Goal: Task Accomplishment & Management: Manage account settings

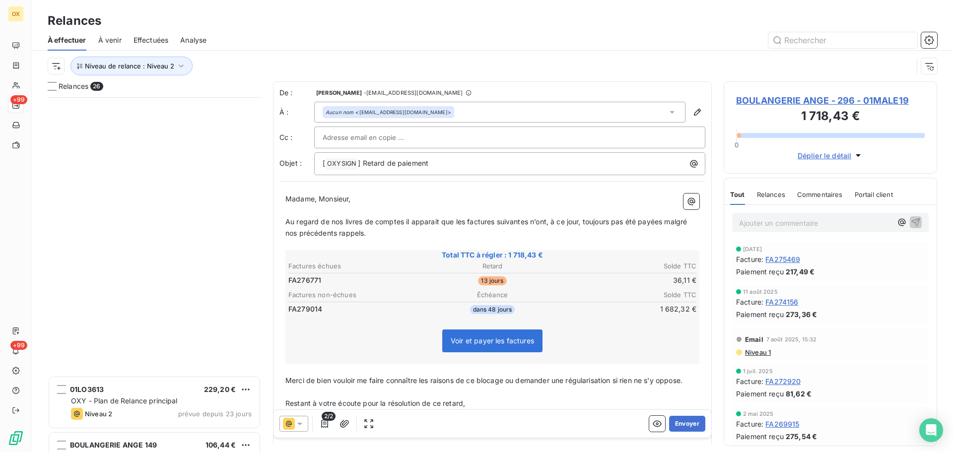
scroll to position [347, 206]
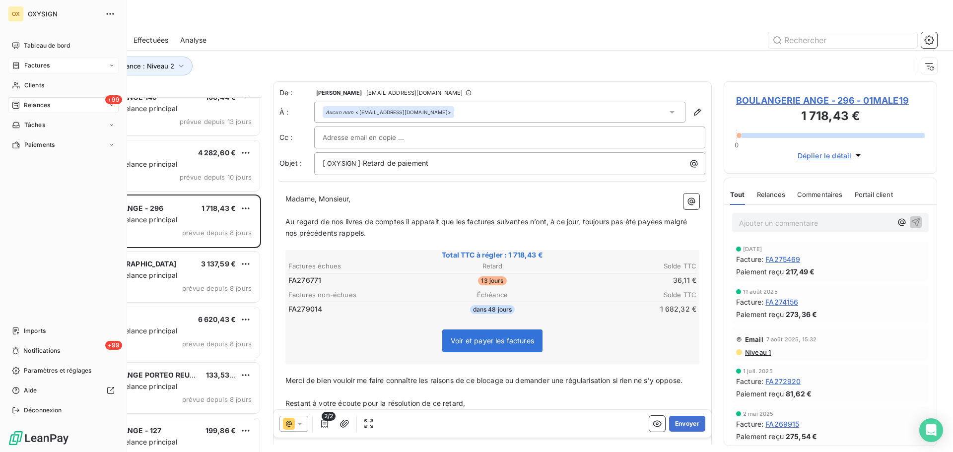
click at [35, 66] on span "Factures" at bounding box center [36, 65] width 25 height 9
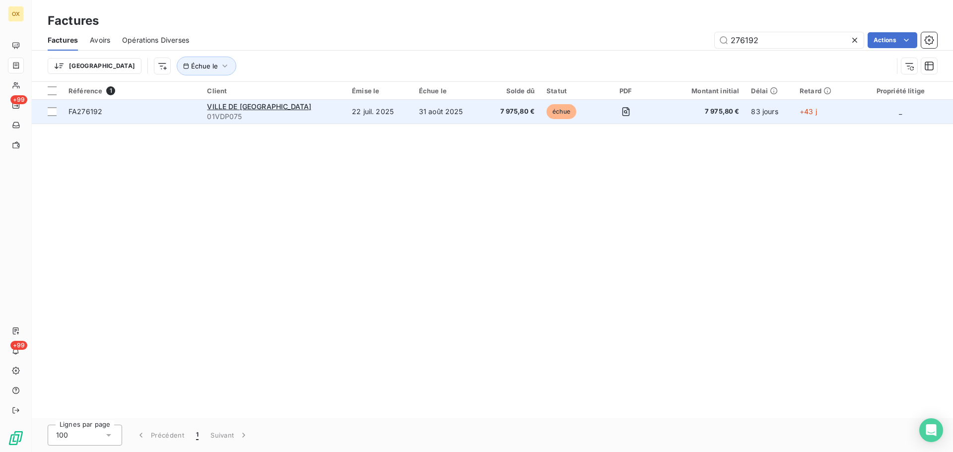
type input "276192"
click at [132, 110] on span "FA276192" at bounding box center [131, 112] width 127 height 10
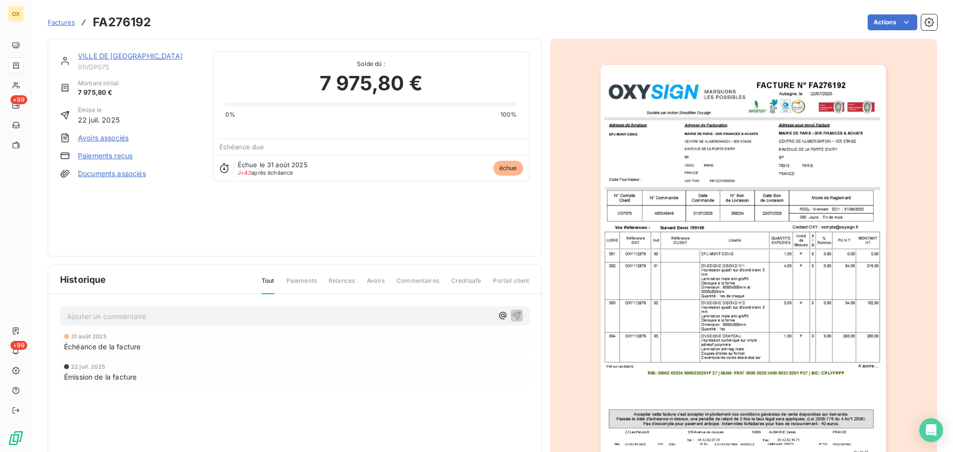
click at [112, 59] on link "VILLE DE [GEOGRAPHIC_DATA]" at bounding box center [130, 56] width 105 height 8
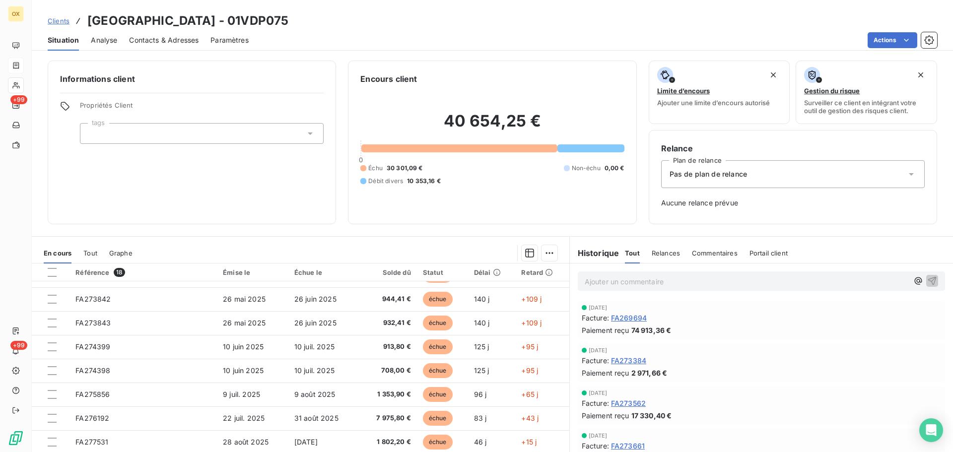
scroll to position [32, 0]
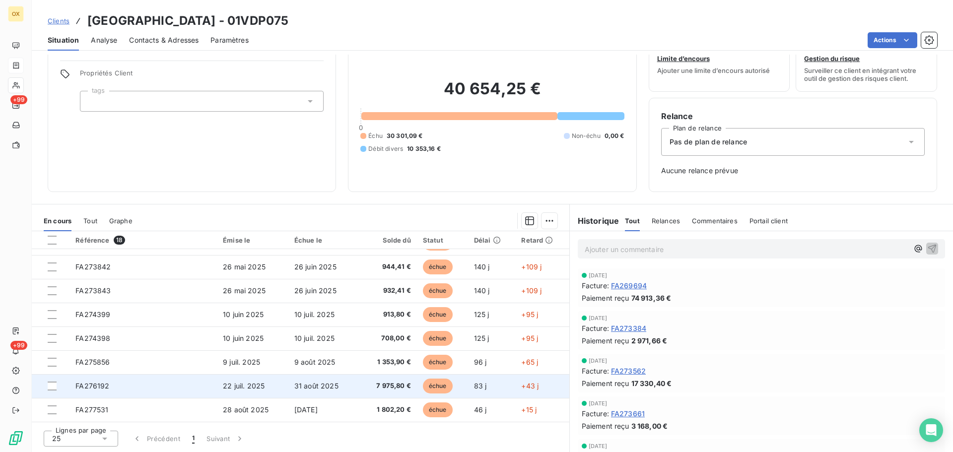
click at [346, 391] on td "31 août 2025" at bounding box center [323, 386] width 71 height 24
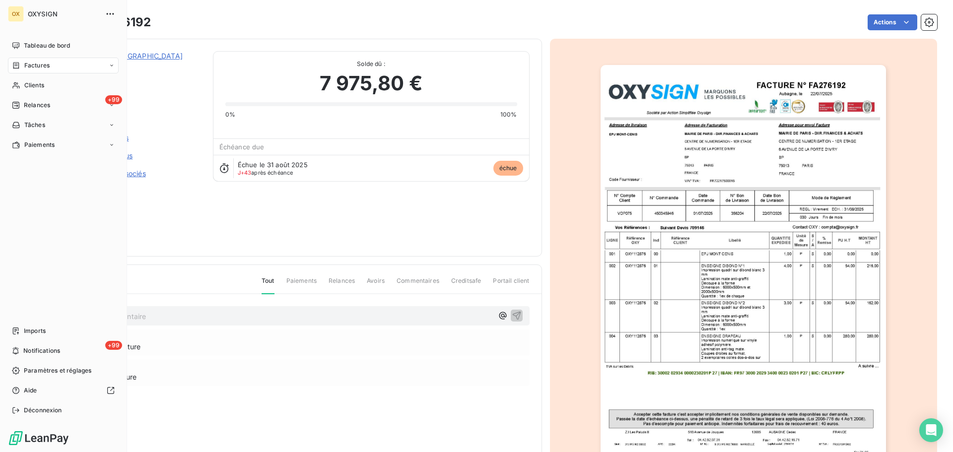
drag, startPoint x: 27, startPoint y: 68, endPoint x: 97, endPoint y: 64, distance: 70.6
click at [27, 67] on span "Factures" at bounding box center [36, 65] width 25 height 9
click at [33, 64] on span "Factures" at bounding box center [36, 65] width 25 height 9
click at [46, 82] on span "Factures" at bounding box center [36, 85] width 25 height 9
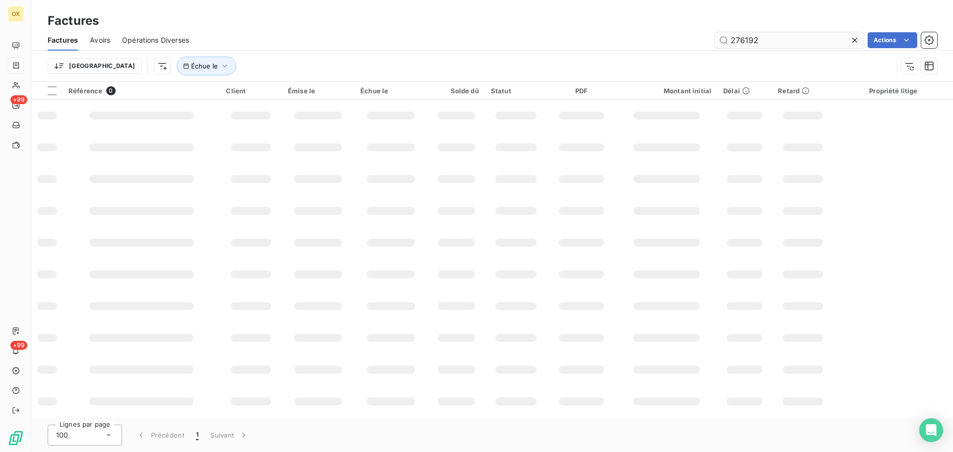
drag, startPoint x: 773, startPoint y: 43, endPoint x: 716, endPoint y: 36, distance: 58.0
click at [716, 38] on input "276192" at bounding box center [789, 40] width 149 height 16
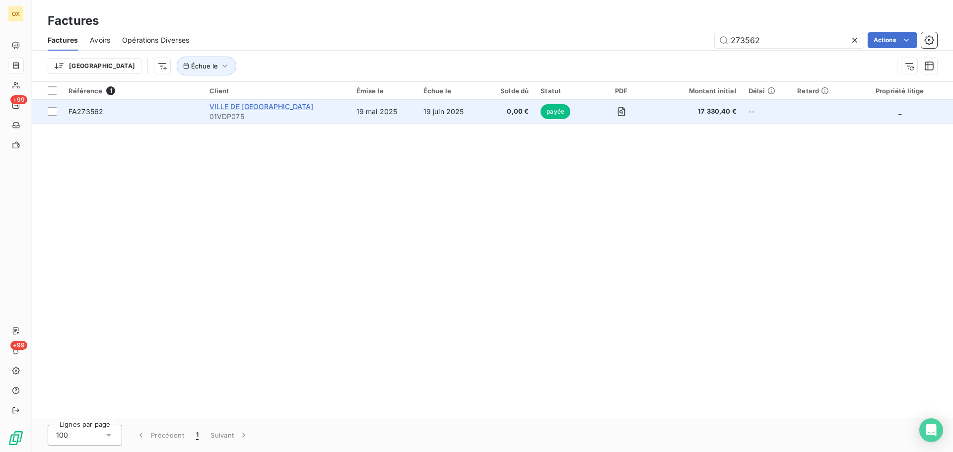
type input "273562"
click at [266, 105] on span "VILLE DE [GEOGRAPHIC_DATA]" at bounding box center [261, 106] width 104 height 8
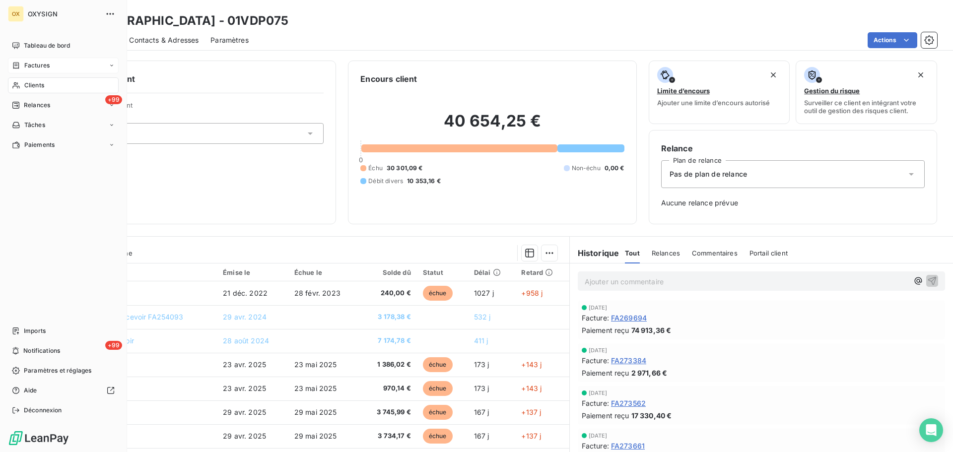
click at [26, 66] on span "Factures" at bounding box center [36, 65] width 25 height 9
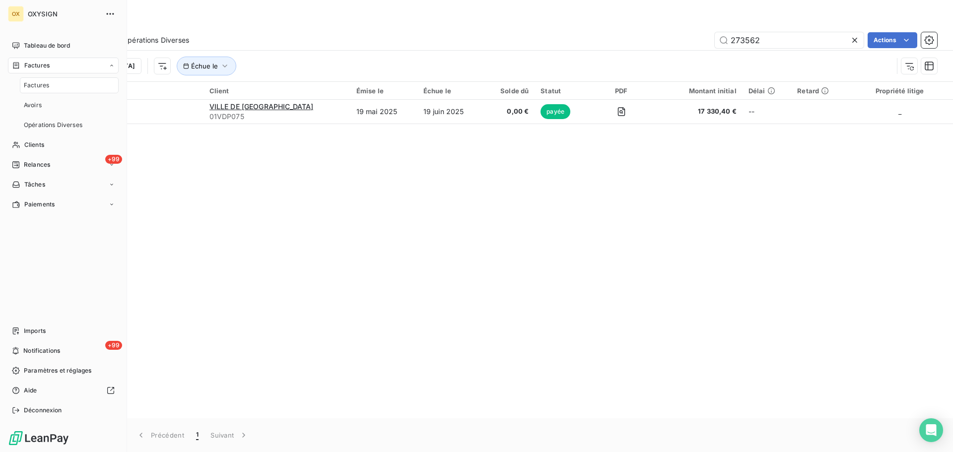
click at [39, 83] on span "Factures" at bounding box center [36, 85] width 25 height 9
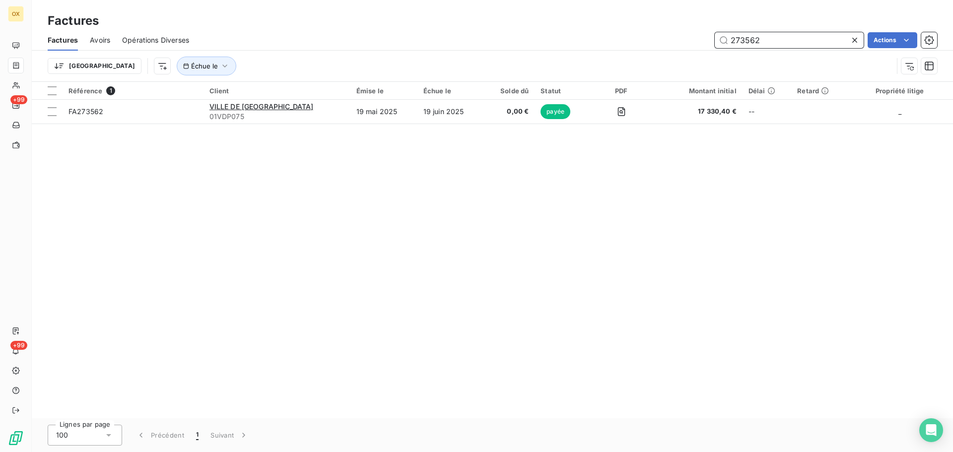
drag, startPoint x: 815, startPoint y: 44, endPoint x: 696, endPoint y: 41, distance: 119.2
click at [702, 40] on div "273562 Actions" at bounding box center [569, 40] width 736 height 16
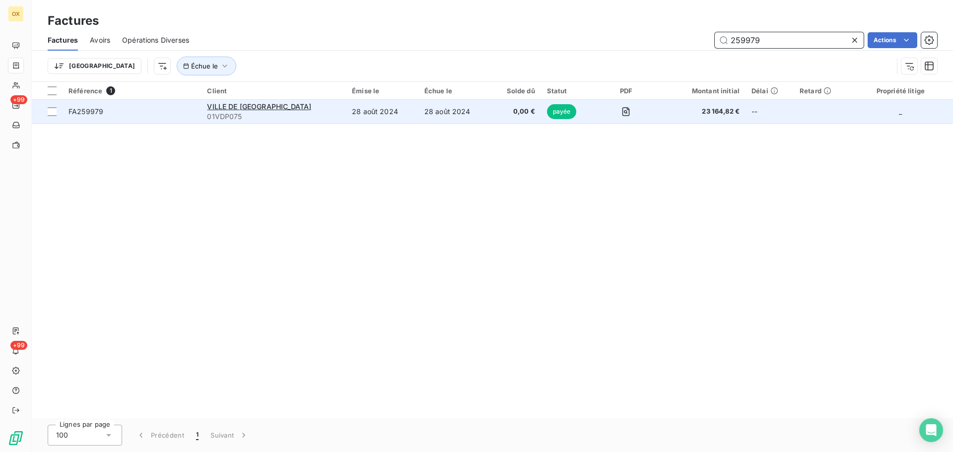
type input "259979"
click at [89, 107] on span "FA259979" at bounding box center [85, 111] width 35 height 8
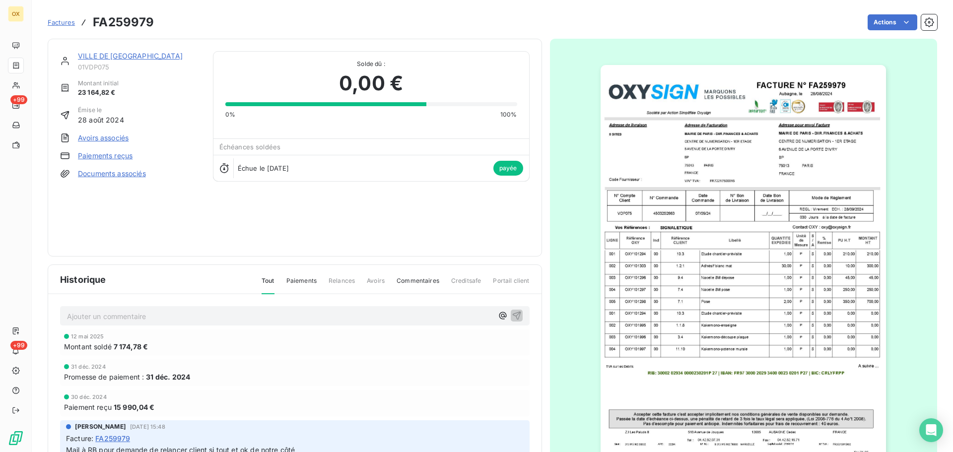
click at [117, 53] on link "VILLE DE [GEOGRAPHIC_DATA]" at bounding box center [130, 56] width 105 height 8
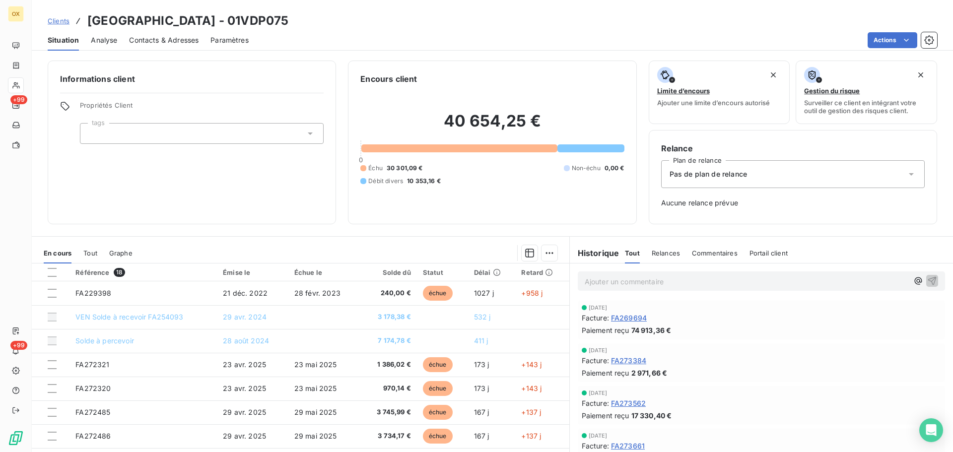
click at [345, 31] on div "Situation Analyse Contacts & Adresses Paramètres Actions" at bounding box center [492, 40] width 921 height 21
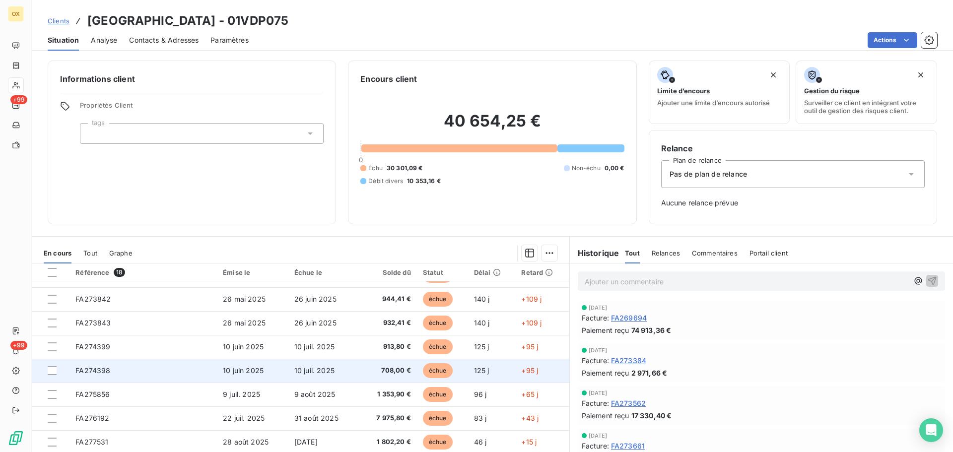
scroll to position [32, 0]
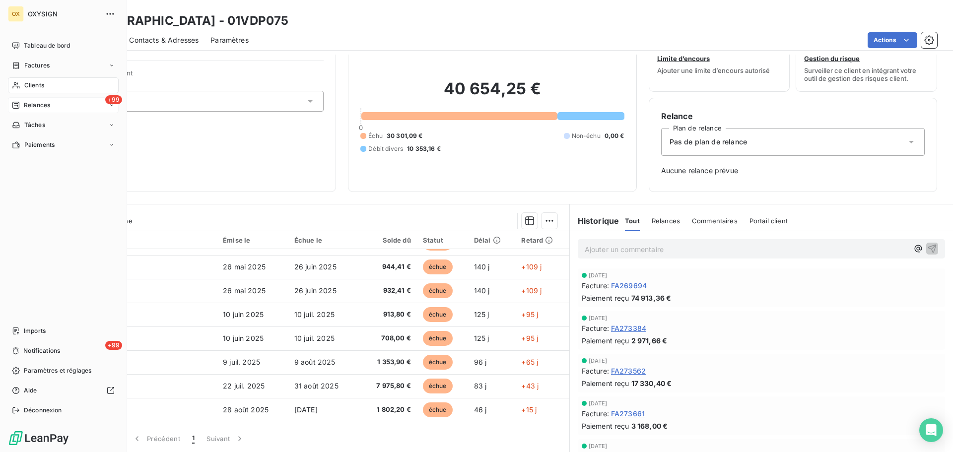
click at [28, 102] on span "Relances" at bounding box center [37, 105] width 26 height 9
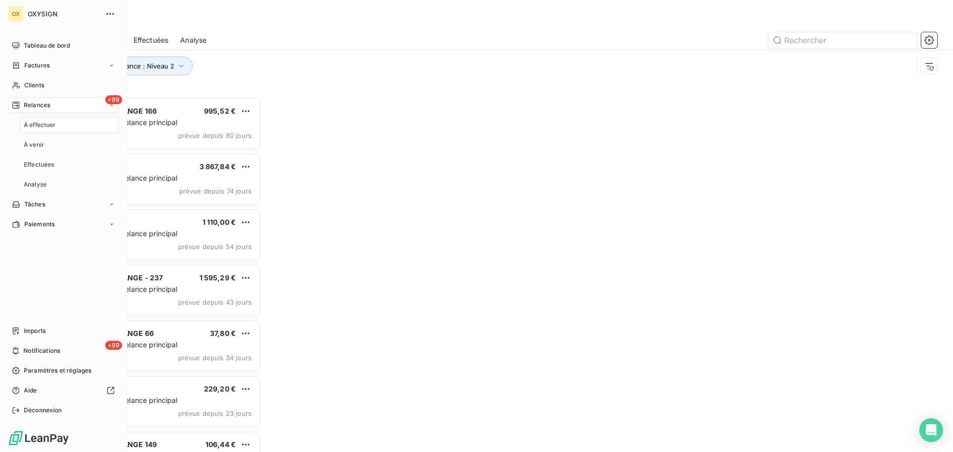
scroll to position [347, 206]
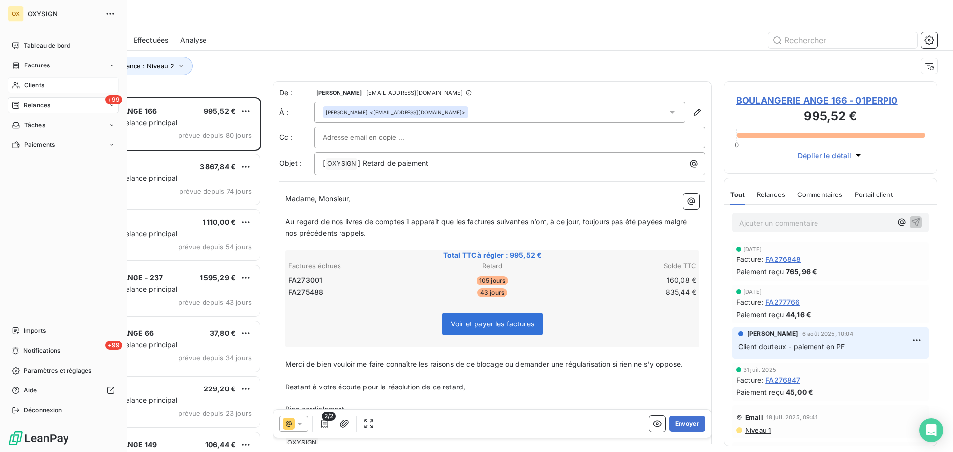
click at [28, 83] on span "Clients" at bounding box center [34, 85] width 20 height 9
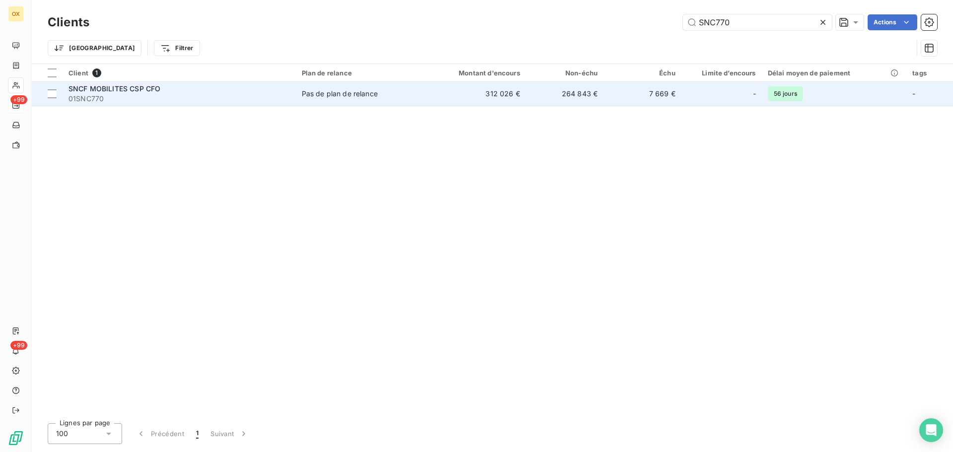
type input "SNC770"
click at [141, 92] on span "SNCF MOBILITES CSP CFO" at bounding box center [114, 88] width 92 height 8
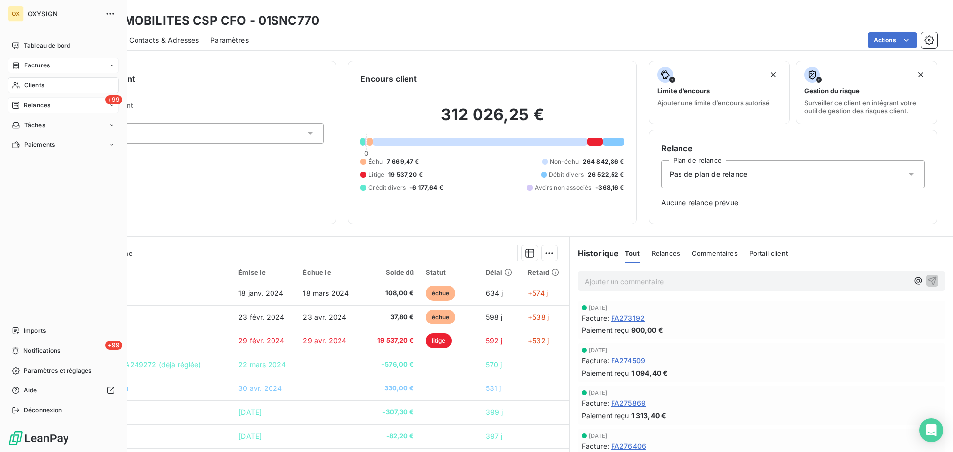
click at [33, 63] on span "Factures" at bounding box center [36, 65] width 25 height 9
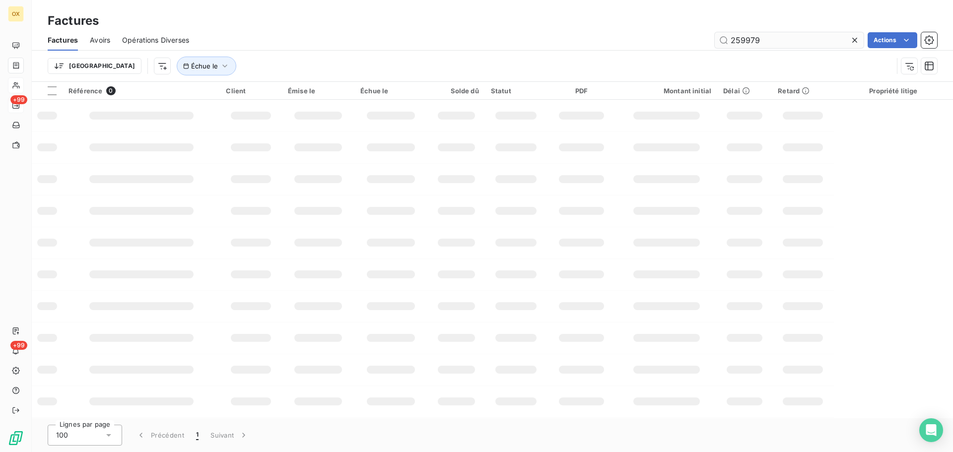
drag, startPoint x: 775, startPoint y: 41, endPoint x: 723, endPoint y: 42, distance: 52.6
click at [723, 42] on input "259979" at bounding box center [789, 40] width 149 height 16
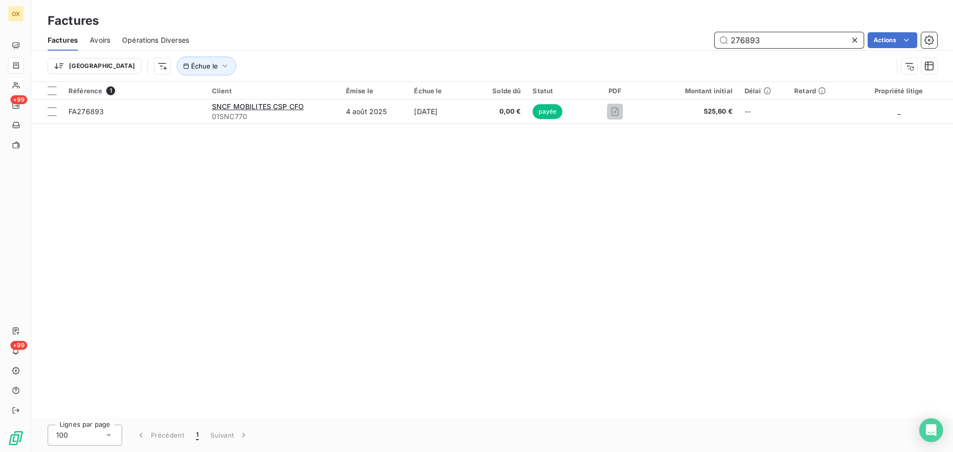
drag, startPoint x: 771, startPoint y: 38, endPoint x: 741, endPoint y: 43, distance: 30.6
click at [741, 43] on input "276893" at bounding box center [789, 40] width 149 height 16
type input "277463"
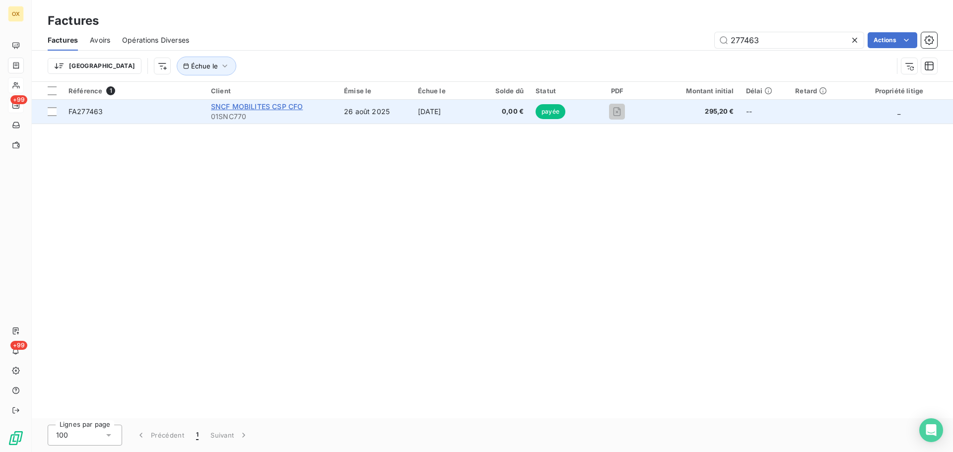
click at [285, 106] on span "SNCF MOBILITES CSP CFO" at bounding box center [257, 106] width 92 height 8
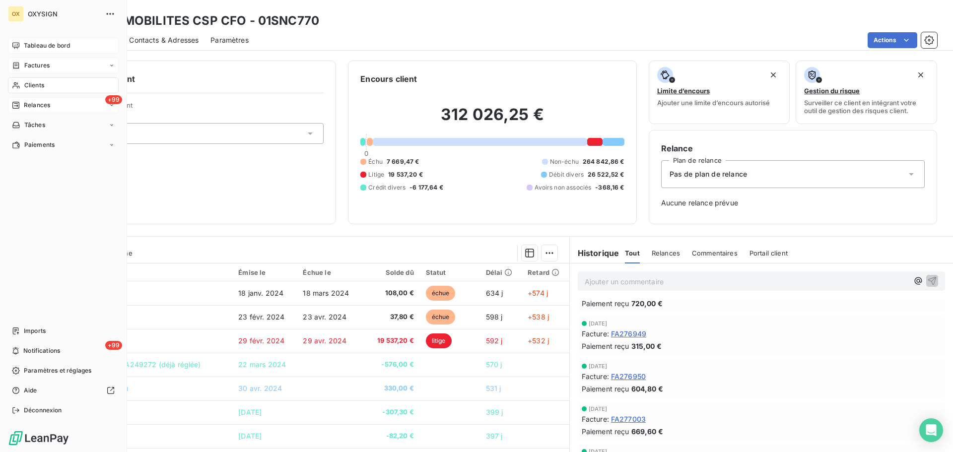
click at [29, 43] on span "Tableau de bord" at bounding box center [47, 45] width 46 height 9
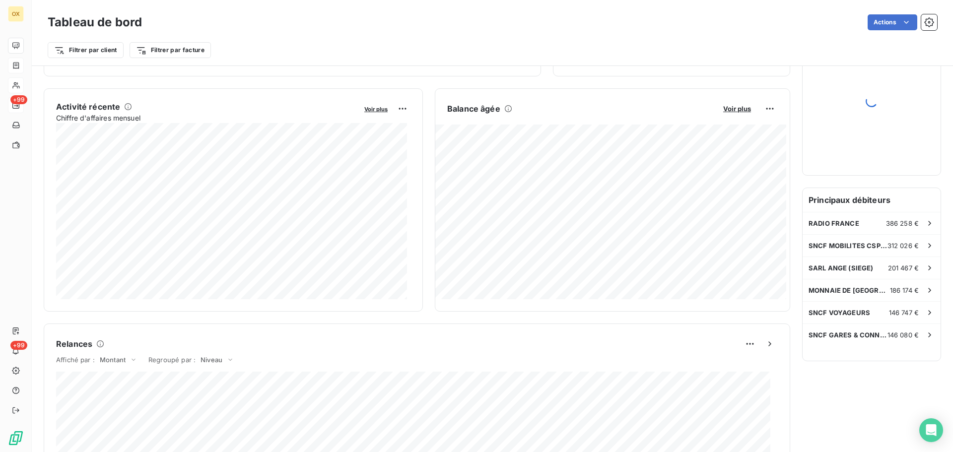
scroll to position [168, 0]
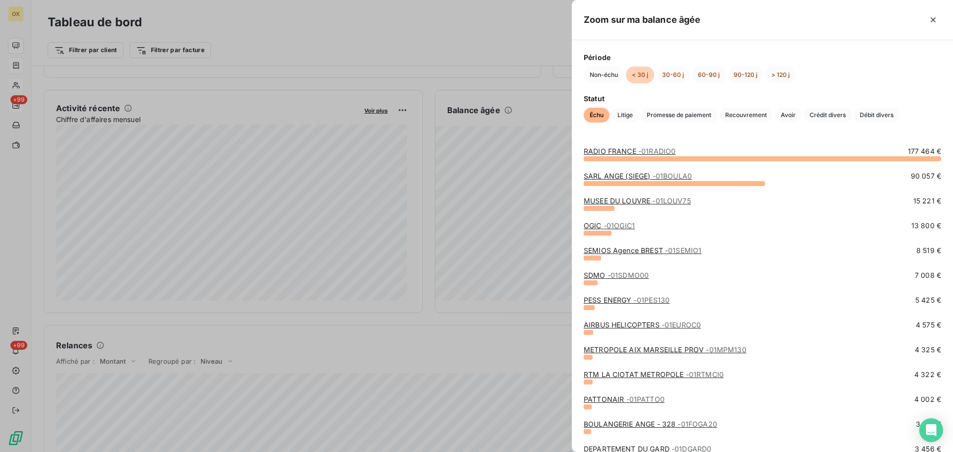
click at [602, 275] on link "SDMO - 01SDMO00" at bounding box center [616, 275] width 65 height 8
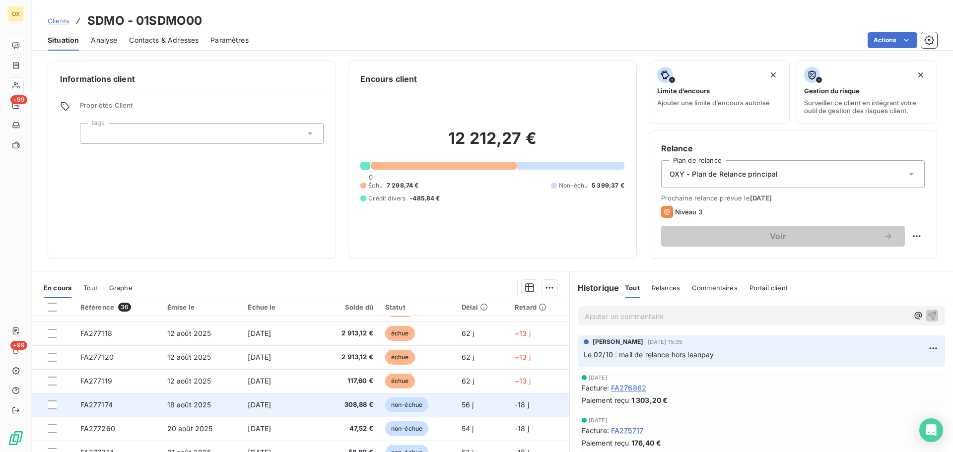
scroll to position [248, 0]
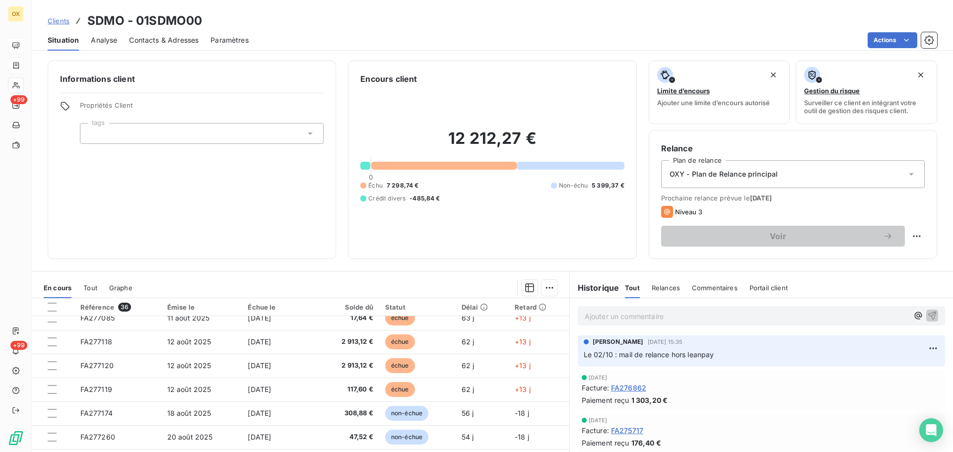
click at [160, 40] on span "Contacts & Adresses" at bounding box center [163, 40] width 69 height 10
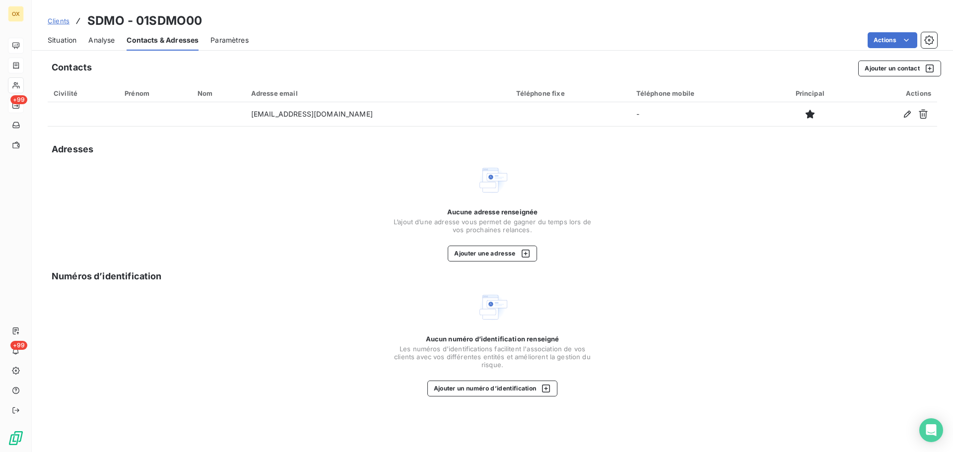
drag, startPoint x: 67, startPoint y: 43, endPoint x: 944, endPoint y: 39, distance: 877.1
click at [68, 43] on span "Situation" at bounding box center [62, 40] width 29 height 10
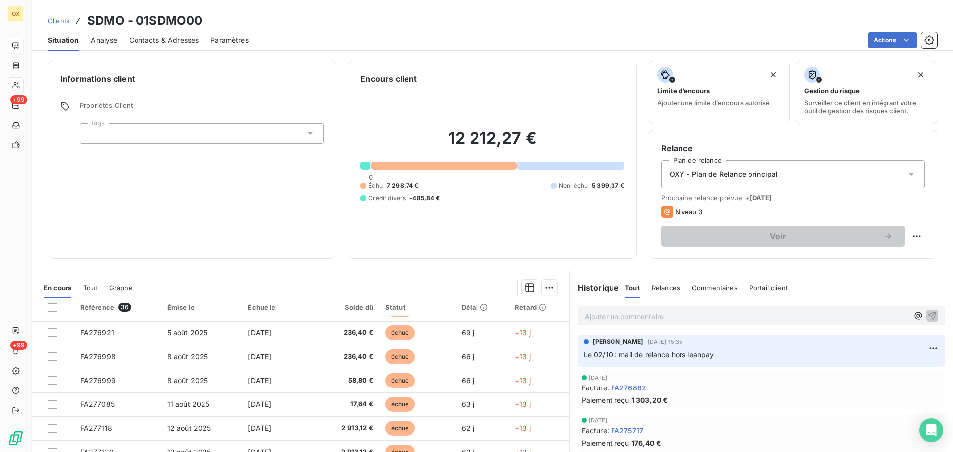
scroll to position [0, 0]
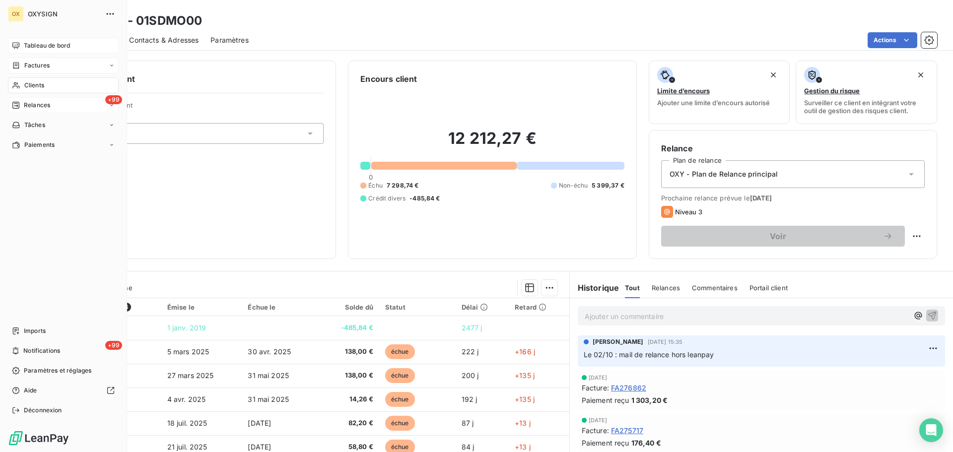
click at [41, 105] on span "Relances" at bounding box center [37, 105] width 26 height 9
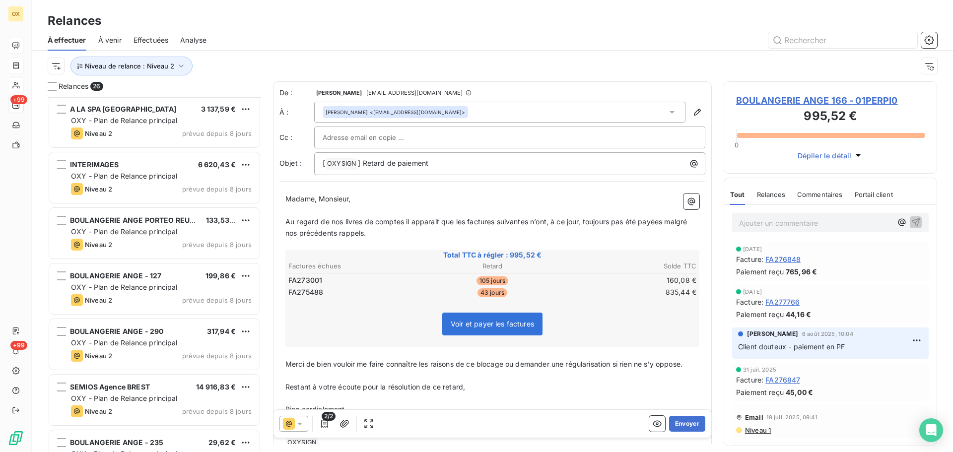
scroll to position [547, 0]
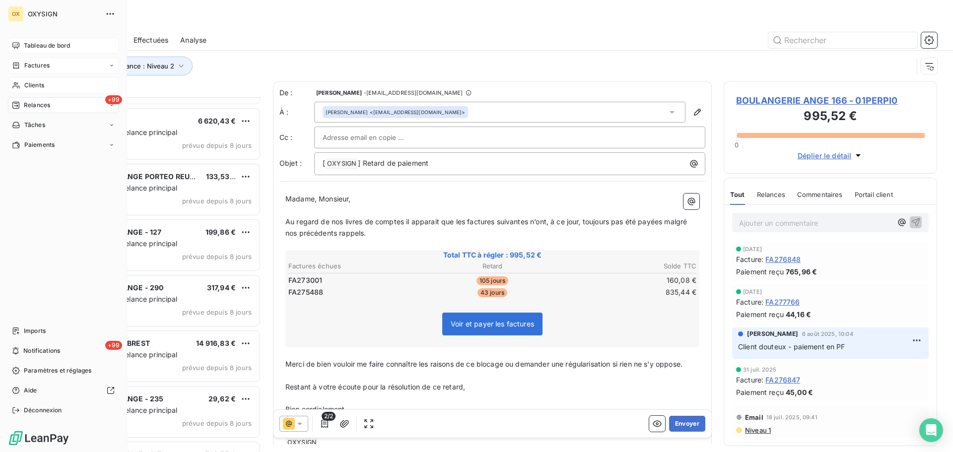
click at [31, 44] on span "Tableau de bord" at bounding box center [47, 45] width 46 height 9
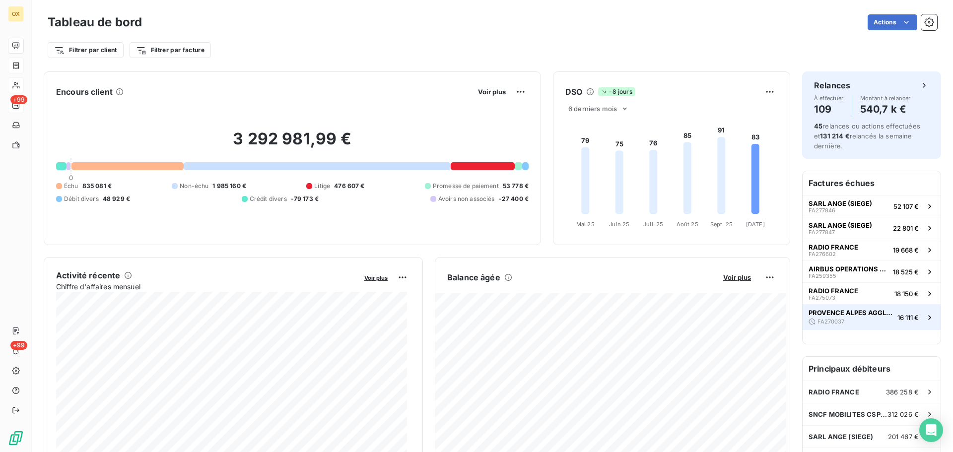
click at [837, 315] on span "PROVENCE ALPES AGGLOMERATION" at bounding box center [851, 313] width 85 height 8
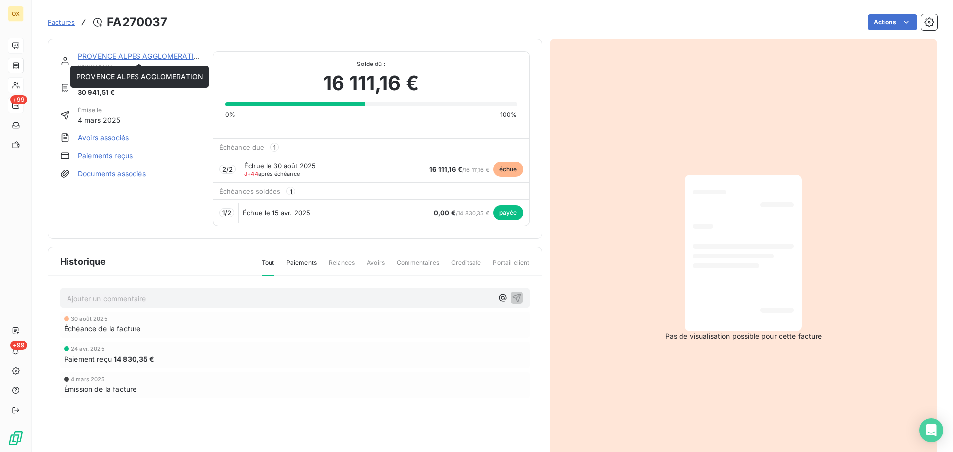
click at [142, 56] on link "PROVENCE ALPES AGGLOMERATION" at bounding box center [141, 56] width 127 height 8
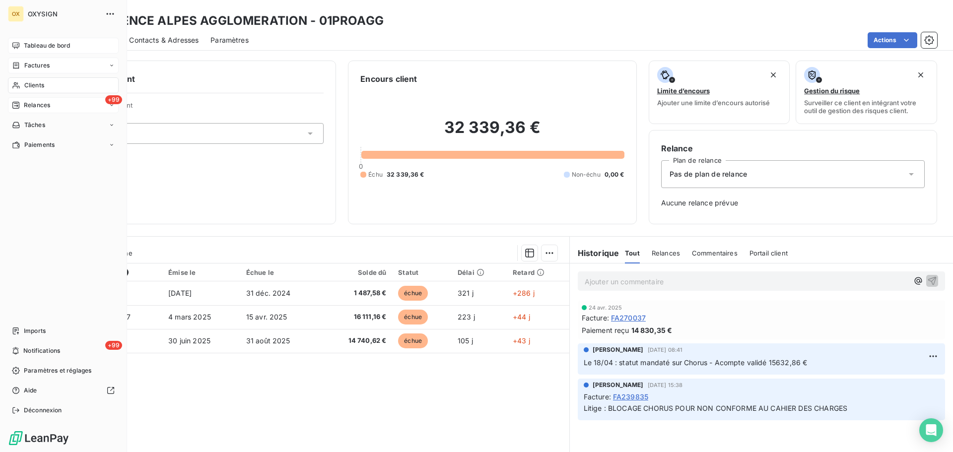
click at [27, 46] on span "Tableau de bord" at bounding box center [47, 45] width 46 height 9
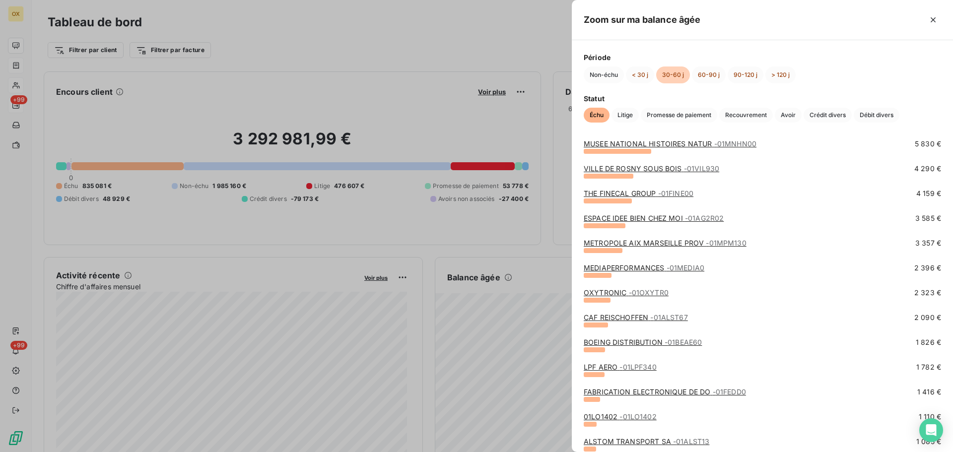
scroll to position [99, 0]
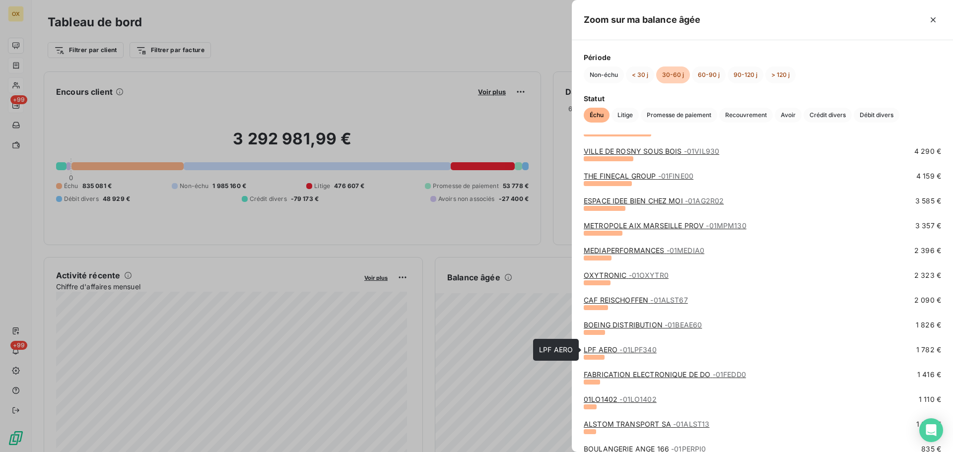
click at [609, 348] on link "LPF AERO - 01LPF340" at bounding box center [620, 349] width 73 height 8
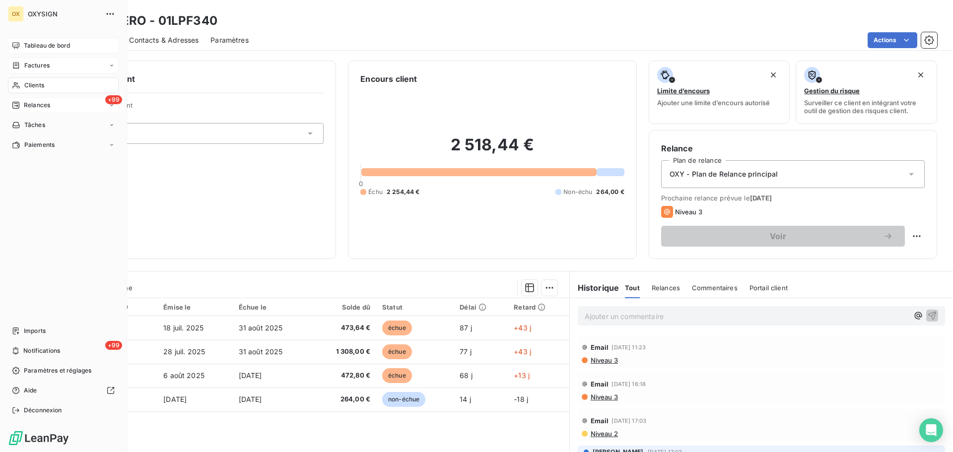
click at [55, 105] on div "+99 Relances" at bounding box center [63, 105] width 111 height 16
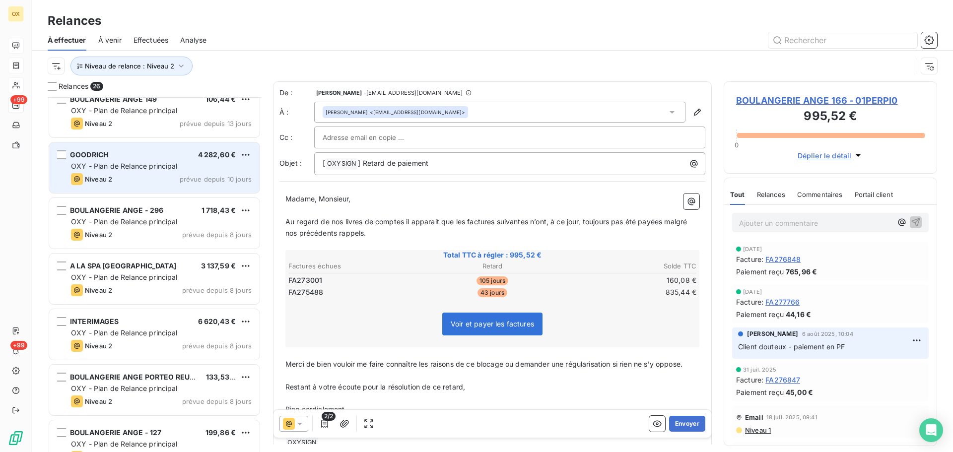
scroll to position [348, 0]
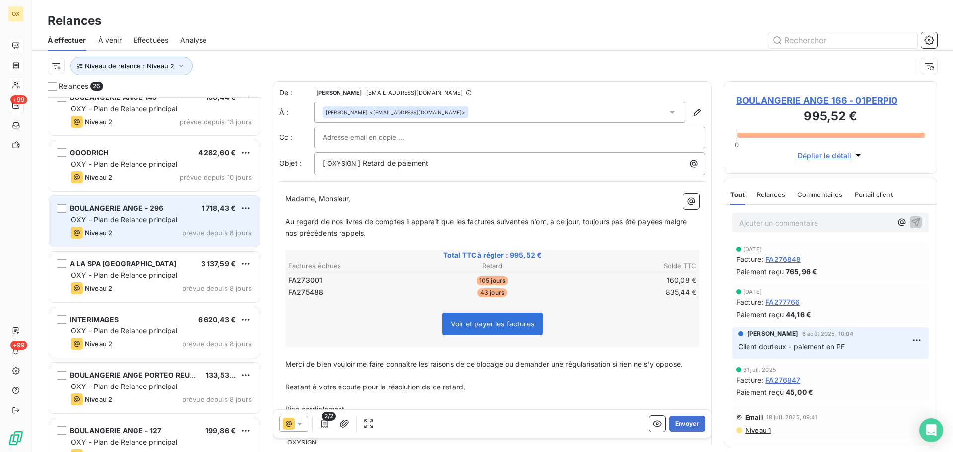
click at [168, 211] on div "BOULANGERIE ANGE - 296 1 718,43 €" at bounding box center [161, 208] width 181 height 9
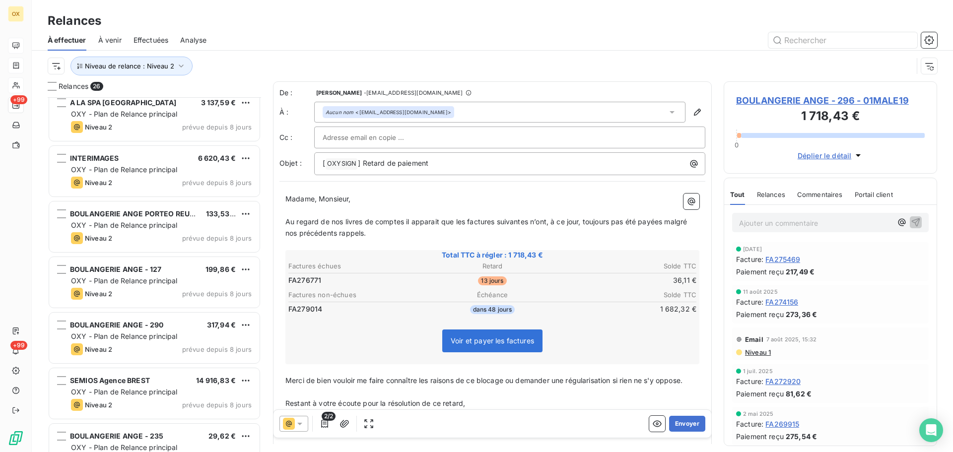
scroll to position [547, 0]
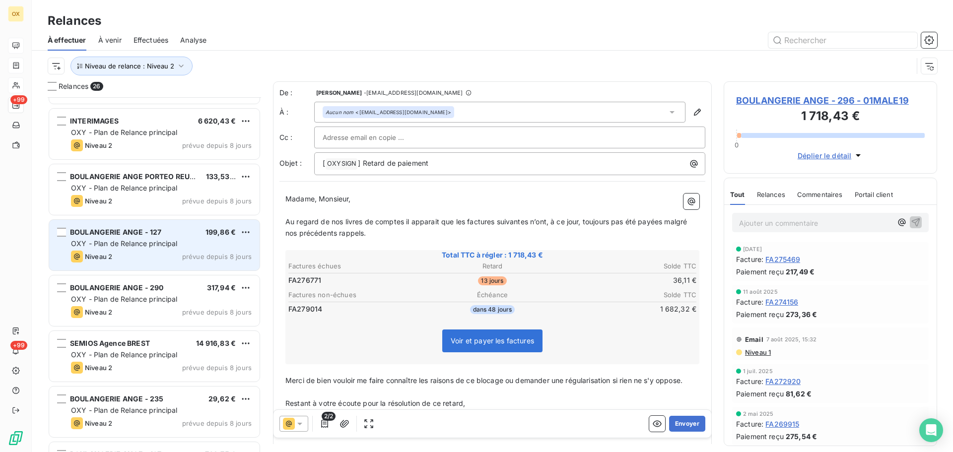
click at [144, 240] on span "OXY - Plan de Relance principal" at bounding box center [124, 243] width 107 height 8
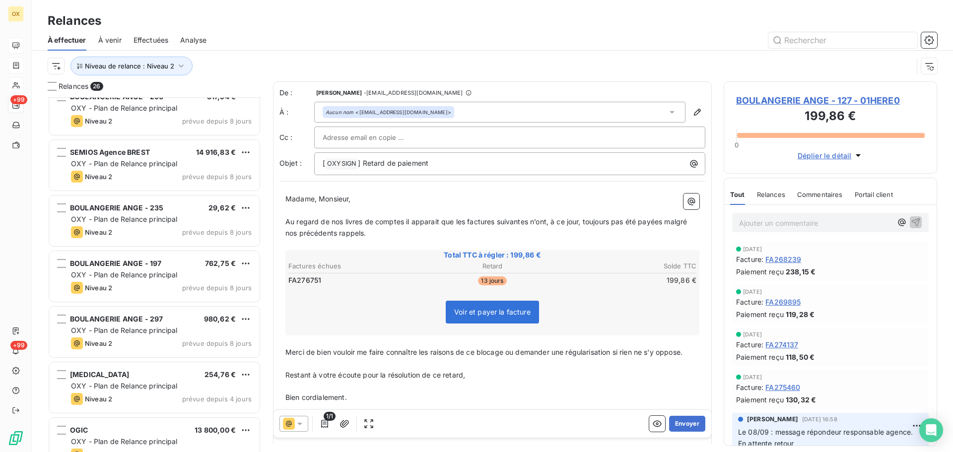
scroll to position [745, 0]
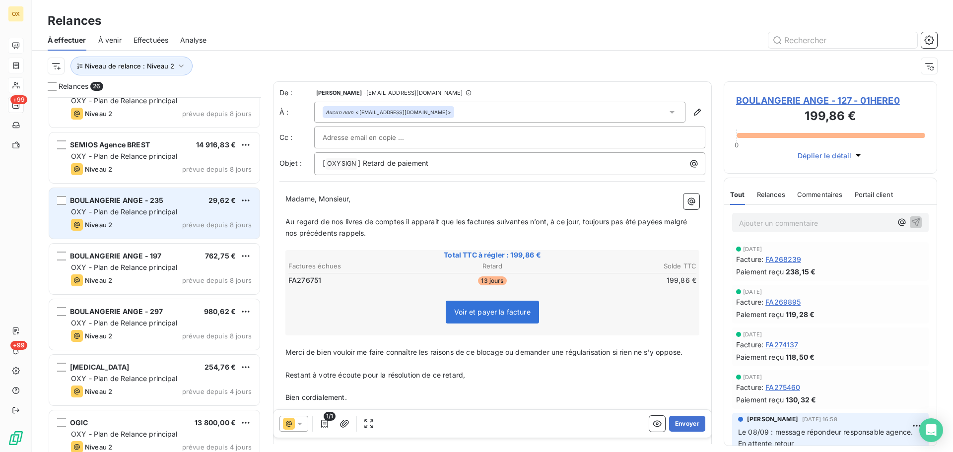
click at [139, 227] on div "Niveau 2 prévue depuis 8 jours" at bounding box center [161, 225] width 181 height 12
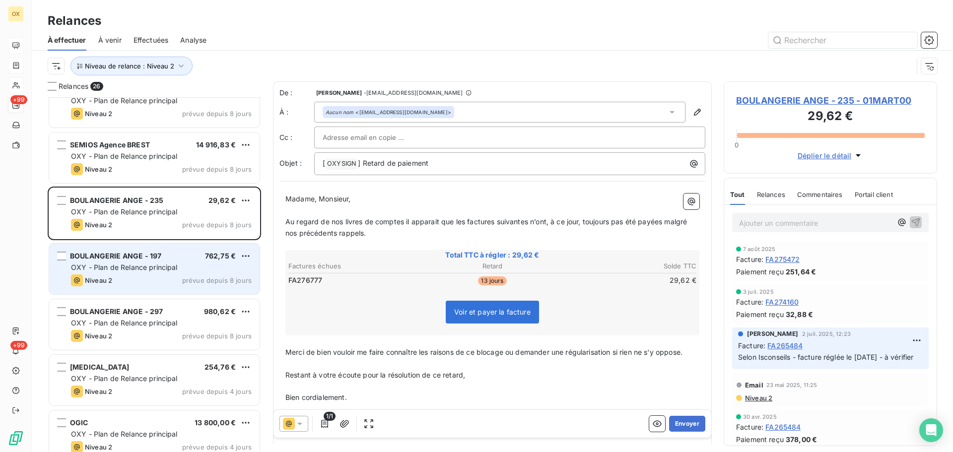
click at [153, 263] on div "OXY - Plan de Relance principal" at bounding box center [161, 268] width 181 height 10
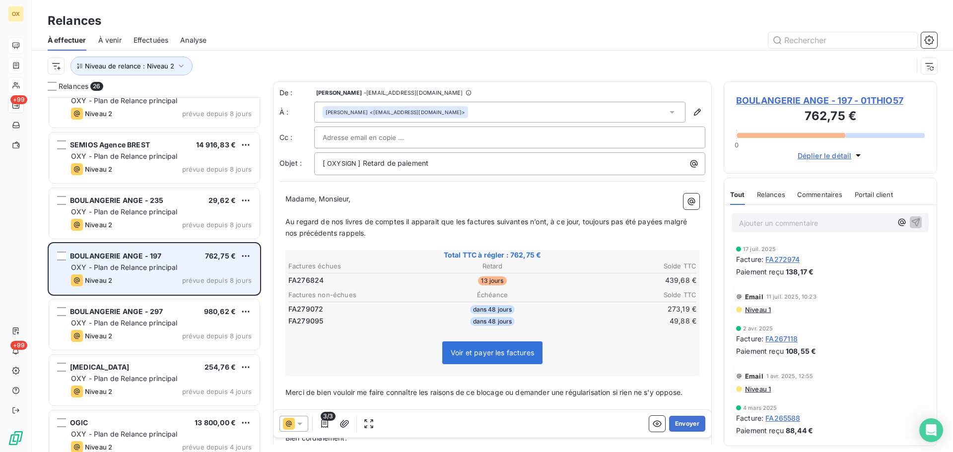
scroll to position [795, 0]
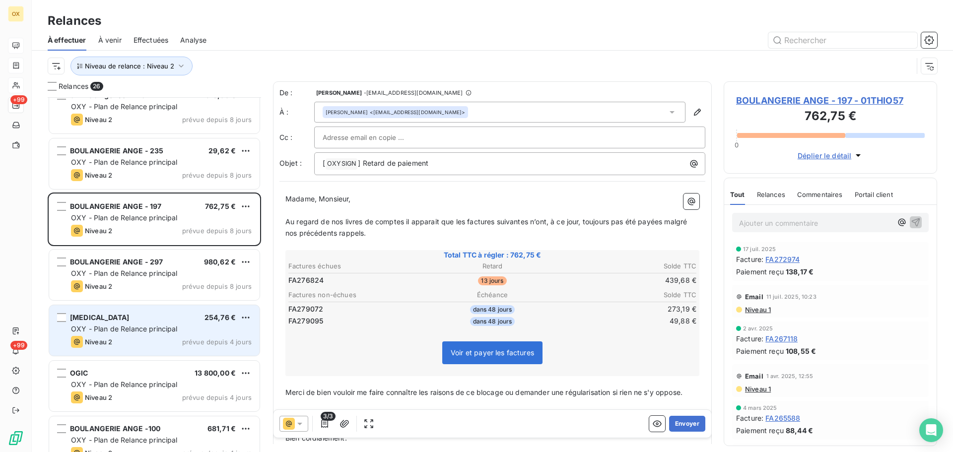
click at [153, 313] on div "[MEDICAL_DATA] 254,76 €" at bounding box center [161, 317] width 181 height 9
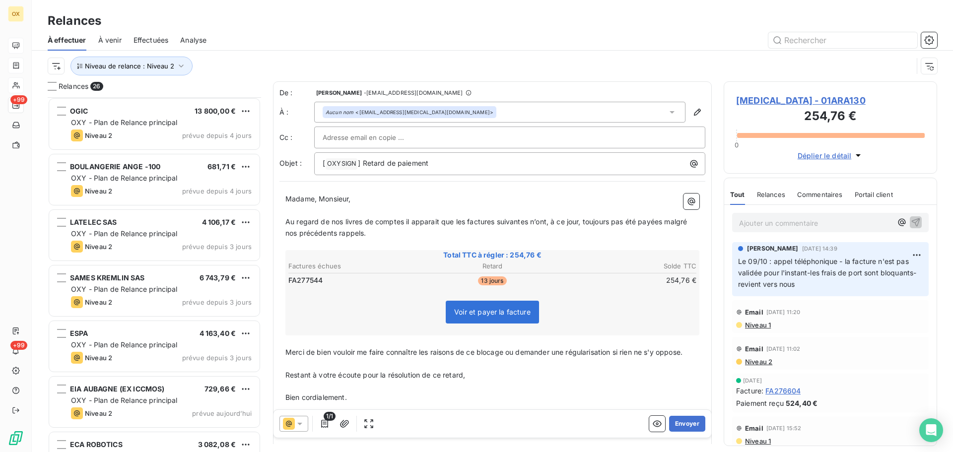
scroll to position [1091, 0]
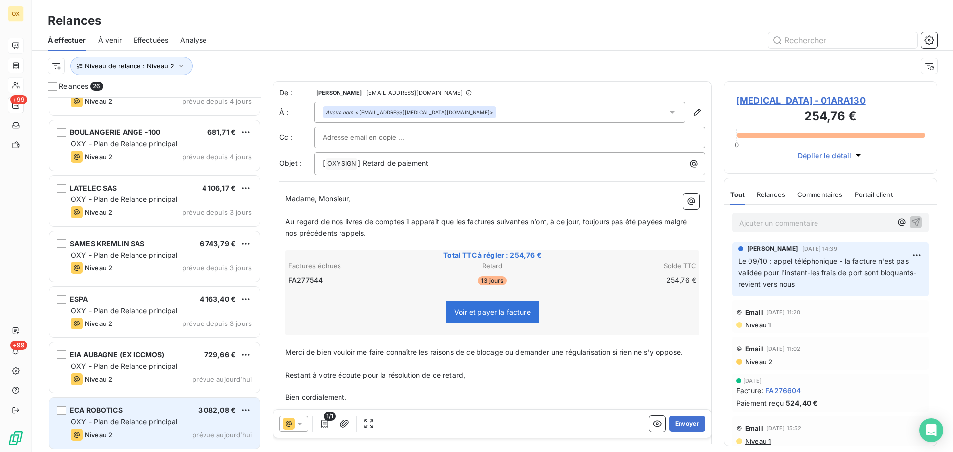
click at [147, 408] on div "ECA ROBOTICS 3 082,08 €" at bounding box center [161, 410] width 181 height 9
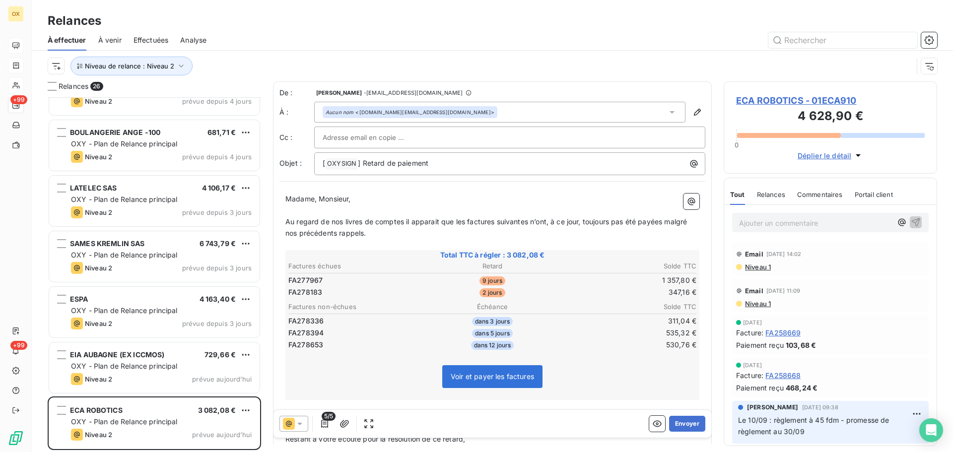
click at [792, 99] on span "ECA ROBOTICS - 01ECA910" at bounding box center [830, 100] width 189 height 13
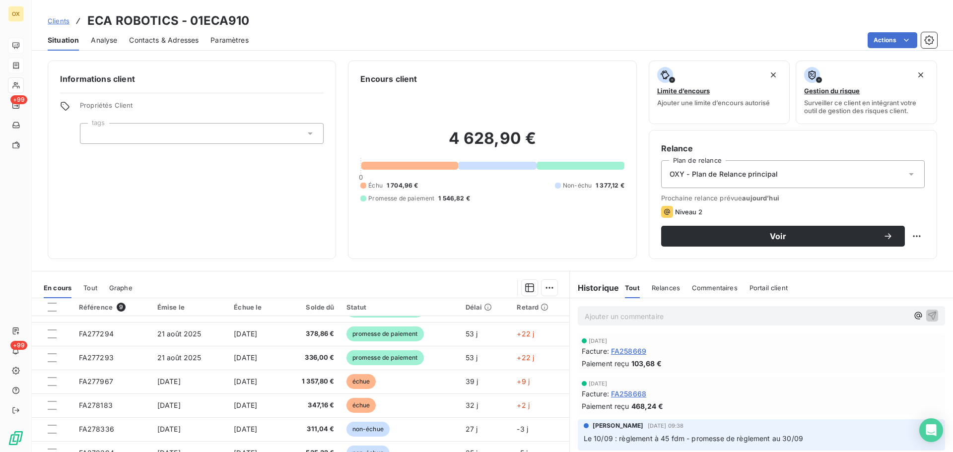
scroll to position [99, 0]
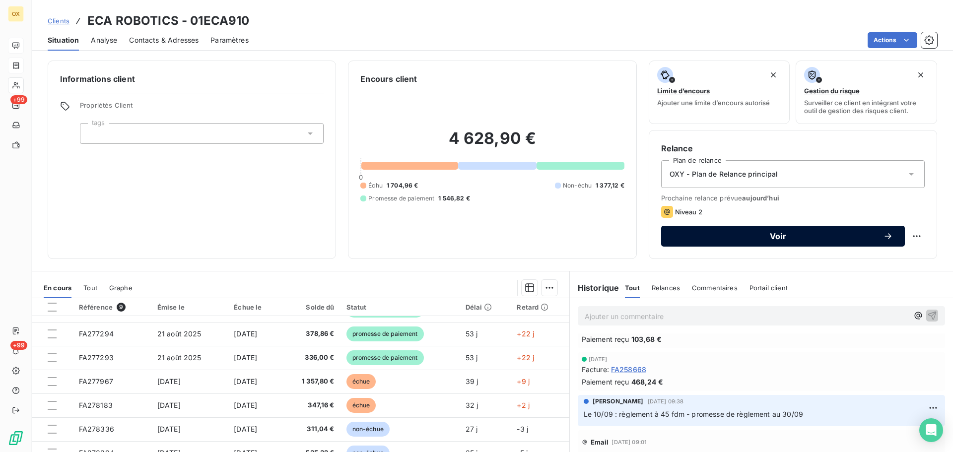
click at [756, 234] on span "Voir" at bounding box center [778, 236] width 210 height 8
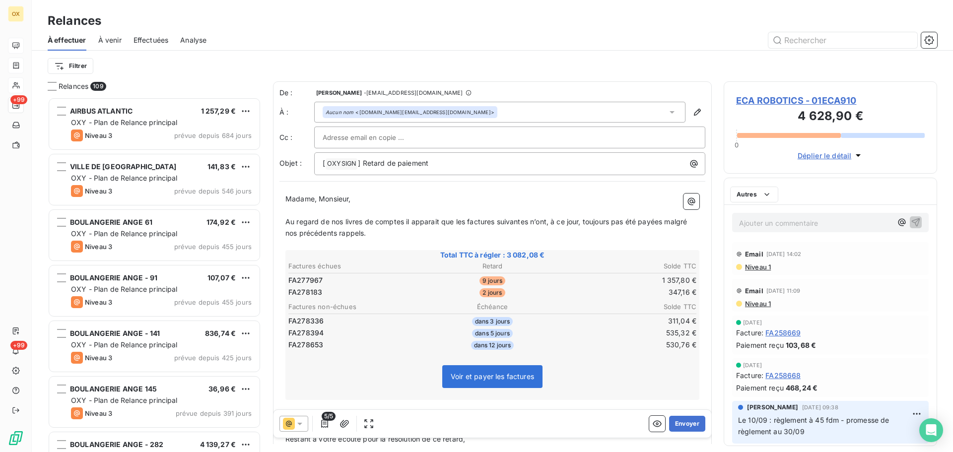
scroll to position [347, 206]
drag, startPoint x: 385, startPoint y: 164, endPoint x: 363, endPoint y: 168, distance: 22.7
click at [363, 168] on p "[ OXYSIGN ﻿ ] Retard de paiement" at bounding box center [512, 164] width 379 height 12
click at [801, 100] on span "ECA ROBOTICS - 01ECA910" at bounding box center [830, 100] width 189 height 13
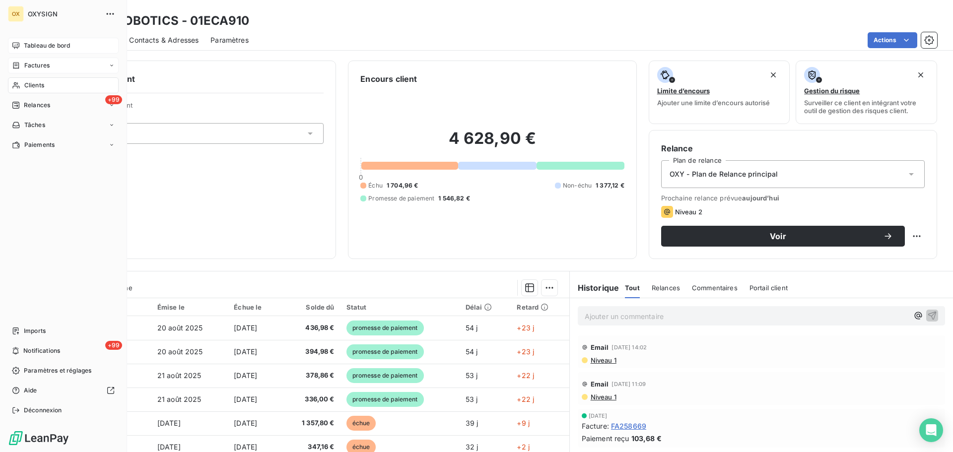
click at [32, 81] on span "Clients" at bounding box center [34, 85] width 20 height 9
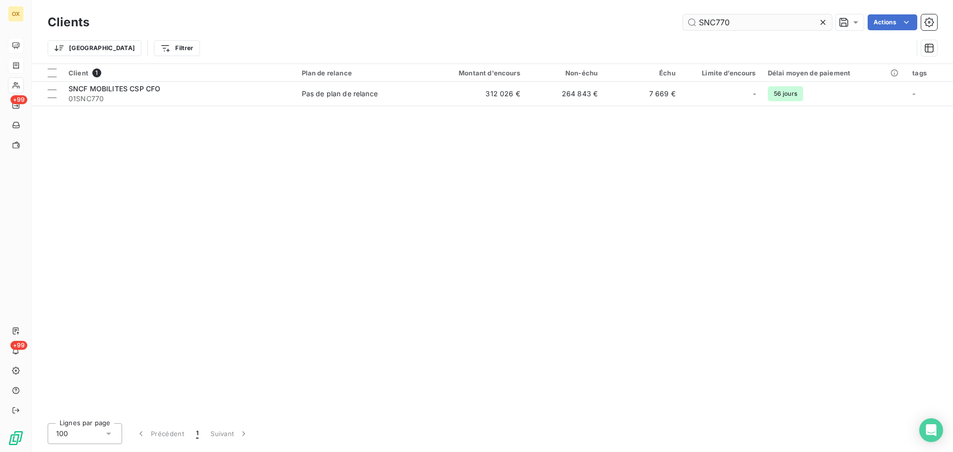
drag, startPoint x: 743, startPoint y: 18, endPoint x: 689, endPoint y: 15, distance: 53.2
click at [689, 15] on input "SNC770" at bounding box center [757, 22] width 149 height 16
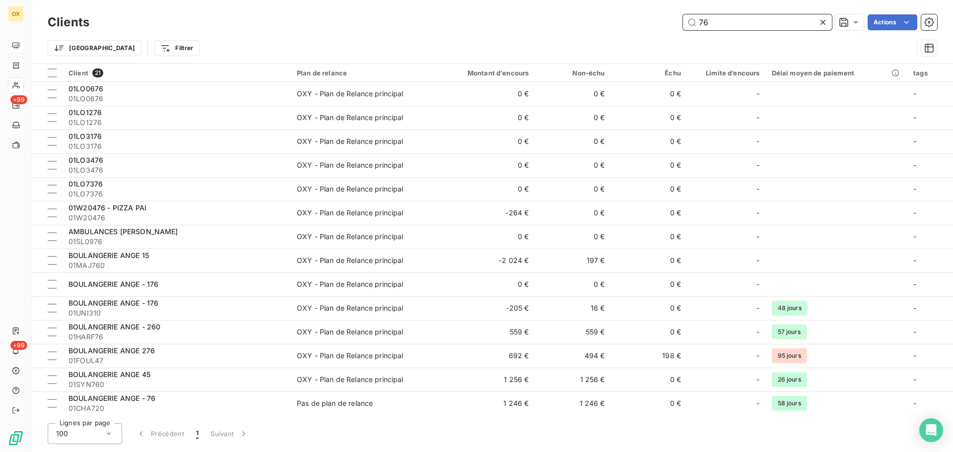
click at [725, 25] on input "76" at bounding box center [757, 22] width 149 height 16
type input "7"
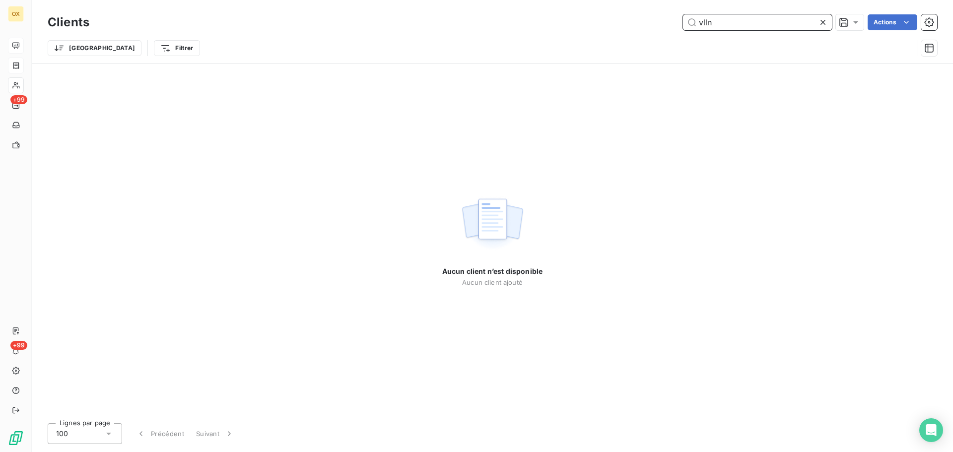
click at [702, 22] on input "vlln" at bounding box center [757, 22] width 149 height 16
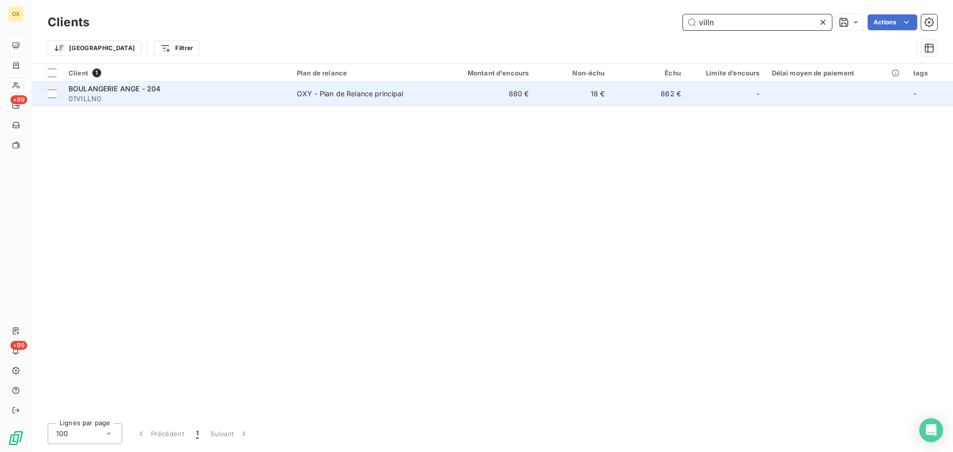
type input "villn"
click at [123, 92] on span "BOULANGERIE ANGE - 204" at bounding box center [114, 88] width 92 height 8
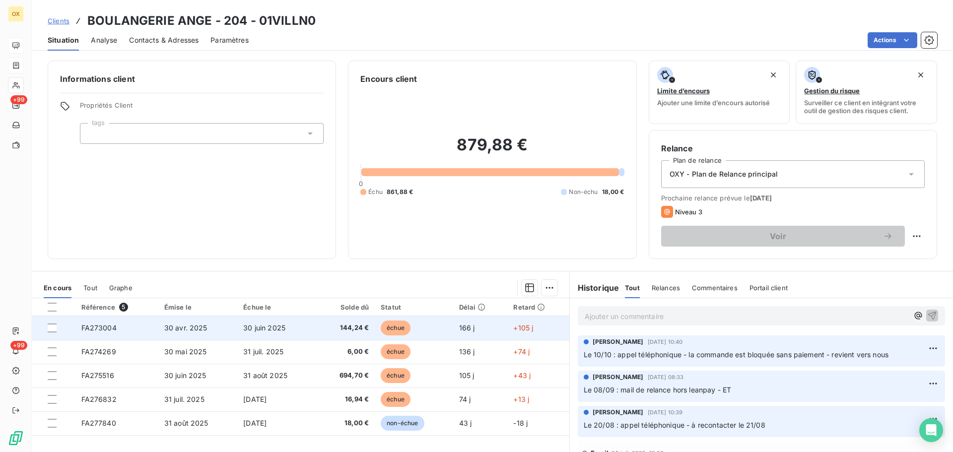
click at [339, 333] on span "144,24 €" at bounding box center [346, 328] width 47 height 10
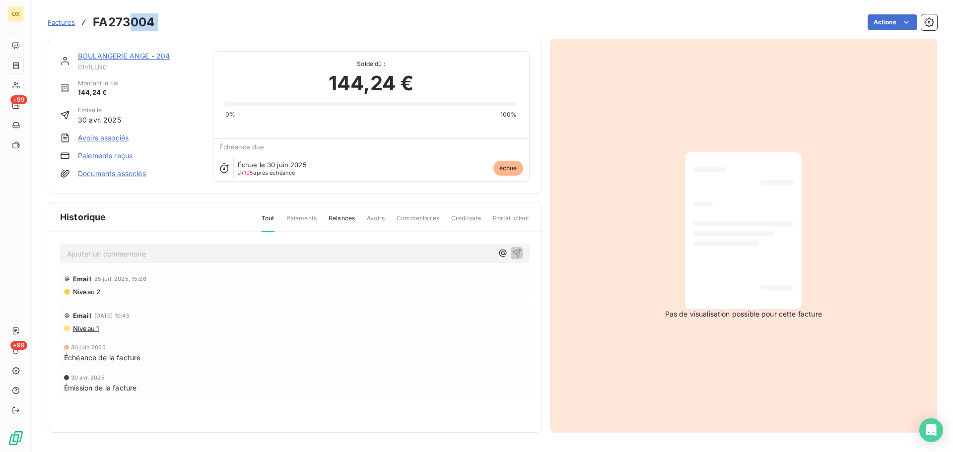
drag, startPoint x: 167, startPoint y: 24, endPoint x: 130, endPoint y: 25, distance: 37.2
click at [130, 28] on div "Factures FA273004 Actions" at bounding box center [493, 22] width 890 height 21
click at [151, 57] on link "BOULANGERIE ANGE - 204" at bounding box center [124, 56] width 92 height 8
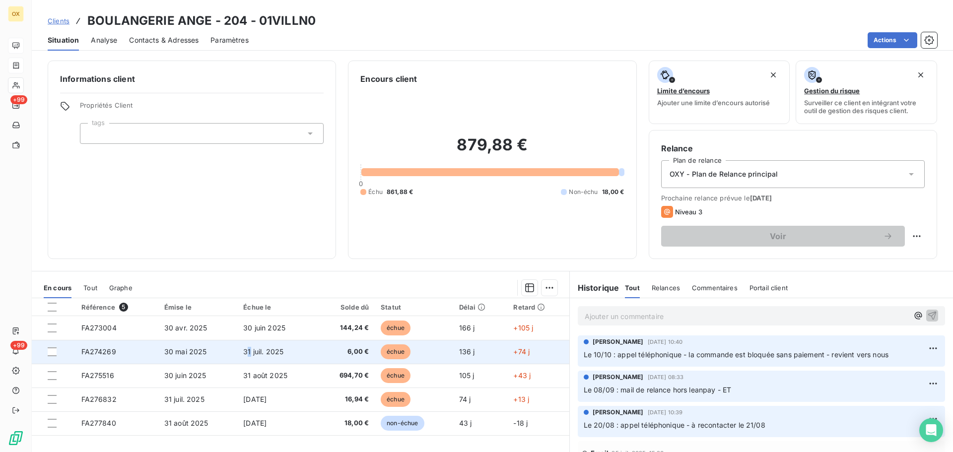
click at [245, 357] on td "31 juil. 2025" at bounding box center [276, 352] width 79 height 24
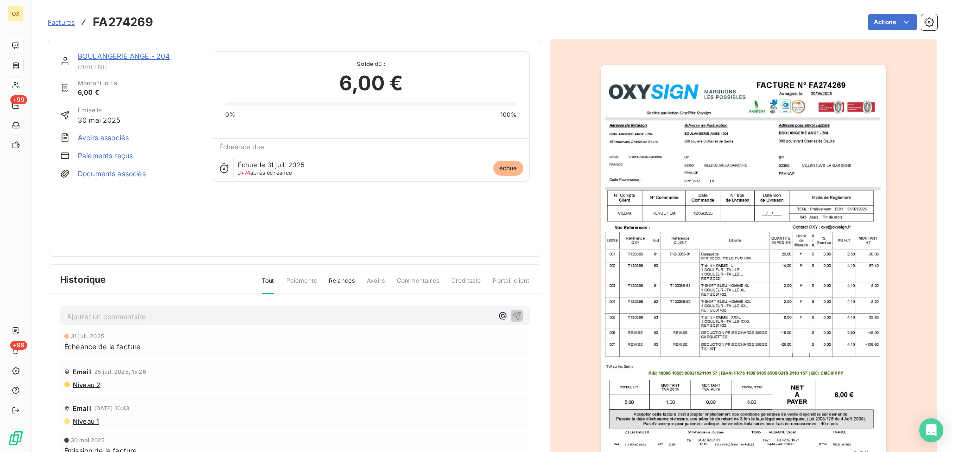
click at [749, 271] on img "button" at bounding box center [743, 267] width 285 height 404
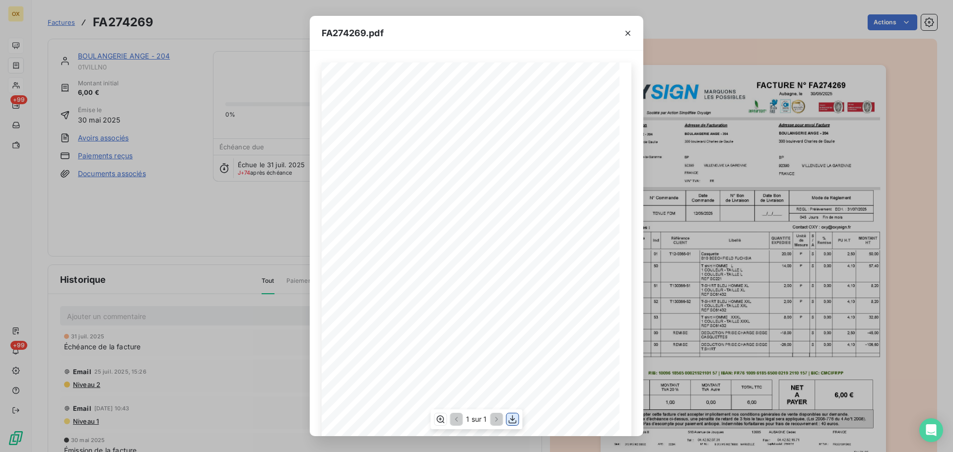
click at [515, 417] on icon "button" at bounding box center [513, 419] width 10 height 10
click at [628, 33] on icon "button" at bounding box center [627, 33] width 5 height 5
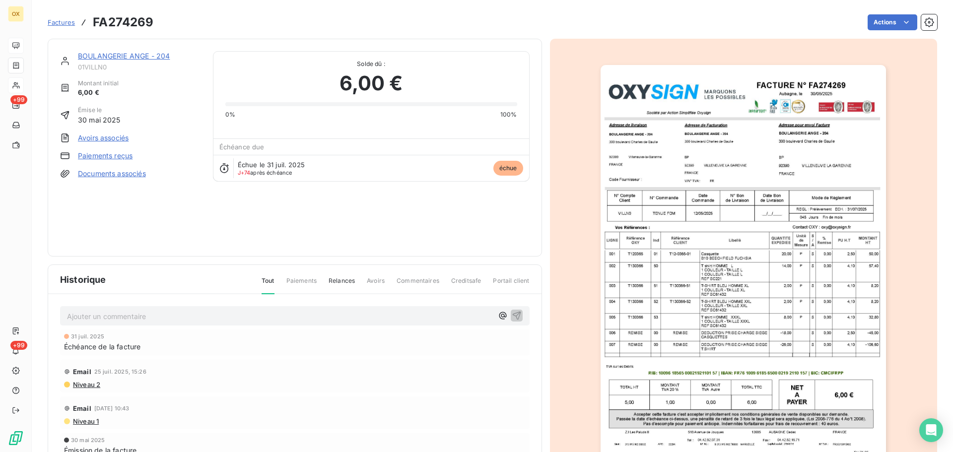
click at [133, 58] on link "BOULANGERIE ANGE - 204" at bounding box center [124, 56] width 92 height 8
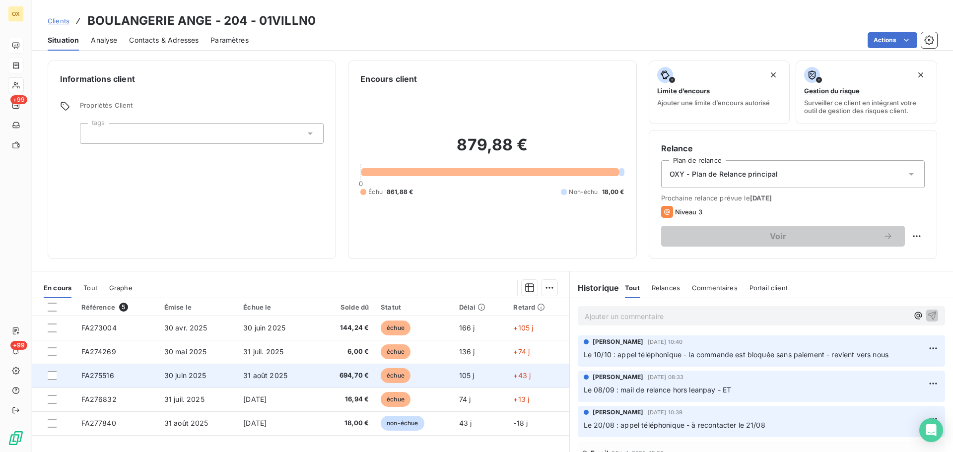
click at [356, 378] on span "694,70 €" at bounding box center [346, 376] width 47 height 10
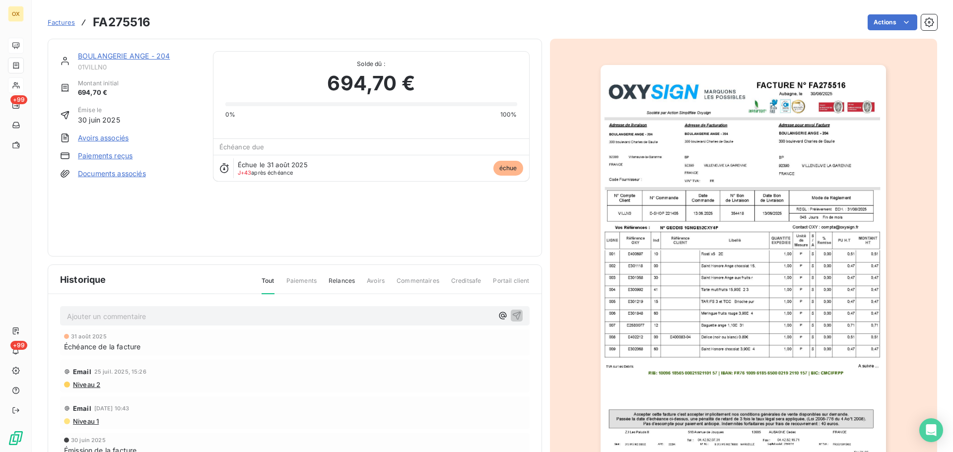
click at [812, 101] on img "button" at bounding box center [743, 267] width 285 height 404
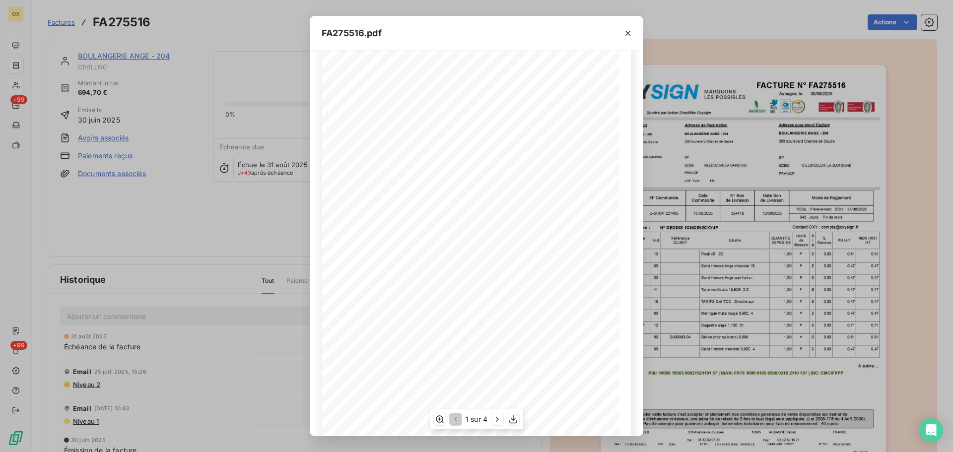
scroll to position [50, 0]
click at [515, 419] on icon "button" at bounding box center [513, 419] width 8 height 8
click at [628, 33] on icon "button" at bounding box center [627, 33] width 5 height 5
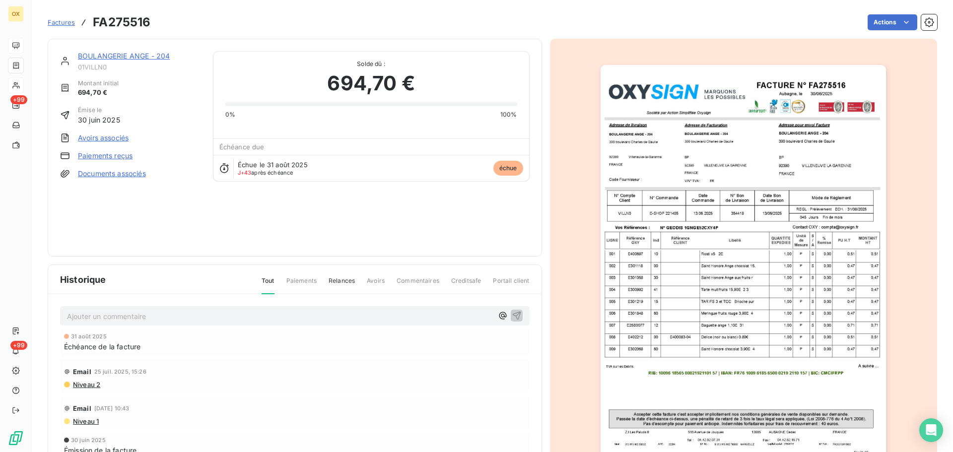
click at [128, 55] on link "BOULANGERIE ANGE - 204" at bounding box center [124, 56] width 92 height 8
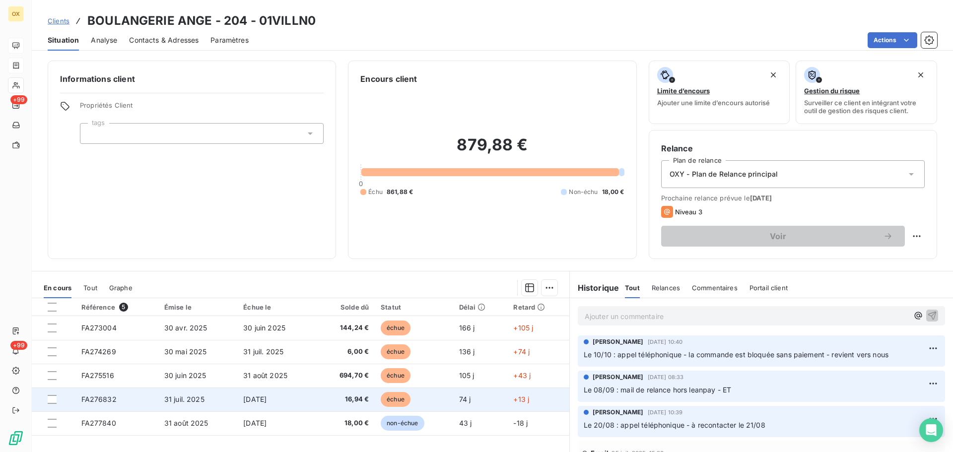
click at [340, 396] on span "16,94 €" at bounding box center [346, 400] width 47 height 10
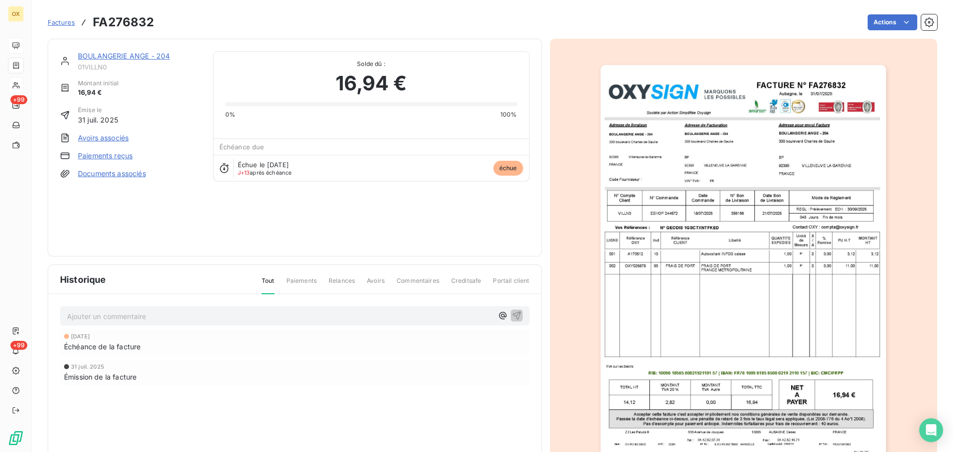
click at [772, 283] on img "button" at bounding box center [743, 267] width 285 height 404
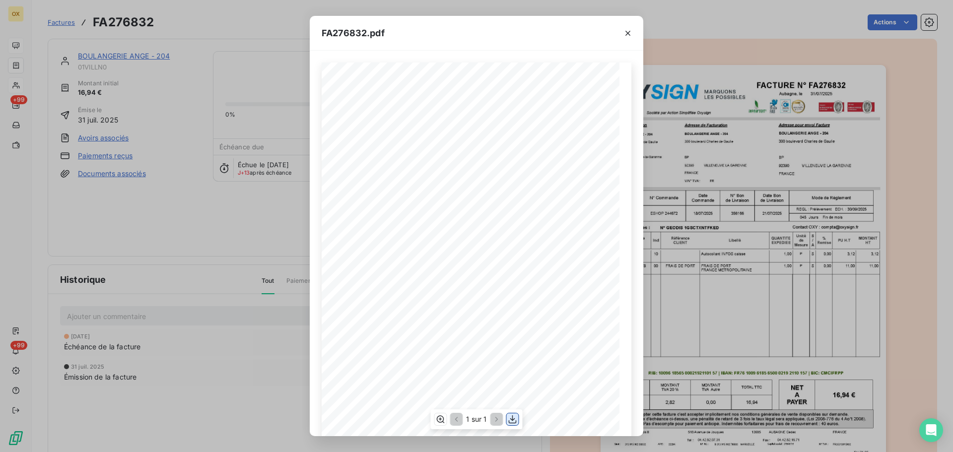
click at [510, 418] on icon "button" at bounding box center [513, 419] width 10 height 10
drag, startPoint x: 629, startPoint y: 33, endPoint x: 635, endPoint y: 77, distance: 44.5
click at [629, 33] on icon "button" at bounding box center [628, 33] width 10 height 10
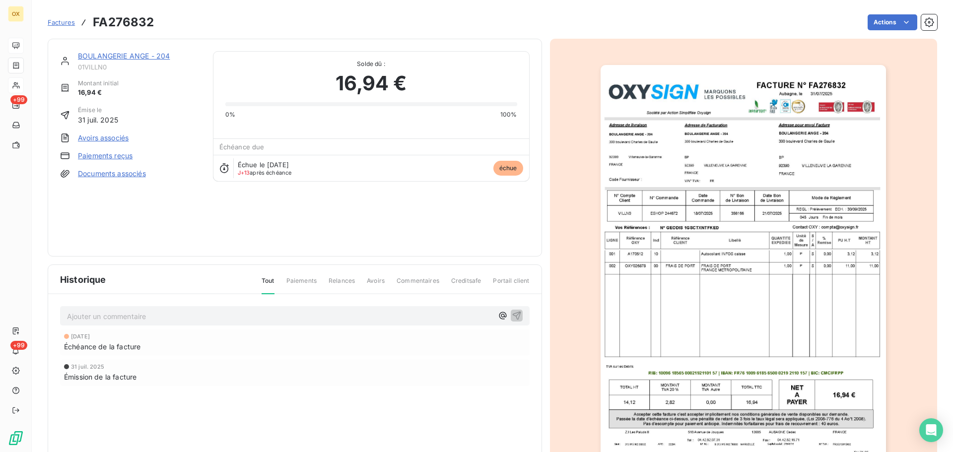
click at [115, 55] on link "BOULANGERIE ANGE - 204" at bounding box center [124, 56] width 92 height 8
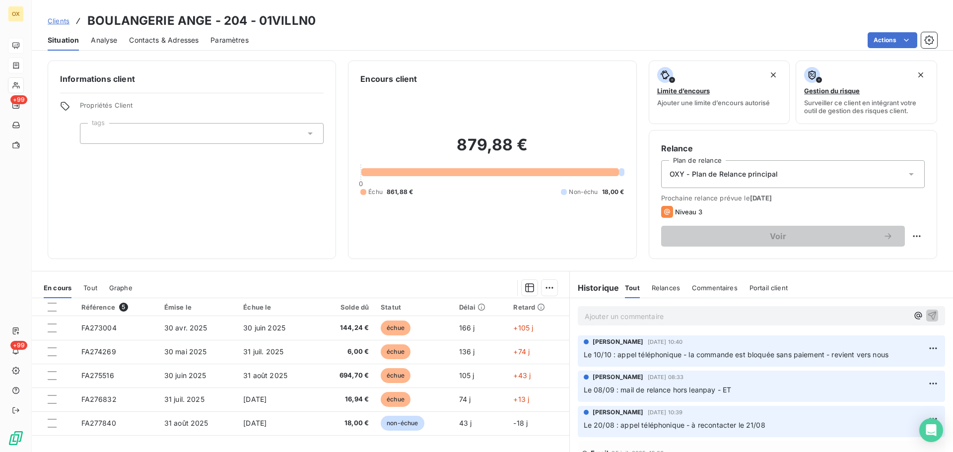
click at [708, 319] on p "Ajouter un commentaire ﻿" at bounding box center [747, 316] width 324 height 12
click at [927, 314] on icon "button" at bounding box center [932, 315] width 10 height 10
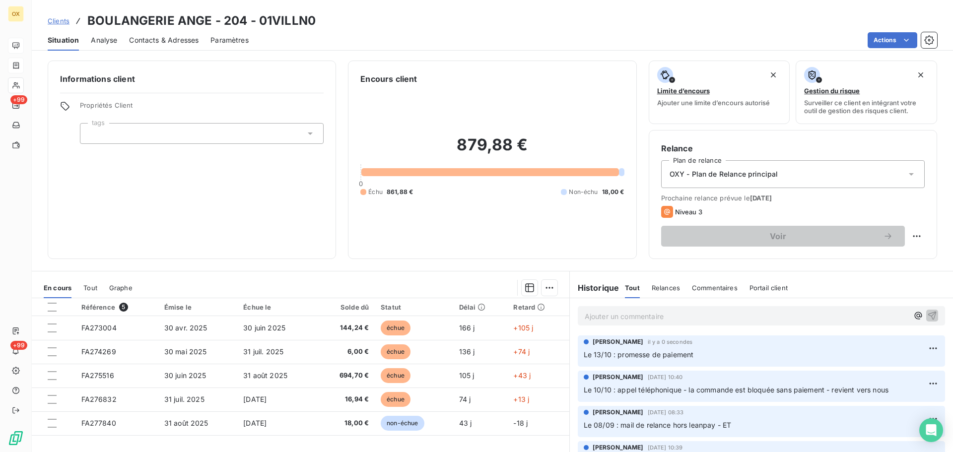
click at [177, 39] on span "Contacts & Adresses" at bounding box center [163, 40] width 69 height 10
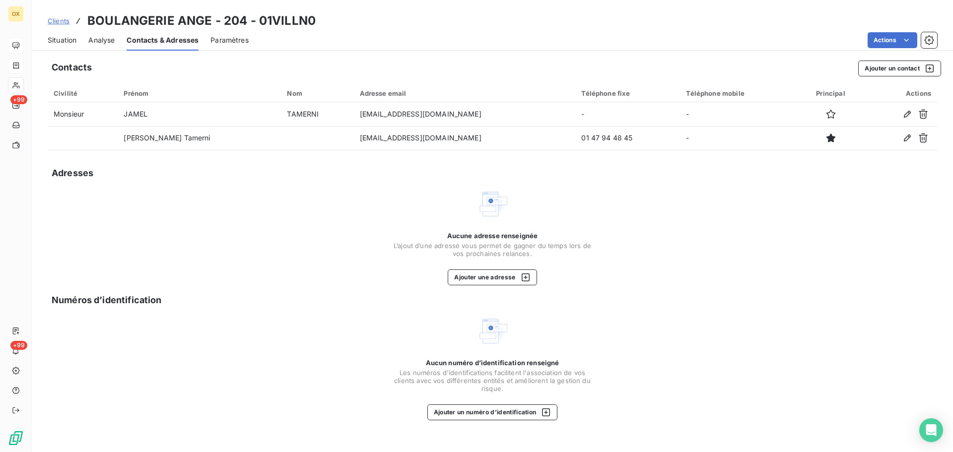
click at [69, 40] on span "Situation" at bounding box center [62, 40] width 29 height 10
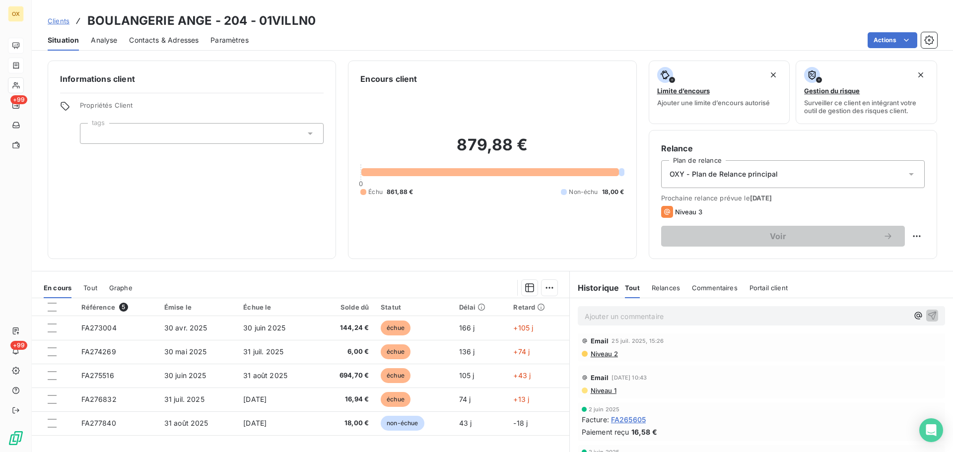
scroll to position [149, 0]
click at [605, 353] on span "Niveau 2" at bounding box center [604, 352] width 28 height 8
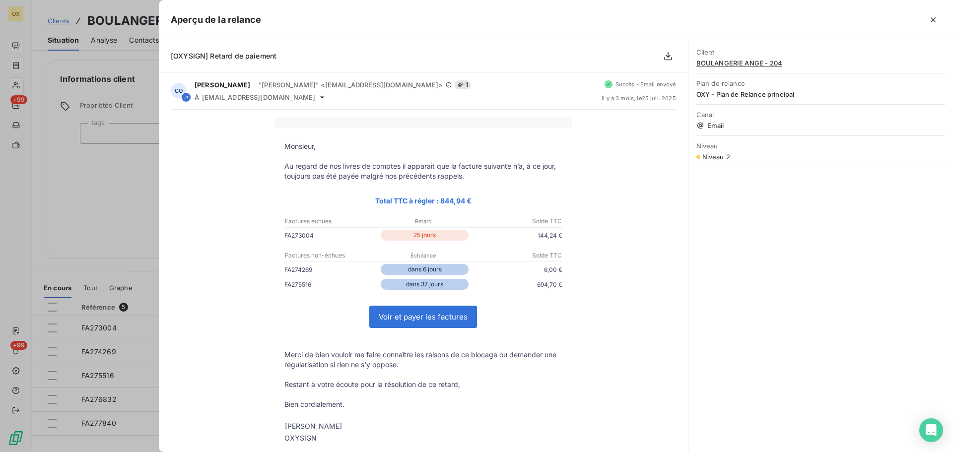
click at [932, 18] on icon "button" at bounding box center [933, 20] width 10 height 10
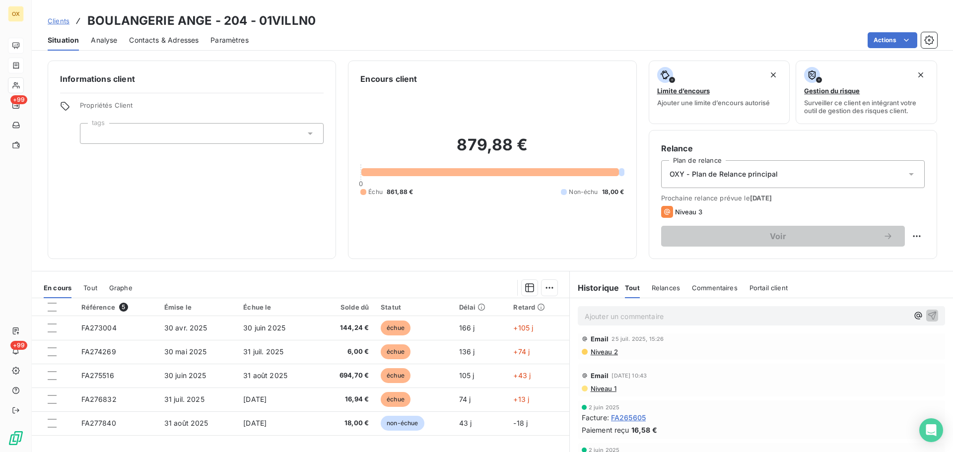
click at [600, 390] on span "Niveau 1" at bounding box center [603, 389] width 27 height 8
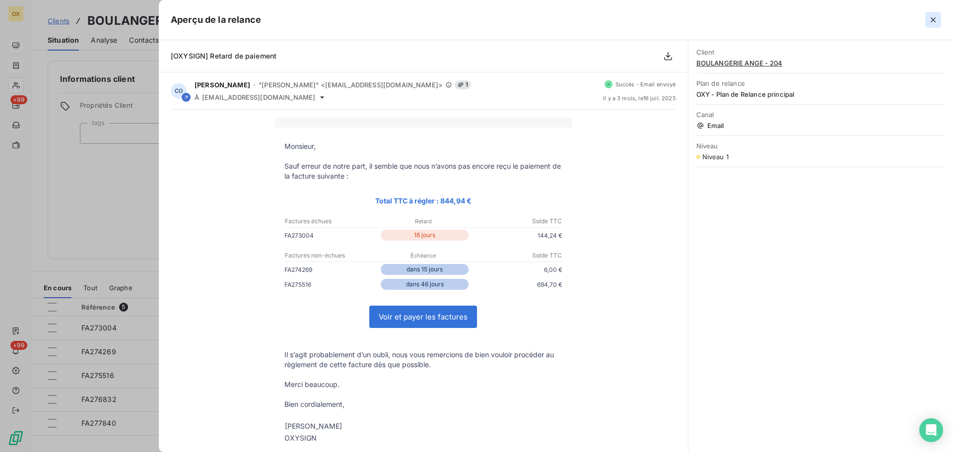
click at [933, 19] on icon "button" at bounding box center [933, 19] width 5 height 5
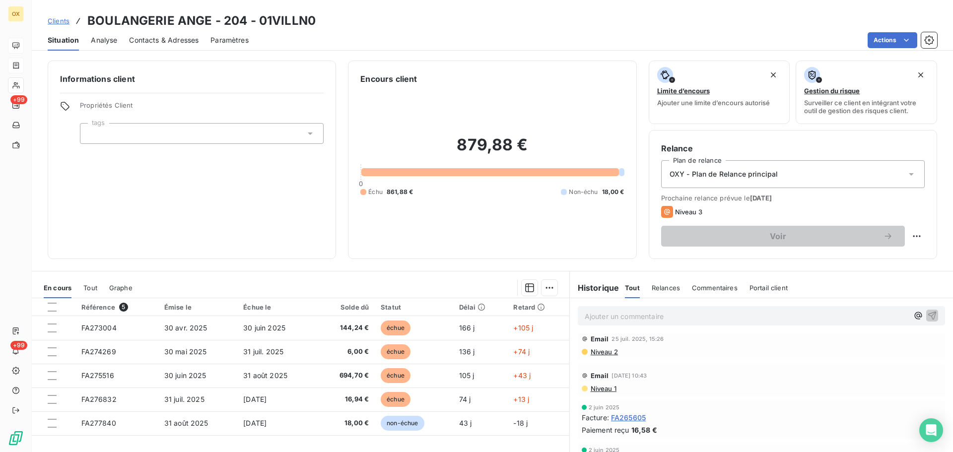
drag, startPoint x: 597, startPoint y: 312, endPoint x: 694, endPoint y: 291, distance: 99.5
click at [598, 312] on p "Ajouter un commentaire ﻿" at bounding box center [747, 316] width 324 height 12
click at [928, 313] on icon "button" at bounding box center [932, 315] width 8 height 8
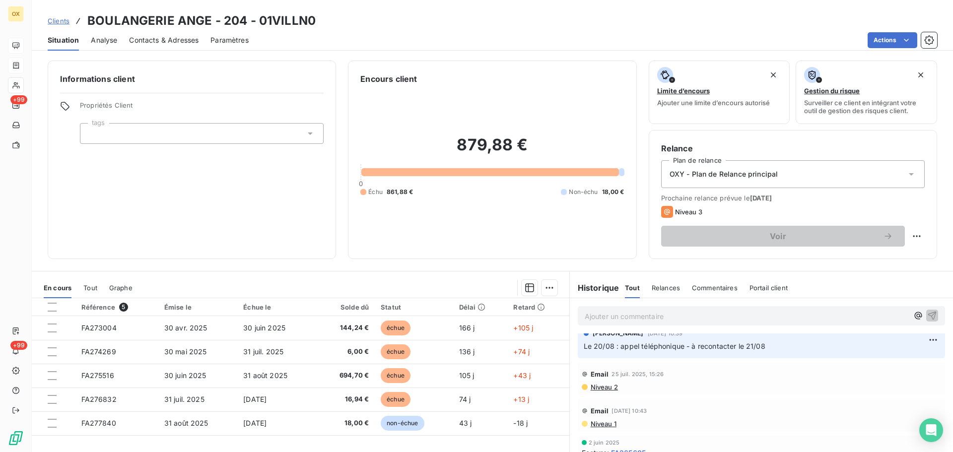
scroll to position [184, 0]
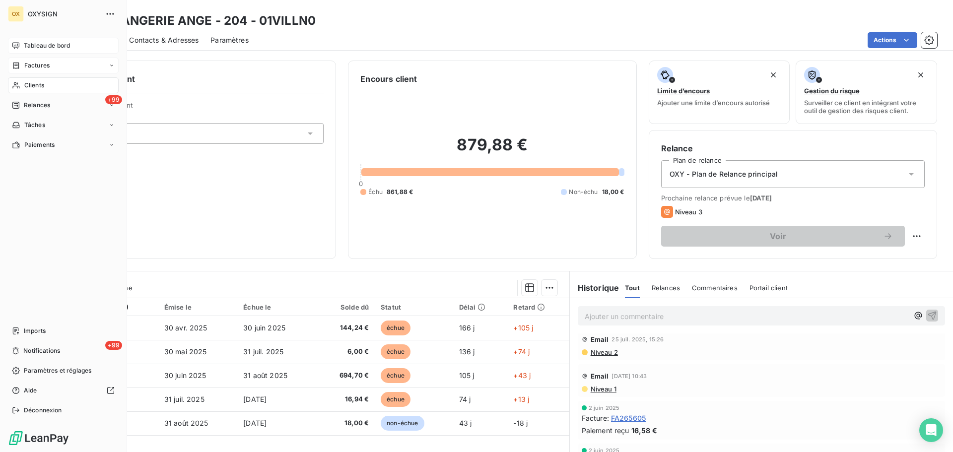
click at [38, 43] on span "Tableau de bord" at bounding box center [47, 45] width 46 height 9
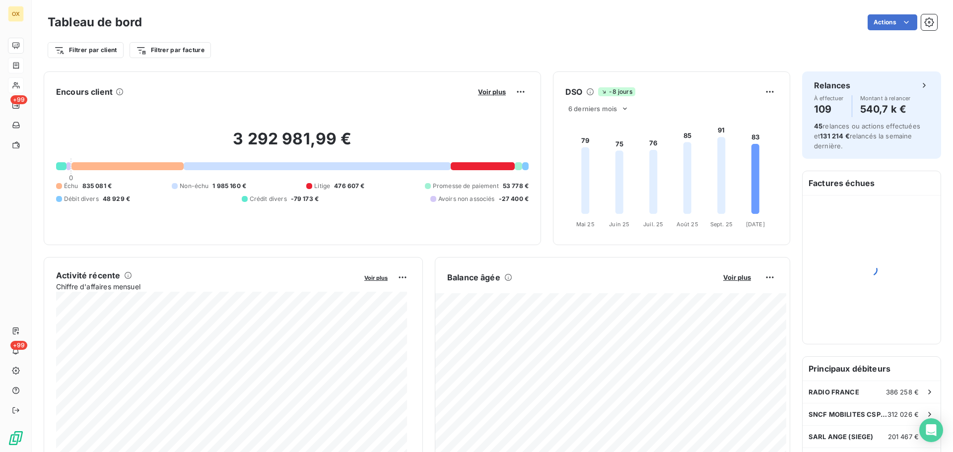
click at [252, 61] on div "Tableau de bord Actions Filtrer par client Filtrer par facture" at bounding box center [492, 33] width 921 height 66
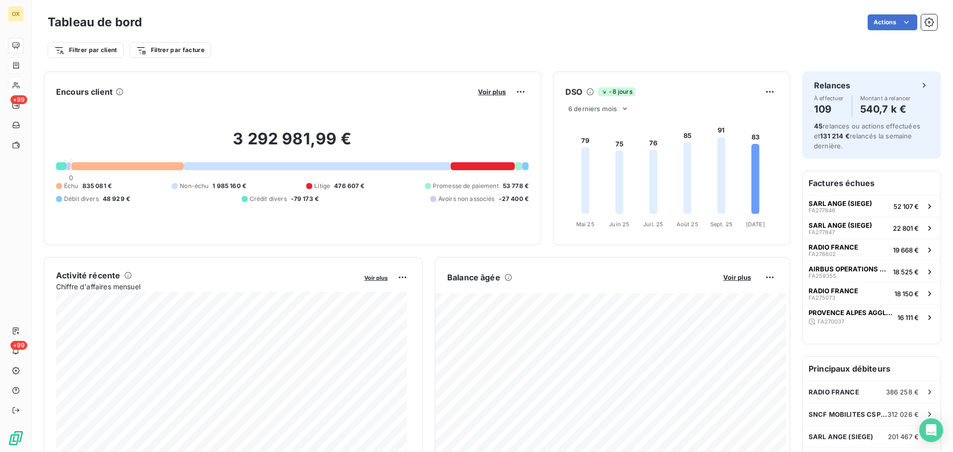
click at [546, 53] on div "Filtrer par client Filtrer par facture" at bounding box center [493, 50] width 890 height 19
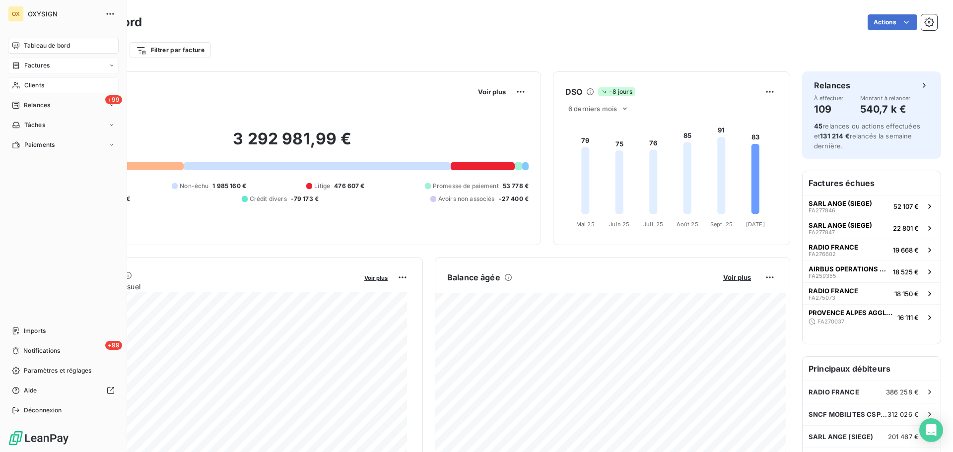
click at [32, 68] on span "Factures" at bounding box center [36, 65] width 25 height 9
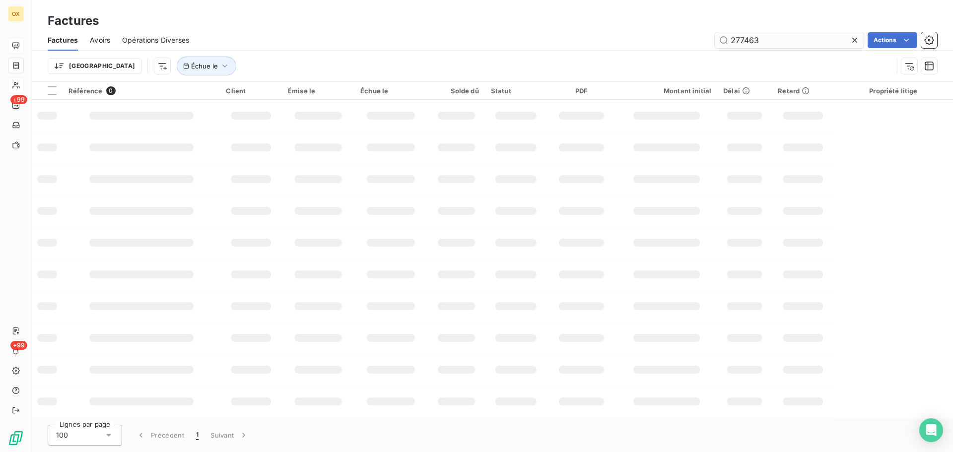
drag, startPoint x: 774, startPoint y: 40, endPoint x: 744, endPoint y: 41, distance: 30.3
click at [744, 41] on input "277463" at bounding box center [789, 40] width 149 height 16
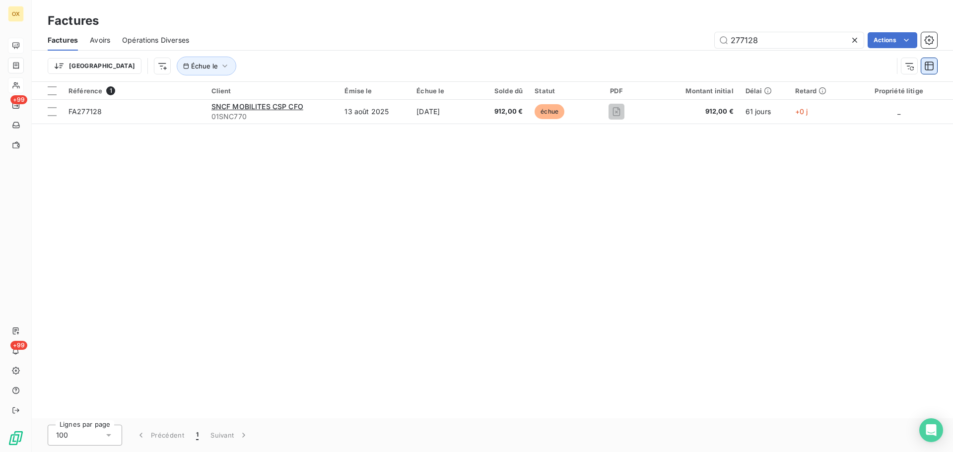
type input "277128"
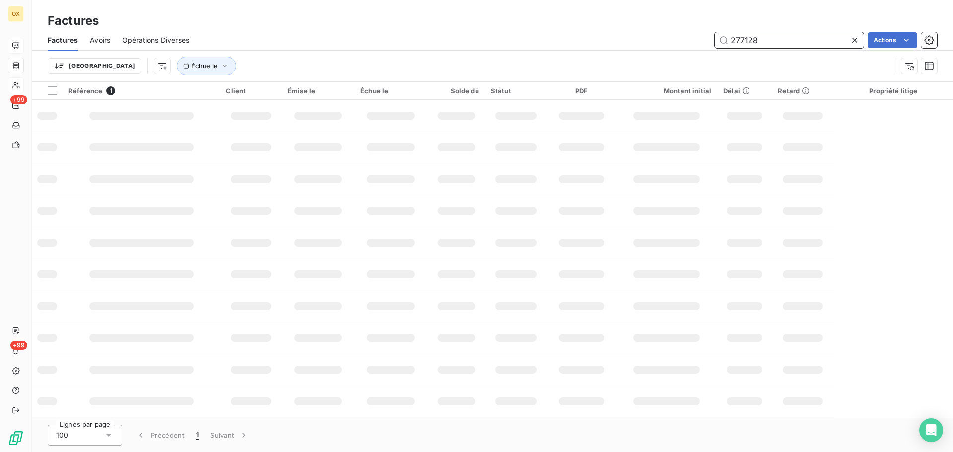
drag, startPoint x: 771, startPoint y: 40, endPoint x: 705, endPoint y: 46, distance: 65.8
click at [705, 46] on div "277128 Actions" at bounding box center [569, 40] width 736 height 16
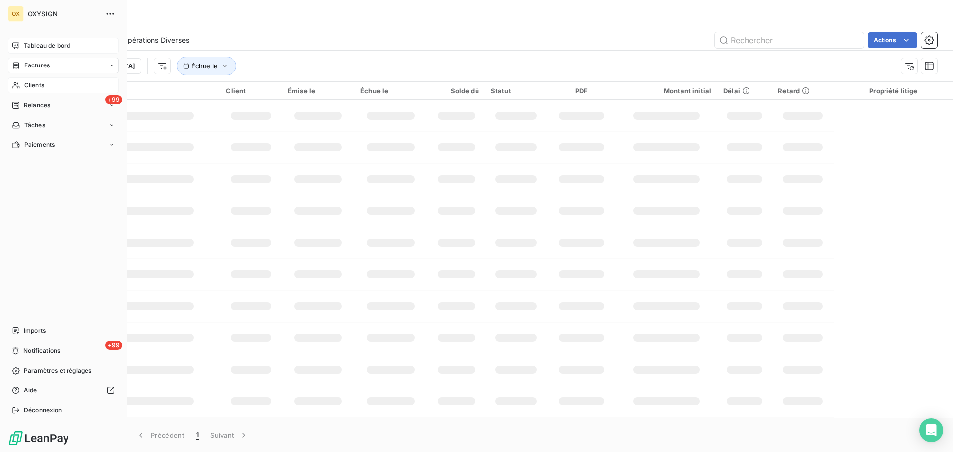
click at [30, 104] on span "Relances" at bounding box center [37, 105] width 26 height 9
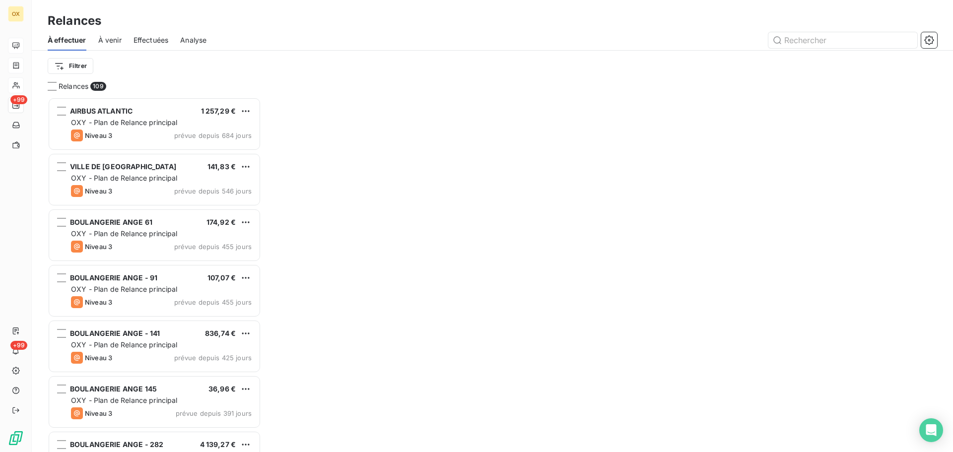
scroll to position [347, 206]
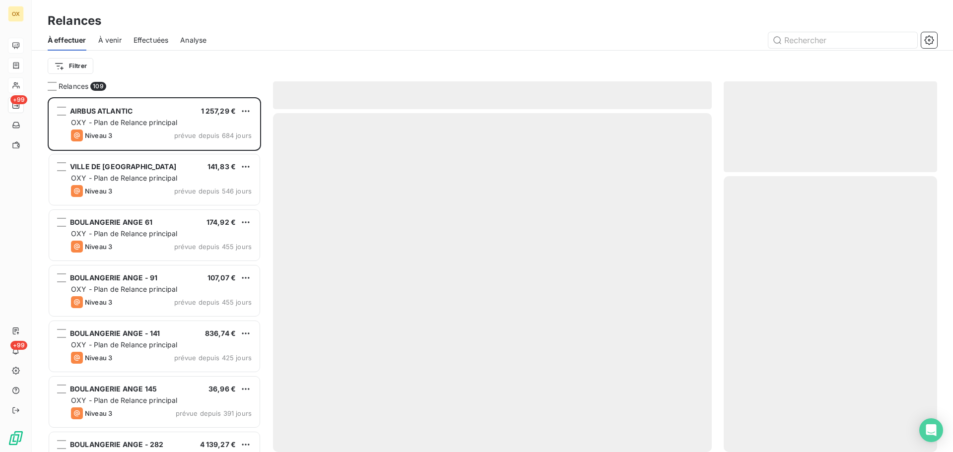
click at [335, 41] on div at bounding box center [577, 40] width 719 height 16
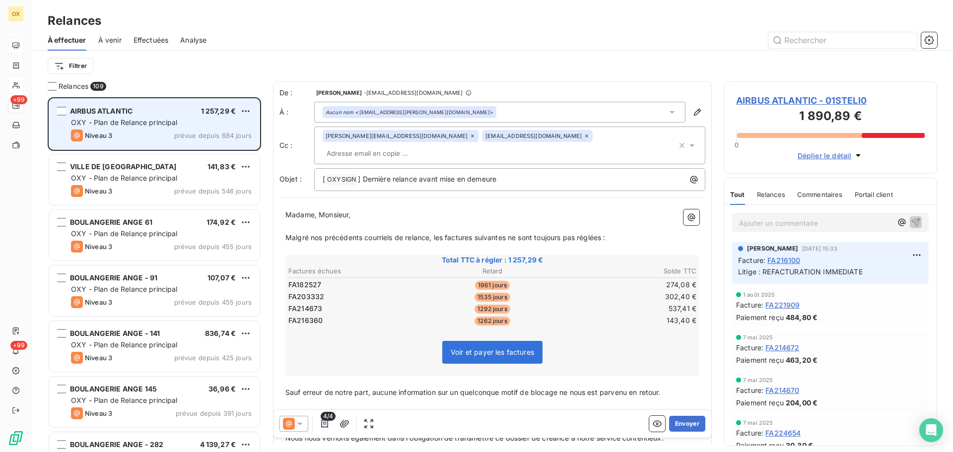
click at [171, 135] on div "Niveau 3 prévue depuis 684 jours" at bounding box center [161, 136] width 181 height 12
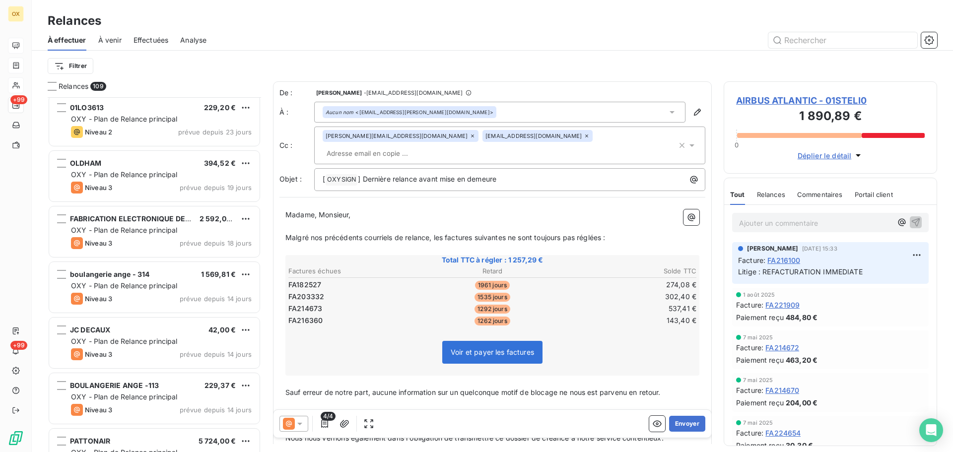
scroll to position [2731, 0]
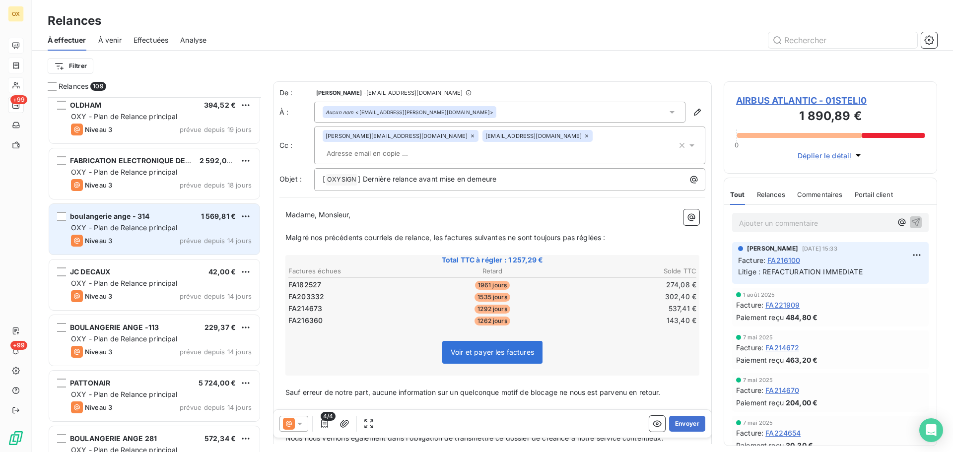
click at [160, 216] on div "boulangerie ange - 314 1 569,81 €" at bounding box center [161, 216] width 181 height 9
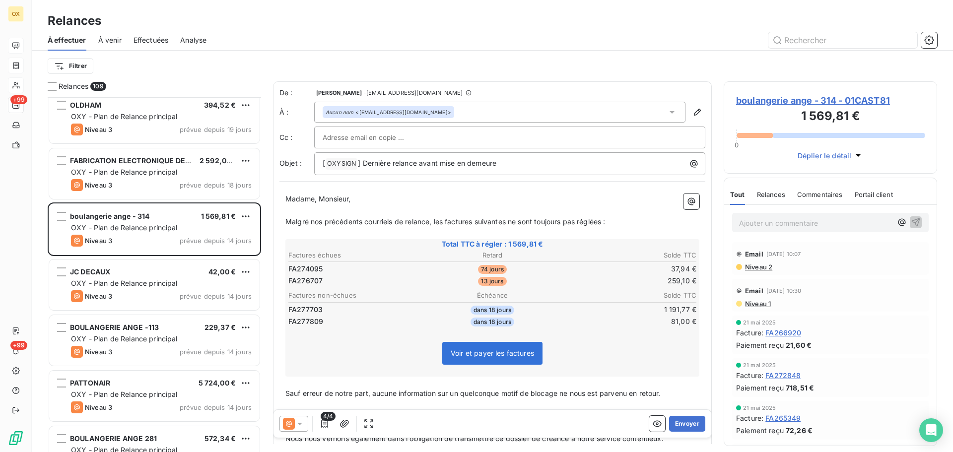
drag, startPoint x: 790, startPoint y: 201, endPoint x: 352, endPoint y: 3, distance: 480.1
click at [682, 145] on div "Relances 109 01LO3613 229,20 € OXY - Plan de Relance principal Niveau 2 prévue …" at bounding box center [492, 266] width 921 height 371
click at [283, 36] on div at bounding box center [577, 40] width 719 height 16
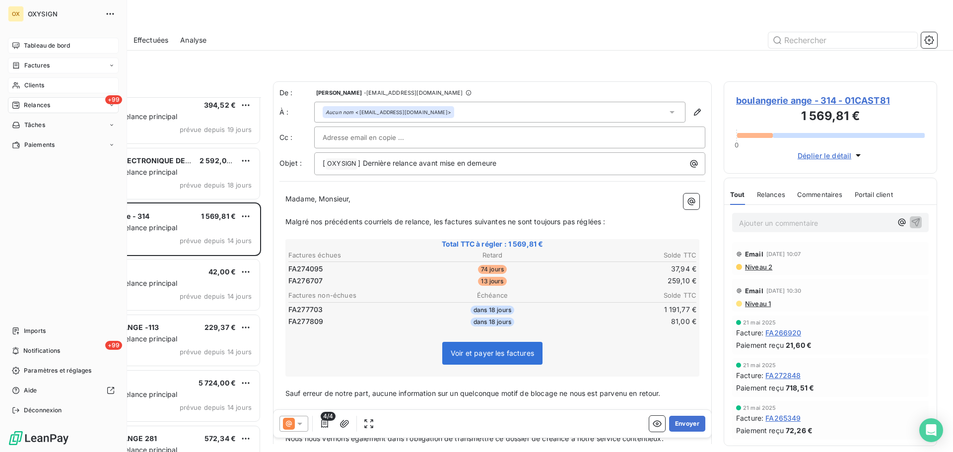
click at [35, 50] on span "Tableau de bord" at bounding box center [47, 45] width 46 height 9
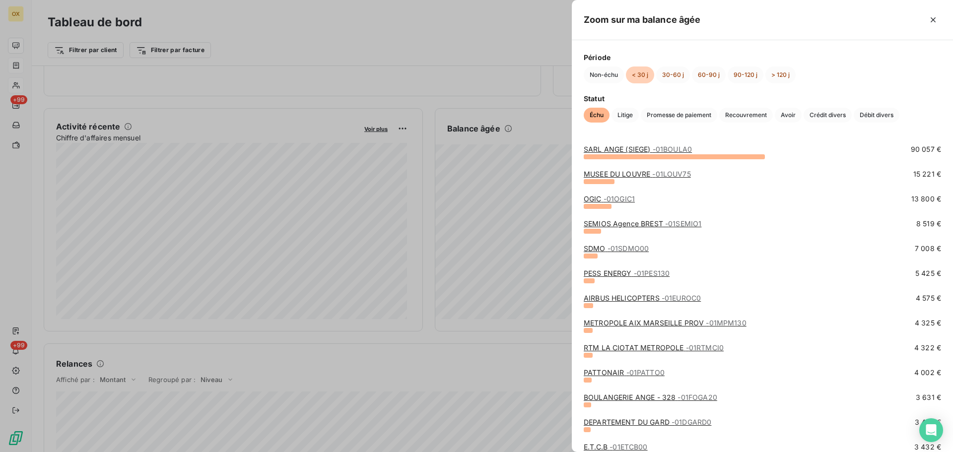
scroll to position [50, 0]
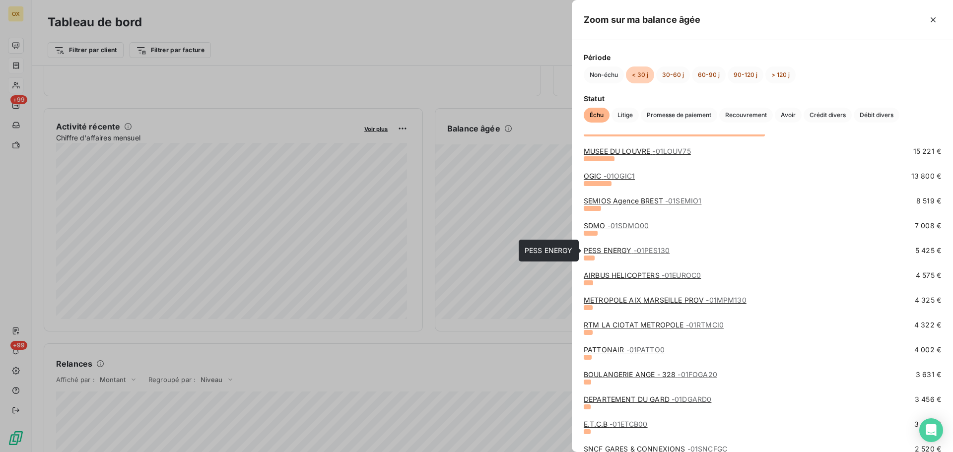
click at [619, 251] on link "PESS ENERGY - 01PES130" at bounding box center [627, 250] width 86 height 8
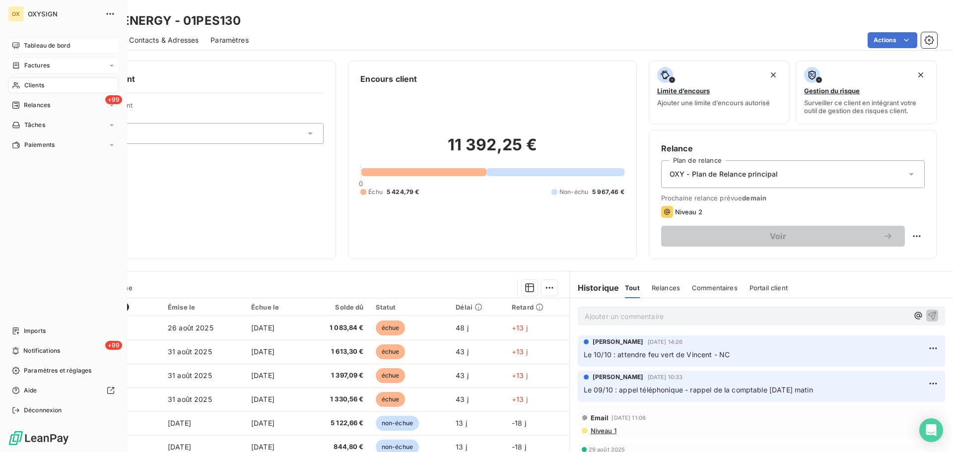
click at [40, 45] on span "Tableau de bord" at bounding box center [47, 45] width 46 height 9
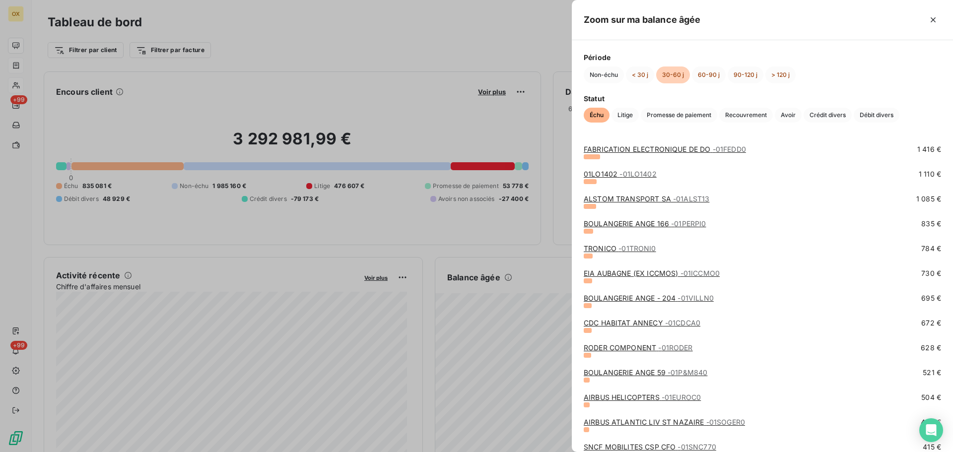
scroll to position [347, 0]
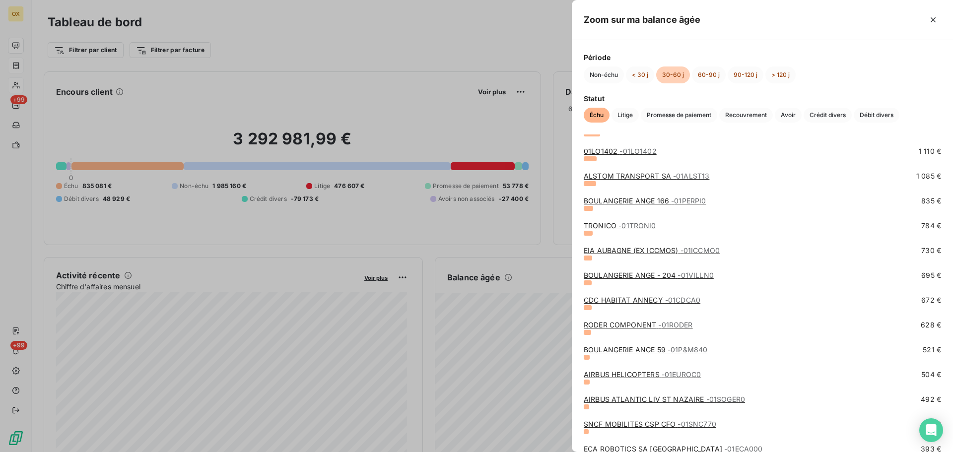
click at [616, 326] on link "RODER COMPONENT - 01RODER" at bounding box center [638, 325] width 109 height 8
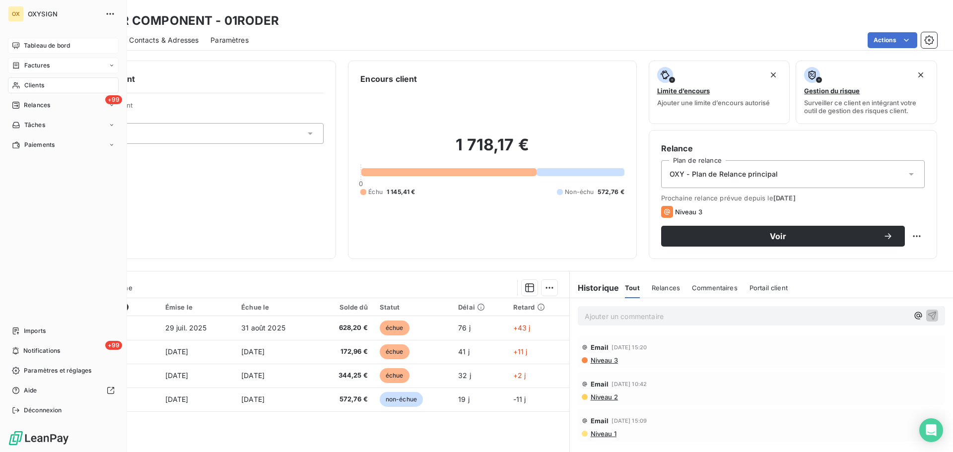
click at [35, 102] on span "Relances" at bounding box center [37, 105] width 26 height 9
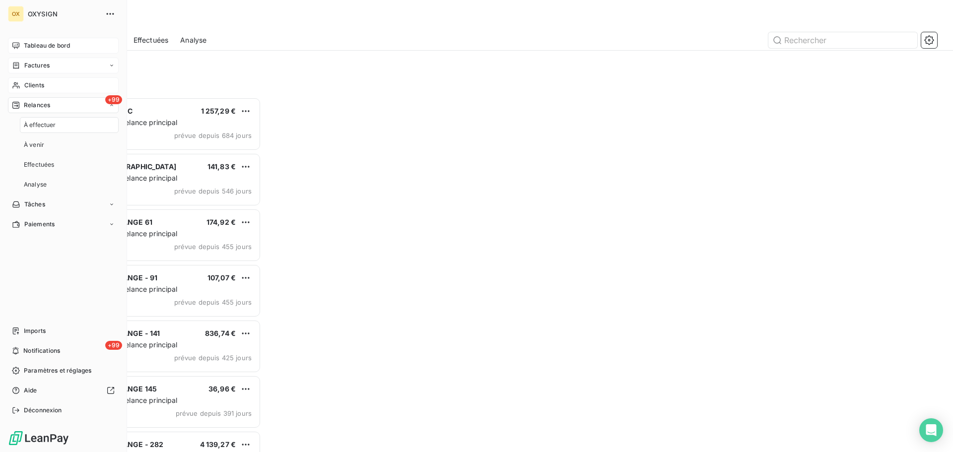
scroll to position [347, 206]
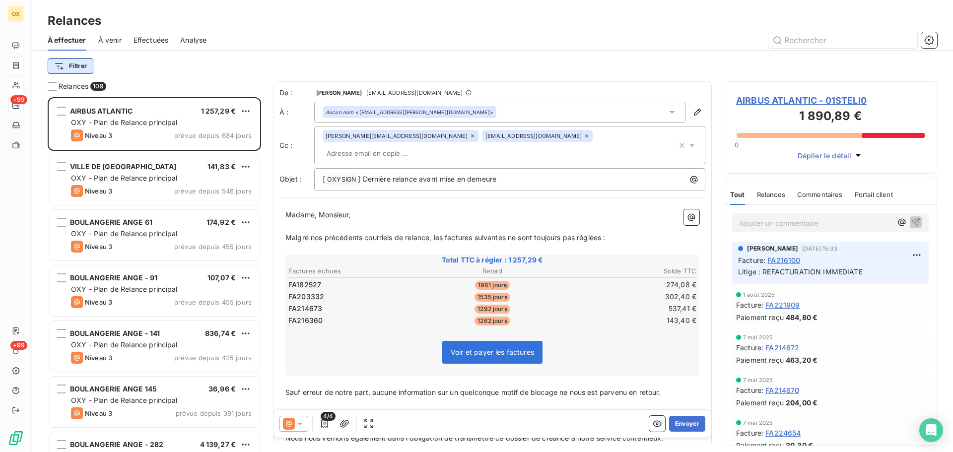
click at [83, 68] on html "OX +99 +99 Relances À effectuer À venir Effectuées Analyse Filtrer Relances 109…" at bounding box center [476, 226] width 953 height 452
click at [289, 32] on html "OX +99 +99 Relances À effectuer À venir Effectuées Analyse Filtrer Relances 109…" at bounding box center [476, 226] width 953 height 452
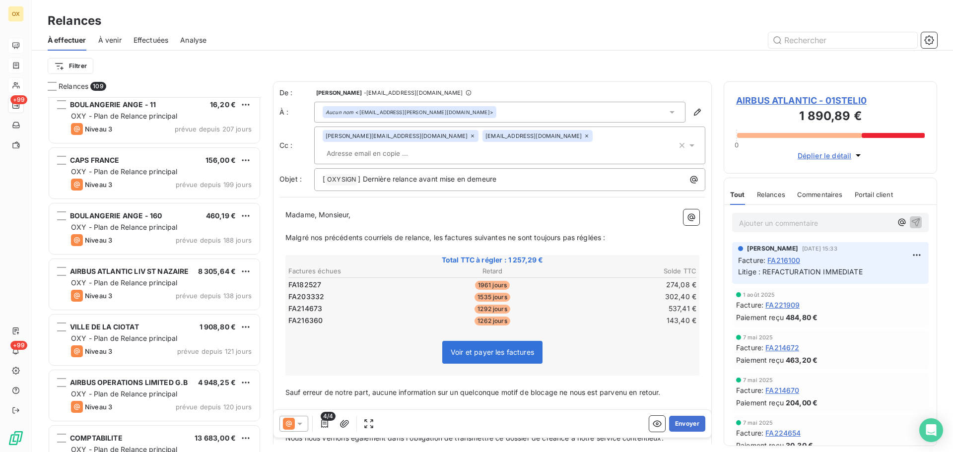
scroll to position [844, 0]
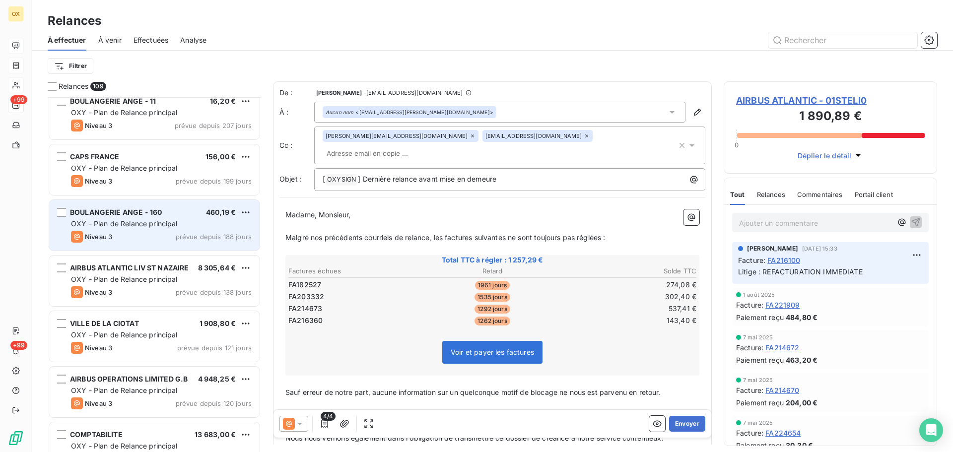
click at [143, 235] on div "Niveau 3 prévue depuis 188 jours" at bounding box center [161, 237] width 181 height 12
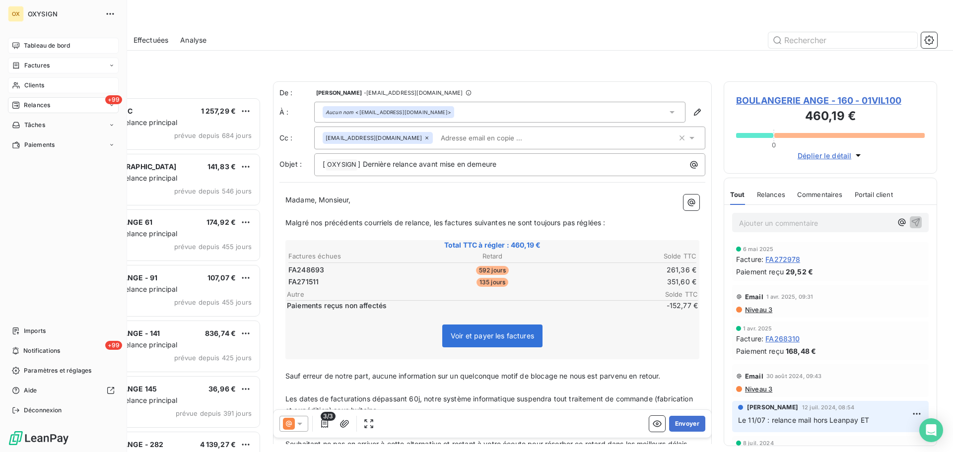
click at [28, 43] on span "Tableau de bord" at bounding box center [47, 45] width 46 height 9
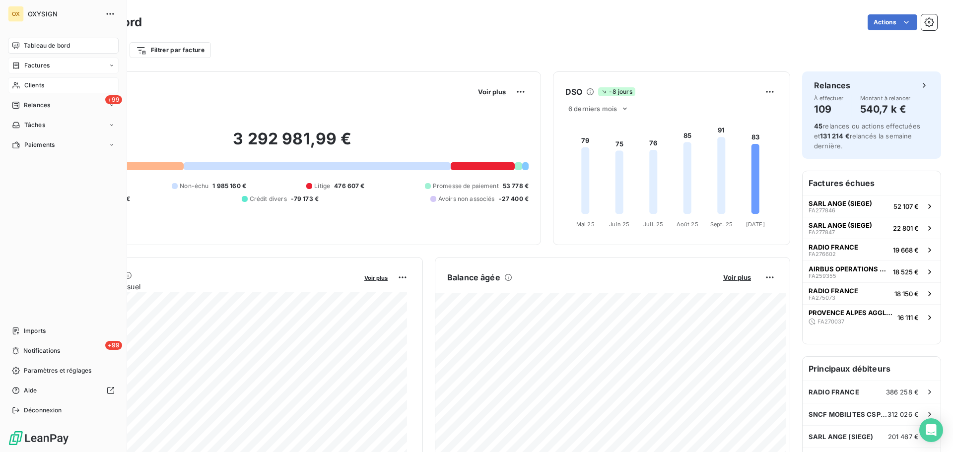
click at [39, 84] on span "Clients" at bounding box center [34, 85] width 20 height 9
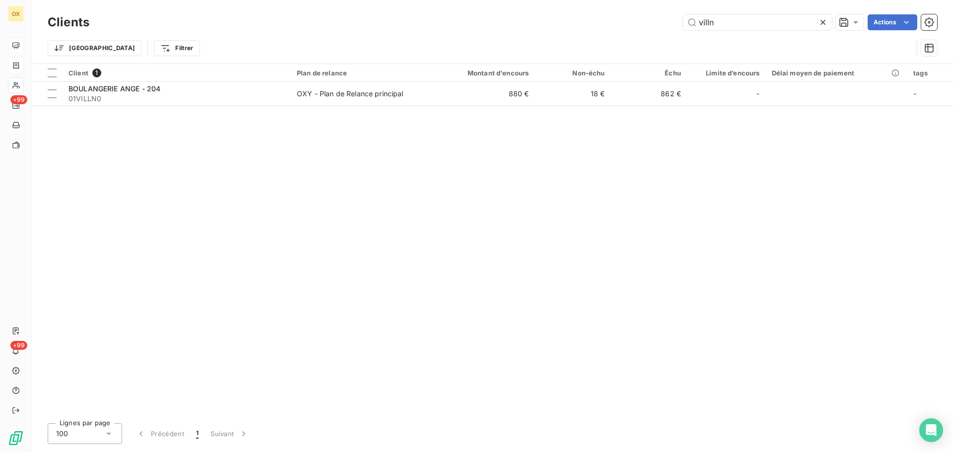
drag, startPoint x: 737, startPoint y: 21, endPoint x: 633, endPoint y: 40, distance: 105.0
click at [633, 40] on div "Clients villn Actions Trier Filtrer" at bounding box center [493, 38] width 890 height 52
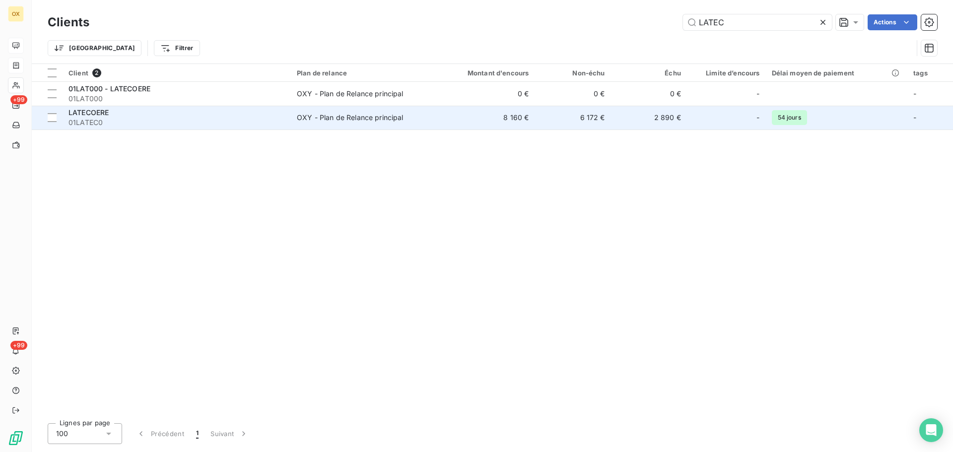
type input "LATEC"
click at [259, 115] on div "LATECOERE" at bounding box center [176, 113] width 216 height 10
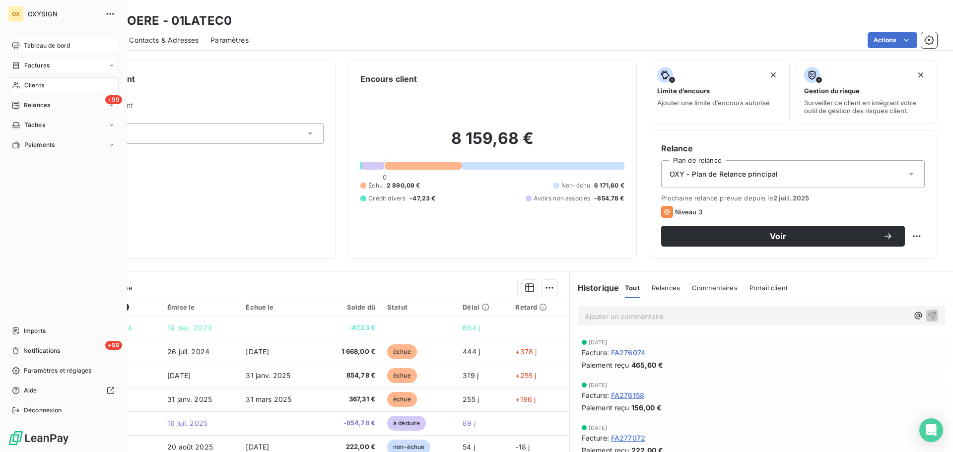
click at [30, 84] on span "Clients" at bounding box center [34, 85] width 20 height 9
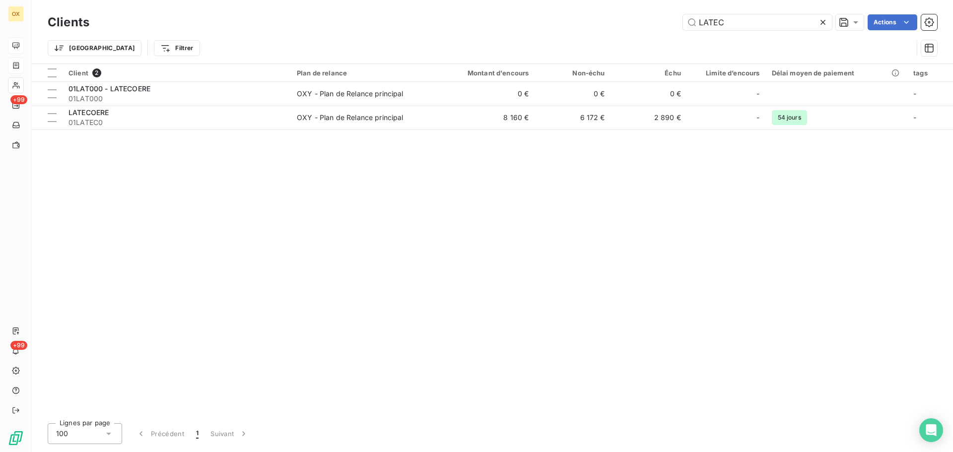
drag, startPoint x: 749, startPoint y: 21, endPoint x: 677, endPoint y: 14, distance: 71.8
click at [677, 14] on div "LATEC Actions" at bounding box center [519, 22] width 836 height 16
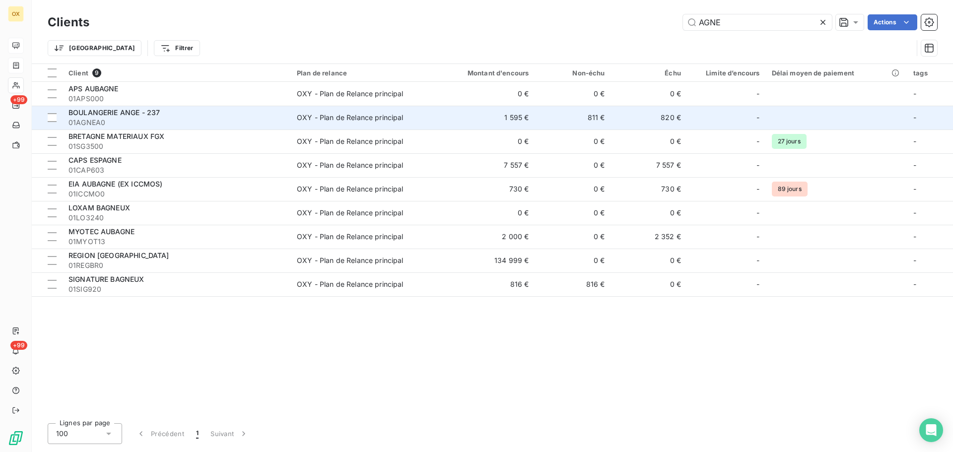
type input "AGNE"
click at [114, 121] on span "01AGNEA0" at bounding box center [176, 123] width 216 height 10
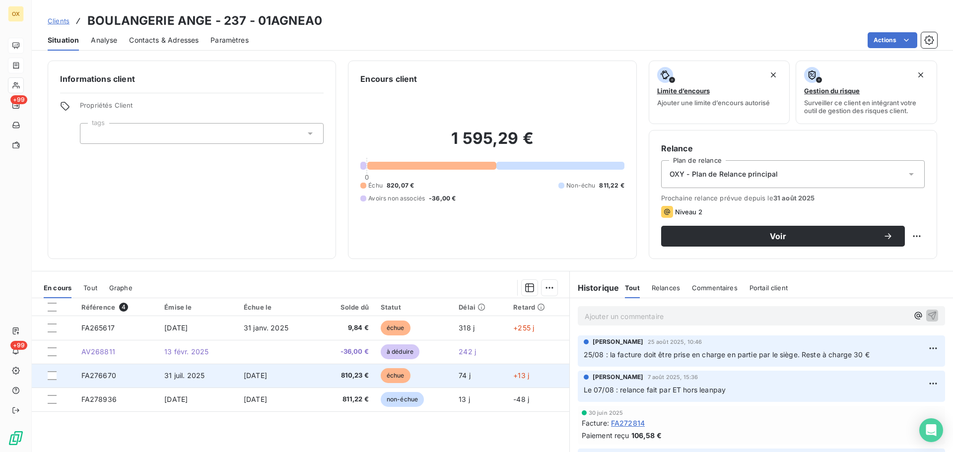
click at [353, 375] on span "810,23 €" at bounding box center [346, 376] width 45 height 10
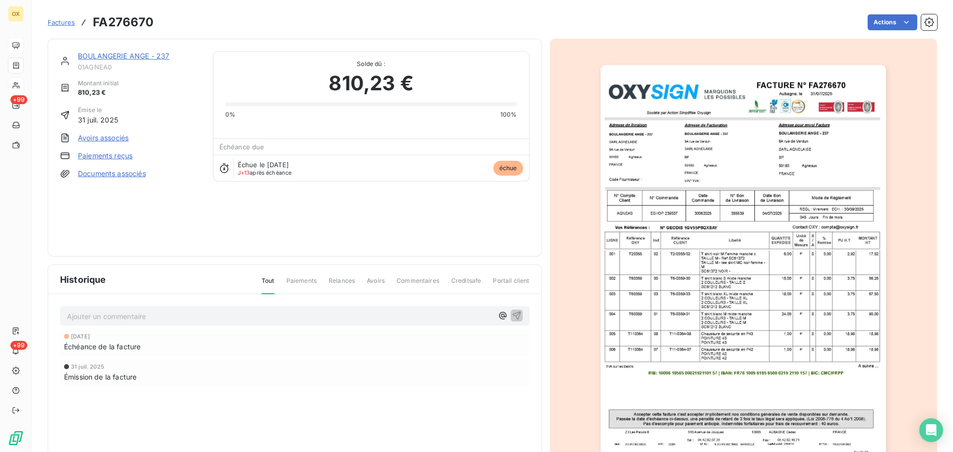
click at [702, 186] on img "button" at bounding box center [743, 267] width 285 height 404
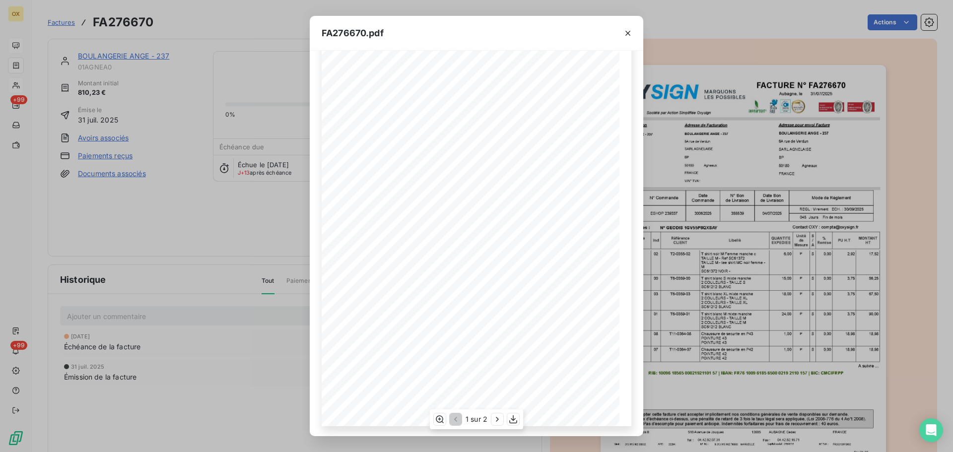
scroll to position [59, 0]
click at [496, 420] on icon "button" at bounding box center [497, 419] width 10 height 10
click at [457, 420] on icon "button" at bounding box center [455, 419] width 10 height 10
drag, startPoint x: 498, startPoint y: 422, endPoint x: 494, endPoint y: 415, distance: 8.0
click at [497, 421] on icon "button" at bounding box center [497, 419] width 10 height 10
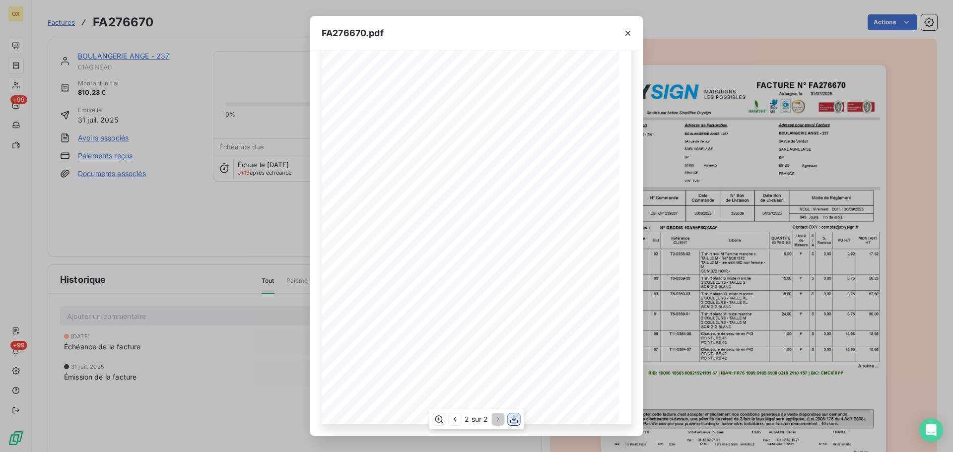
click at [513, 420] on icon "button" at bounding box center [514, 419] width 8 height 8
click at [629, 35] on icon "button" at bounding box center [628, 33] width 10 height 10
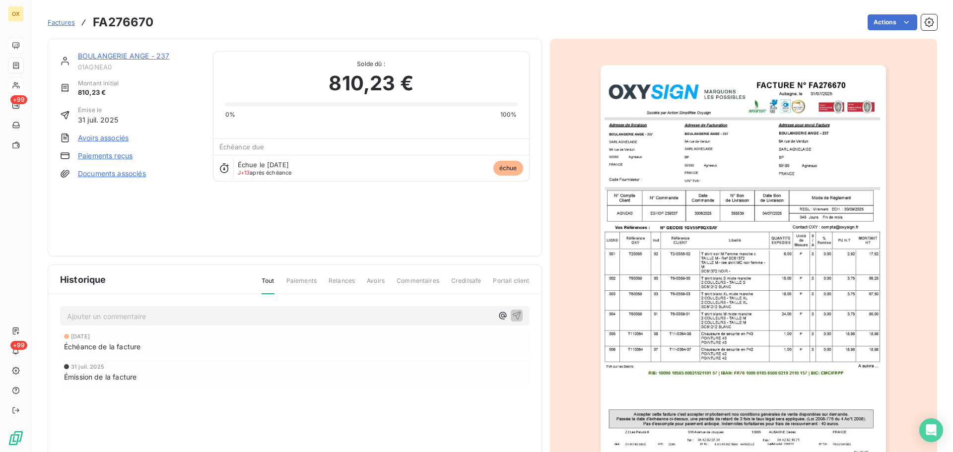
click at [135, 58] on link "BOULANGERIE ANGE - 237" at bounding box center [123, 56] width 91 height 8
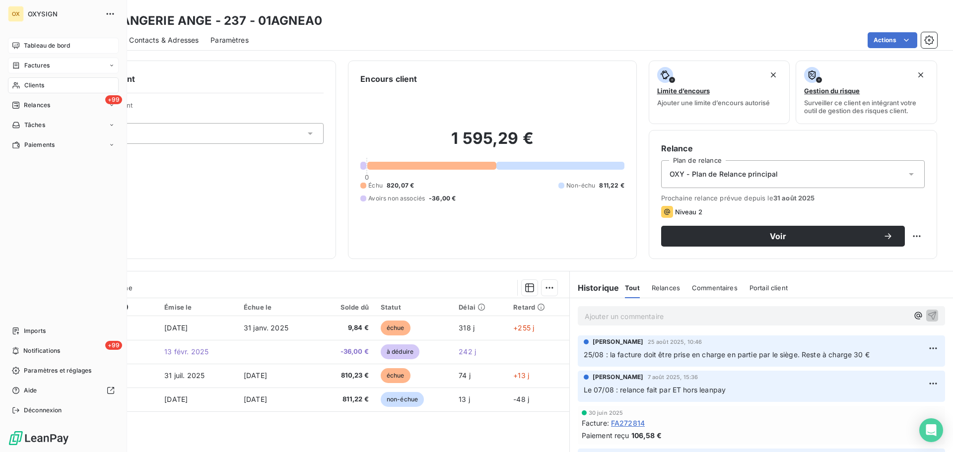
click at [22, 85] on div "Clients" at bounding box center [63, 85] width 111 height 16
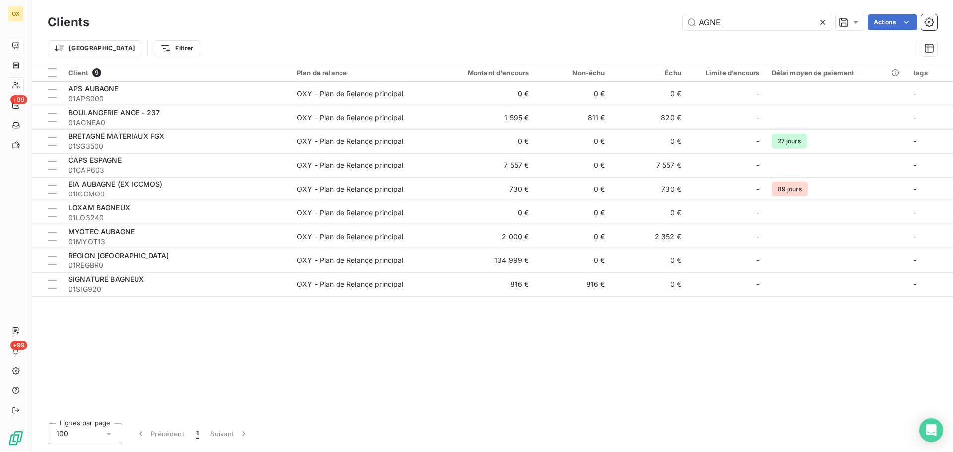
drag, startPoint x: 739, startPoint y: 26, endPoint x: 685, endPoint y: 33, distance: 54.1
click at [685, 33] on div "Clients AGNE Actions Trier Filtrer" at bounding box center [493, 38] width 890 height 52
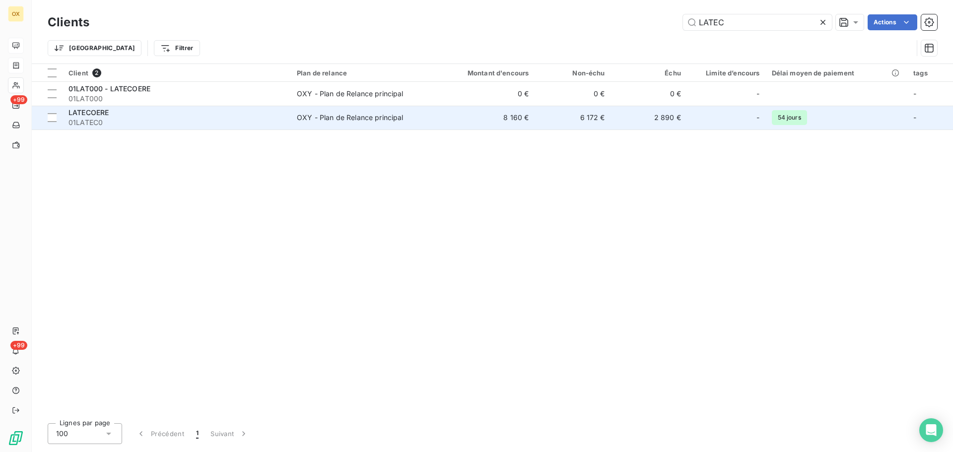
type input "LATEC"
click at [131, 121] on span "01LATEC0" at bounding box center [176, 123] width 216 height 10
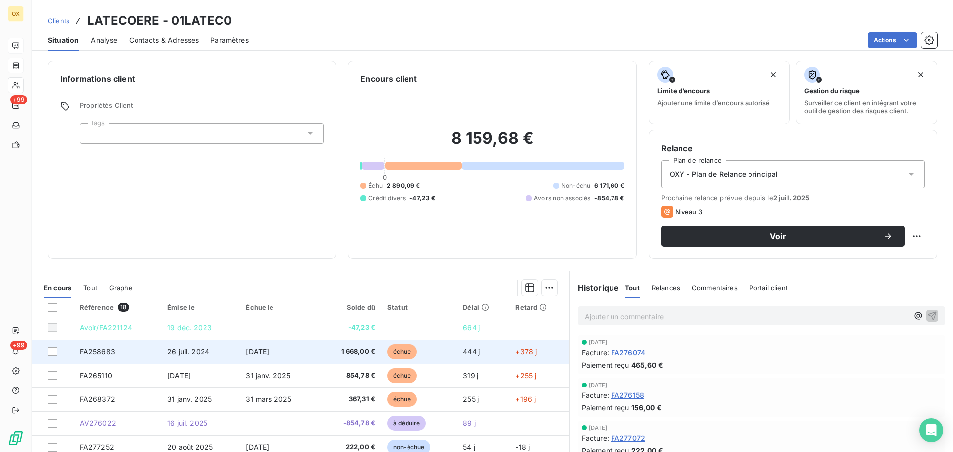
click at [319, 356] on td "1 668,00 €" at bounding box center [350, 352] width 63 height 24
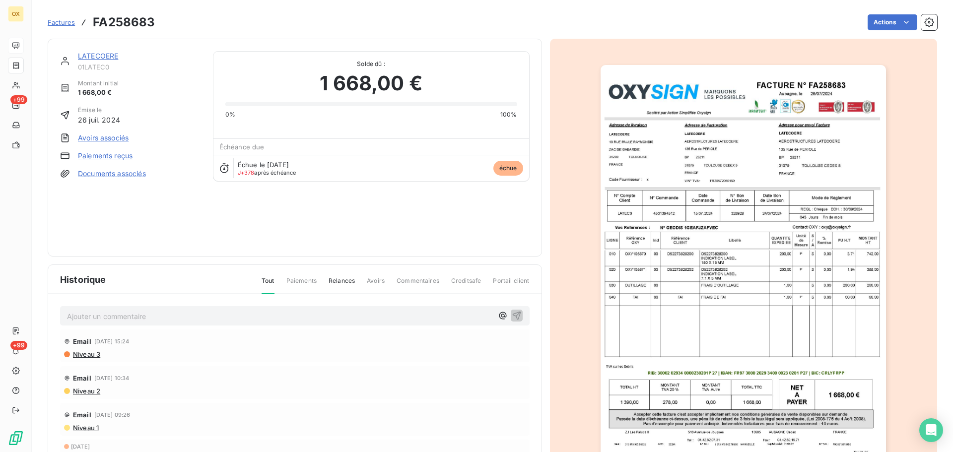
click at [87, 57] on link "LATECOERE" at bounding box center [98, 56] width 40 height 8
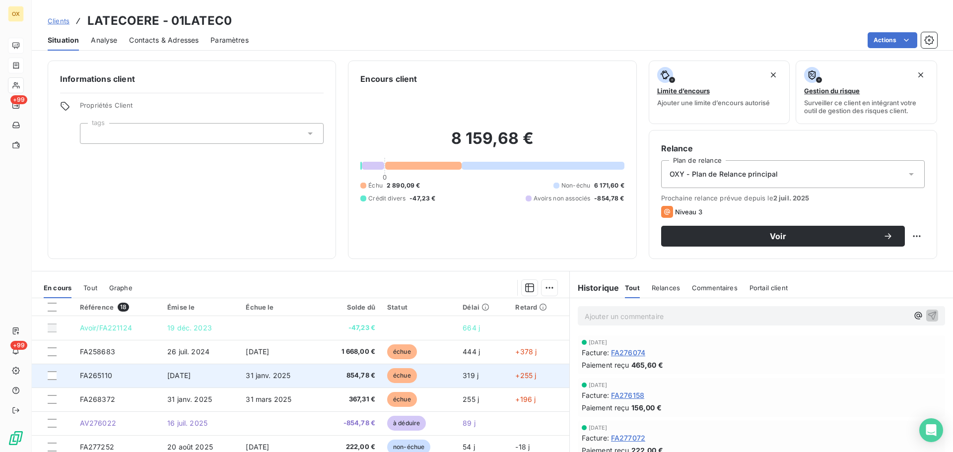
click at [408, 380] on span "échue" at bounding box center [402, 375] width 30 height 15
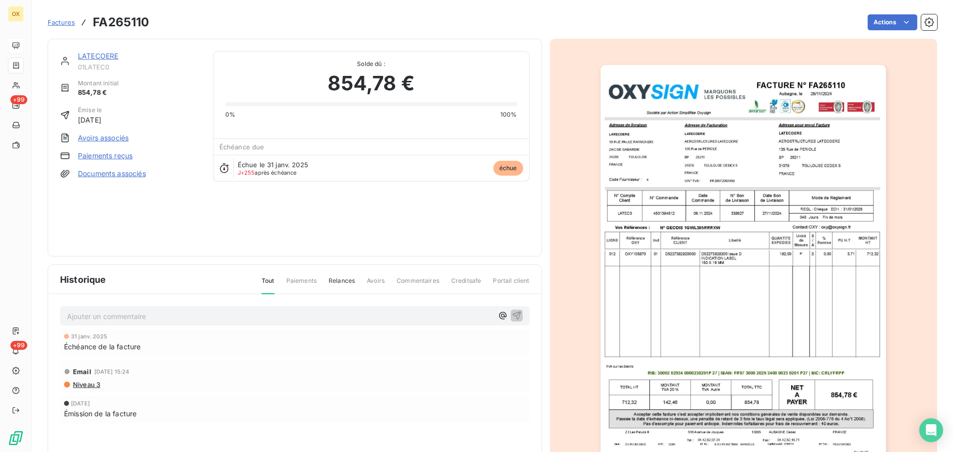
click at [106, 58] on link "LATECOERE" at bounding box center [98, 56] width 40 height 8
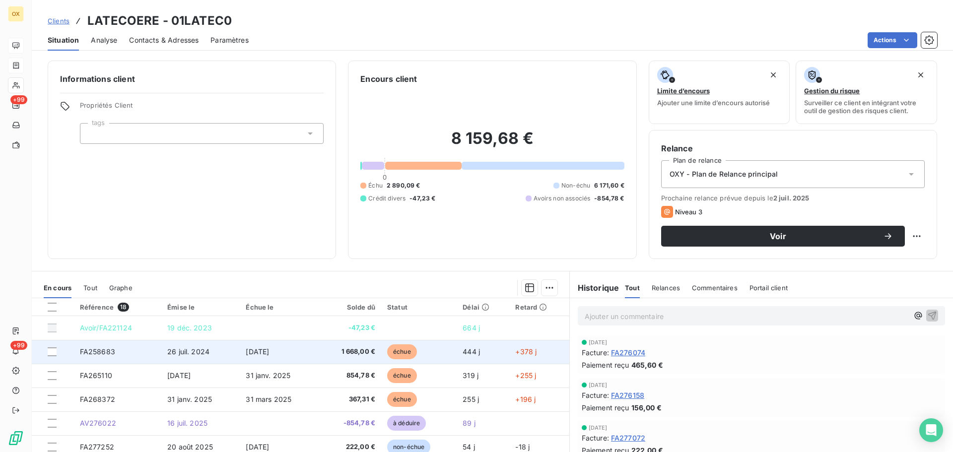
drag, startPoint x: 321, startPoint y: 357, endPoint x: 325, endPoint y: 353, distance: 5.6
click at [321, 357] on td "1 668,00 €" at bounding box center [350, 352] width 63 height 24
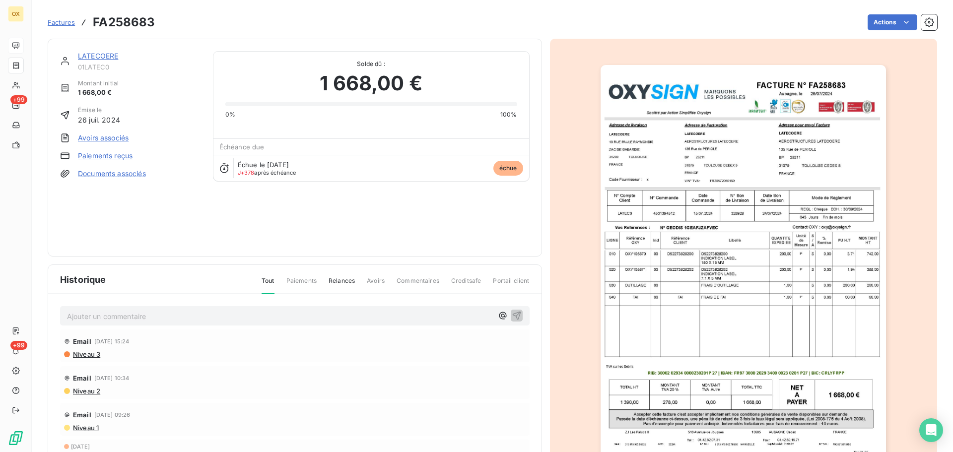
click at [731, 183] on img "button" at bounding box center [743, 267] width 285 height 404
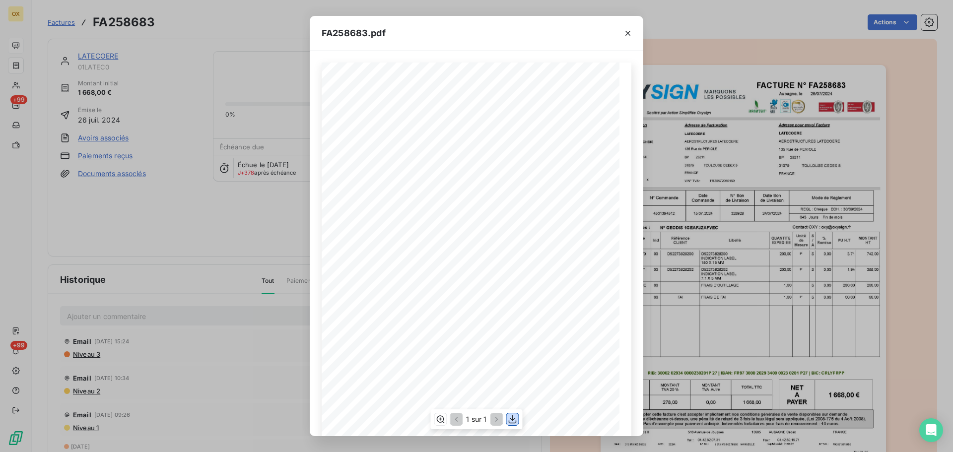
click at [514, 418] on icon "button" at bounding box center [513, 419] width 10 height 10
click at [628, 33] on icon "button" at bounding box center [627, 33] width 5 height 5
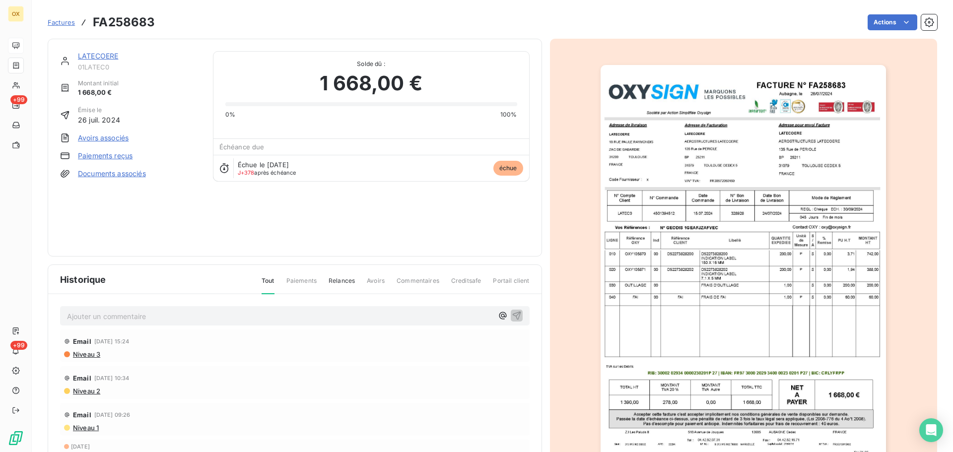
click at [109, 56] on link "LATECOERE" at bounding box center [98, 56] width 40 height 8
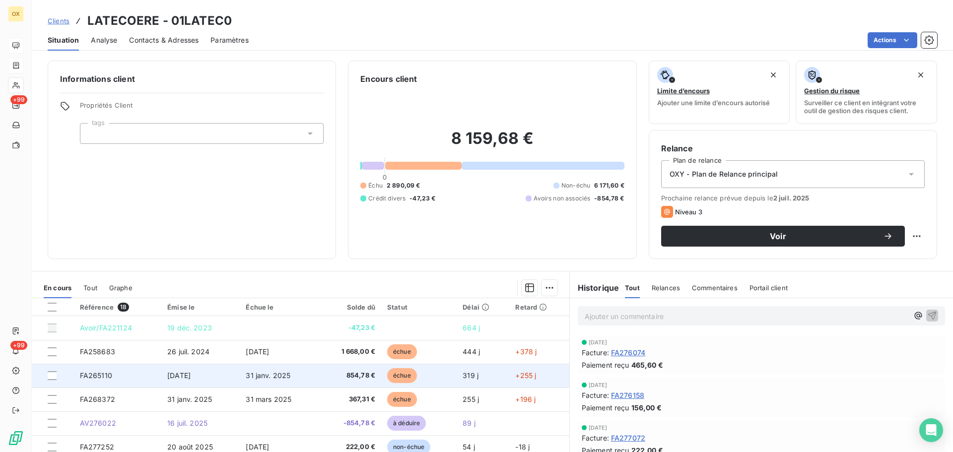
click at [351, 374] on span "854,78 €" at bounding box center [350, 376] width 51 height 10
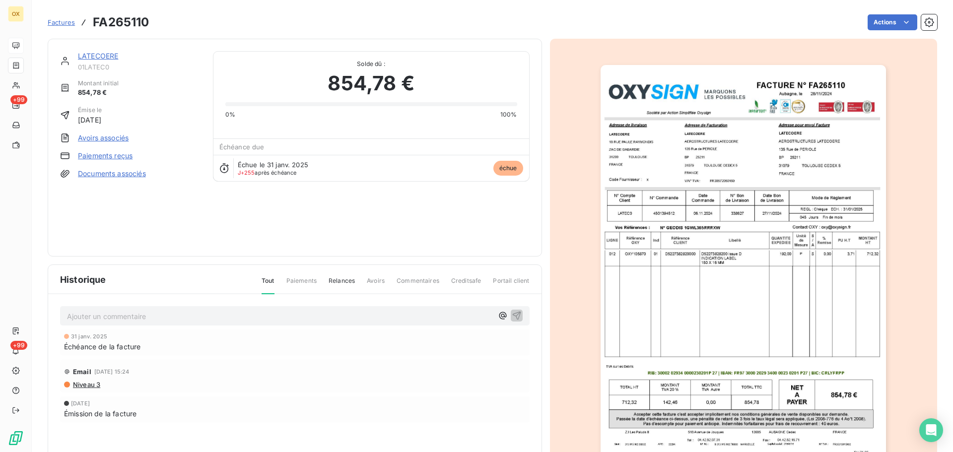
click at [792, 223] on img "button" at bounding box center [743, 267] width 285 height 404
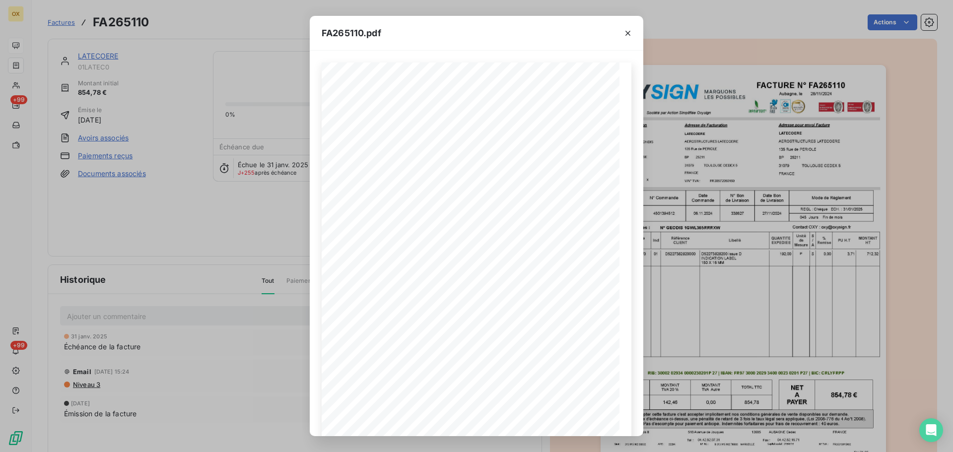
click at [625, 35] on icon "button" at bounding box center [628, 33] width 10 height 10
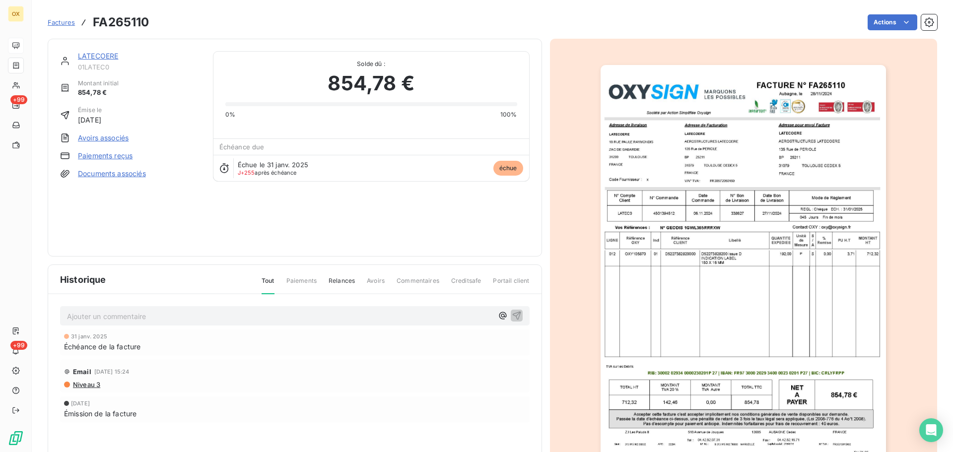
click at [104, 54] on link "LATECOERE" at bounding box center [98, 56] width 40 height 8
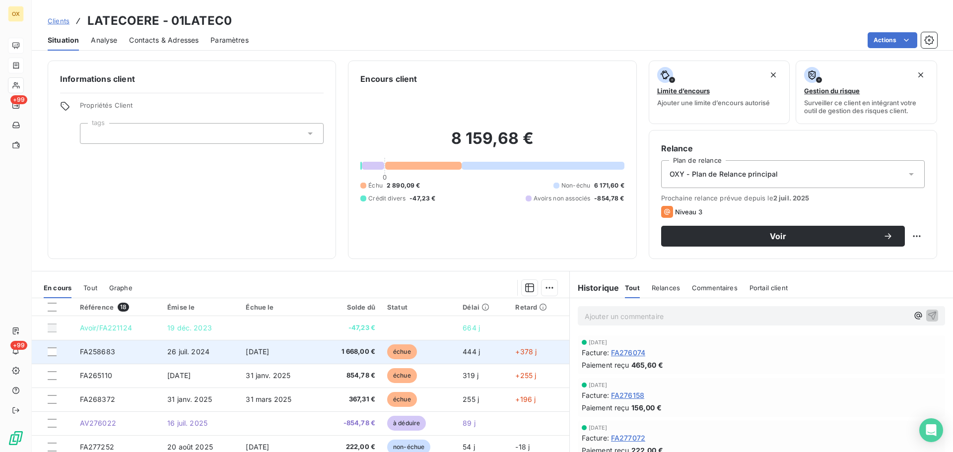
click at [399, 355] on span "échue" at bounding box center [402, 351] width 30 height 15
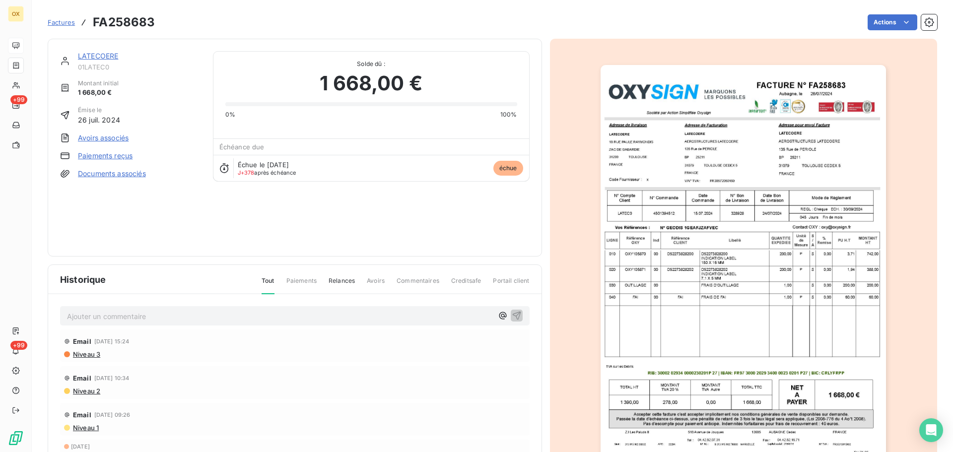
click at [658, 291] on img "button" at bounding box center [743, 267] width 285 height 404
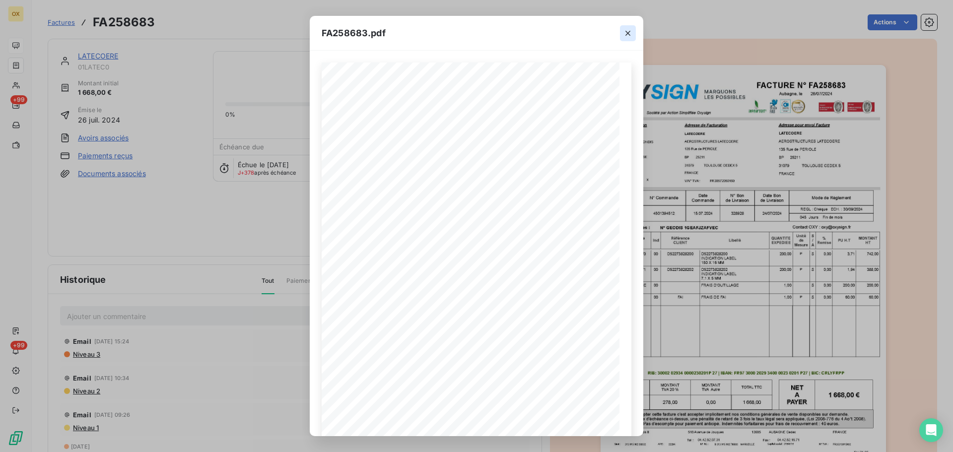
click at [630, 33] on icon "button" at bounding box center [628, 33] width 10 height 10
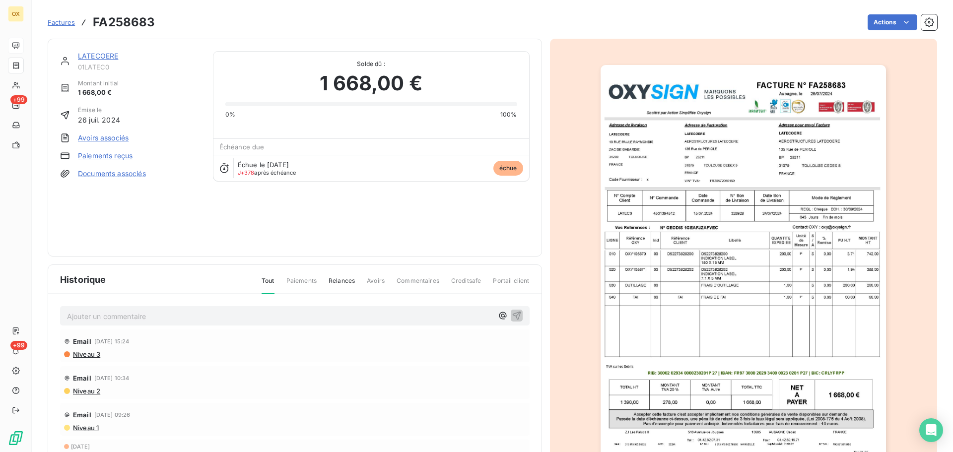
click at [104, 58] on link "LATECOERE" at bounding box center [98, 56] width 40 height 8
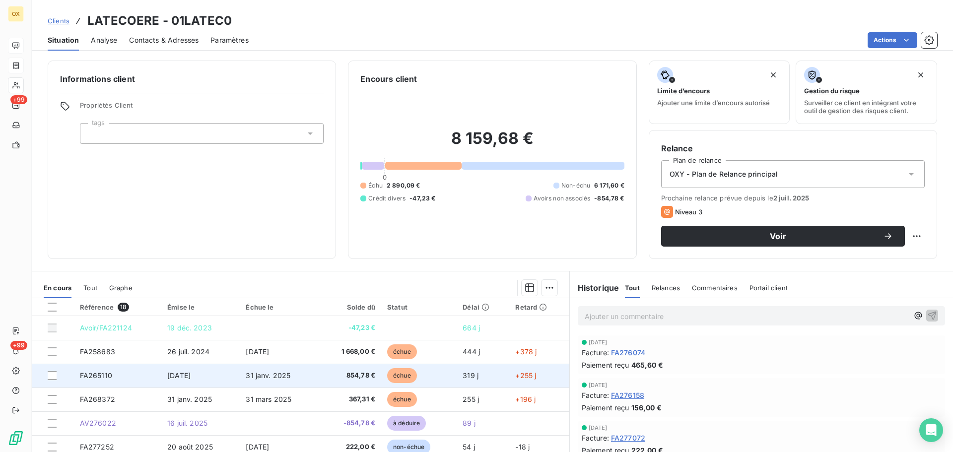
click at [363, 373] on span "854,78 €" at bounding box center [350, 376] width 51 height 10
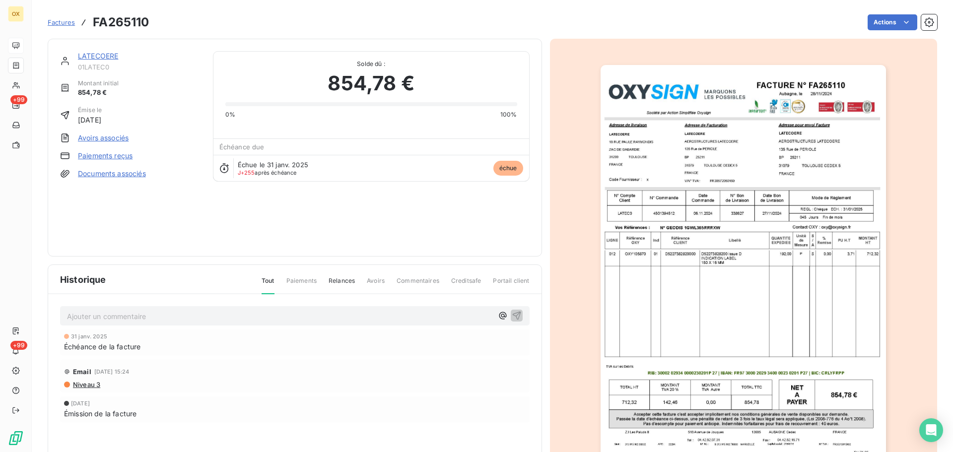
click at [692, 255] on img "button" at bounding box center [743, 267] width 285 height 404
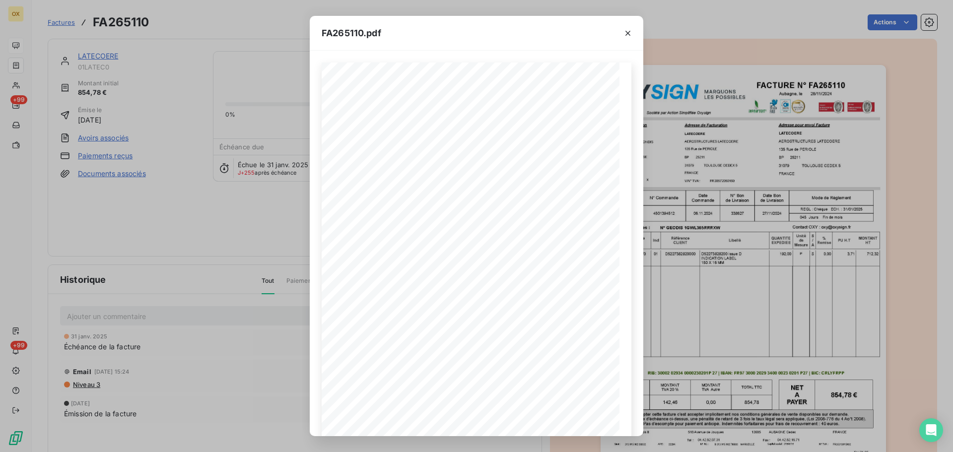
drag, startPoint x: 629, startPoint y: 33, endPoint x: 687, endPoint y: 29, distance: 57.7
click at [629, 33] on icon "button" at bounding box center [628, 33] width 10 height 10
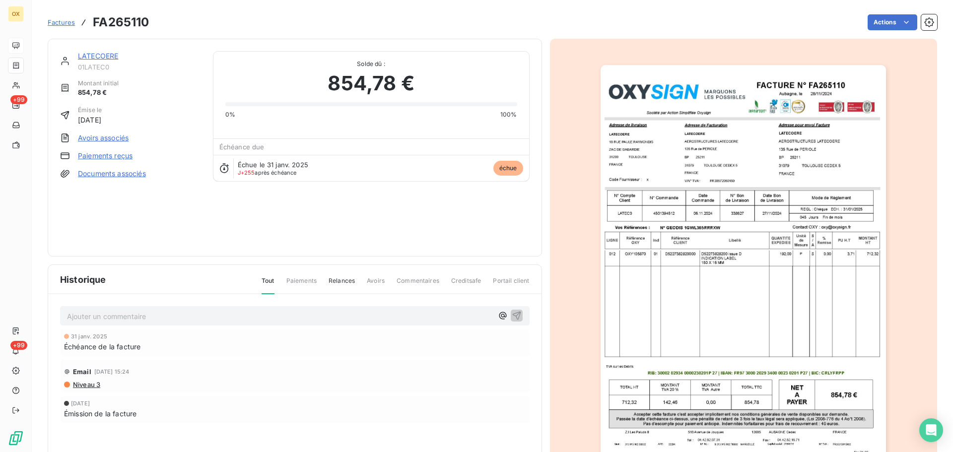
click at [98, 57] on link "LATECOERE" at bounding box center [98, 56] width 40 height 8
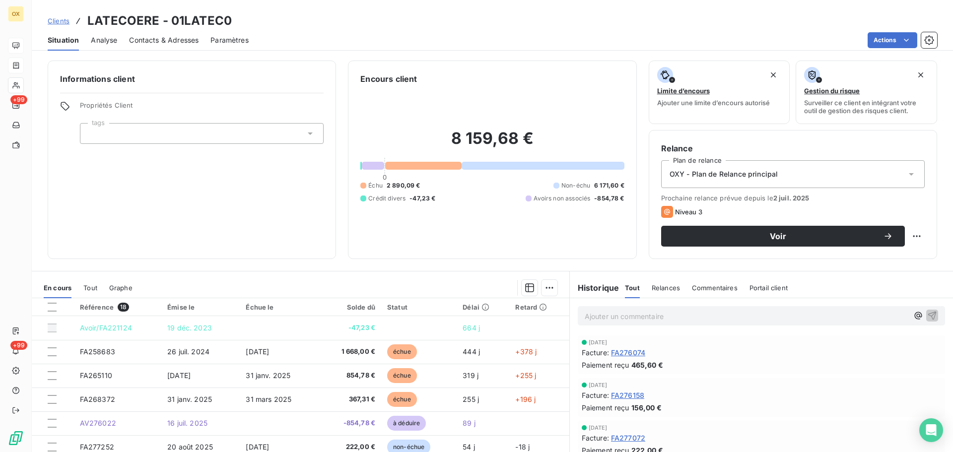
click at [619, 313] on p "Ajouter un commentaire ﻿" at bounding box center [747, 316] width 324 height 12
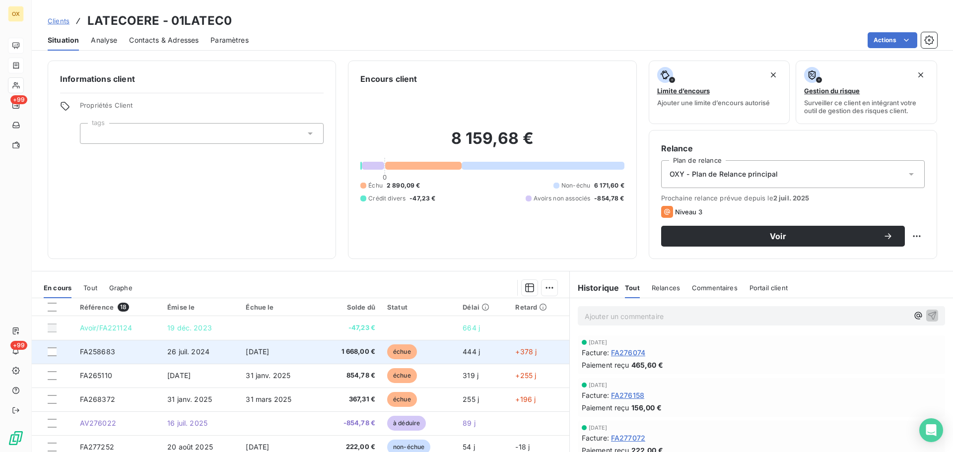
click at [381, 355] on td "échue" at bounding box center [418, 352] width 75 height 24
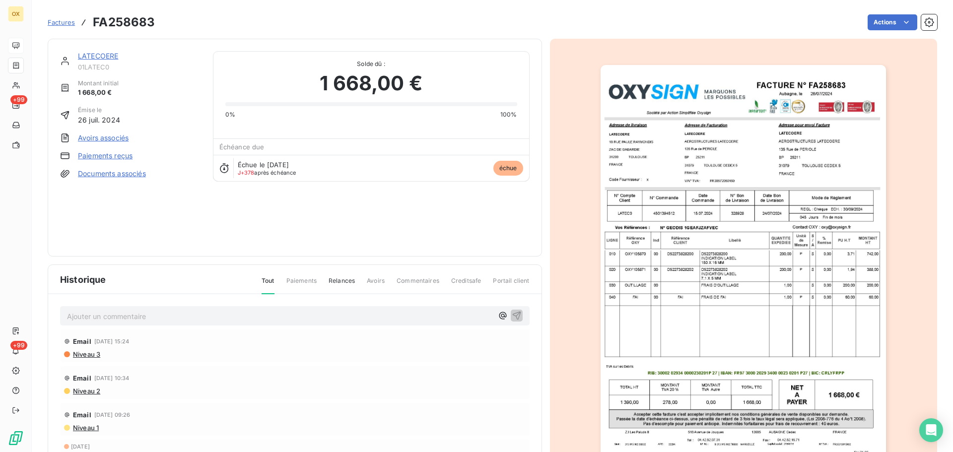
click at [722, 169] on img "button" at bounding box center [743, 267] width 285 height 404
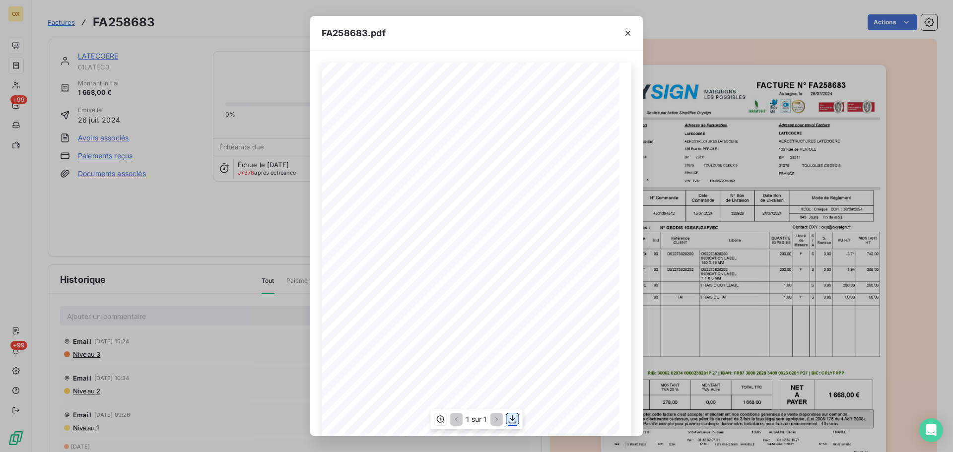
click at [516, 419] on icon "button" at bounding box center [513, 419] width 10 height 10
click at [628, 32] on icon "button" at bounding box center [628, 33] width 10 height 10
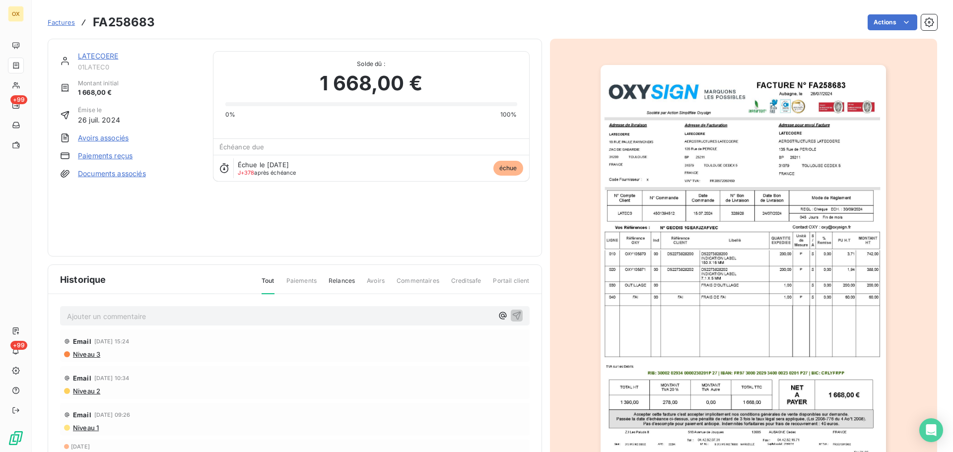
click at [112, 55] on link "LATECOERE" at bounding box center [98, 56] width 40 height 8
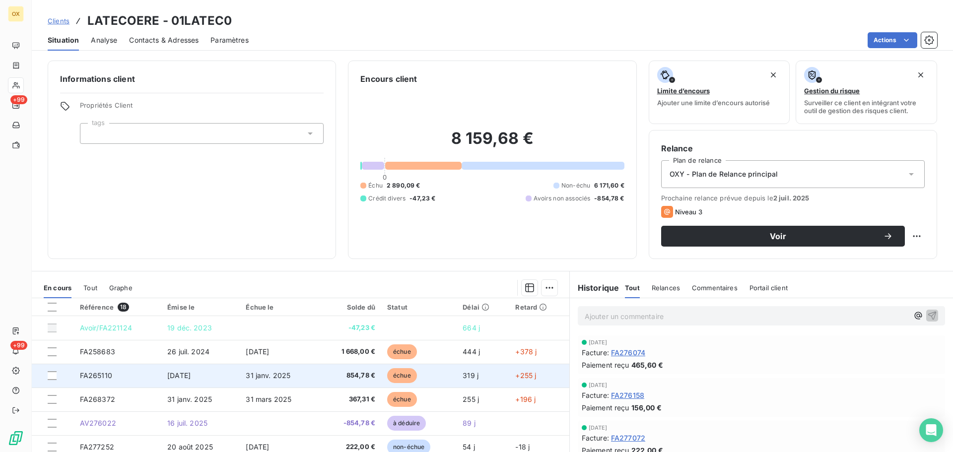
click at [350, 379] on span "854,78 €" at bounding box center [350, 376] width 51 height 10
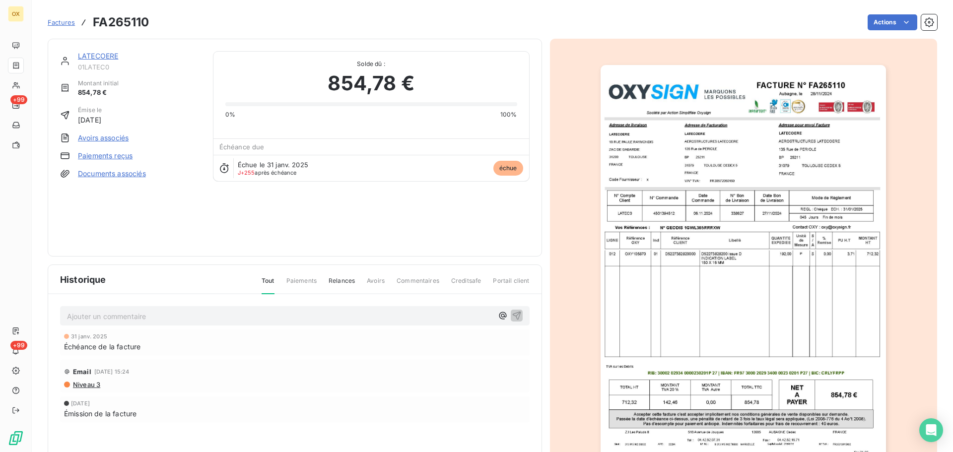
click at [725, 157] on img "button" at bounding box center [743, 267] width 285 height 404
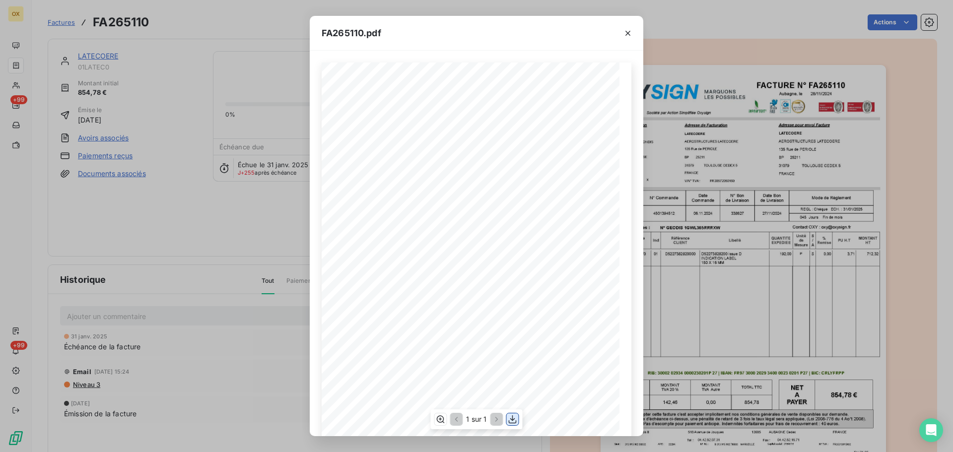
click at [511, 418] on icon "button" at bounding box center [513, 419] width 10 height 10
click at [627, 33] on icon "button" at bounding box center [627, 33] width 5 height 5
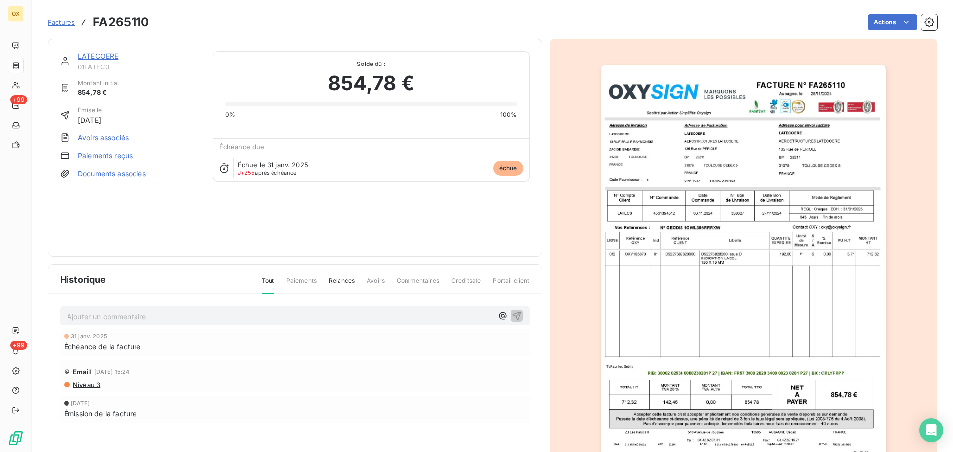
click at [80, 320] on p "Ajouter un commentaire ﻿" at bounding box center [280, 316] width 426 height 12
click at [513, 315] on icon "button" at bounding box center [516, 315] width 8 height 8
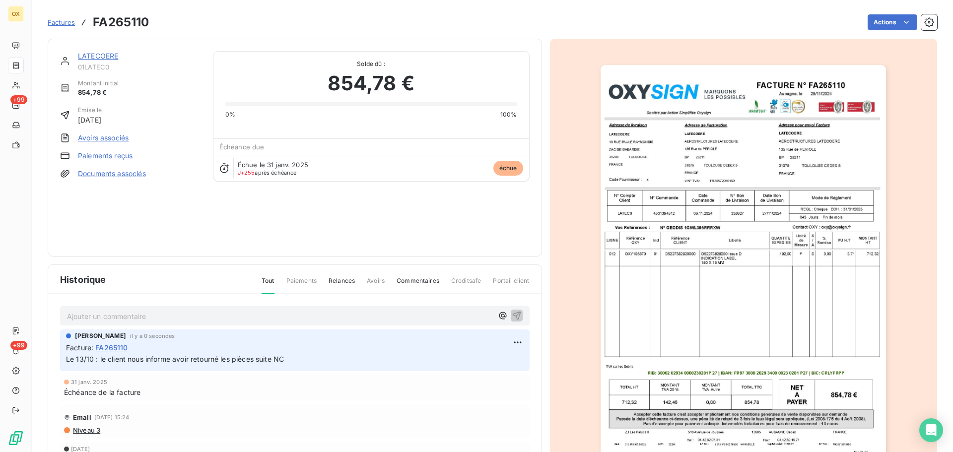
click at [103, 58] on link "LATECOERE" at bounding box center [98, 56] width 40 height 8
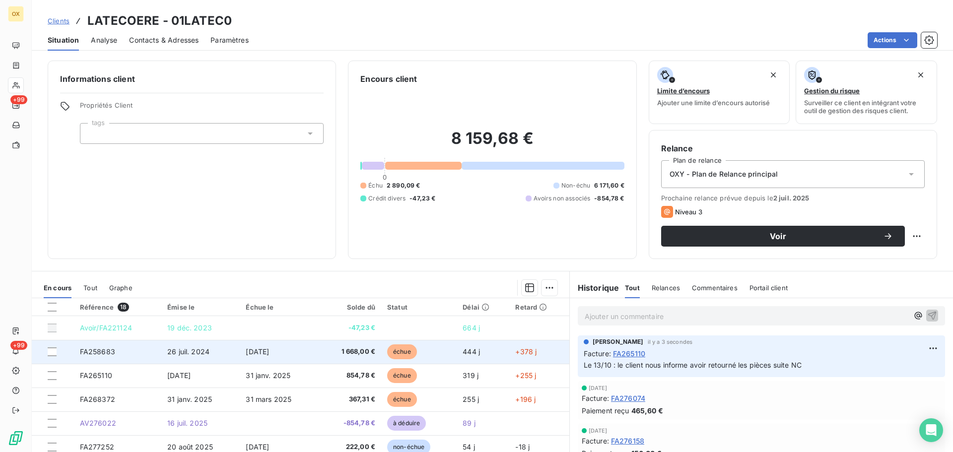
click at [240, 352] on td "[DATE]" at bounding box center [279, 352] width 78 height 24
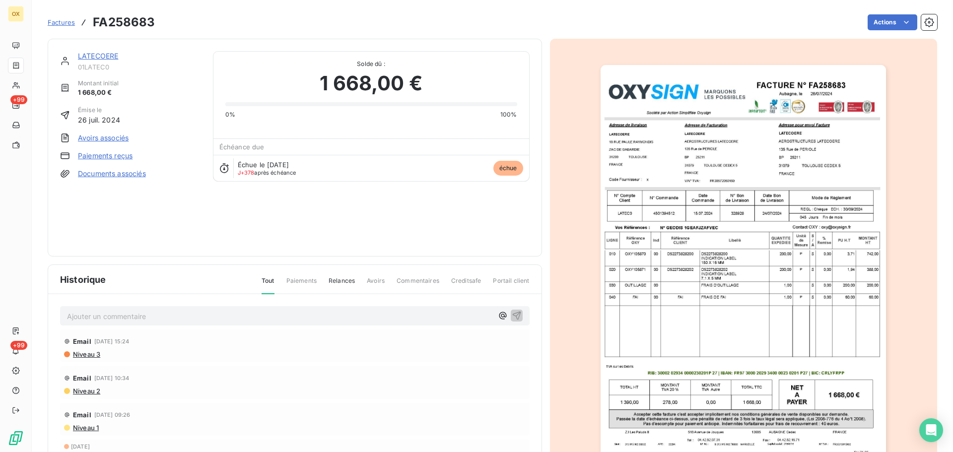
click at [238, 316] on p "Ajouter un commentaire ﻿" at bounding box center [280, 316] width 426 height 12
click at [512, 318] on icon "button" at bounding box center [517, 315] width 10 height 10
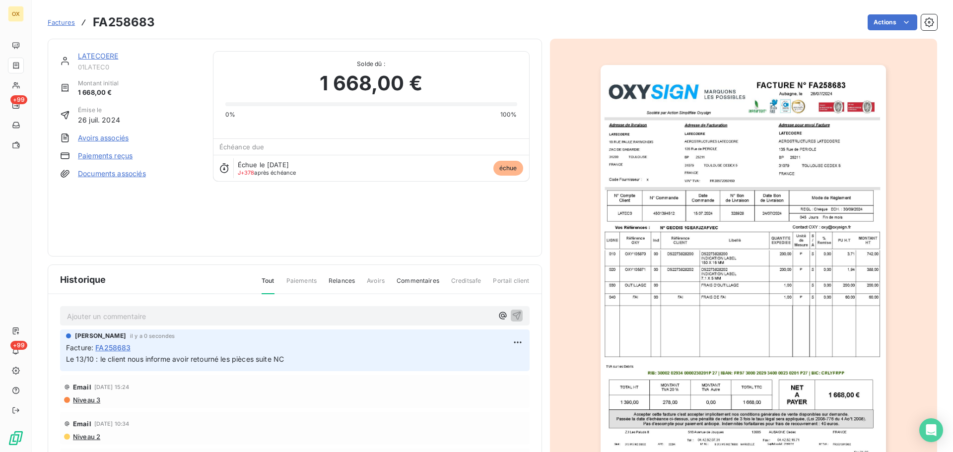
click at [112, 55] on link "LATECOERE" at bounding box center [98, 56] width 40 height 8
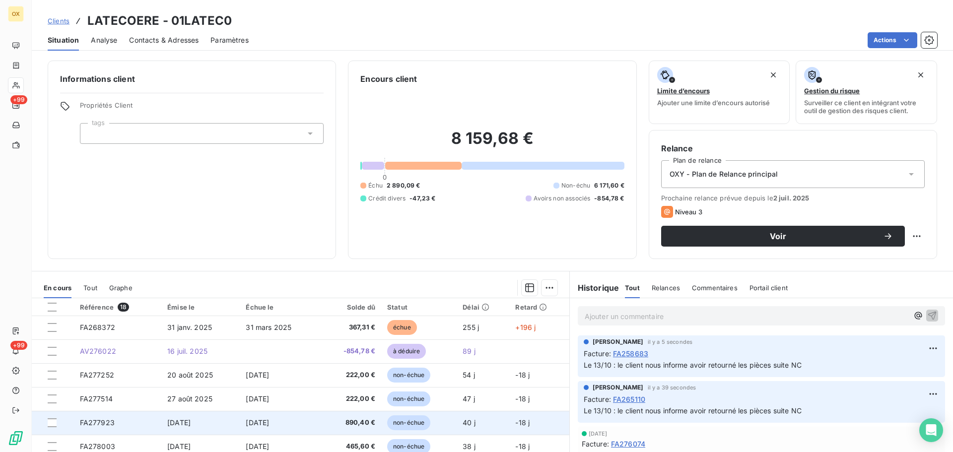
scroll to position [50, 0]
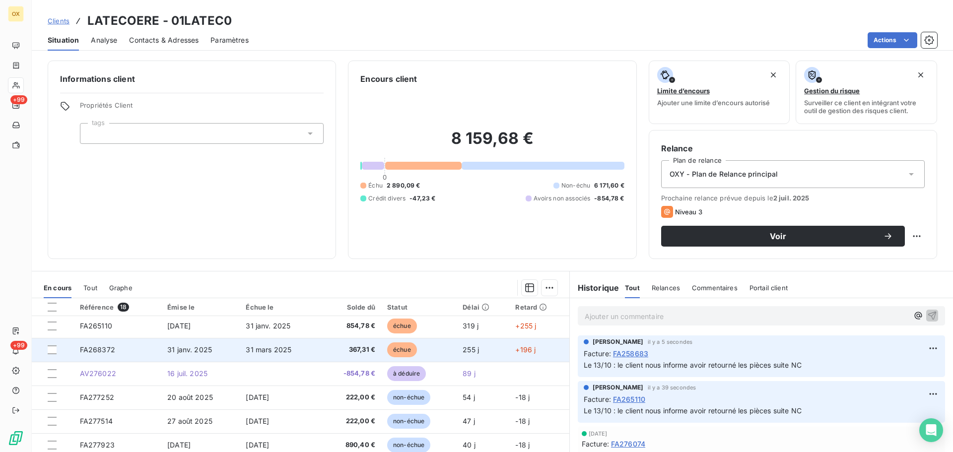
click at [389, 351] on span "échue" at bounding box center [402, 349] width 30 height 15
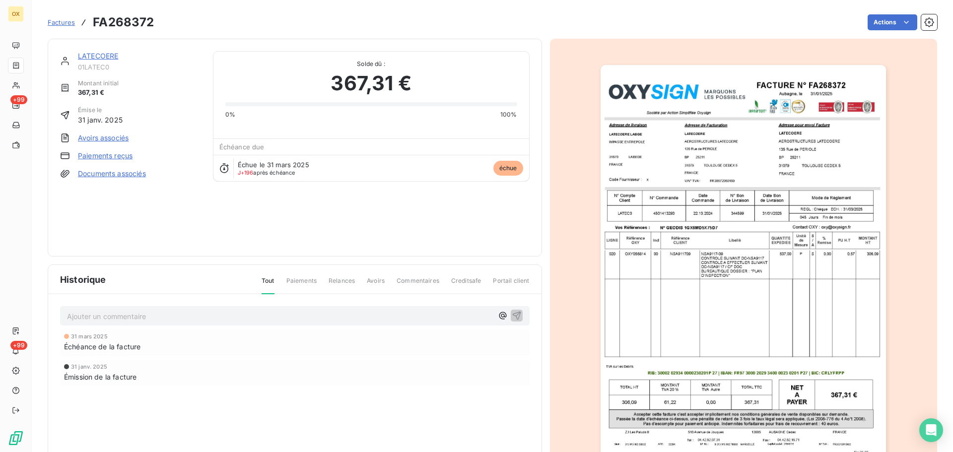
click at [744, 172] on img "button" at bounding box center [743, 267] width 285 height 404
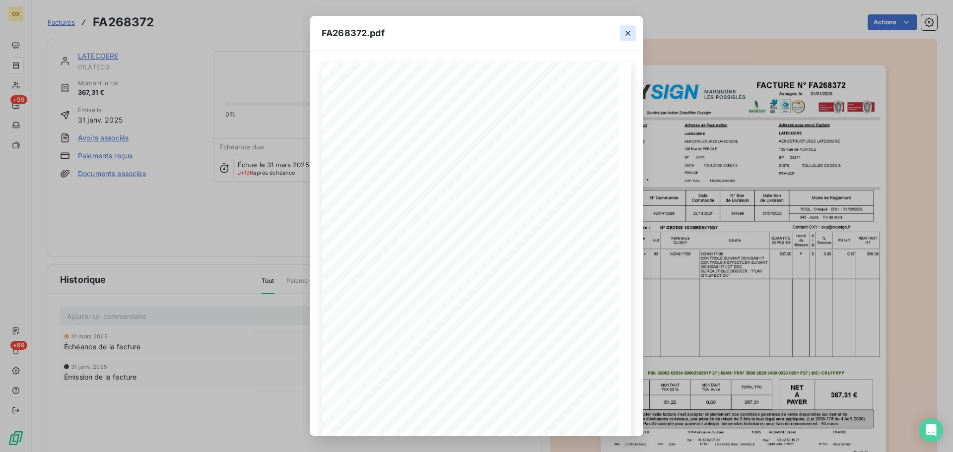
click at [629, 35] on icon "button" at bounding box center [628, 33] width 10 height 10
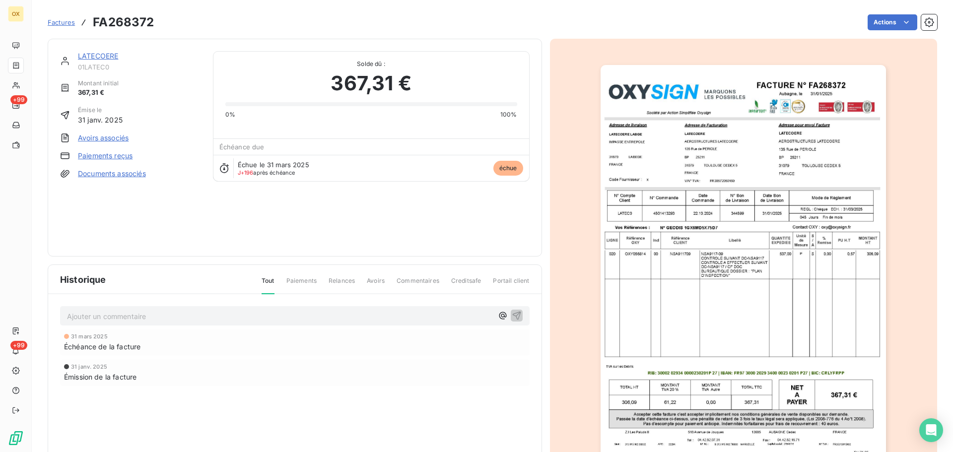
click at [97, 53] on link "LATECOERE" at bounding box center [98, 56] width 40 height 8
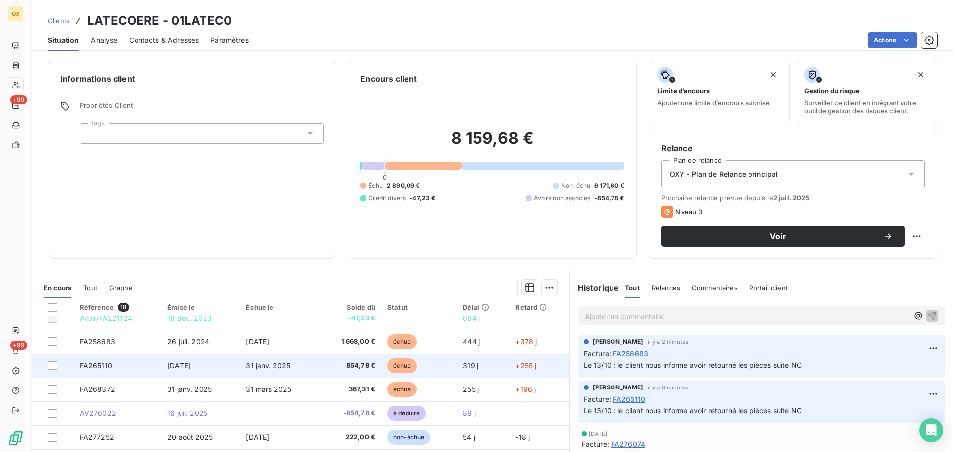
scroll to position [8, 0]
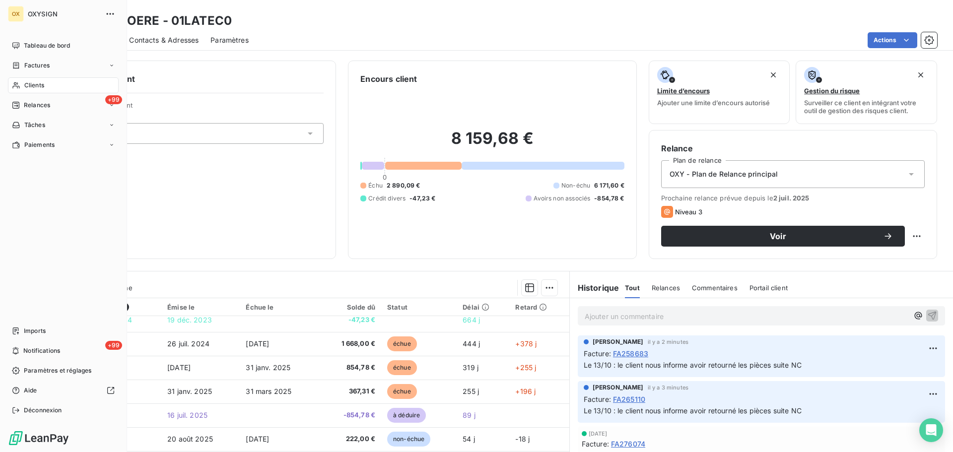
click at [41, 80] on div "Clients" at bounding box center [63, 85] width 111 height 16
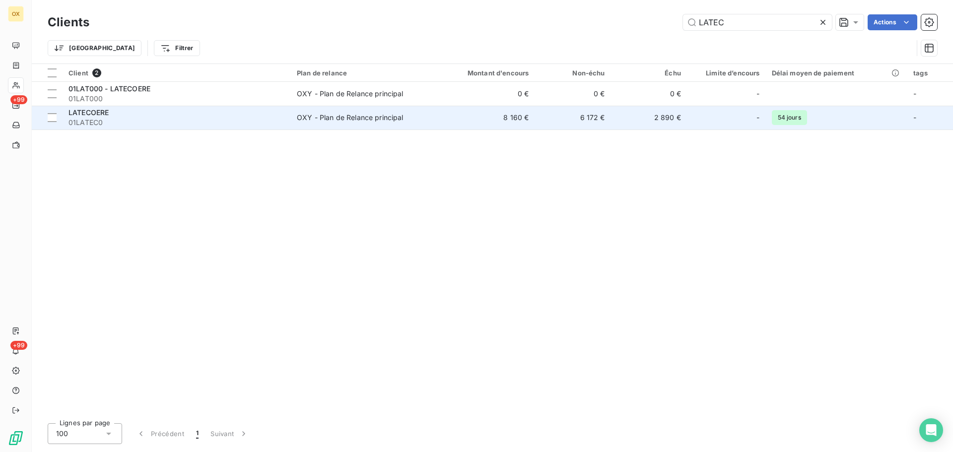
click at [154, 125] on span "01LATEC0" at bounding box center [176, 123] width 216 height 10
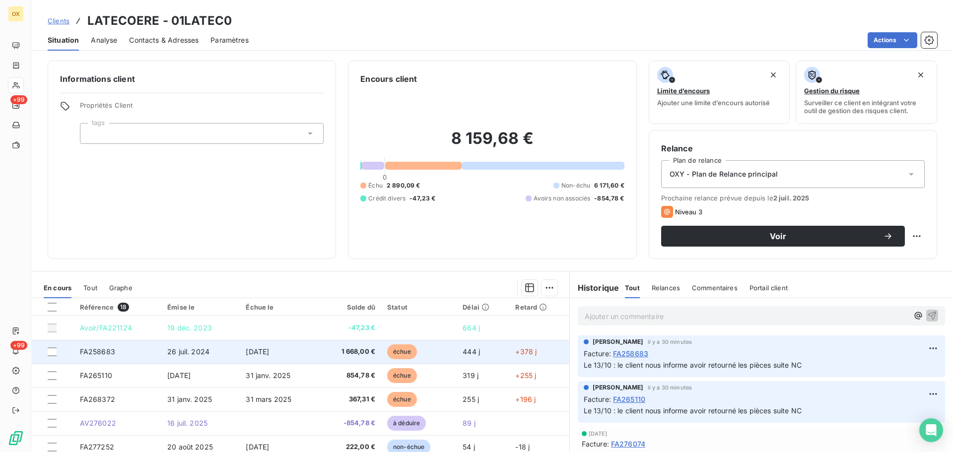
click at [389, 348] on span "échue" at bounding box center [402, 351] width 30 height 15
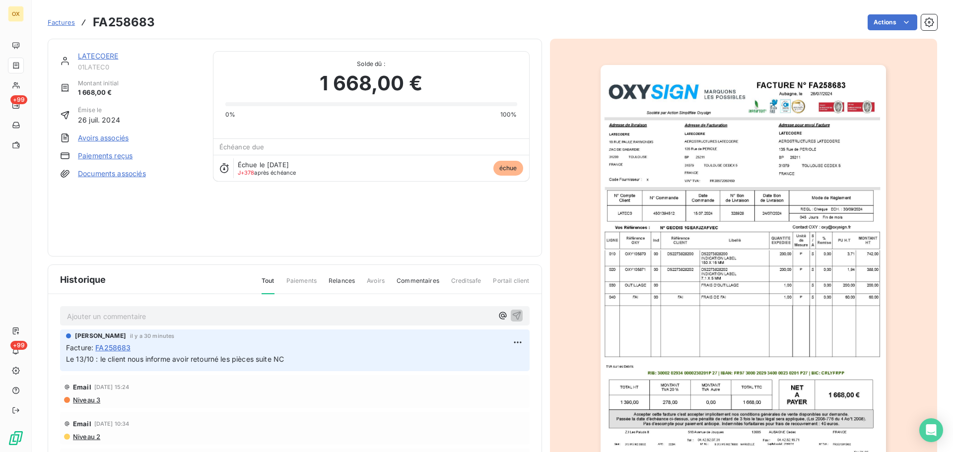
click at [666, 205] on img "button" at bounding box center [743, 267] width 285 height 404
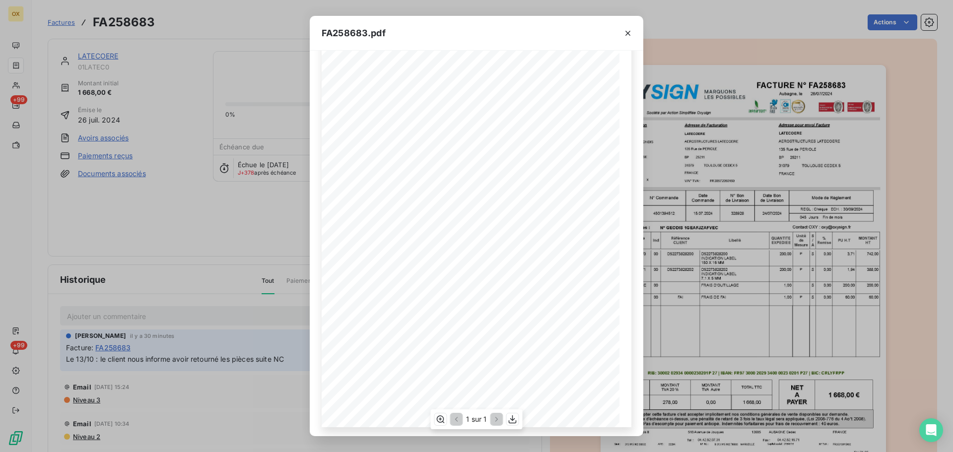
scroll to position [59, 0]
click at [627, 32] on icon "button" at bounding box center [628, 33] width 10 height 10
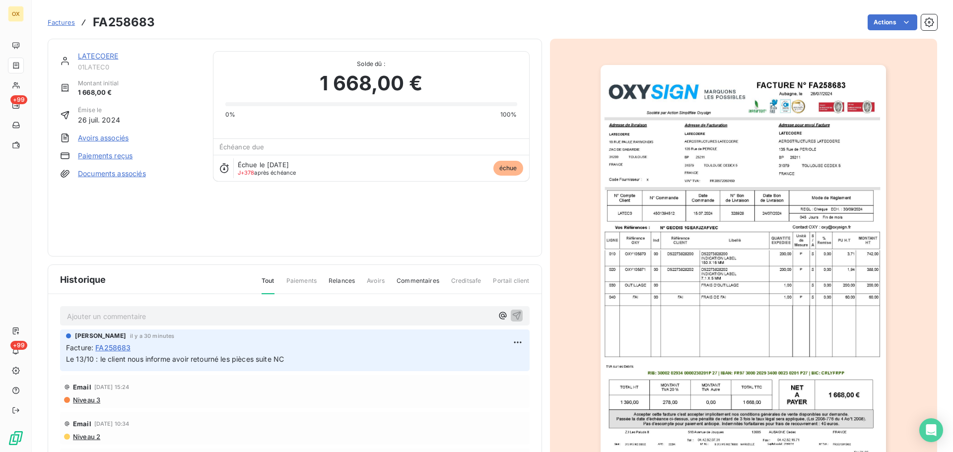
click at [86, 56] on link "LATECOERE" at bounding box center [98, 56] width 40 height 8
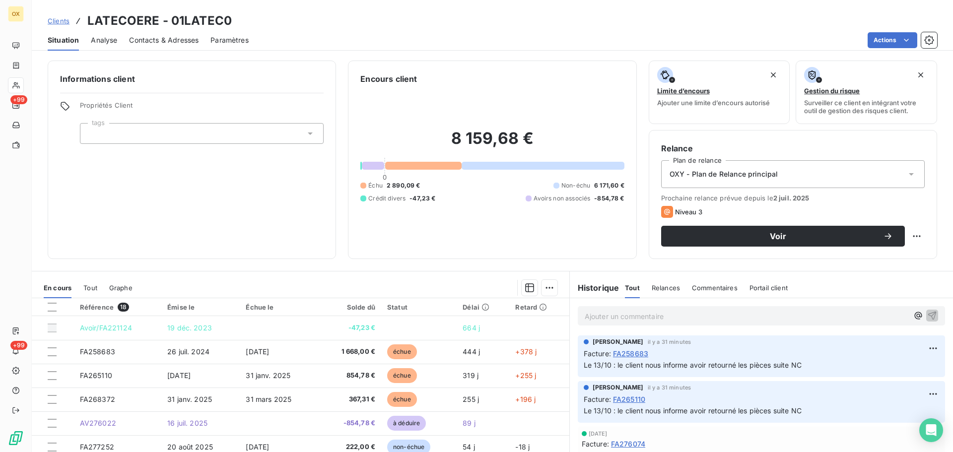
click at [805, 363] on p "Le 13/10 : le client nous informe avoir retourné les pièces suite NC" at bounding box center [761, 365] width 355 height 11
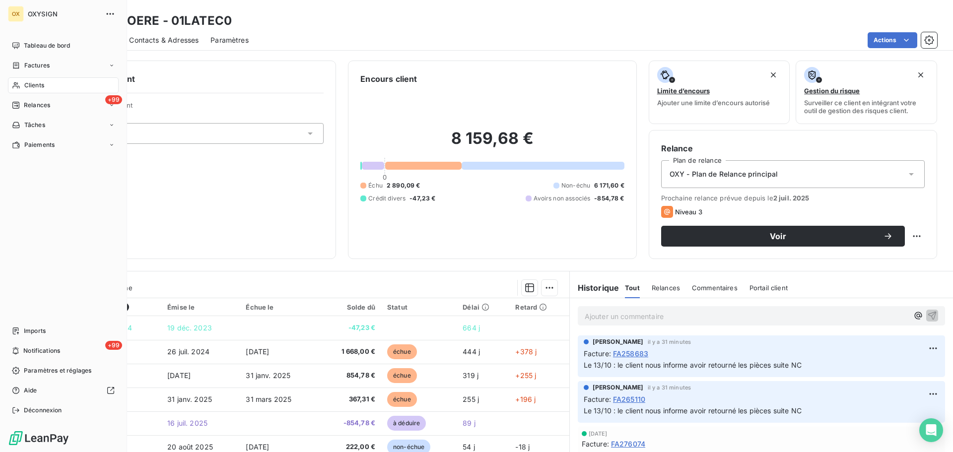
click at [35, 83] on span "Clients" at bounding box center [34, 85] width 20 height 9
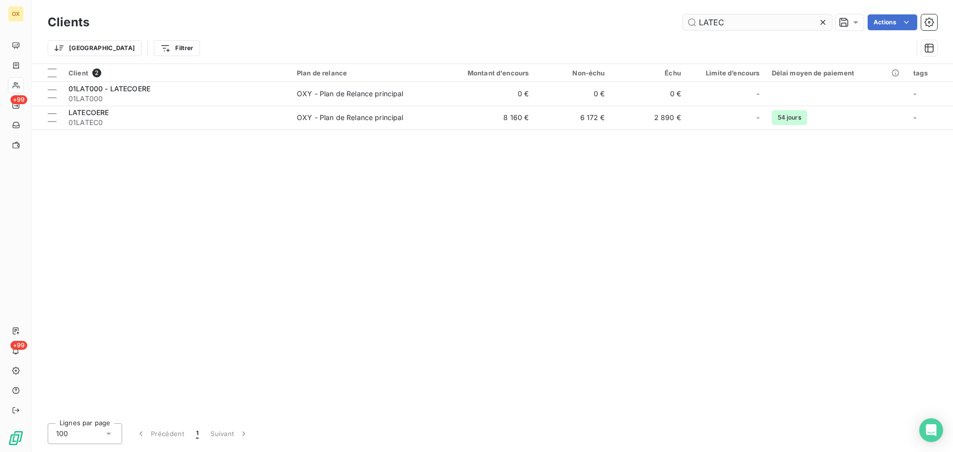
drag, startPoint x: 762, startPoint y: 5, endPoint x: 724, endPoint y: 19, distance: 40.2
click at [726, 20] on div "Clients LATEC Actions Trier Filtrer" at bounding box center [492, 32] width 921 height 64
drag, startPoint x: 732, startPoint y: 21, endPoint x: 684, endPoint y: 25, distance: 48.4
click at [684, 25] on input "LATEC" at bounding box center [757, 22] width 149 height 16
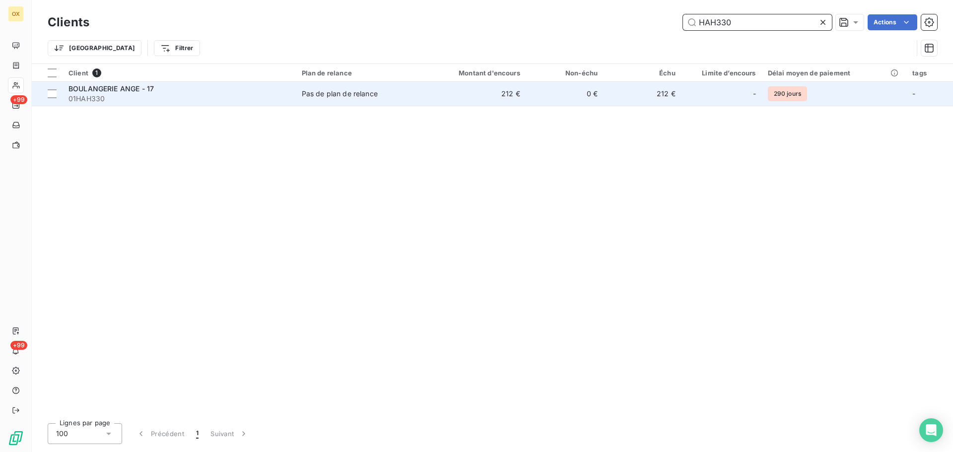
type input "HAH330"
click at [132, 98] on span "01HAH330" at bounding box center [178, 99] width 221 height 10
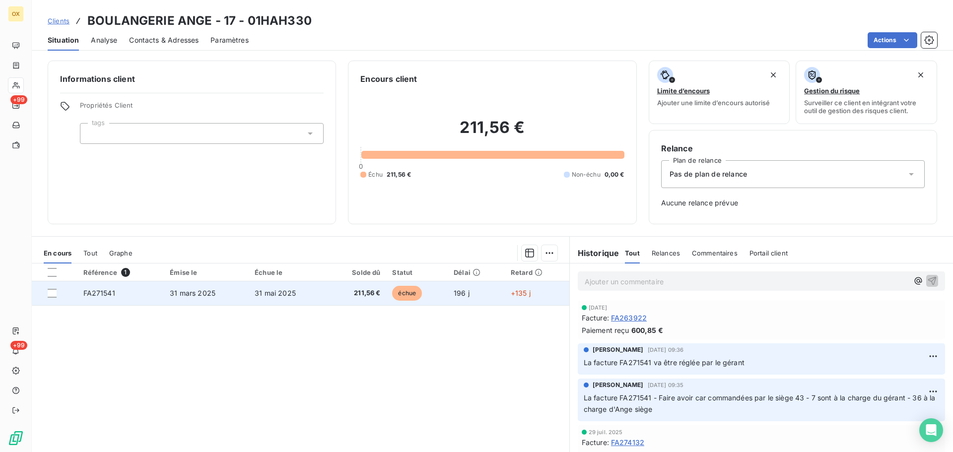
click at [255, 297] on span "31 mai 2025" at bounding box center [275, 293] width 41 height 8
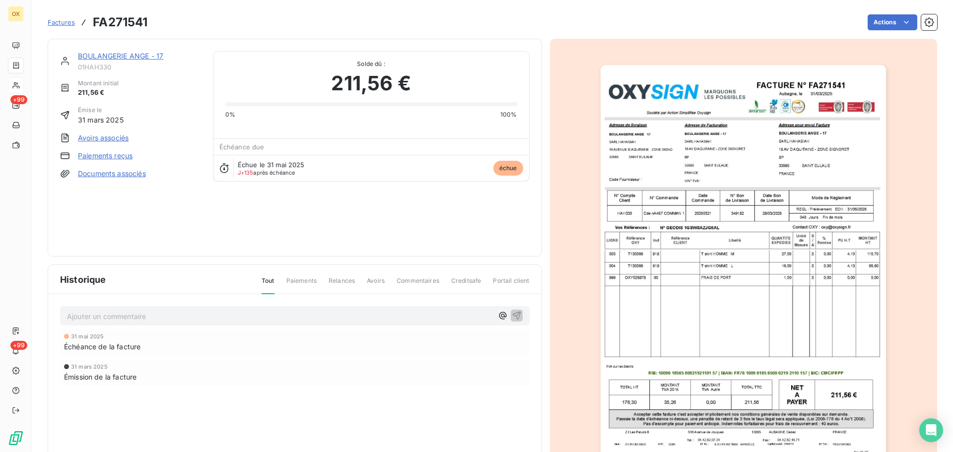
click at [721, 236] on img "button" at bounding box center [743, 267] width 285 height 404
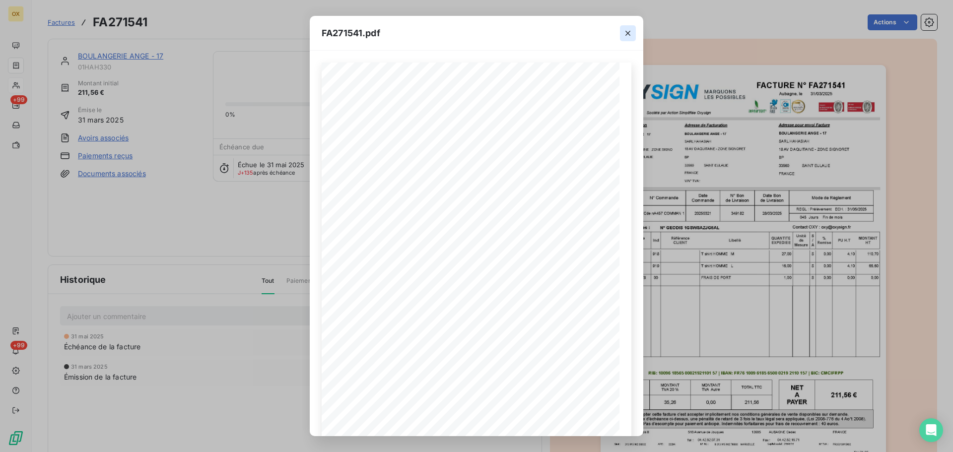
click at [630, 34] on icon "button" at bounding box center [628, 33] width 10 height 10
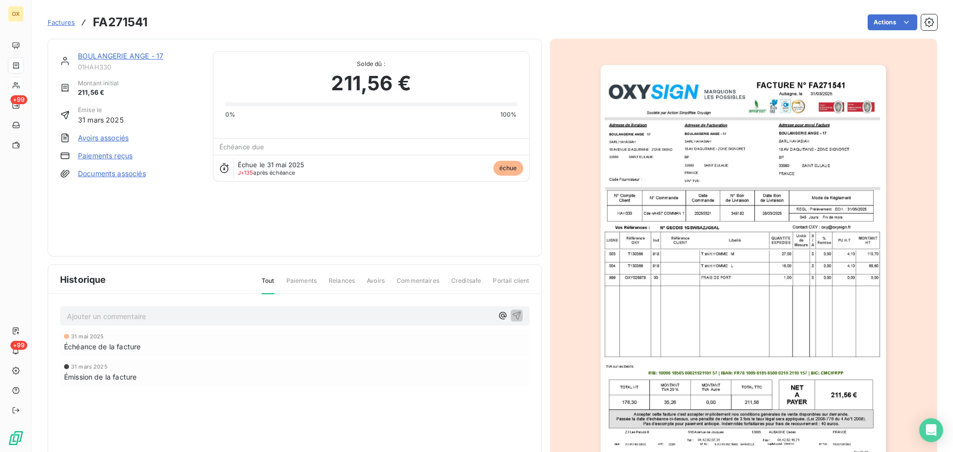
click at [143, 58] on link "BOULANGERIE ANGE - 17" at bounding box center [120, 56] width 85 height 8
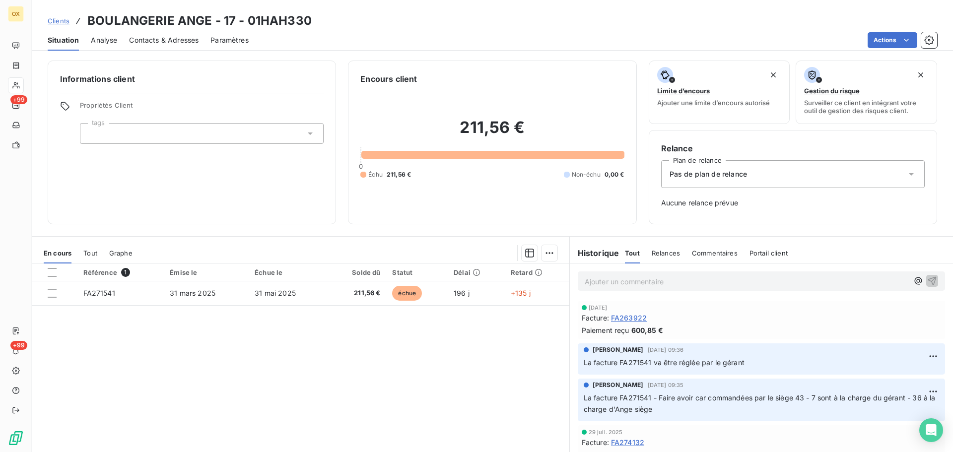
click at [614, 279] on p "Ajouter un commentaire ﻿" at bounding box center [747, 281] width 324 height 12
click at [919, 357] on html "OX +99 +99 Clients BOULANGERIE ANGE - 17 - 01HAH330 Situation Analyse Contacts …" at bounding box center [476, 226] width 953 height 452
drag, startPoint x: 896, startPoint y: 394, endPoint x: 886, endPoint y: 377, distance: 19.8
click at [896, 392] on div "Supprimer" at bounding box center [895, 396] width 56 height 16
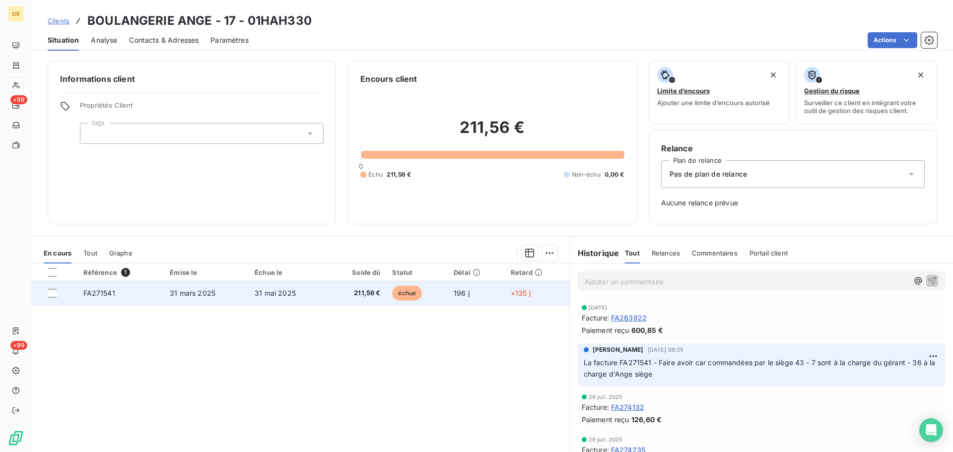
click at [304, 299] on td "31 mai 2025" at bounding box center [288, 293] width 78 height 24
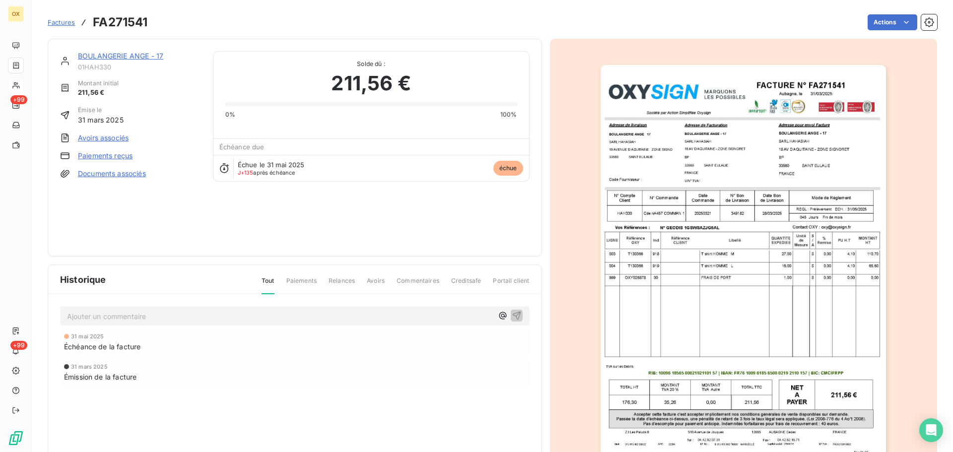
click at [725, 273] on img "button" at bounding box center [743, 267] width 285 height 404
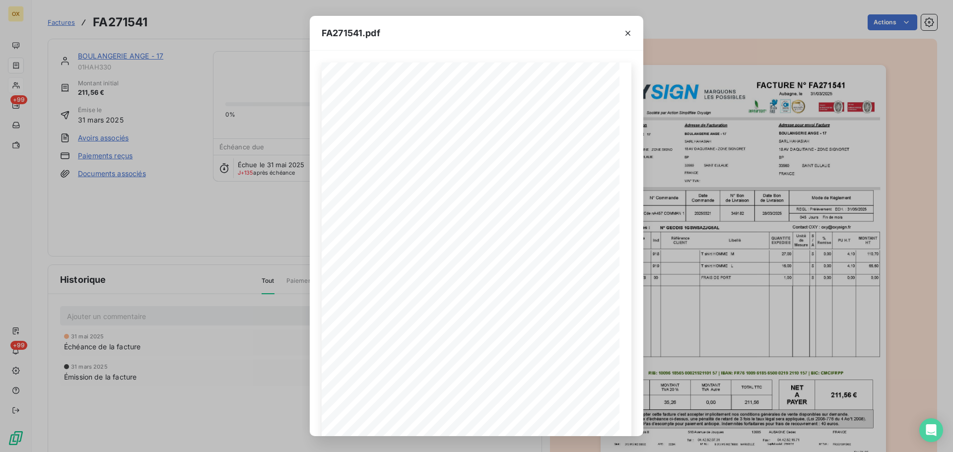
drag, startPoint x: 626, startPoint y: 34, endPoint x: 837, endPoint y: 10, distance: 212.3
click at [626, 34] on icon "button" at bounding box center [628, 33] width 10 height 10
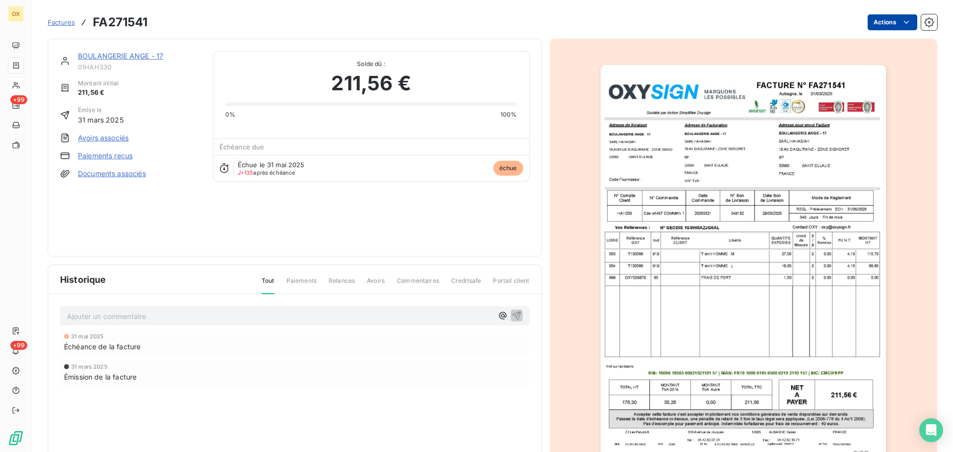
click at [893, 23] on html "OX +99 +99 Factures FA271541 Actions BOULANGERIE ANGE - 17 01HAH330 Montant ini…" at bounding box center [476, 226] width 953 height 452
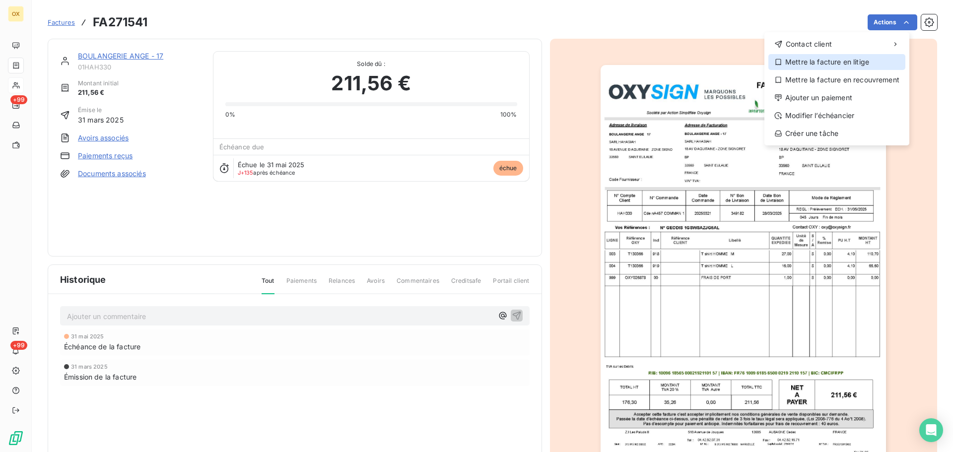
click at [844, 63] on div "Mettre la facture en litige" at bounding box center [836, 62] width 137 height 16
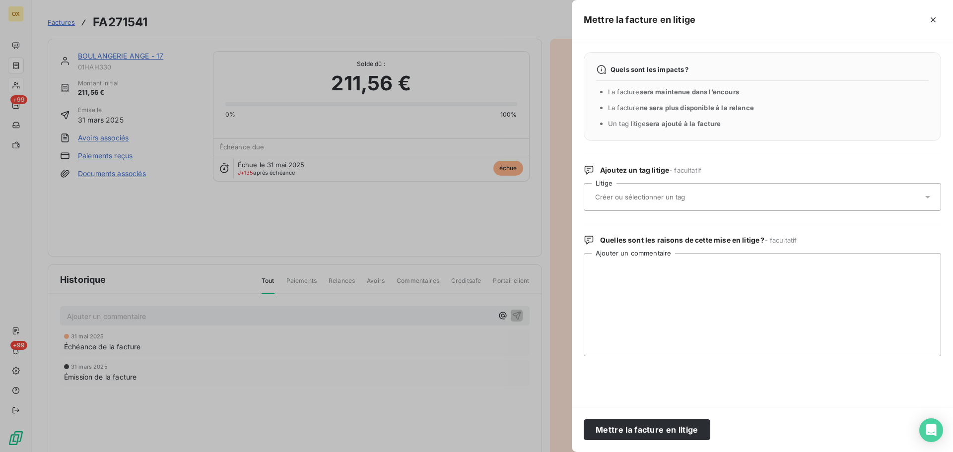
click at [653, 198] on input "text" at bounding box center [666, 197] width 144 height 9
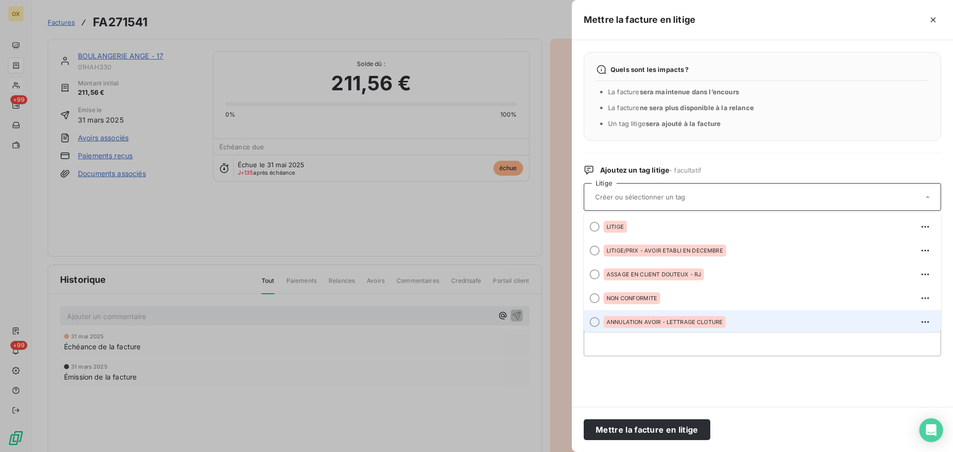
click at [596, 320] on div at bounding box center [595, 322] width 10 height 10
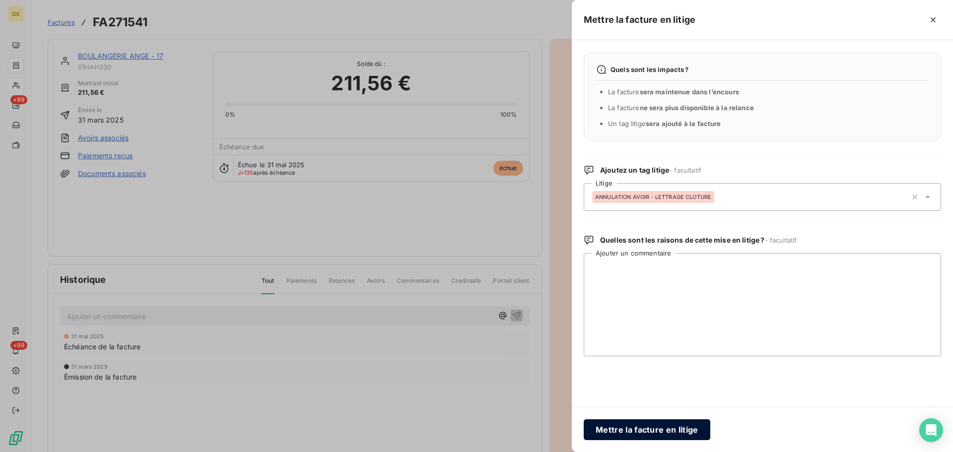
click at [669, 433] on button "Mettre la facture en litige" at bounding box center [647, 429] width 127 height 21
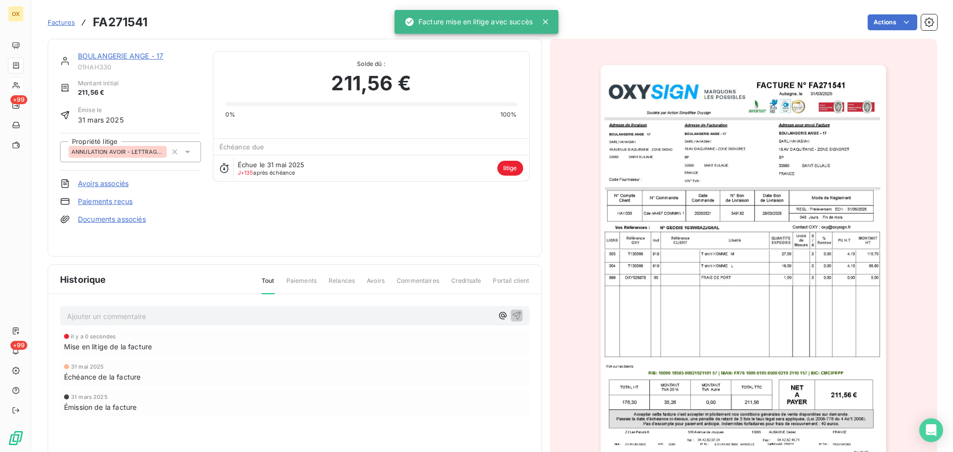
click at [129, 57] on link "BOULANGERIE ANGE - 17" at bounding box center [120, 56] width 85 height 8
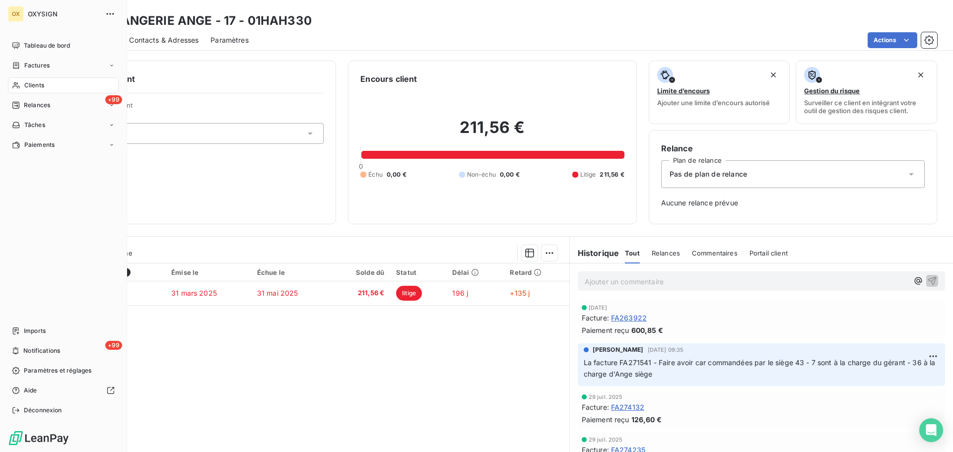
click at [40, 89] on span "Clients" at bounding box center [34, 85] width 20 height 9
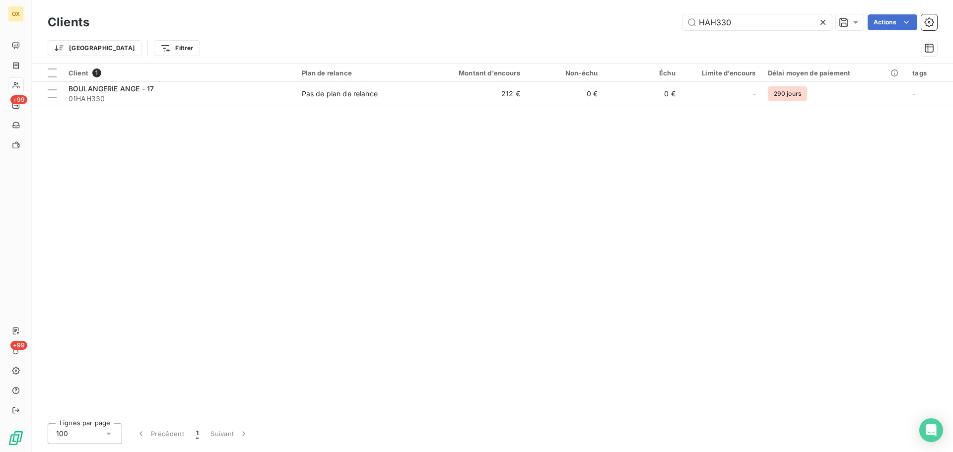
drag, startPoint x: 740, startPoint y: 21, endPoint x: 697, endPoint y: 30, distance: 43.6
click at [697, 30] on div "Clients HAH330 Actions" at bounding box center [493, 22] width 890 height 21
type input "EUL440"
click at [128, 81] on div at bounding box center [177, 81] width 228 height 0
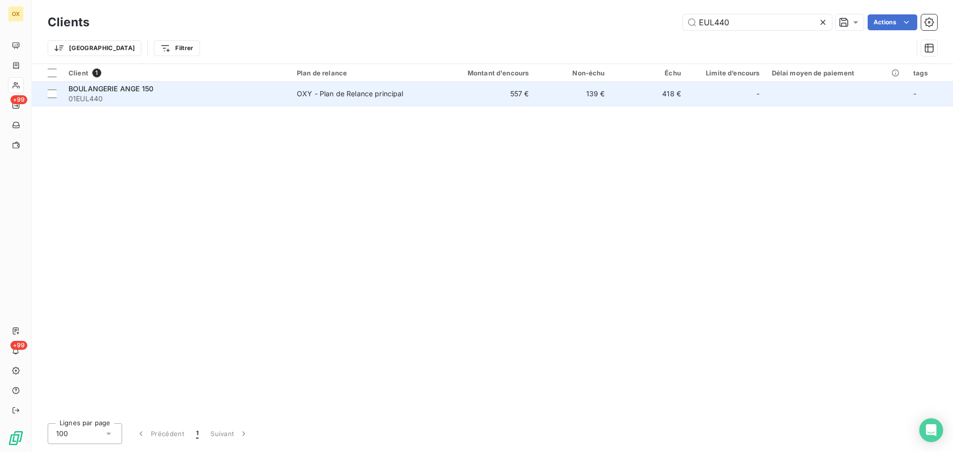
click at [132, 89] on span "BOULANGERIE ANGE 150" at bounding box center [110, 88] width 85 height 8
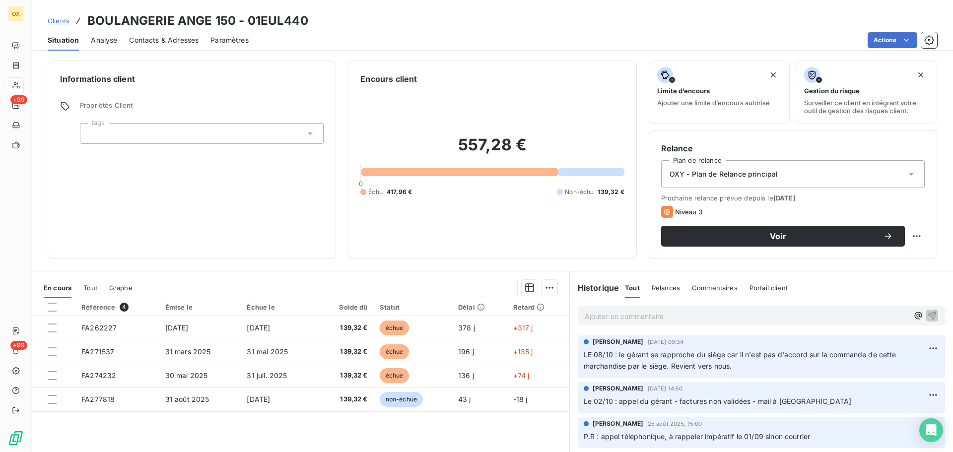
drag, startPoint x: 670, startPoint y: 324, endPoint x: 662, endPoint y: 317, distance: 10.9
click at [668, 321] on div "Ajouter un commentaire ﻿" at bounding box center [761, 315] width 367 height 19
click at [666, 316] on p "Ajouter un commentaire ﻿" at bounding box center [747, 316] width 324 height 12
click at [927, 313] on icon "button" at bounding box center [932, 315] width 10 height 10
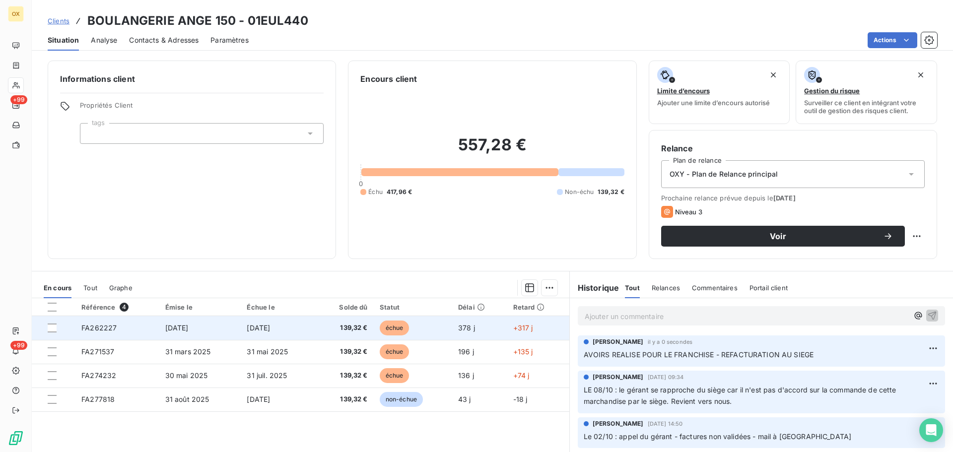
click at [418, 332] on td "échue" at bounding box center [413, 328] width 78 height 24
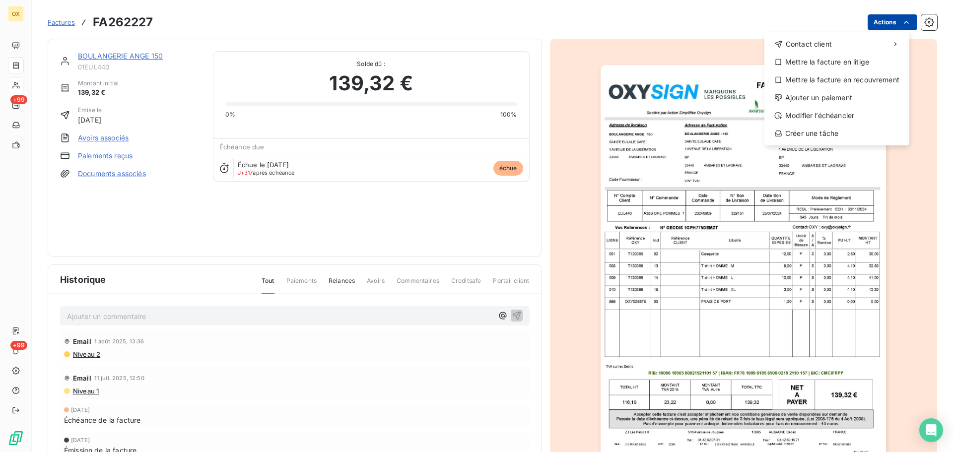
click at [880, 19] on html "OX +99 +99 Factures FA262227 Actions Contact client Mettre la facture en litige…" at bounding box center [476, 226] width 953 height 452
click at [858, 55] on div "Mettre la facture en litige" at bounding box center [836, 62] width 137 height 16
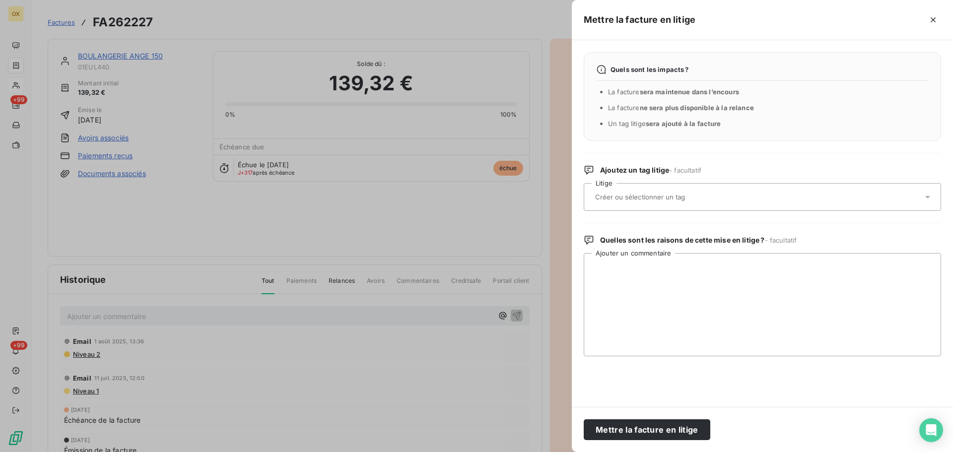
click at [636, 188] on div at bounding box center [757, 197] width 331 height 21
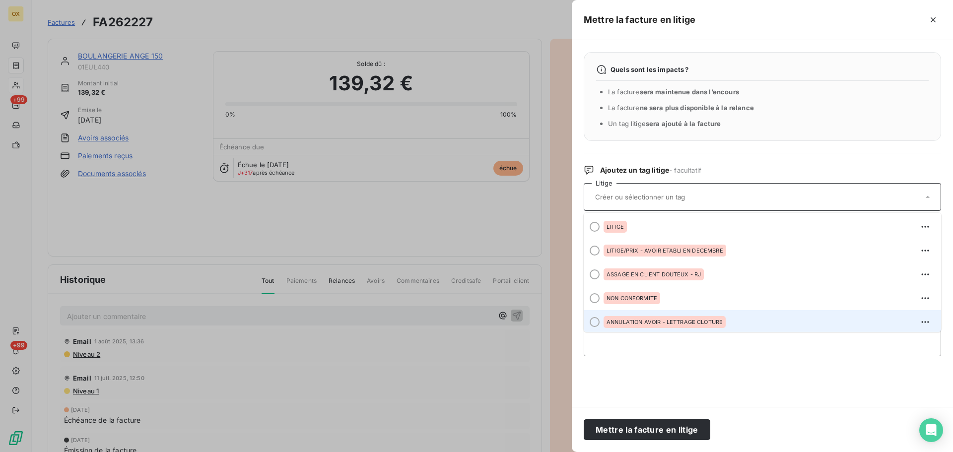
click at [596, 320] on div at bounding box center [595, 322] width 10 height 10
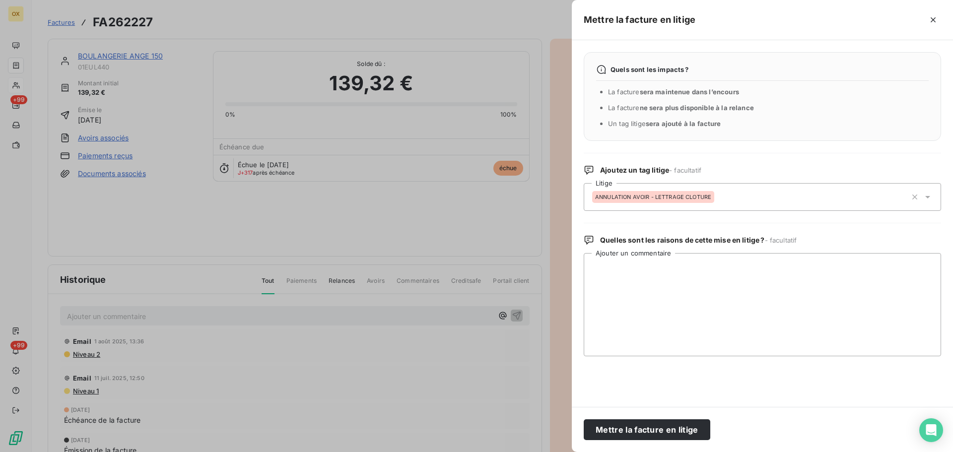
drag, startPoint x: 657, startPoint y: 425, endPoint x: 674, endPoint y: 338, distance: 89.5
click at [656, 422] on button "Mettre la facture en litige" at bounding box center [647, 429] width 127 height 21
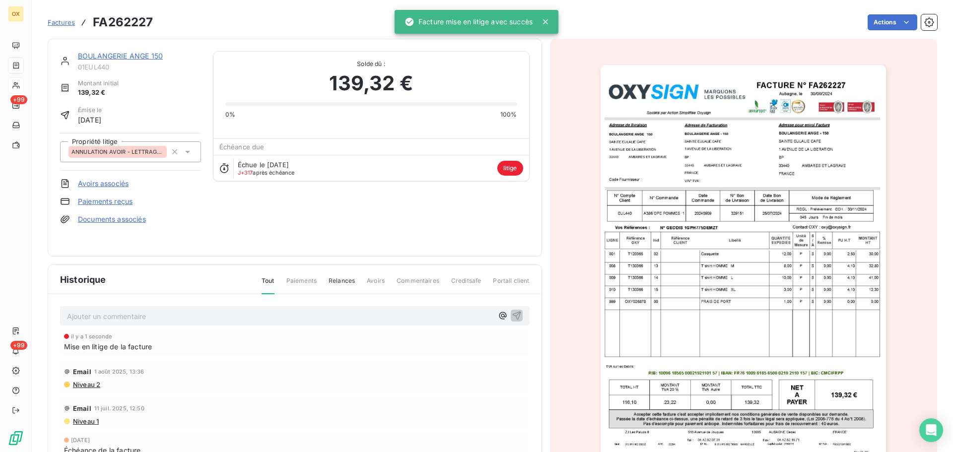
click at [155, 59] on link "BOULANGERIE ANGE 150" at bounding box center [120, 56] width 85 height 8
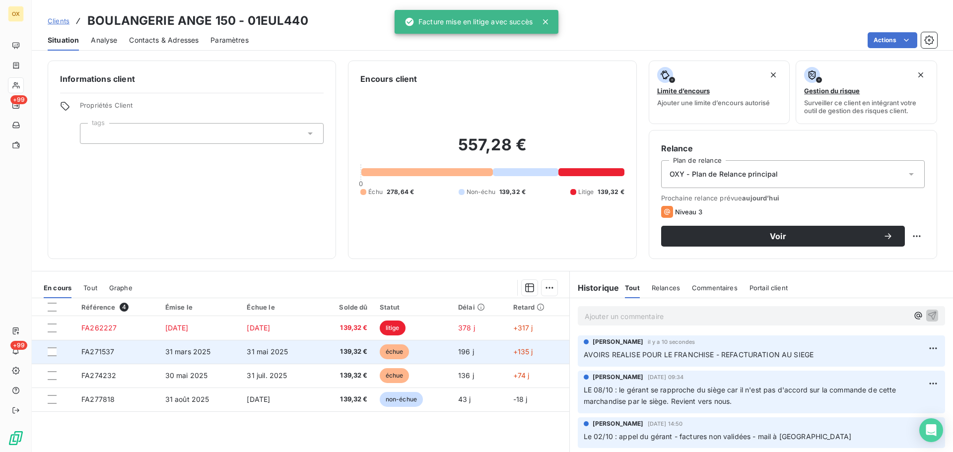
click at [446, 347] on td "échue" at bounding box center [413, 352] width 78 height 24
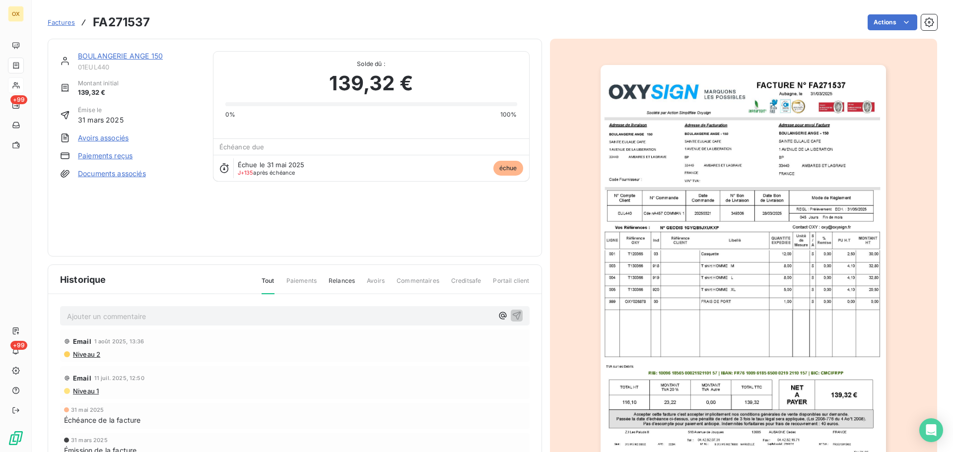
click at [873, 13] on div "Factures FA271537 Actions" at bounding box center [493, 22] width 890 height 21
click at [880, 22] on html "OX +99 +99 Factures FA271537 Actions BOULANGERIE ANGE 150 01EUL440 Montant init…" at bounding box center [476, 226] width 953 height 452
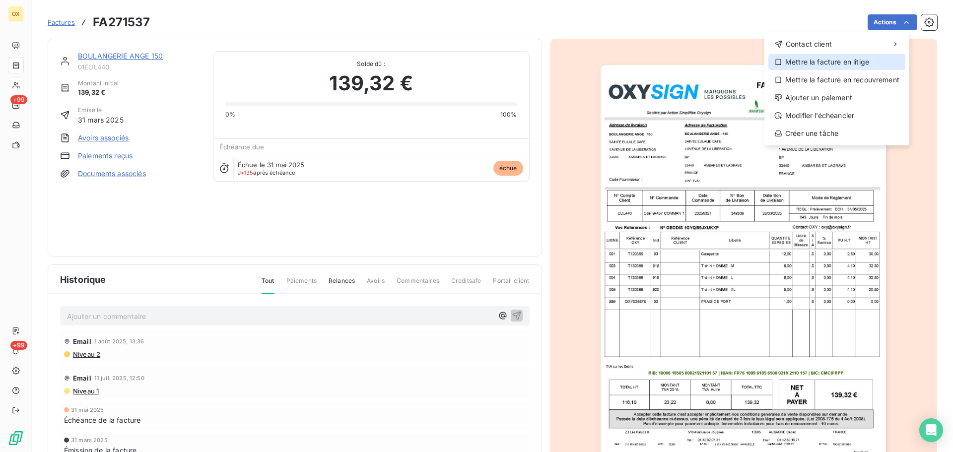
click at [817, 64] on div "Mettre la facture en litige" at bounding box center [836, 62] width 137 height 16
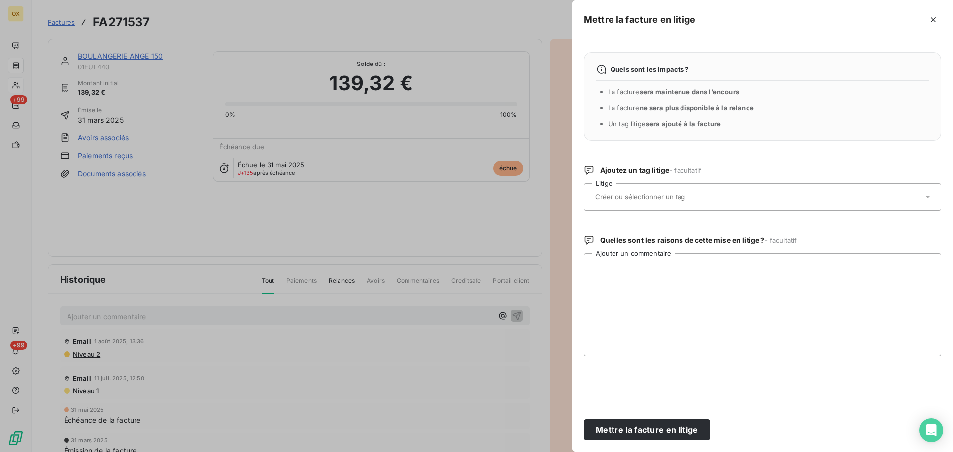
click at [637, 198] on input "text" at bounding box center [666, 197] width 144 height 9
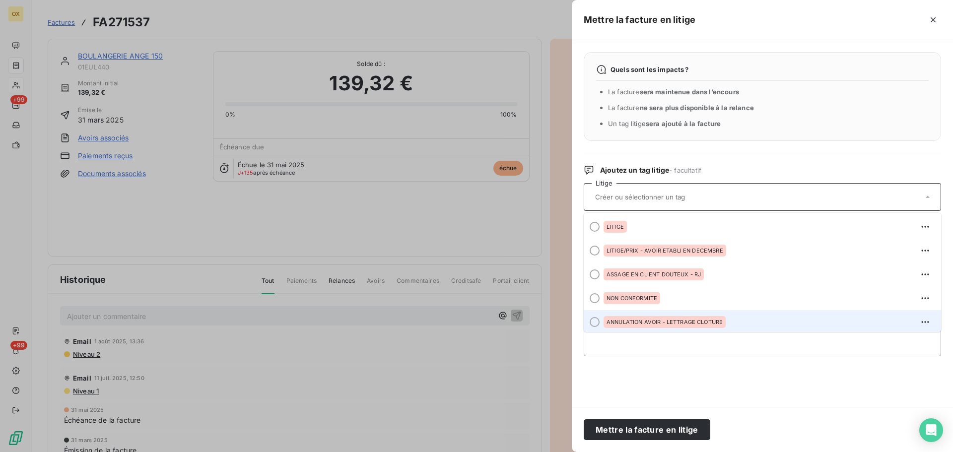
click at [596, 322] on div at bounding box center [595, 322] width 10 height 10
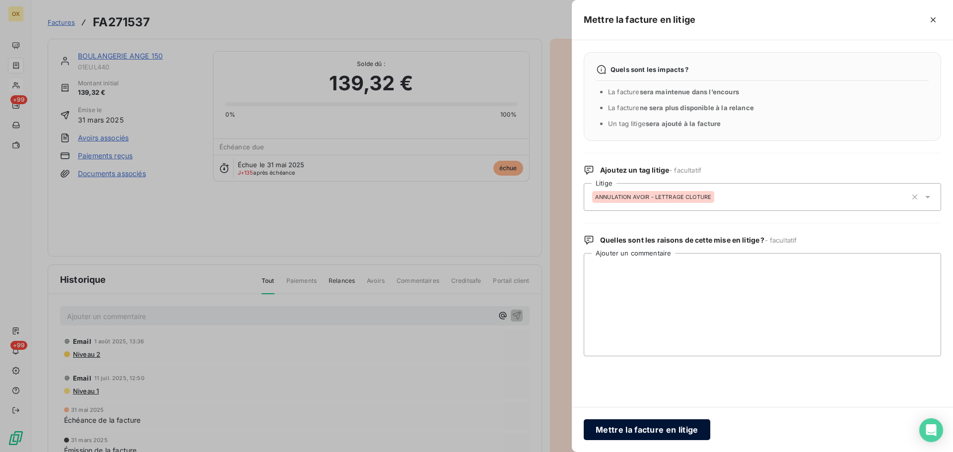
drag, startPoint x: 672, startPoint y: 432, endPoint x: 668, endPoint y: 423, distance: 9.8
click at [668, 423] on button "Mettre la facture en litige" at bounding box center [647, 429] width 127 height 21
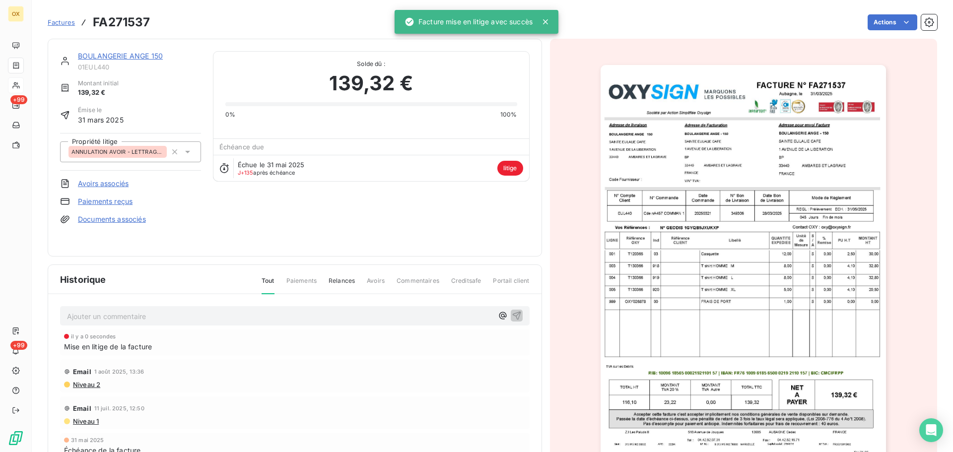
click at [127, 57] on link "BOULANGERIE ANGE 150" at bounding box center [120, 56] width 85 height 8
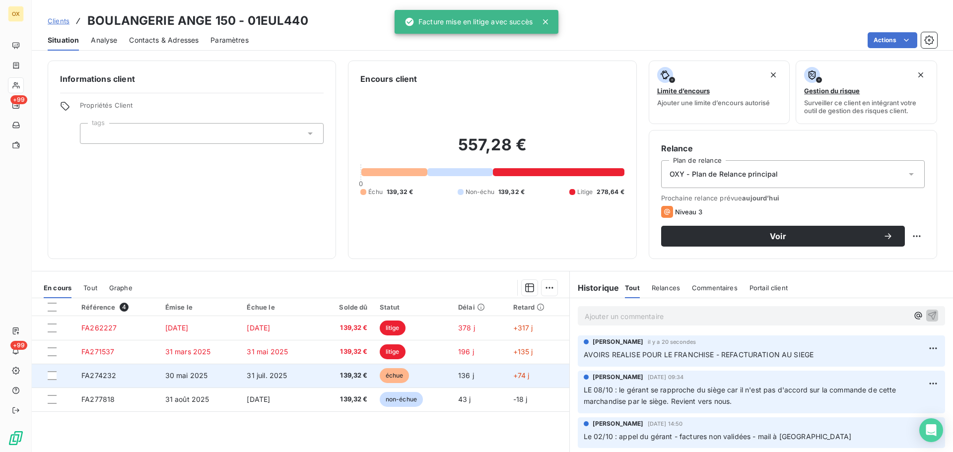
click at [454, 376] on td "136 j" at bounding box center [479, 376] width 55 height 24
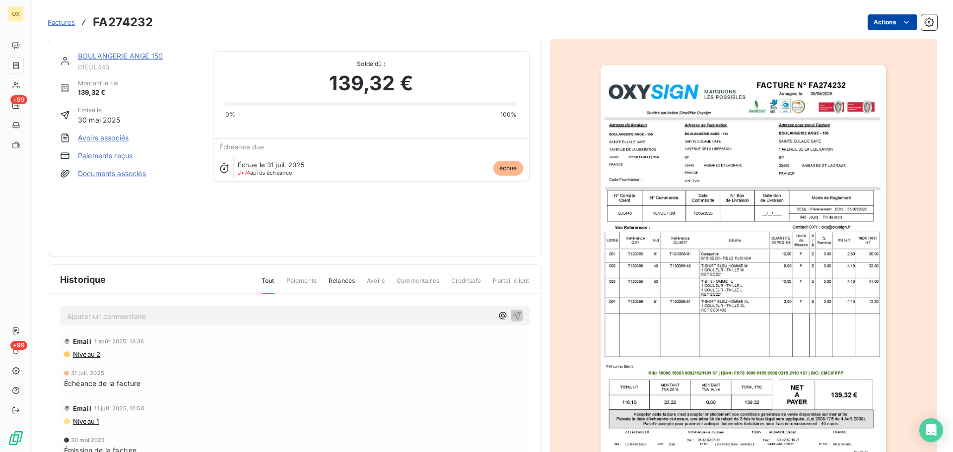
click at [870, 25] on html "OX +99 +99 Factures FA274232 Actions BOULANGERIE ANGE 150 01EUL440 Montant init…" at bounding box center [476, 226] width 953 height 452
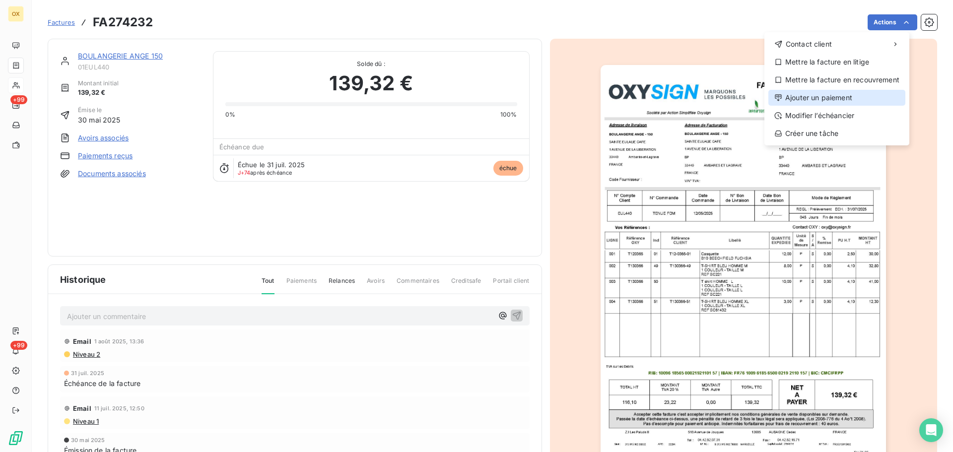
click at [839, 97] on div "Ajouter un paiement" at bounding box center [836, 98] width 137 height 16
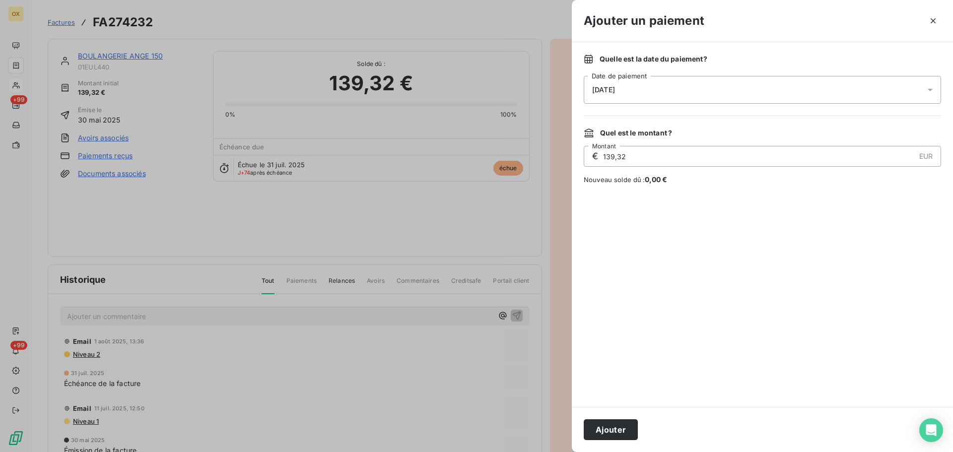
click at [608, 91] on span "13/10/2025" at bounding box center [603, 90] width 23 height 8
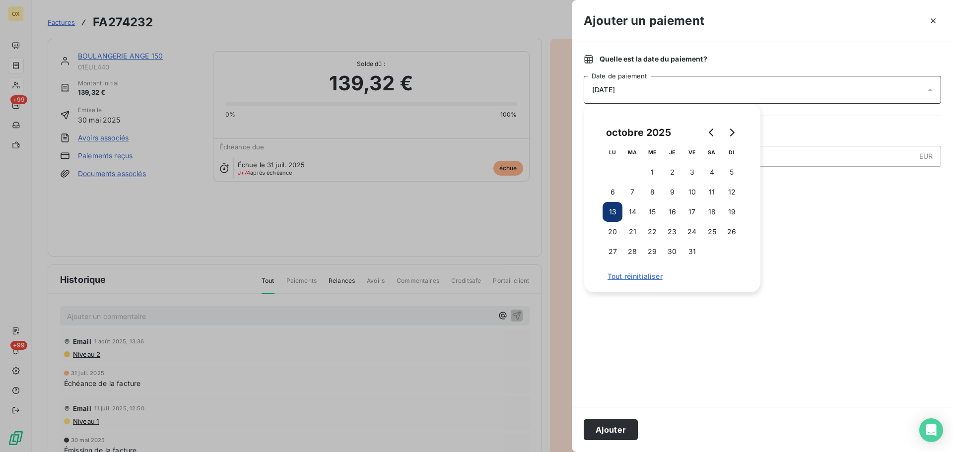
click at [806, 122] on div "Quelle est la date du paiement ? 13/10/2025 Date de paiement Quel est le montan…" at bounding box center [762, 224] width 381 height 365
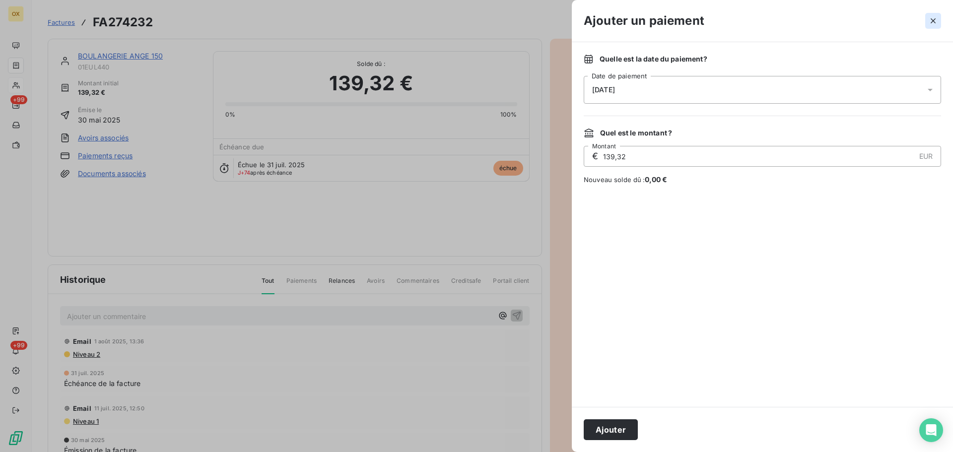
click at [938, 23] on button "button" at bounding box center [933, 21] width 16 height 16
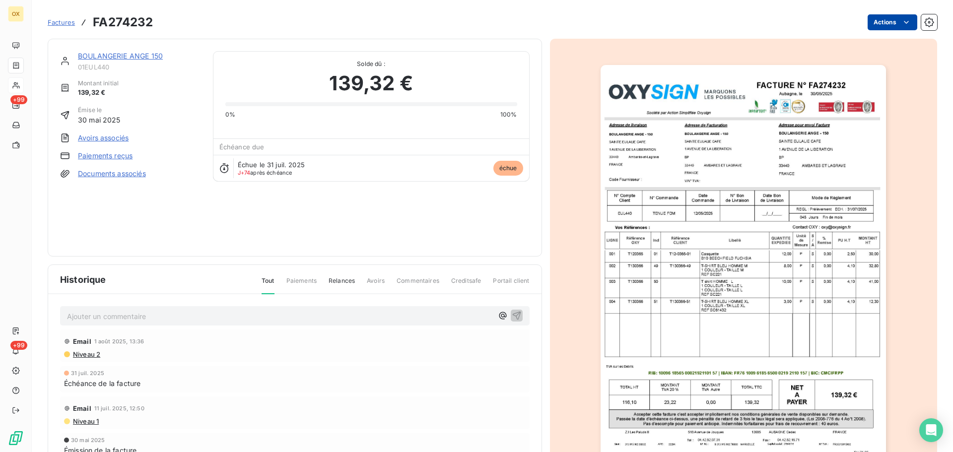
click at [858, 25] on div "Actions" at bounding box center [551, 22] width 772 height 16
click at [874, 23] on html "OX +99 +99 Factures FA274232 Actions BOULANGERIE ANGE 150 01EUL440 Montant init…" at bounding box center [476, 226] width 953 height 452
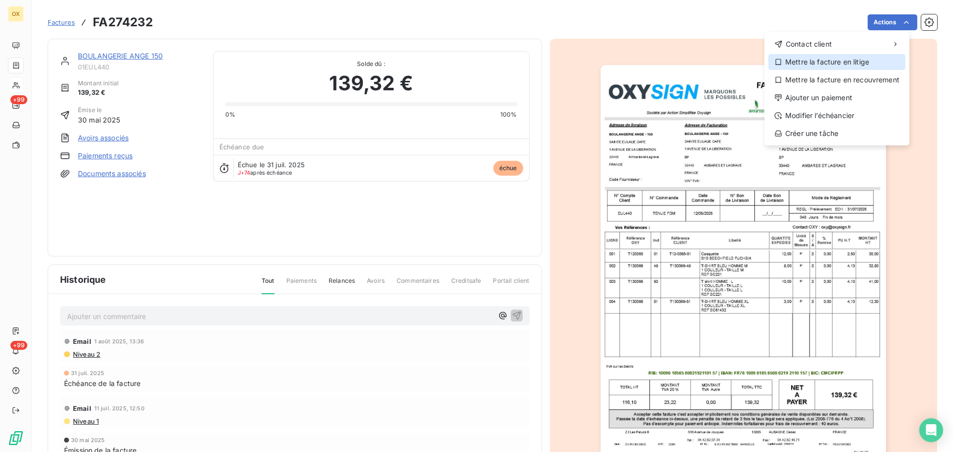
click at [845, 59] on div "Mettre la facture en litige" at bounding box center [836, 62] width 137 height 16
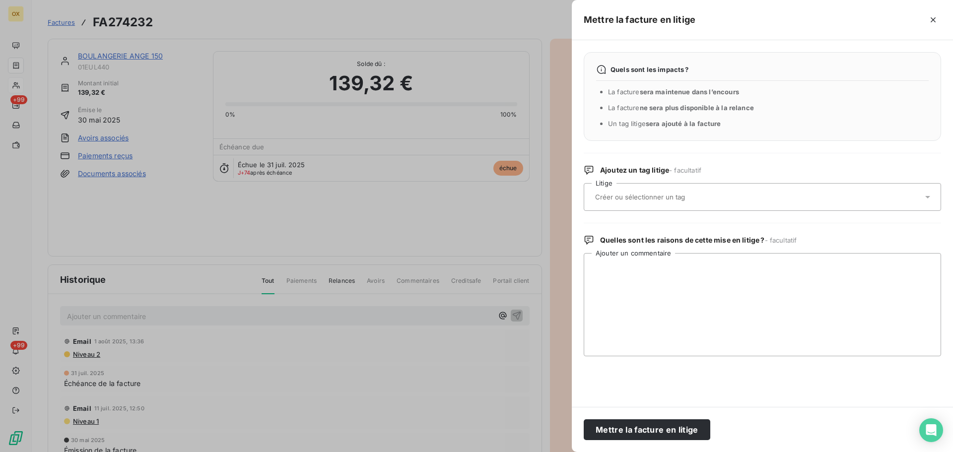
click at [615, 201] on input "text" at bounding box center [666, 197] width 144 height 9
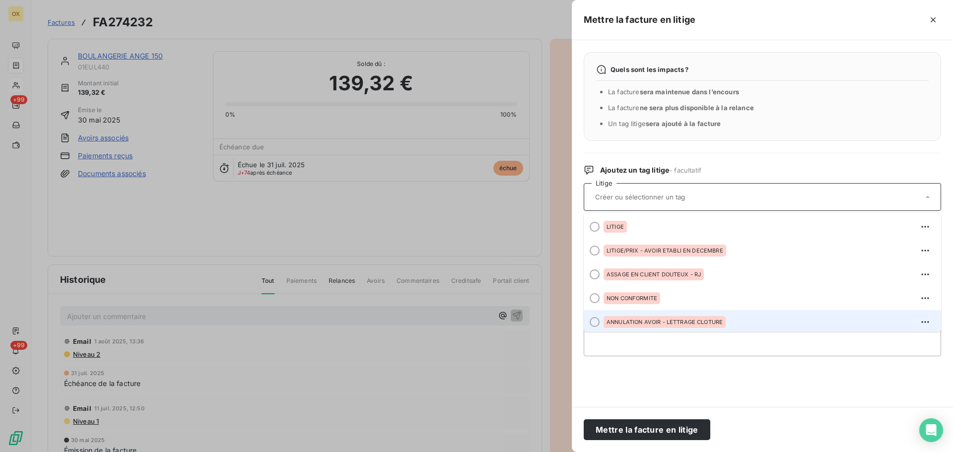
click at [598, 322] on div at bounding box center [595, 322] width 10 height 10
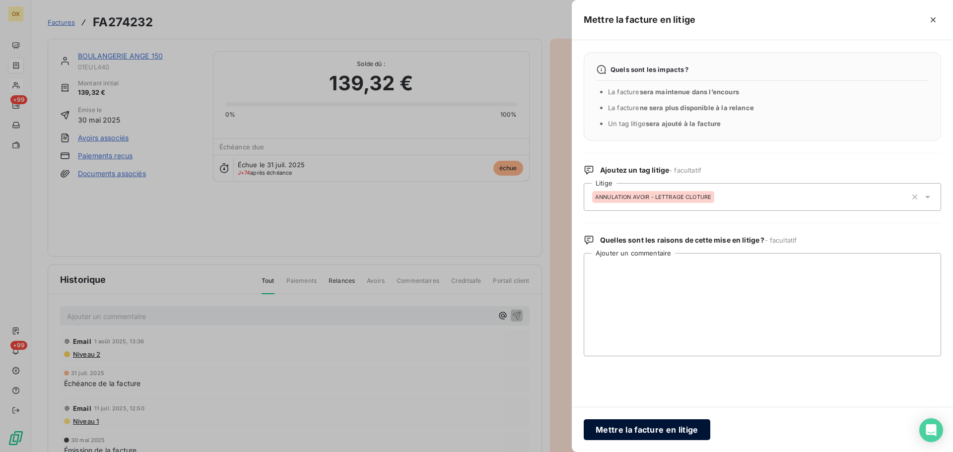
click at [662, 431] on button "Mettre la facture en litige" at bounding box center [647, 429] width 127 height 21
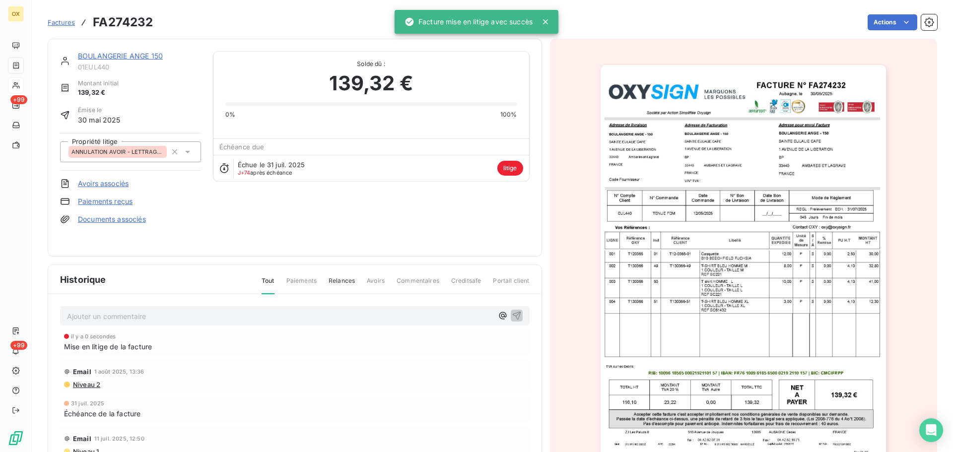
click at [153, 55] on link "BOULANGERIE ANGE 150" at bounding box center [120, 56] width 85 height 8
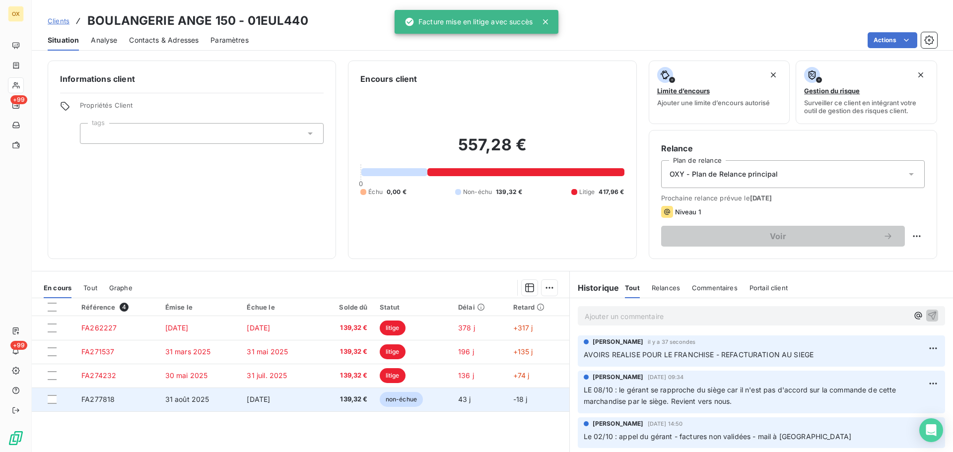
click at [419, 398] on span "non-échue" at bounding box center [401, 399] width 43 height 15
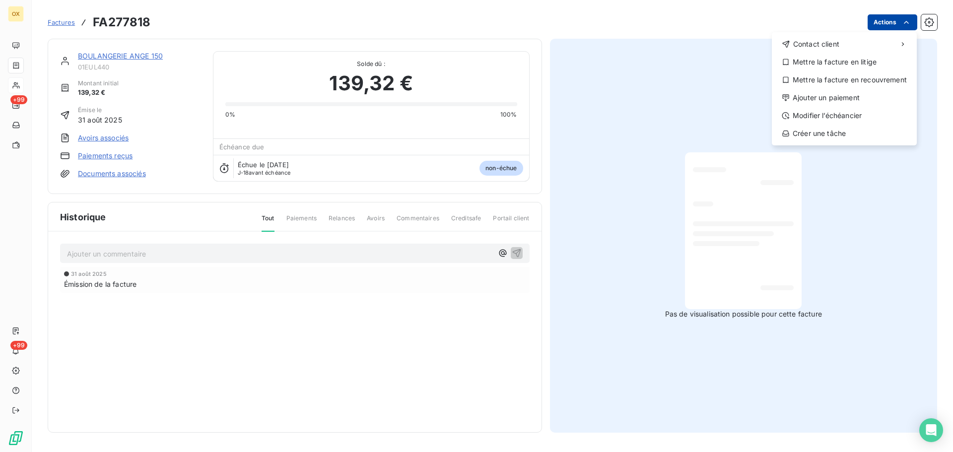
click at [897, 18] on html "OX +99 +99 Factures FA277818 Actions Contact client Mettre la facture en litige…" at bounding box center [476, 226] width 953 height 452
click at [845, 58] on div "Mettre la facture en litige" at bounding box center [844, 62] width 137 height 16
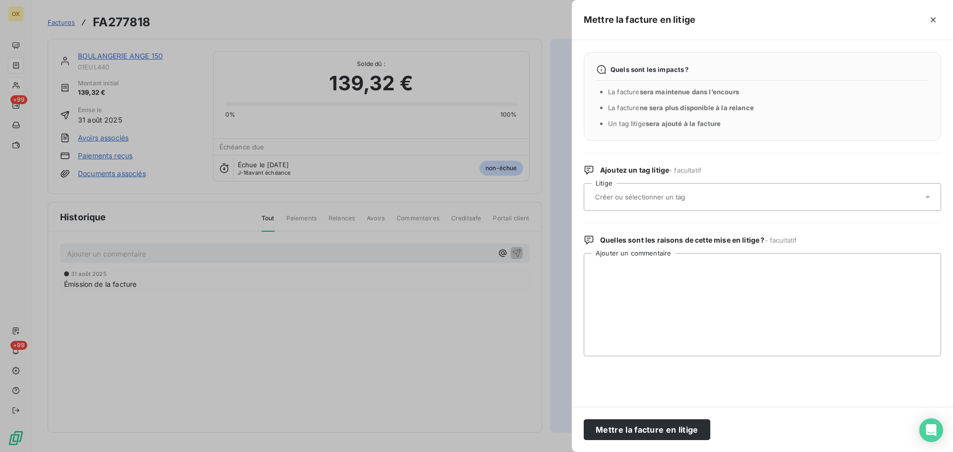
click at [616, 199] on input "text" at bounding box center [666, 197] width 144 height 9
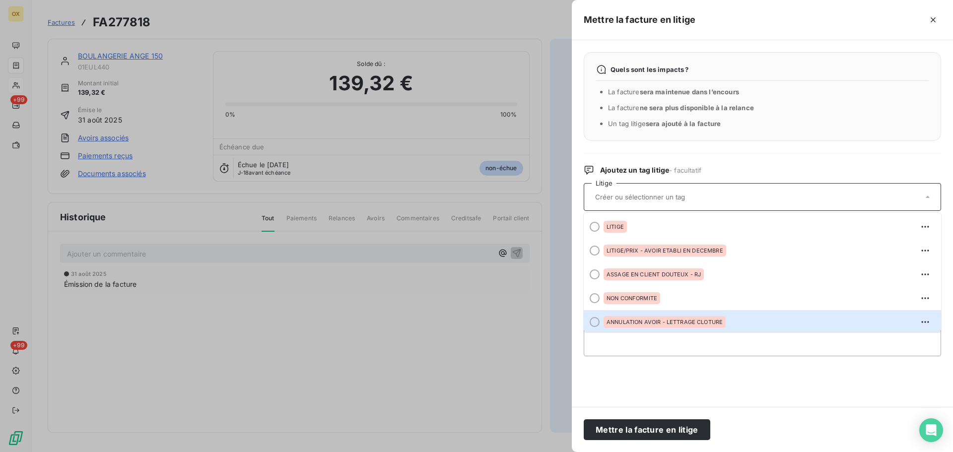
drag, startPoint x: 595, startPoint y: 323, endPoint x: 611, endPoint y: 347, distance: 28.6
click at [595, 323] on div at bounding box center [595, 322] width 10 height 10
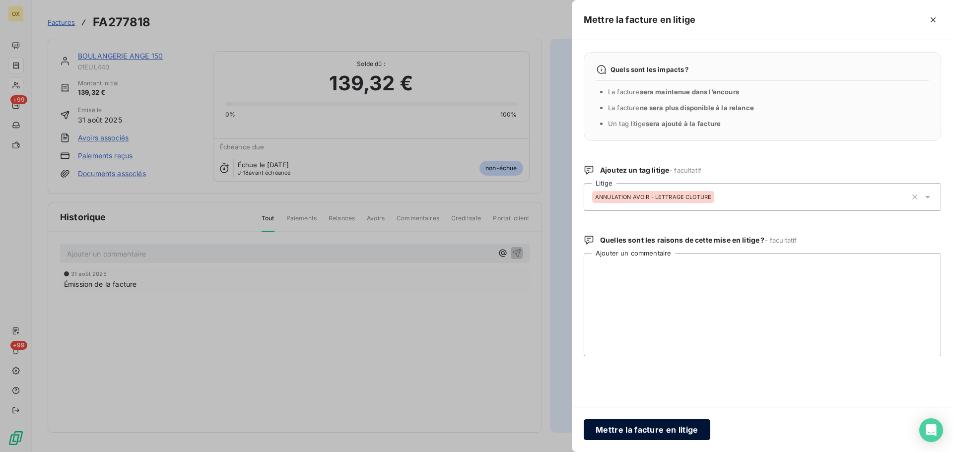
click at [635, 438] on button "Mettre la facture en litige" at bounding box center [647, 429] width 127 height 21
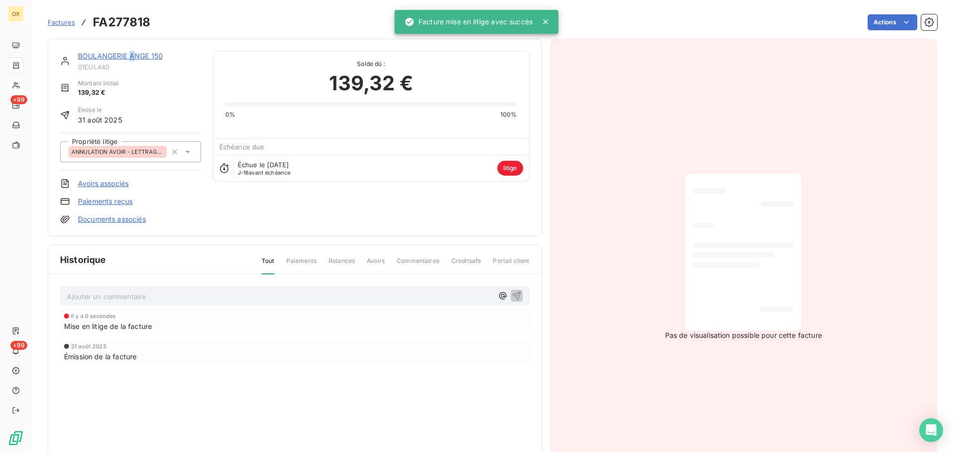
click at [133, 54] on link "BOULANGERIE ANGE 150" at bounding box center [120, 56] width 85 height 8
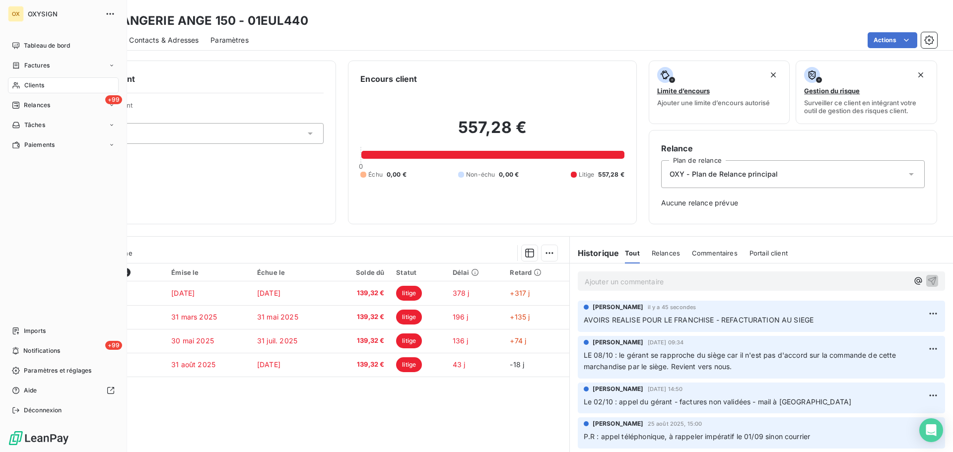
click at [42, 88] on span "Clients" at bounding box center [34, 85] width 20 height 9
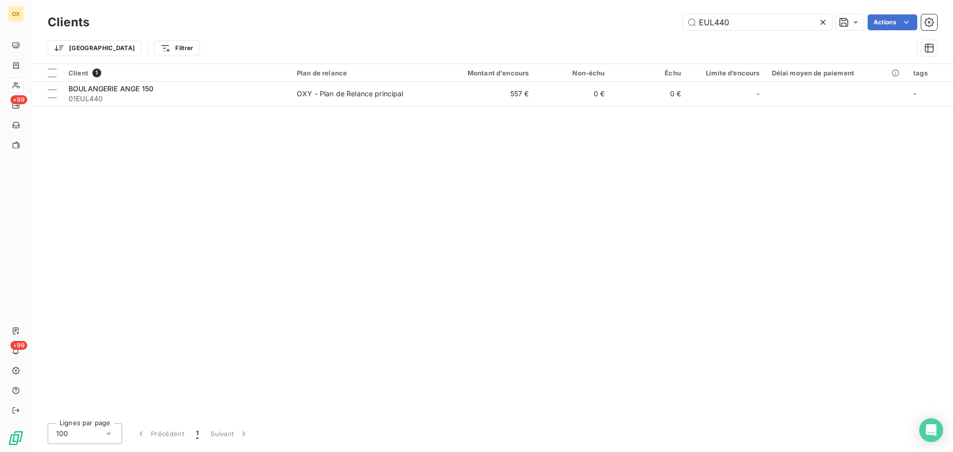
click at [823, 19] on icon at bounding box center [823, 22] width 10 height 10
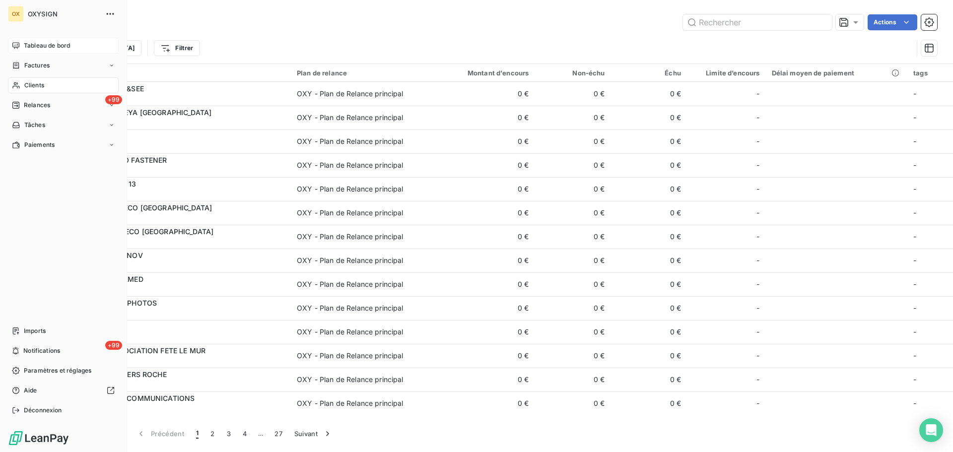
click at [37, 44] on span "Tableau de bord" at bounding box center [47, 45] width 46 height 9
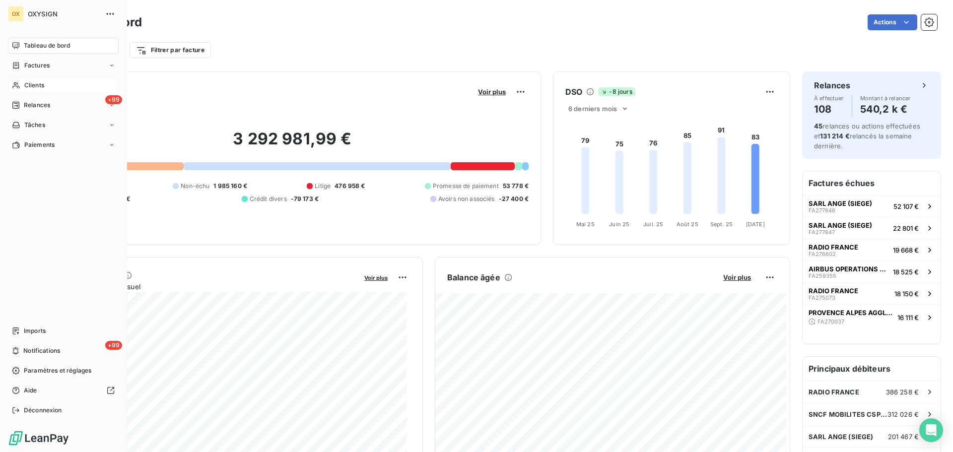
click at [27, 85] on span "Clients" at bounding box center [34, 85] width 20 height 9
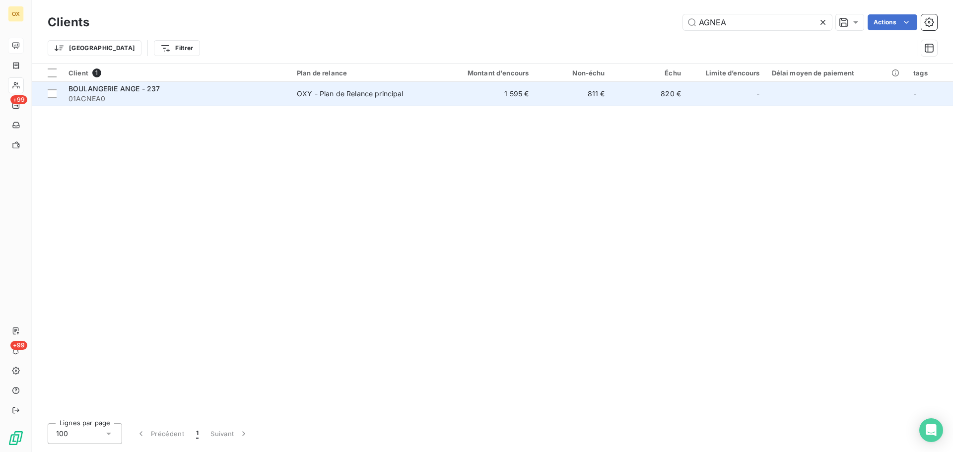
type input "AGNEA"
click at [174, 102] on span "01AGNEA0" at bounding box center [176, 99] width 216 height 10
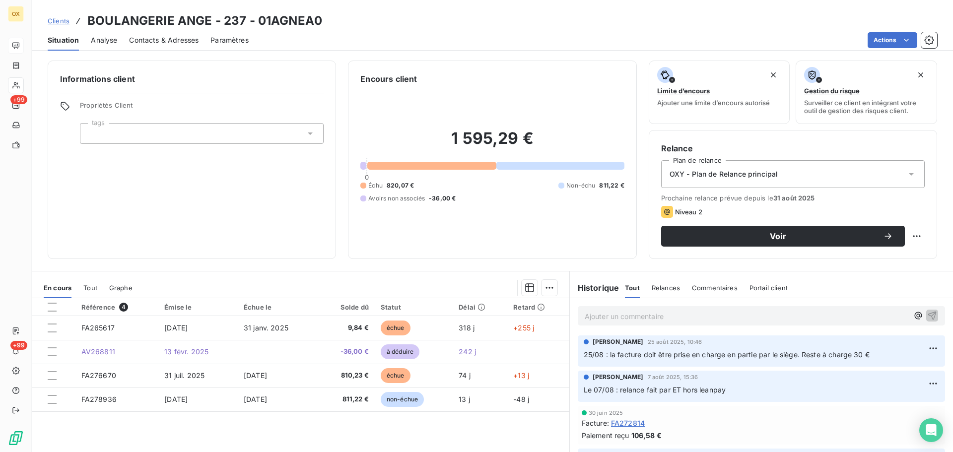
click at [163, 40] on span "Contacts & Adresses" at bounding box center [163, 40] width 69 height 10
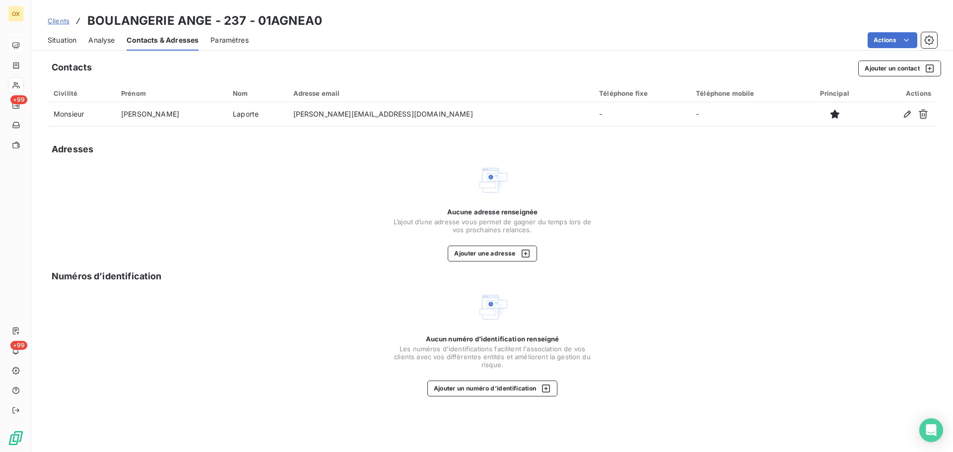
click at [67, 37] on span "Situation" at bounding box center [62, 40] width 29 height 10
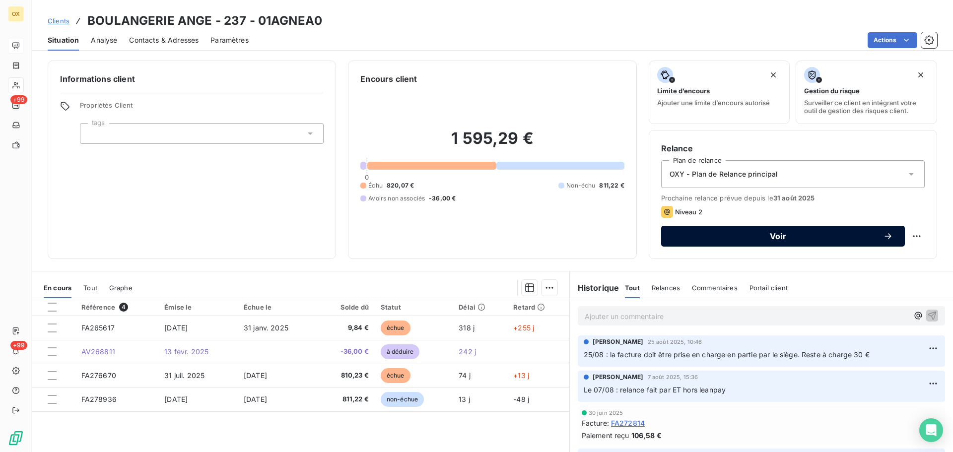
click at [723, 232] on div "Voir" at bounding box center [783, 236] width 220 height 10
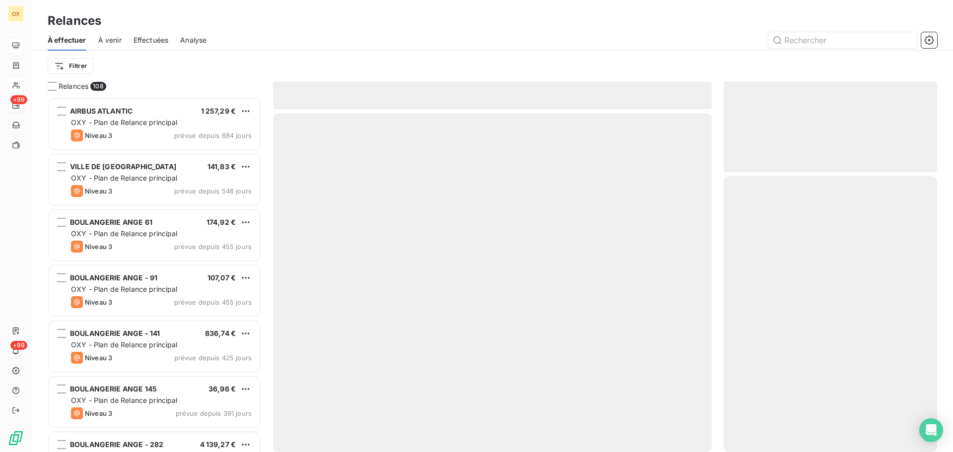
scroll to position [347, 206]
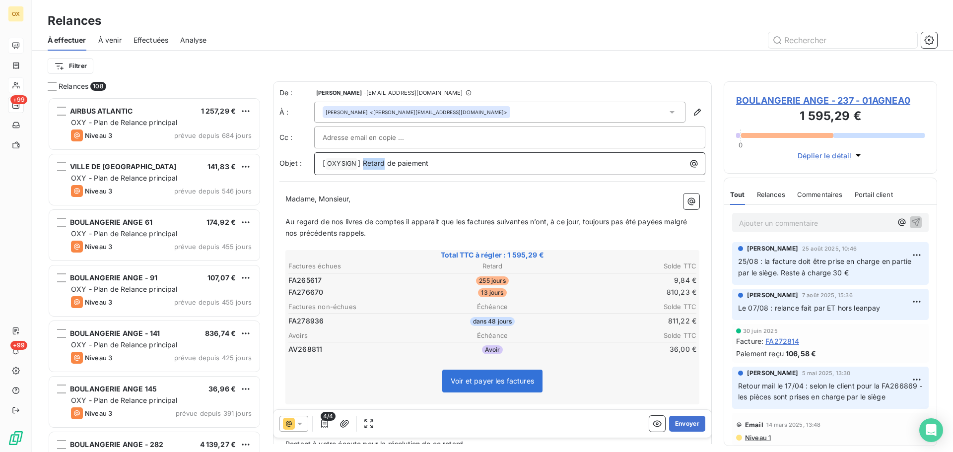
drag, startPoint x: 384, startPoint y: 162, endPoint x: 364, endPoint y: 161, distance: 19.9
click at [364, 161] on span "] Retard de paiement" at bounding box center [393, 163] width 70 height 8
drag, startPoint x: 319, startPoint y: 199, endPoint x: 285, endPoint y: 200, distance: 33.8
click at [285, 200] on div "Madame, Monsieur, ﻿ Au regard de nos livres de comptes il apparait que les fact…" at bounding box center [492, 350] width 426 height 324
click at [317, 202] on span "Monsieur," at bounding box center [301, 199] width 32 height 8
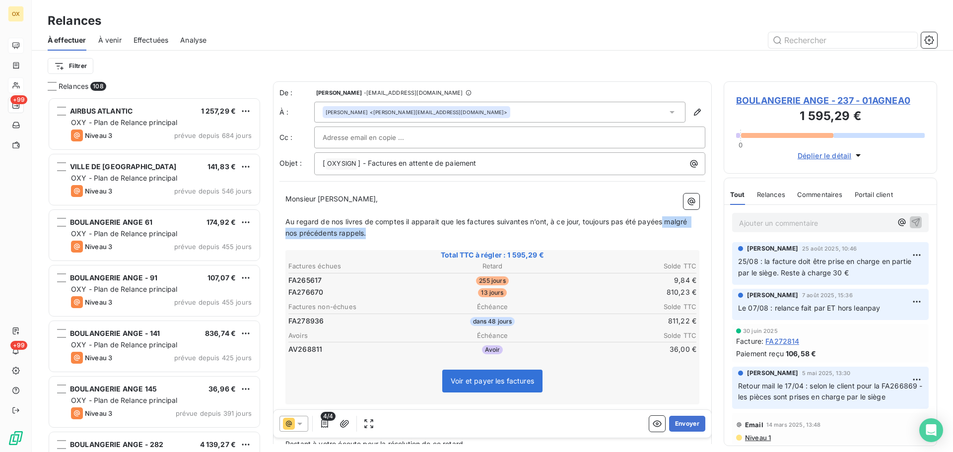
drag, startPoint x: 664, startPoint y: 223, endPoint x: 668, endPoint y: 233, distance: 10.7
click at [668, 233] on p "Au regard de nos livres de comptes il apparait que les factures suivantes n’ont…" at bounding box center [492, 227] width 414 height 23
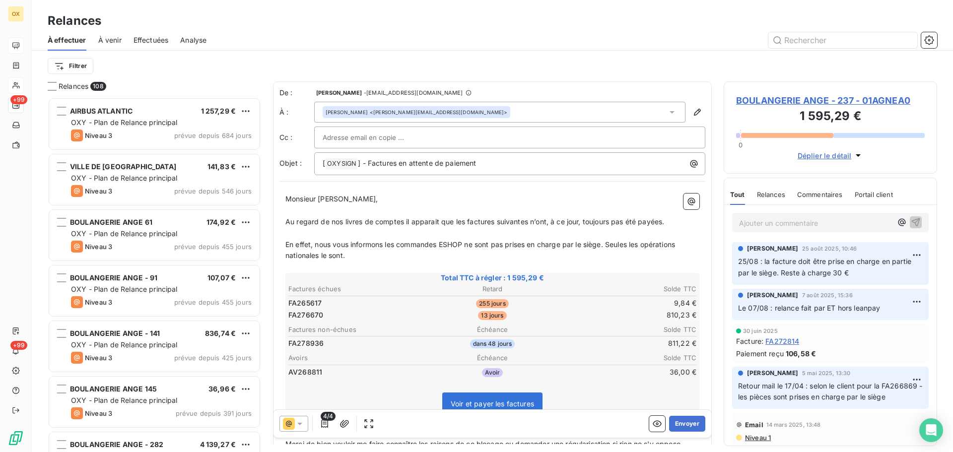
click at [347, 257] on p "En effet, nous vous informons les commandes ESHOP ne sont pas prises en charge …" at bounding box center [492, 250] width 414 height 23
click at [343, 255] on span "En effet, nous vous informons les commandes ESHOP ne sont pas prises en charge …" at bounding box center [481, 250] width 392 height 20
click at [612, 242] on span "En effet, nous vous informons les commandes ESHOP ne sont pas prises en charge …" at bounding box center [481, 250] width 392 height 20
click at [611, 246] on span "En effet, nous vous informons les commandes ESHOP ne sont pas prises en charge …" at bounding box center [481, 250] width 393 height 20
drag, startPoint x: 316, startPoint y: 245, endPoint x: 350, endPoint y: 232, distance: 36.8
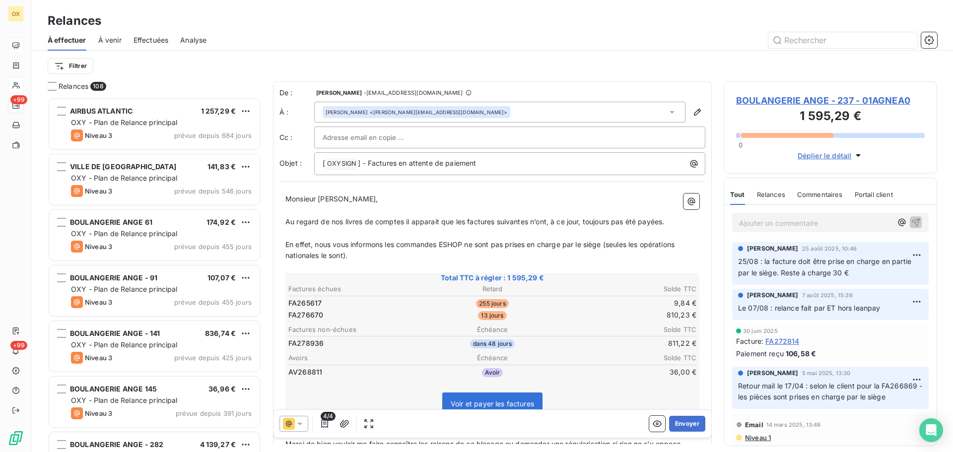
click at [316, 245] on span "En effet, nous vous informons les commandes ESHOP ne sont pas prises en charge …" at bounding box center [480, 250] width 391 height 20
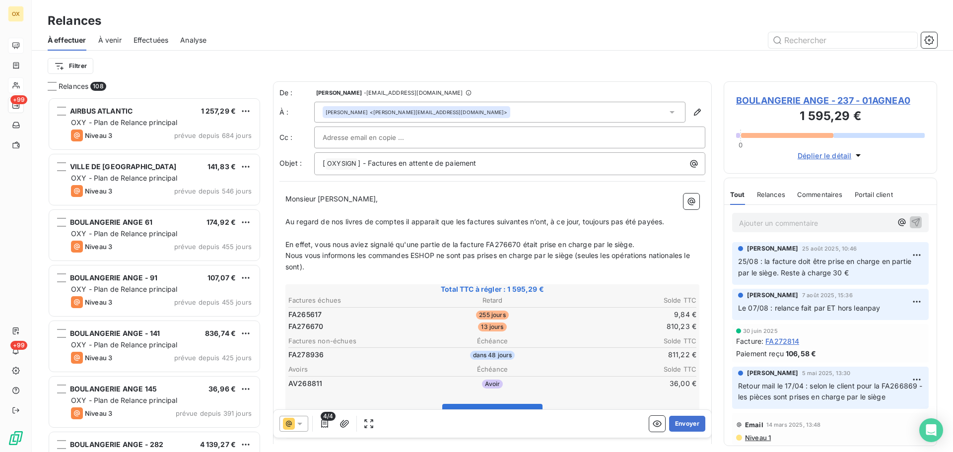
click at [358, 254] on span "Nous vous informons les commandes ESHOP ne sont pas prises en charge par le siè…" at bounding box center [488, 261] width 407 height 20
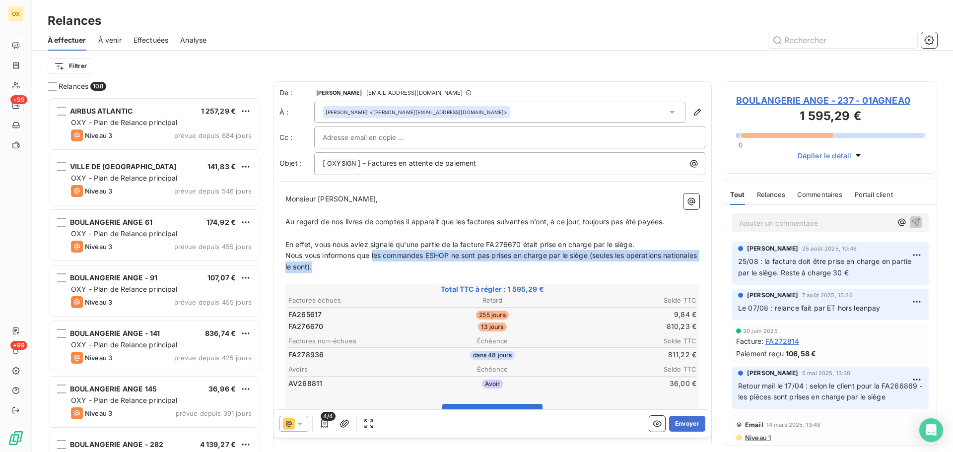
drag, startPoint x: 373, startPoint y: 254, endPoint x: 385, endPoint y: 266, distance: 16.5
click at [385, 266] on p "Nous vous informons que les commandes ESHOP ne sont pas prises en charge par le…" at bounding box center [492, 261] width 414 height 23
click at [554, 268] on p "Nous vous informons que les commandes ESHOP ne sont pas prises en charge par le…" at bounding box center [492, 261] width 414 height 23
click at [594, 266] on p "Nous vous informons que les commandes ESHOP ne sont pas prises en charge par le…" at bounding box center [492, 261] width 414 height 23
click at [599, 254] on span "Nous vous informons que les commandes ESHOP ne sont pas prises en charge par le…" at bounding box center [491, 261] width 413 height 20
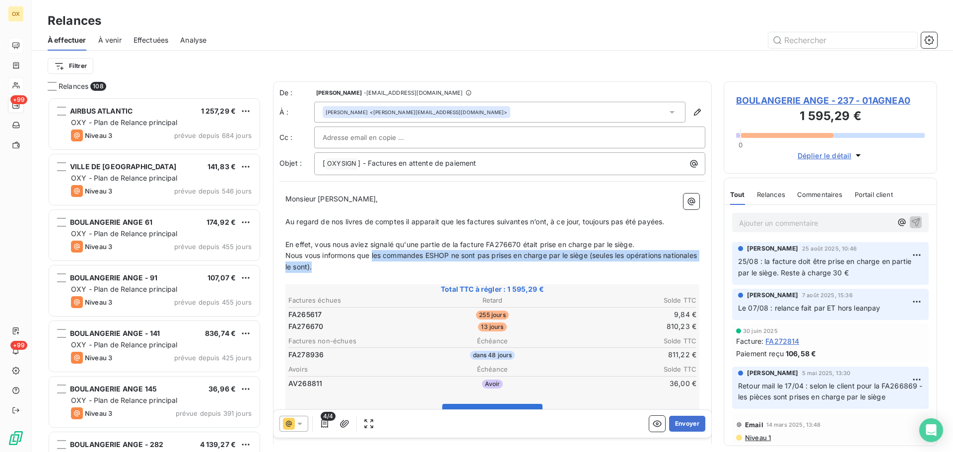
click at [595, 257] on span "Nous vous informons que les commandes ESHOP ne sont pas prises en charge par le…" at bounding box center [491, 261] width 413 height 20
click at [593, 255] on span "Nous vous informons que les commandes ESHOP ne sont pas prises en charge par le…" at bounding box center [491, 261] width 413 height 20
drag, startPoint x: 448, startPoint y: 265, endPoint x: 446, endPoint y: 260, distance: 5.3
click at [447, 263] on p "Nous vous informons que les commandes ESHOP ne sont pas prises en charge par le…" at bounding box center [492, 261] width 414 height 23
click at [436, 254] on span "Nous vous informons que les commandes ESHOP ne sont pas prises en charge par le…" at bounding box center [491, 261] width 413 height 20
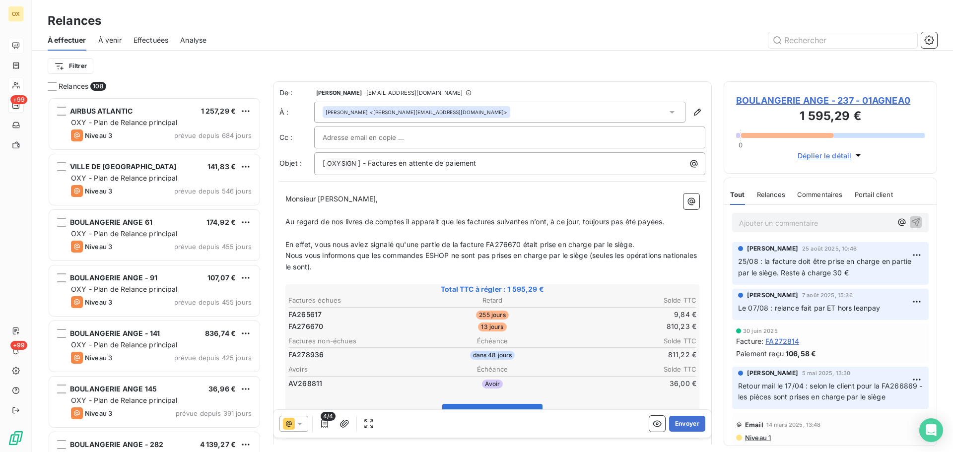
drag, startPoint x: 597, startPoint y: 257, endPoint x: 644, endPoint y: 238, distance: 51.4
click at [597, 256] on span "Nous vous informons que les commandes ESHOP ne sont pas prises en charge par le…" at bounding box center [491, 261] width 413 height 20
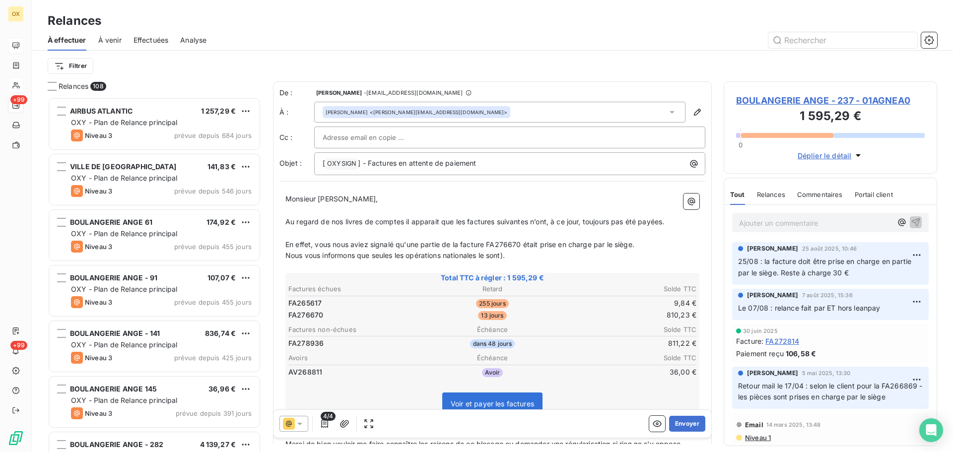
click at [286, 257] on span "Nous vous informons que seules les opérations nationales le sont)." at bounding box center [394, 255] width 219 height 8
click at [505, 256] on span "Nous vous informons que seules les opérations nationales le sont)." at bounding box center [394, 255] width 219 height 8
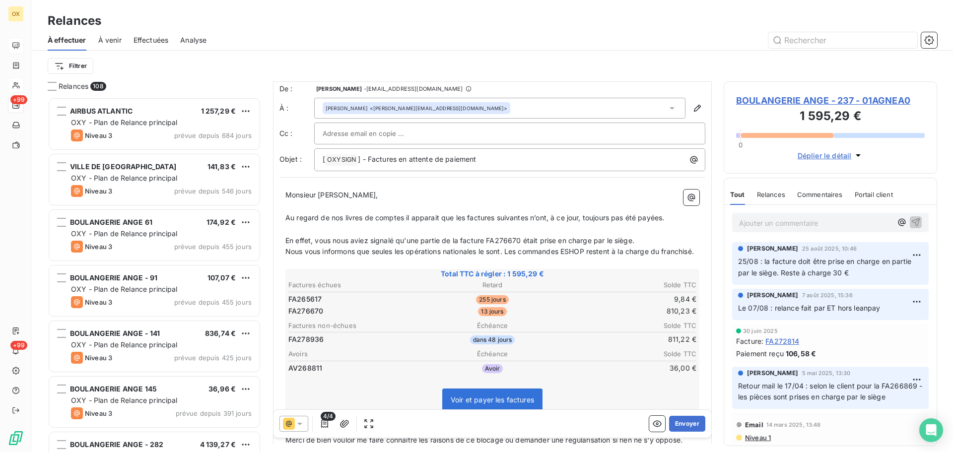
scroll to position [0, 0]
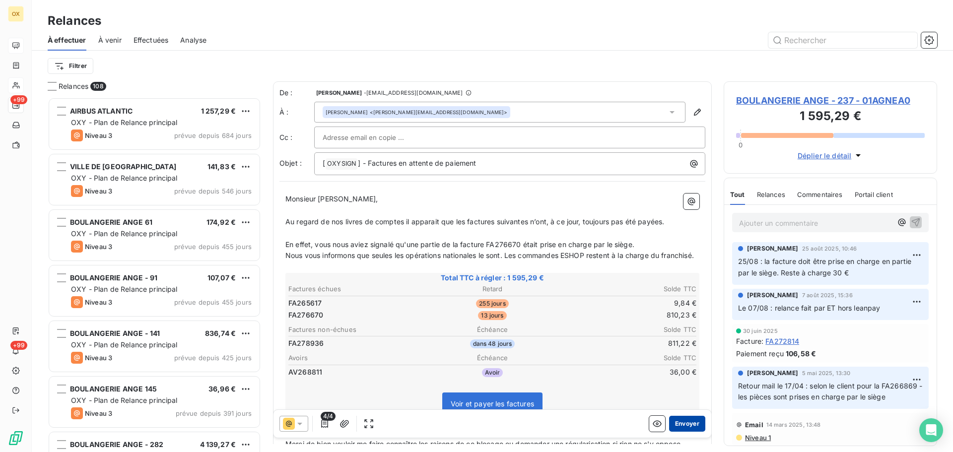
click at [684, 423] on button "Envoyer" at bounding box center [687, 424] width 36 height 16
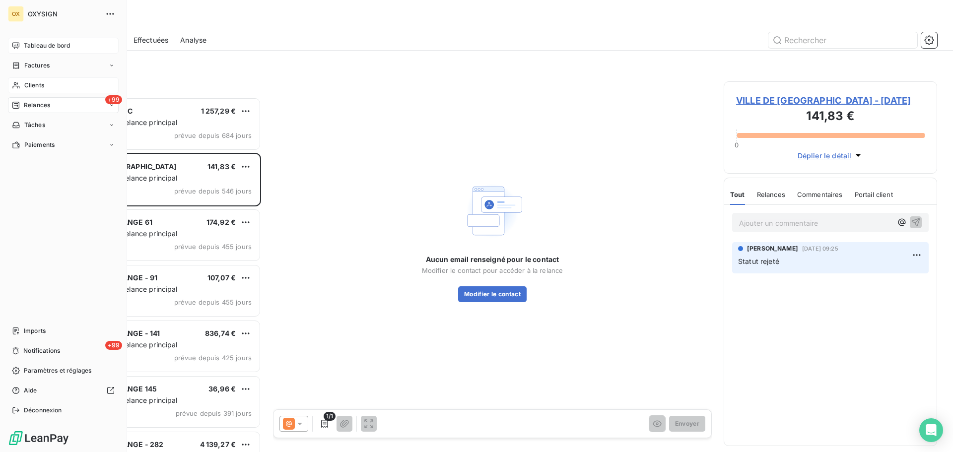
click at [38, 84] on span "Clients" at bounding box center [34, 85] width 20 height 9
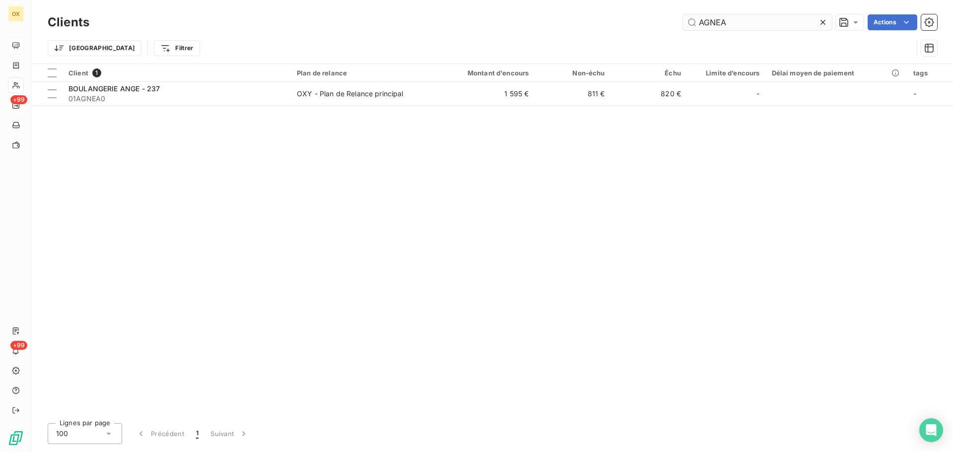
click at [822, 21] on icon at bounding box center [823, 22] width 10 height 10
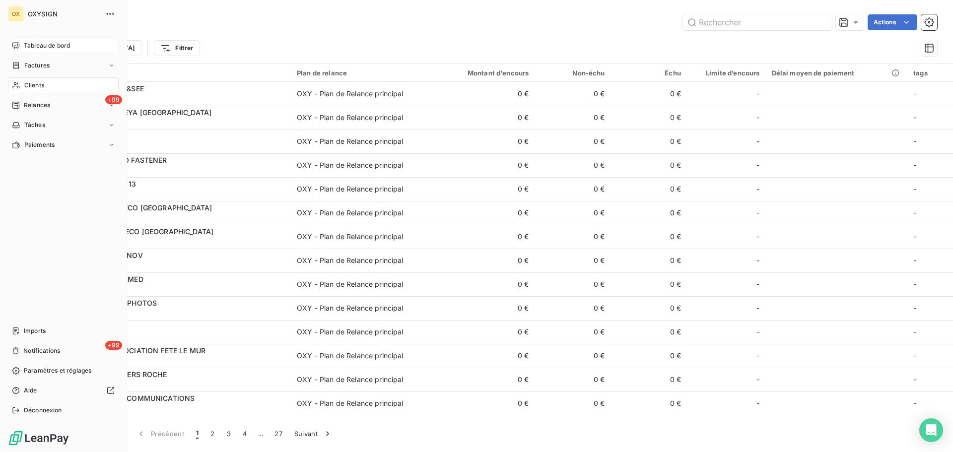
drag, startPoint x: 30, startPoint y: 80, endPoint x: 524, endPoint y: 53, distance: 495.1
click at [30, 80] on div "Clients" at bounding box center [63, 85] width 111 height 16
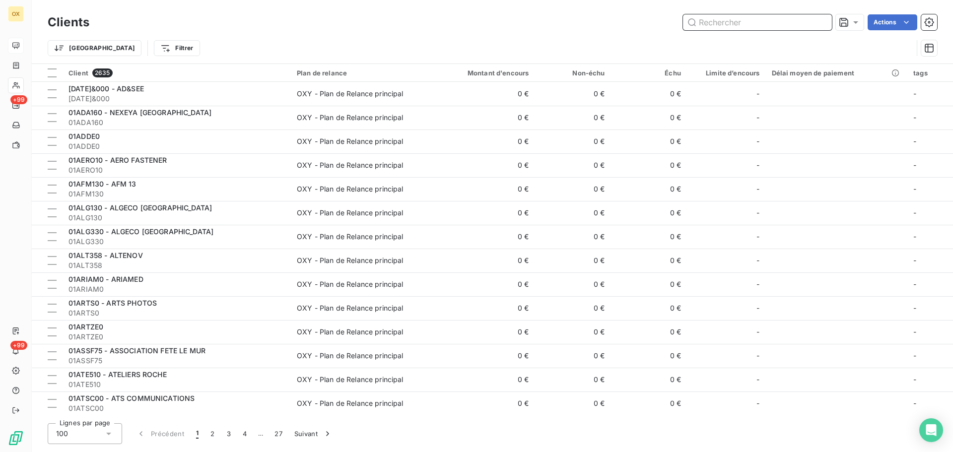
click at [732, 23] on input "text" at bounding box center [757, 22] width 149 height 16
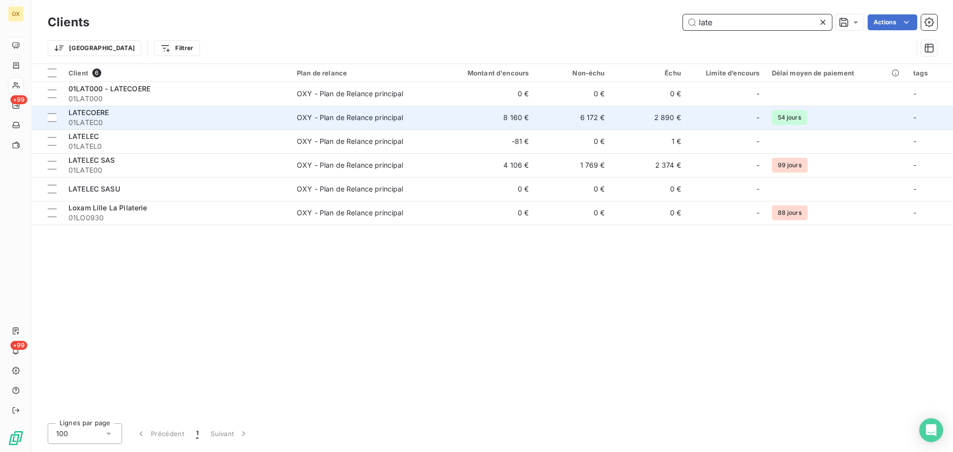
type input "late"
click at [124, 124] on span "01LATEC0" at bounding box center [176, 123] width 216 height 10
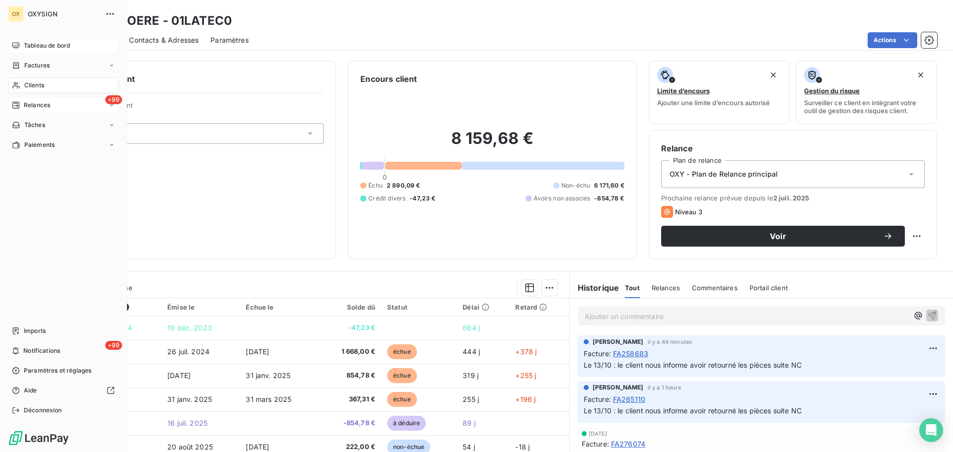
click at [49, 106] on span "Relances" at bounding box center [37, 105] width 26 height 9
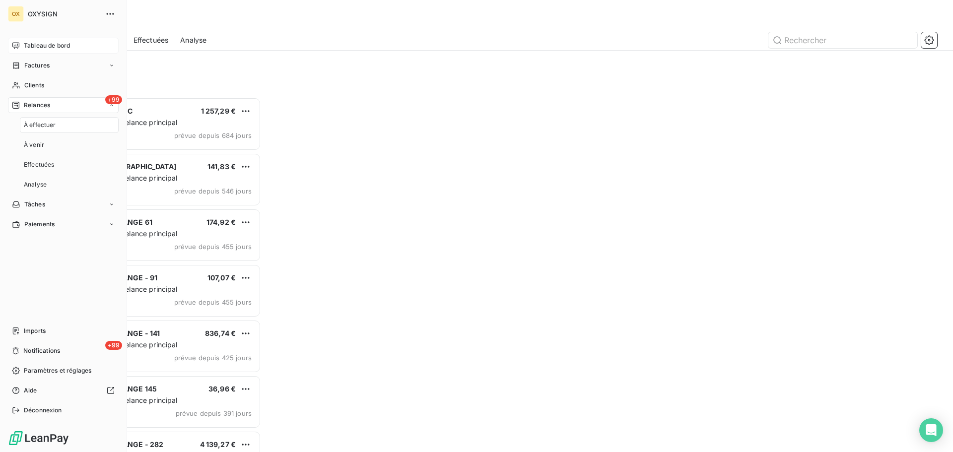
scroll to position [347, 206]
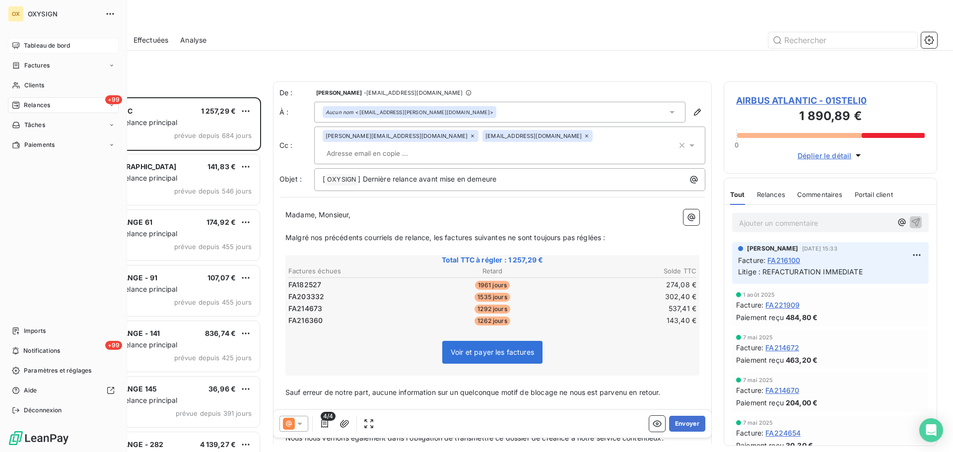
click at [42, 44] on span "Tableau de bord" at bounding box center [47, 45] width 46 height 9
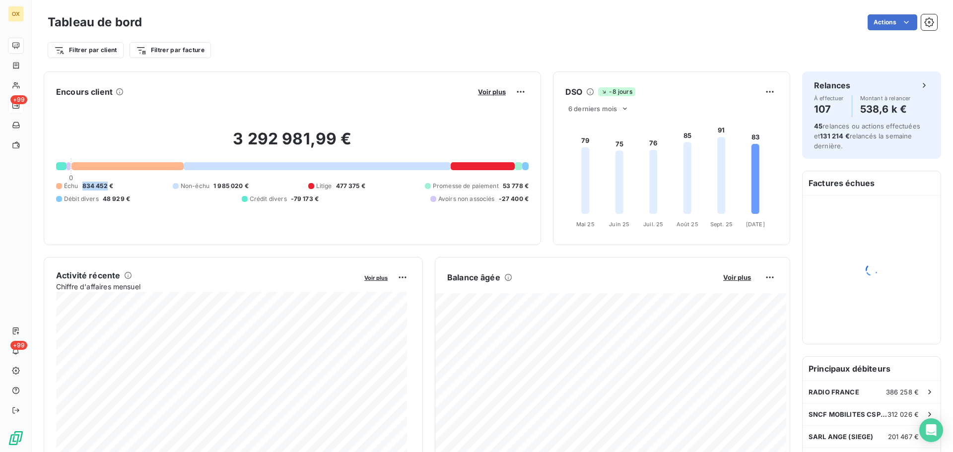
drag, startPoint x: 107, startPoint y: 186, endPoint x: 83, endPoint y: 184, distance: 23.4
click at [83, 184] on span "834 452 €" at bounding box center [97, 186] width 31 height 9
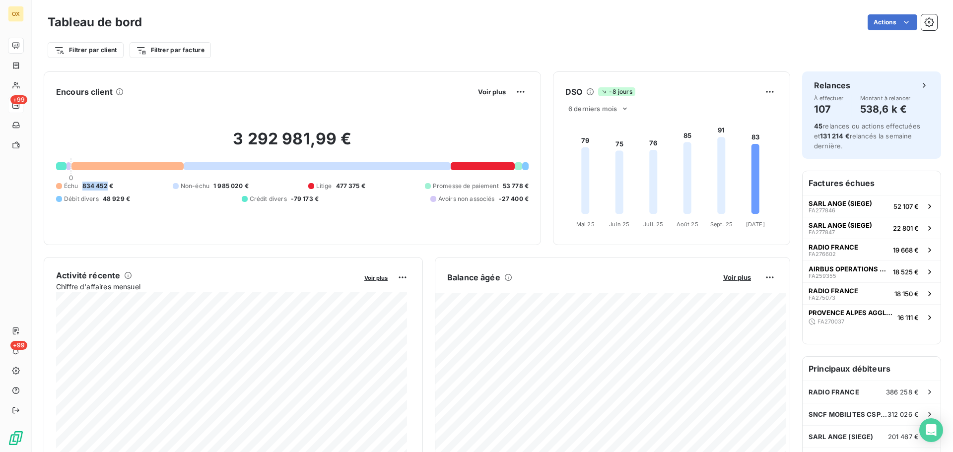
copy span "834 452"
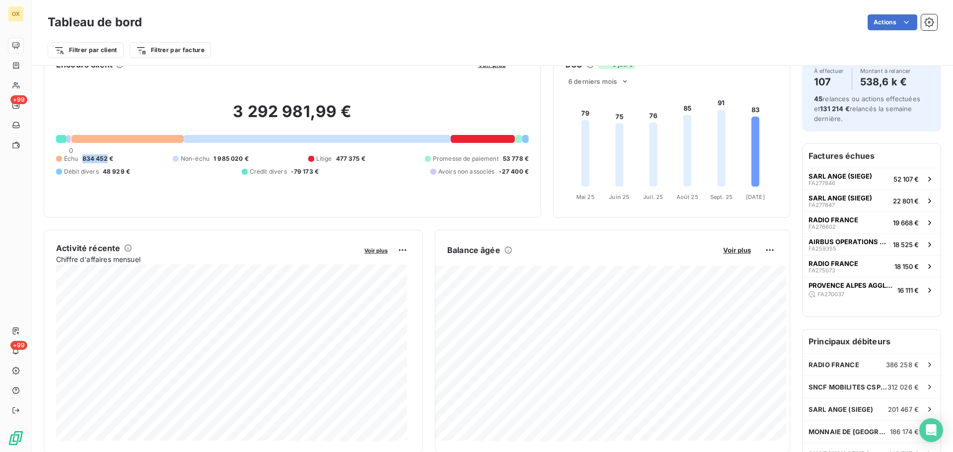
scroll to position [51, 0]
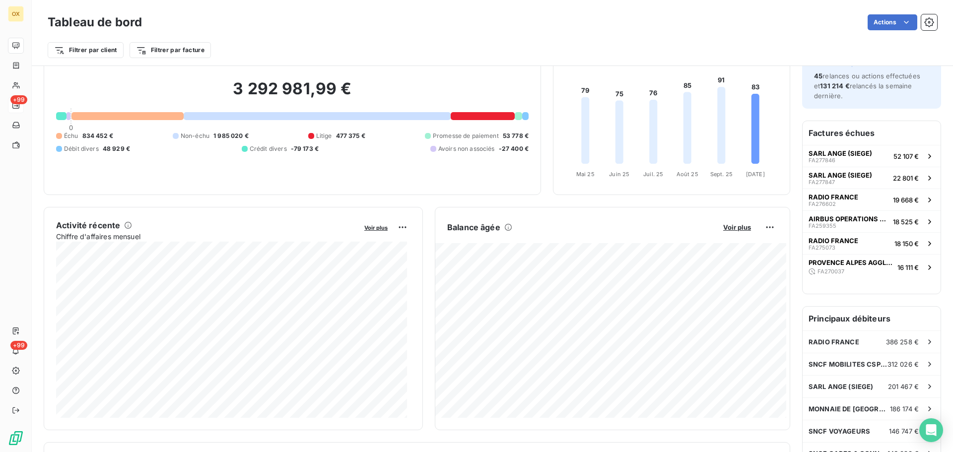
click at [556, 40] on div "Filtrer par client Filtrer par facture" at bounding box center [493, 46] width 890 height 27
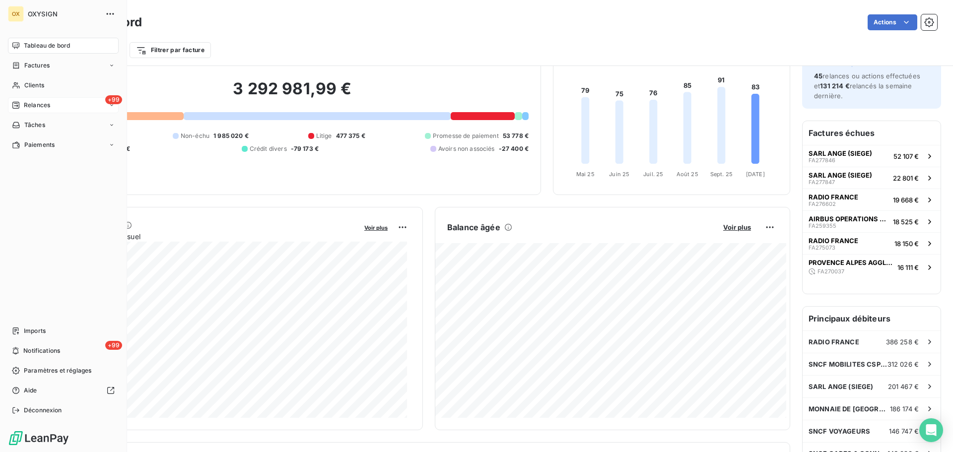
click at [31, 105] on span "Relances" at bounding box center [37, 105] width 26 height 9
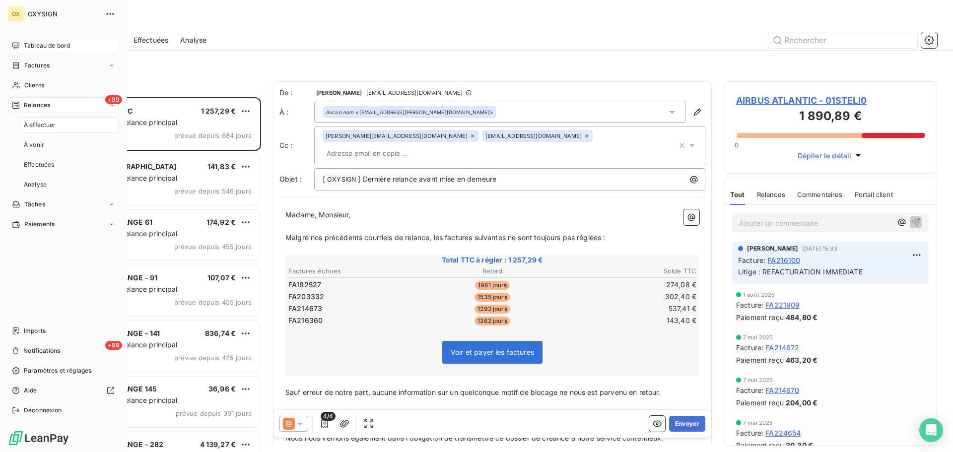
scroll to position [347, 206]
click at [69, 47] on span "Tableau de bord" at bounding box center [47, 45] width 46 height 9
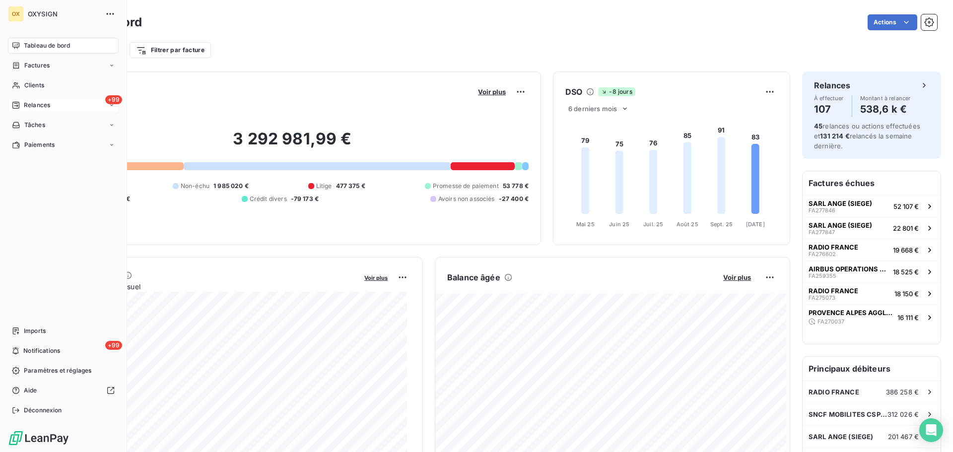
click at [33, 106] on span "Relances" at bounding box center [37, 105] width 26 height 9
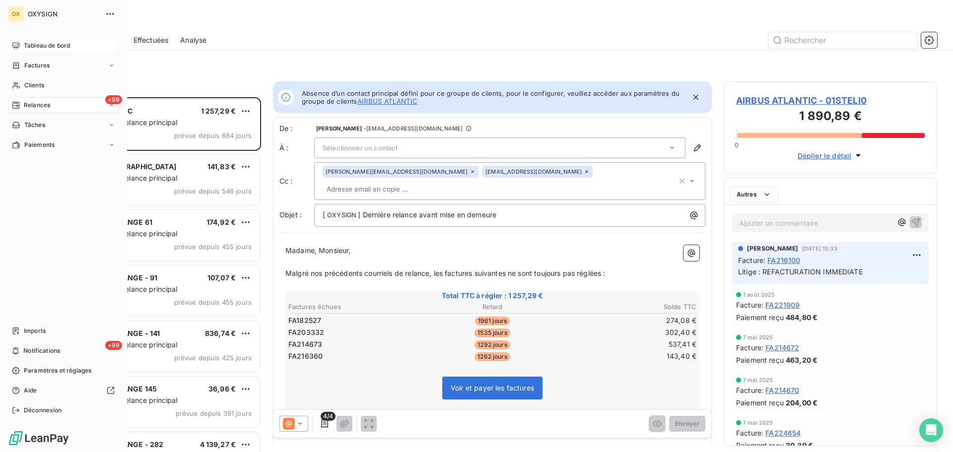
scroll to position [347, 206]
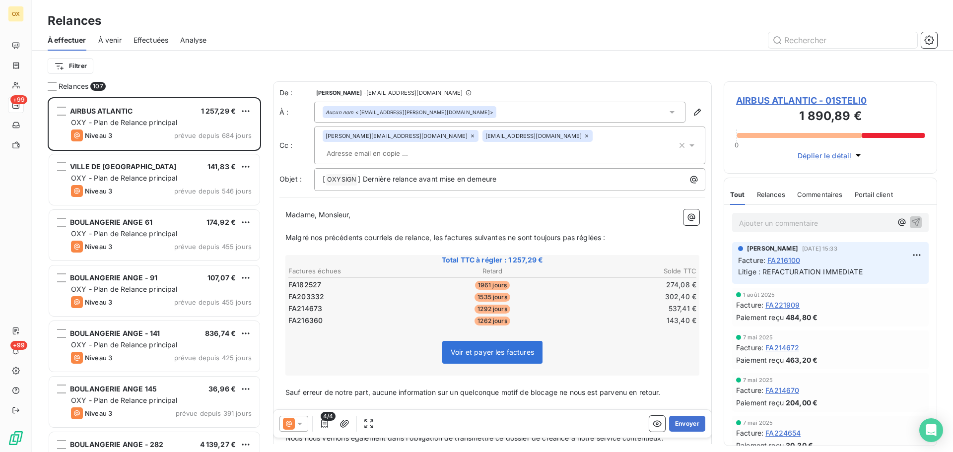
click at [144, 46] on div "Effectuées" at bounding box center [151, 40] width 35 height 21
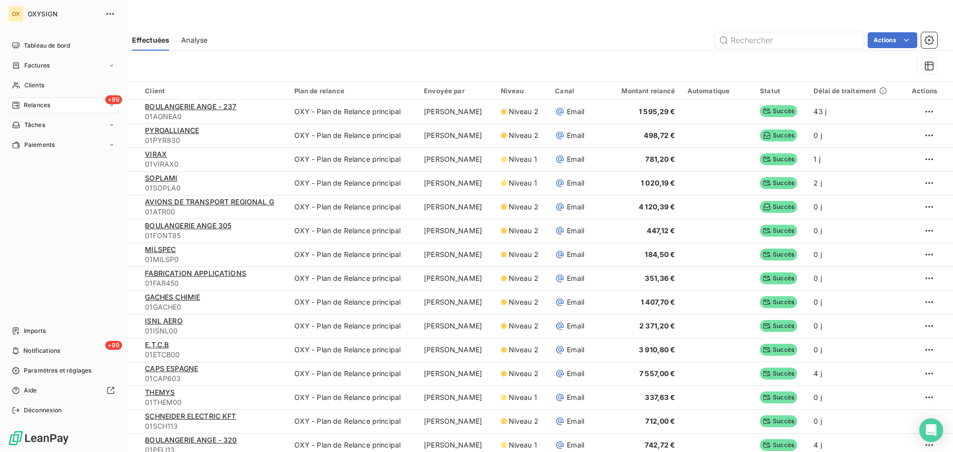
click at [37, 103] on span "Relances" at bounding box center [37, 105] width 26 height 9
click at [35, 47] on span "Tableau de bord" at bounding box center [47, 45] width 46 height 9
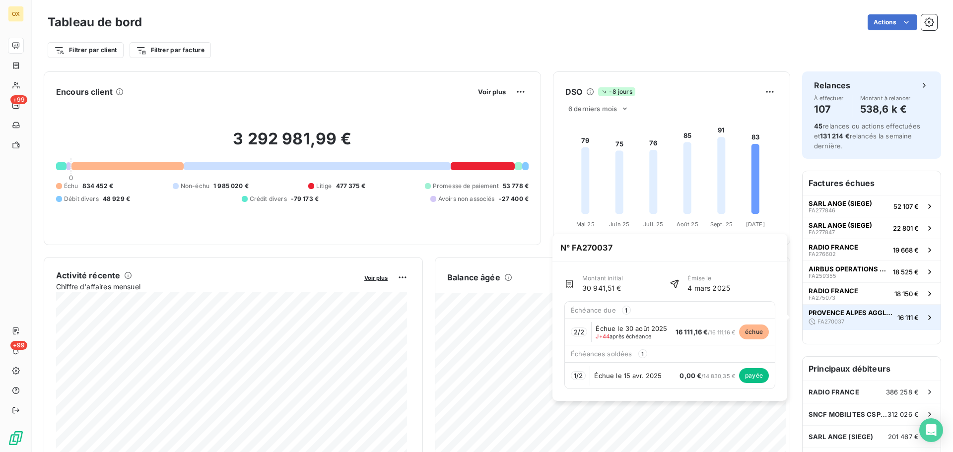
click at [864, 314] on span "PROVENCE ALPES AGGLOMERATION" at bounding box center [851, 313] width 85 height 8
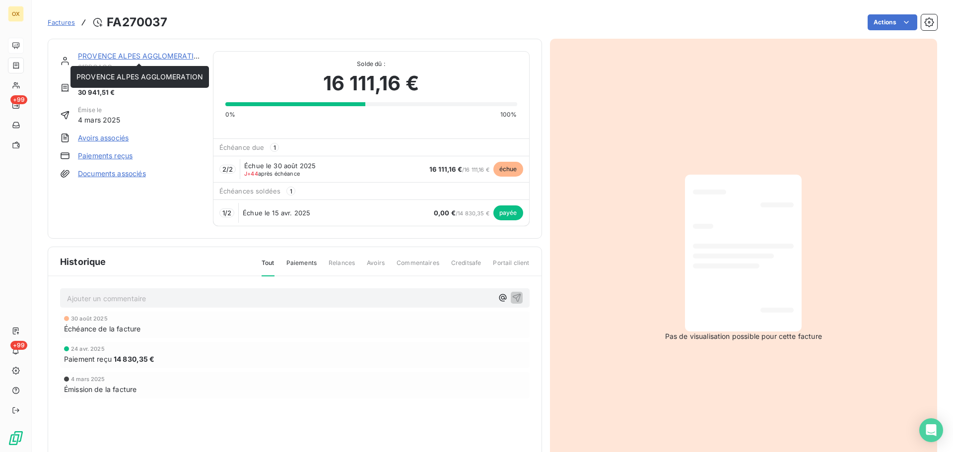
click at [103, 57] on link "PROVENCE ALPES AGGLOMERATION" at bounding box center [141, 56] width 127 height 8
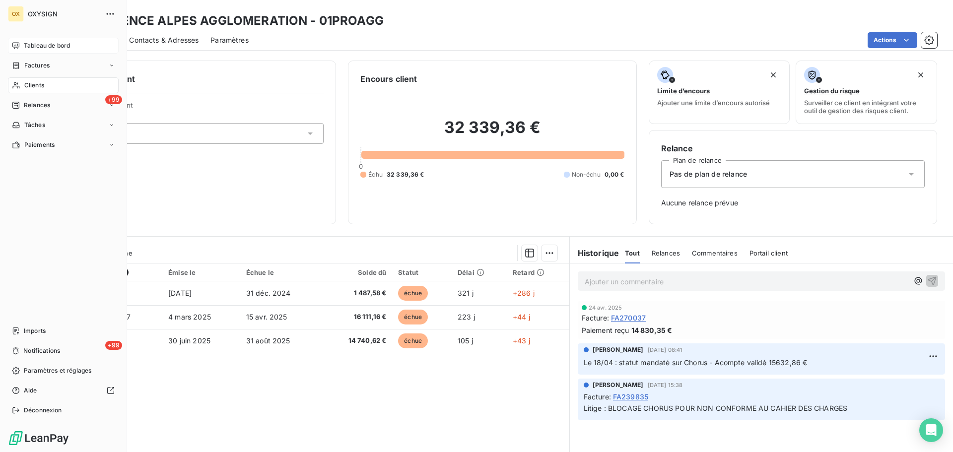
click at [26, 44] on span "Tableau de bord" at bounding box center [47, 45] width 46 height 9
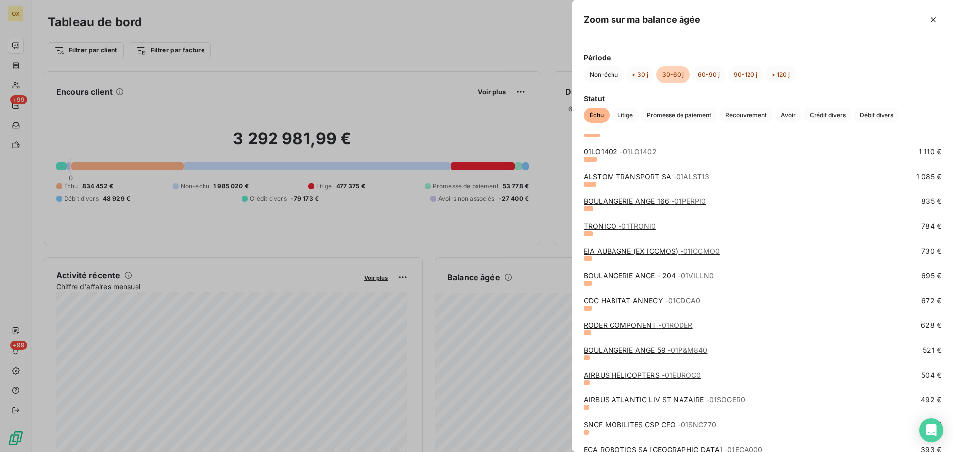
scroll to position [347, 0]
click at [598, 325] on link "RODER COMPONENT - 01RODER" at bounding box center [638, 325] width 109 height 8
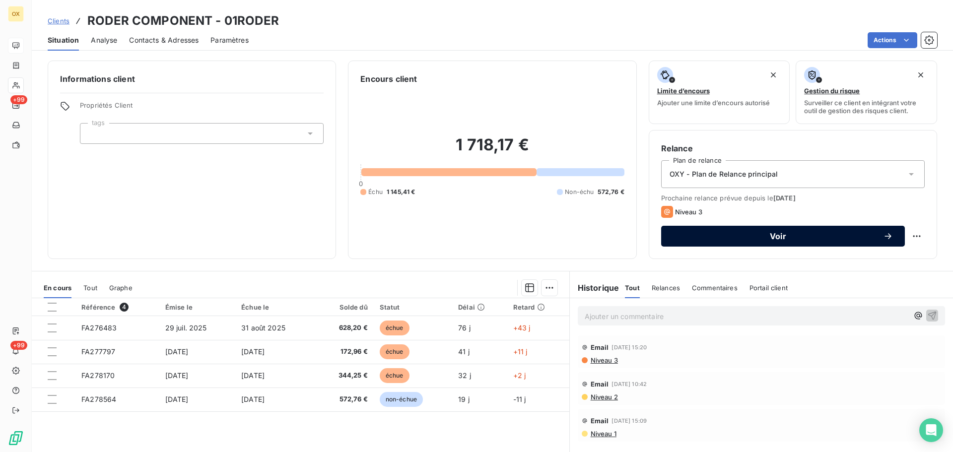
click at [697, 233] on span "Voir" at bounding box center [778, 236] width 210 height 8
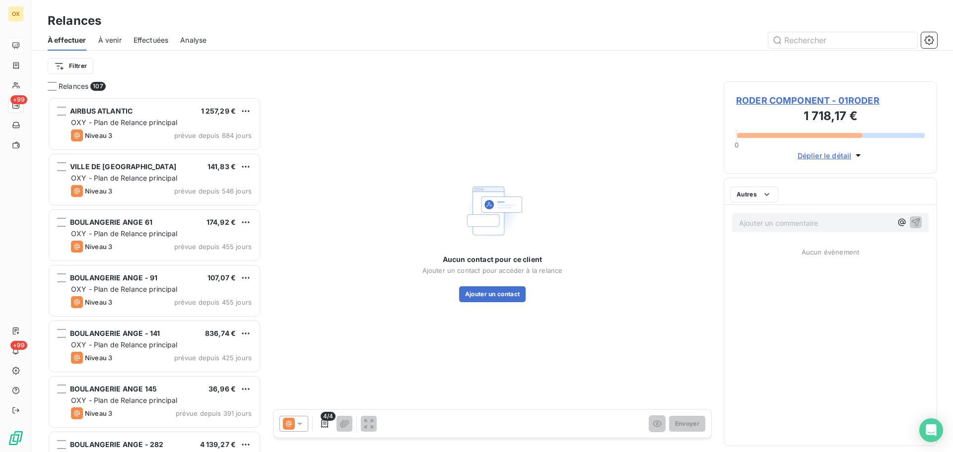
scroll to position [347, 206]
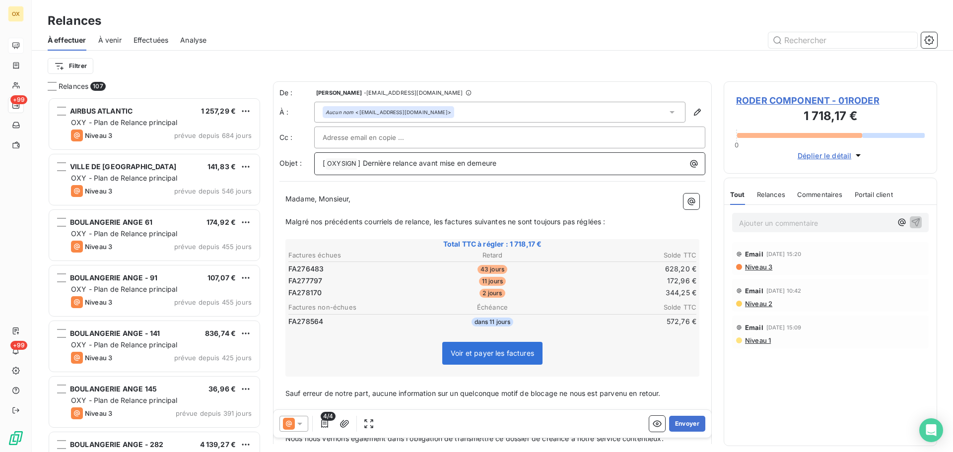
drag, startPoint x: 466, startPoint y: 162, endPoint x: 362, endPoint y: 164, distance: 103.3
click at [362, 164] on p "[ OXYSIGN ﻿ ] Dernière relance avant mise en demeure" at bounding box center [512, 164] width 379 height 12
click at [478, 208] on p "﻿" at bounding box center [492, 210] width 414 height 11
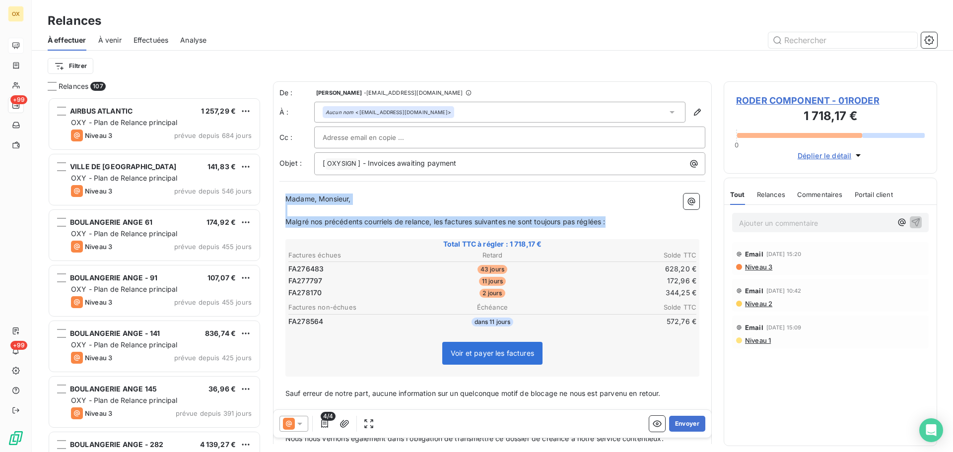
drag, startPoint x: 611, startPoint y: 225, endPoint x: 283, endPoint y: 192, distance: 328.8
click at [284, 192] on div "Madame, Monsieur, ﻿ Malgré nos précédents courriels de relance, les factures su…" at bounding box center [492, 359] width 426 height 342
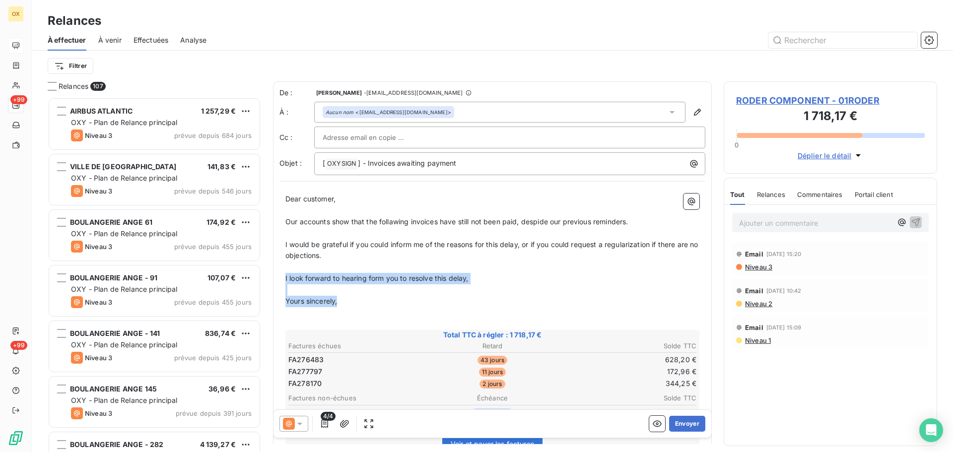
drag, startPoint x: 344, startPoint y: 303, endPoint x: 284, endPoint y: 276, distance: 65.5
click at [284, 276] on div "Dear customer, ﻿ Our accounts show that the follawing invoices have still not b…" at bounding box center [492, 404] width 426 height 432
copy div "I look forward to hearing form you to resolve this delay, ﻿ Yours sincerely,"
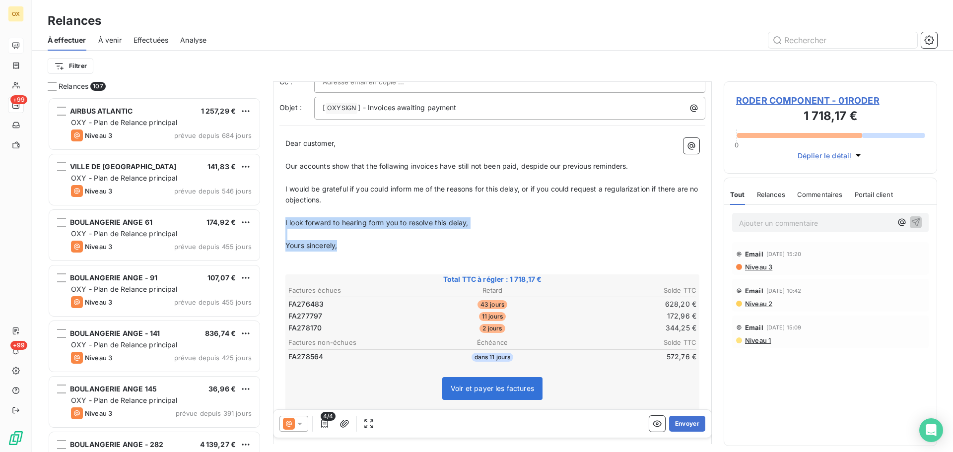
scroll to position [199, 0]
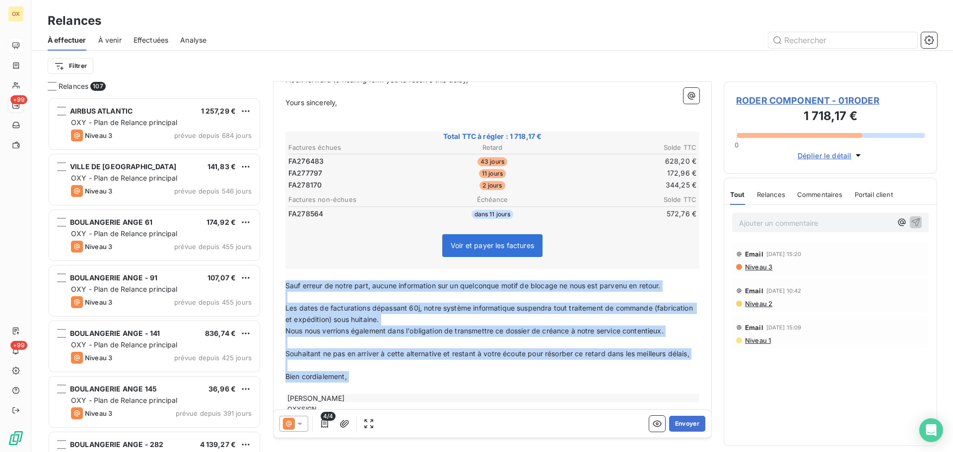
drag, startPoint x: 352, startPoint y: 394, endPoint x: 285, endPoint y: 290, distance: 123.4
click at [285, 290] on div "Dear customer, ﻿ Our accounts show that the follawing invoices have still not b…" at bounding box center [492, 205] width 426 height 432
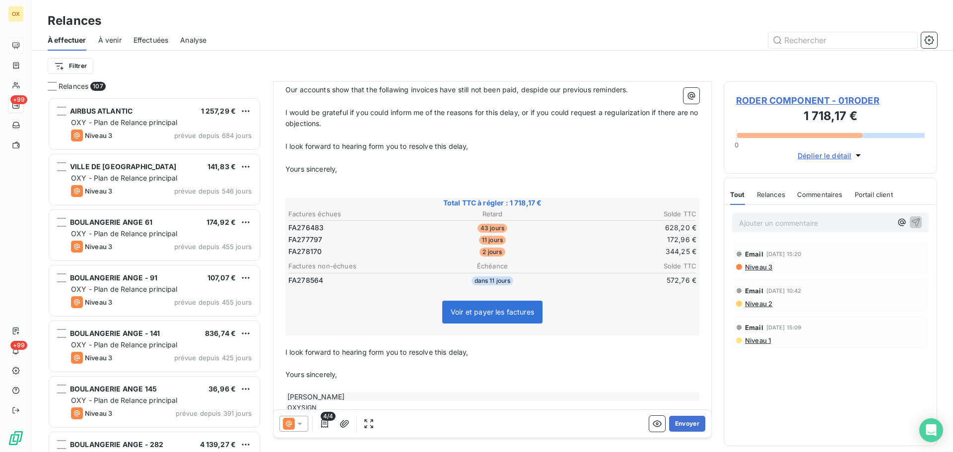
scroll to position [155, 0]
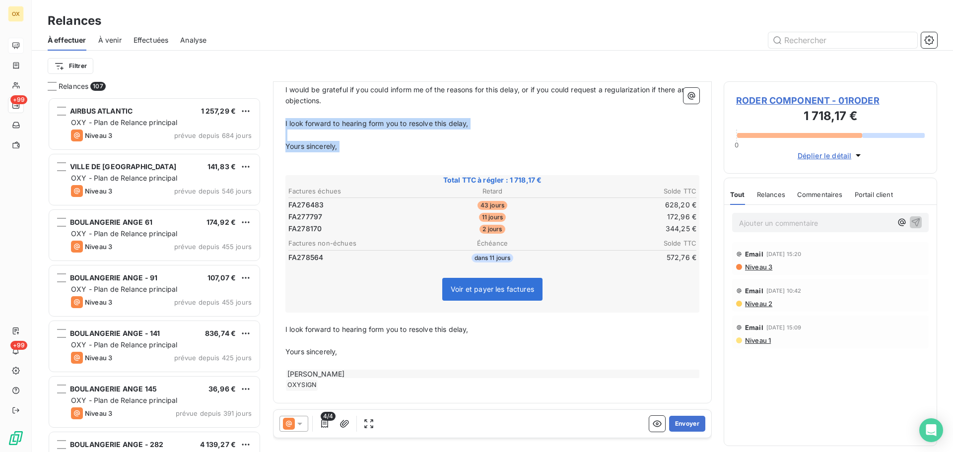
drag, startPoint x: 329, startPoint y: 144, endPoint x: 286, endPoint y: 122, distance: 48.0
click at [286, 122] on div "Dear customer, ﻿ Our accounts show that the follawing invoices have still not b…" at bounding box center [492, 215] width 414 height 352
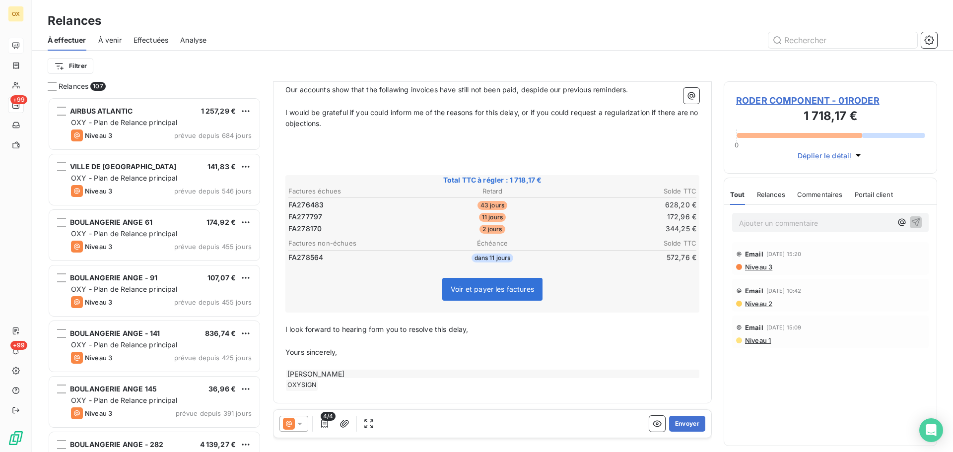
click at [291, 134] on p "﻿" at bounding box center [492, 135] width 414 height 11
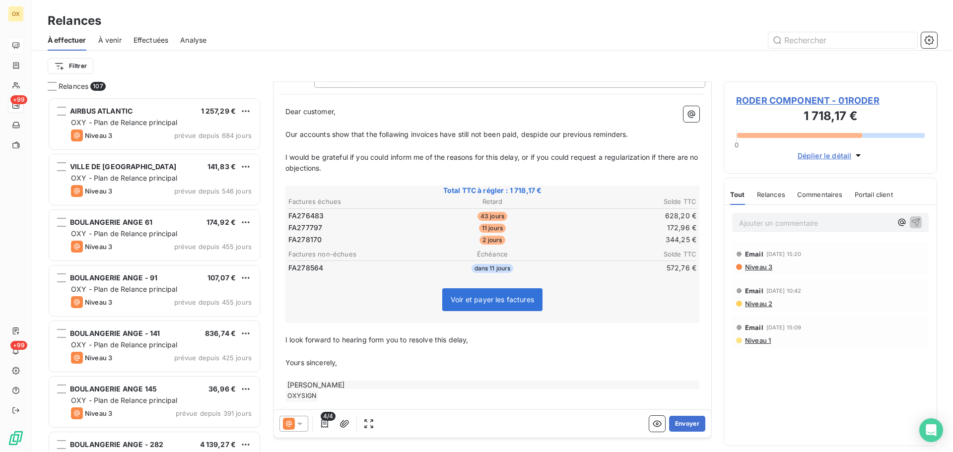
scroll to position [99, 0]
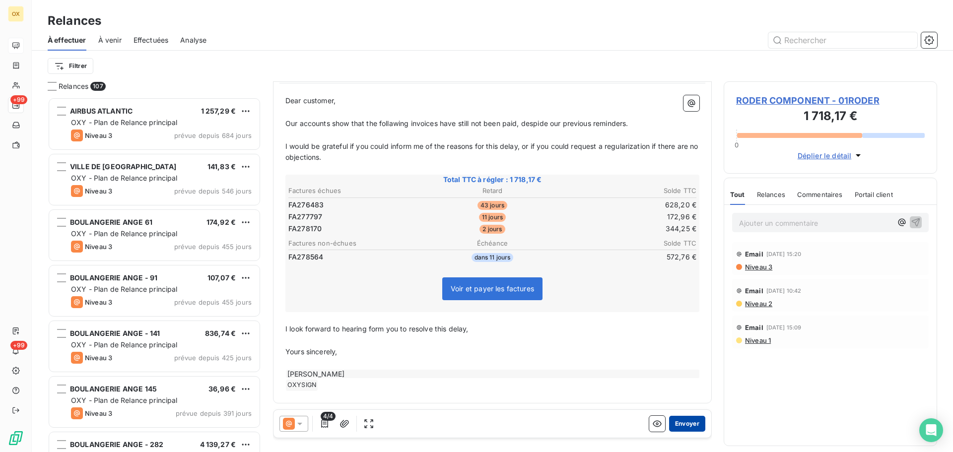
click at [686, 420] on button "Envoyer" at bounding box center [687, 424] width 36 height 16
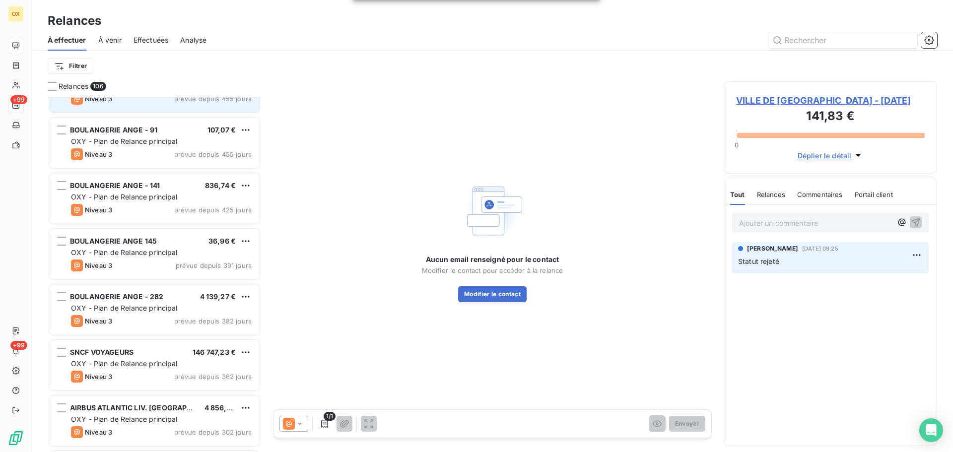
scroll to position [149, 0]
click at [175, 229] on div "BOULANGERIE ANGE 145 36,96 € OXY - Plan de Relance principal Niveau 3 prévue de…" at bounding box center [154, 253] width 210 height 51
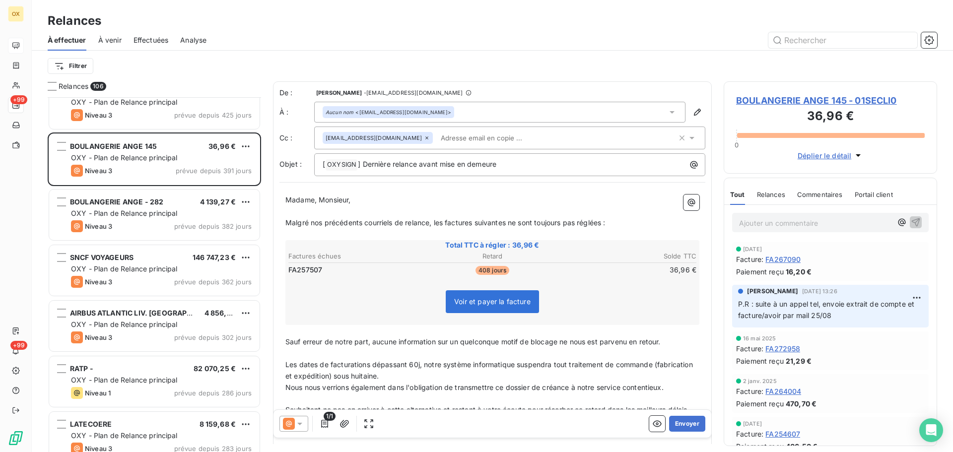
scroll to position [249, 0]
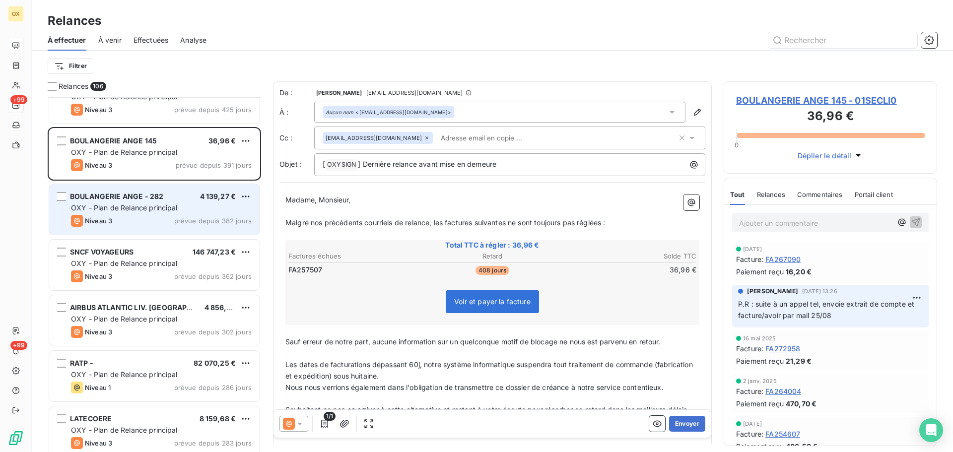
click at [172, 213] on div "BOULANGERIE ANGE - 282 4 139,27 € OXY - Plan de Relance principal Niveau 3 prév…" at bounding box center [154, 209] width 210 height 51
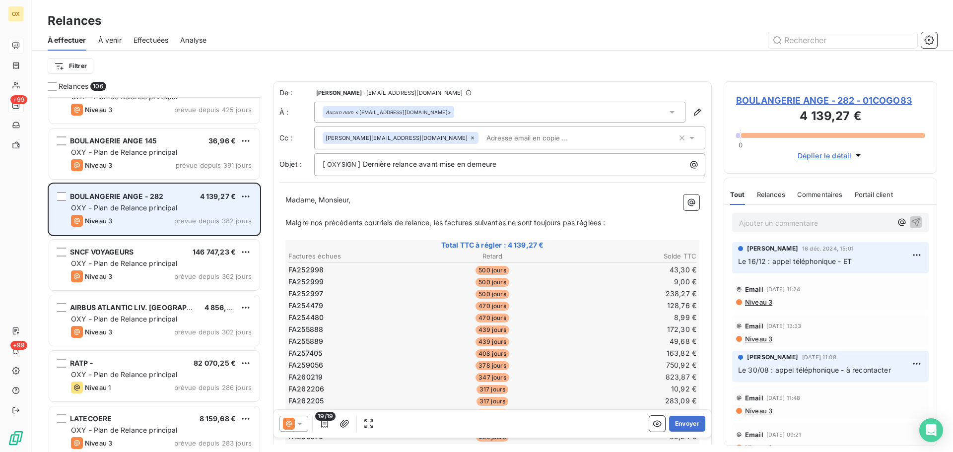
scroll to position [298, 0]
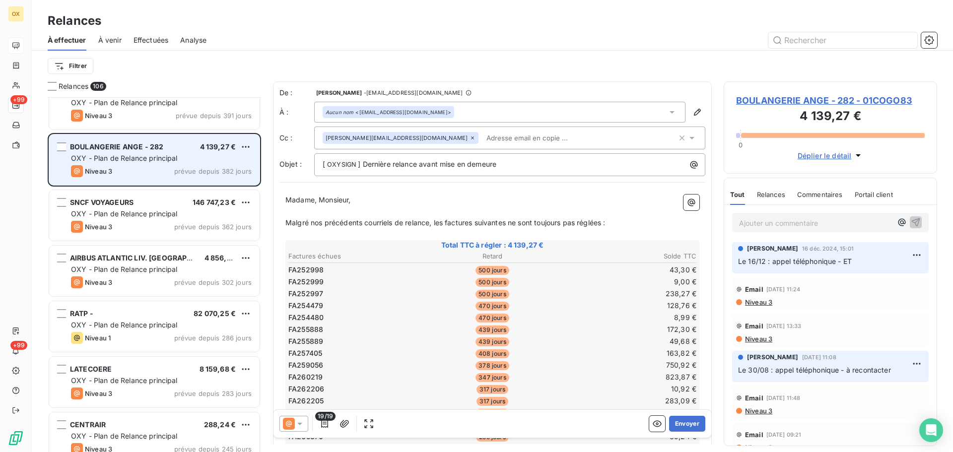
click at [172, 213] on span "OXY - Plan de Relance principal" at bounding box center [124, 213] width 107 height 8
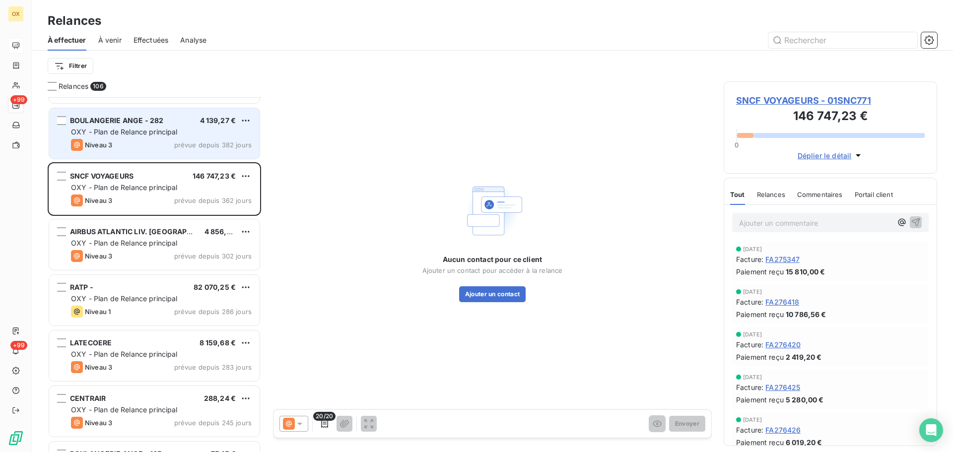
scroll to position [348, 0]
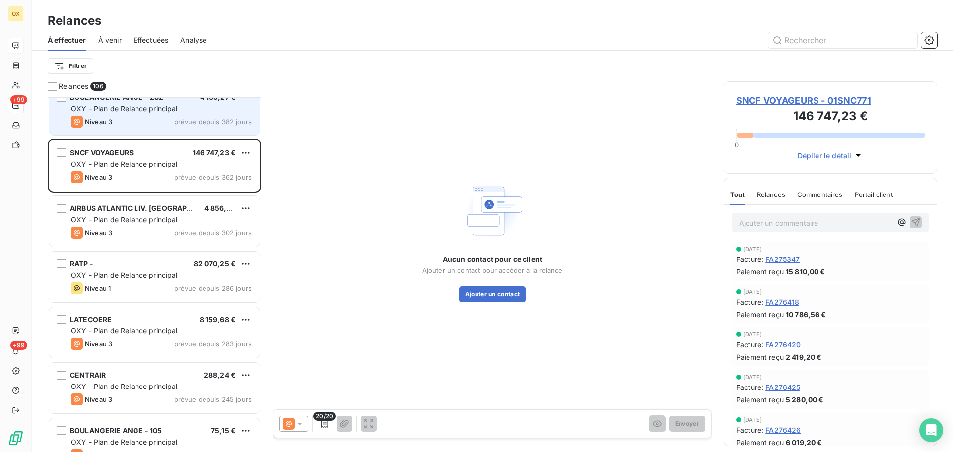
click at [172, 213] on div "AIRBUS ATLANTIC LIV. [GEOGRAPHIC_DATA]" at bounding box center [133, 209] width 127 height 10
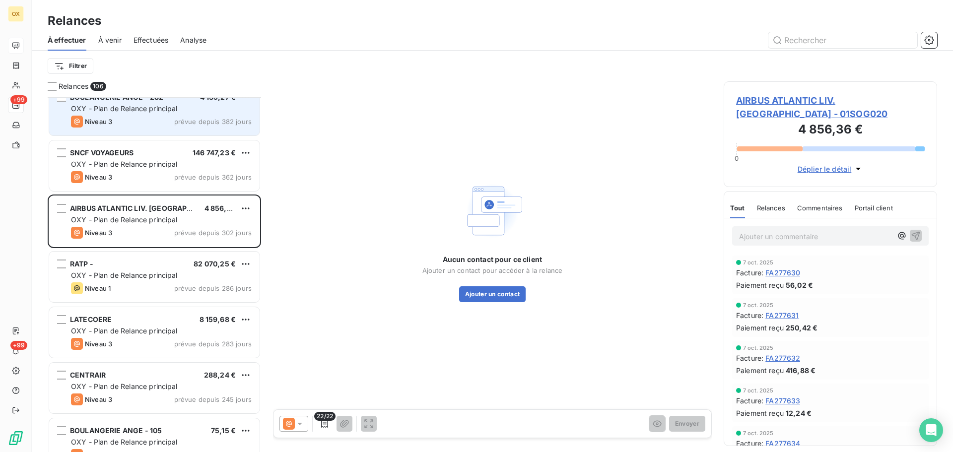
scroll to position [398, 0]
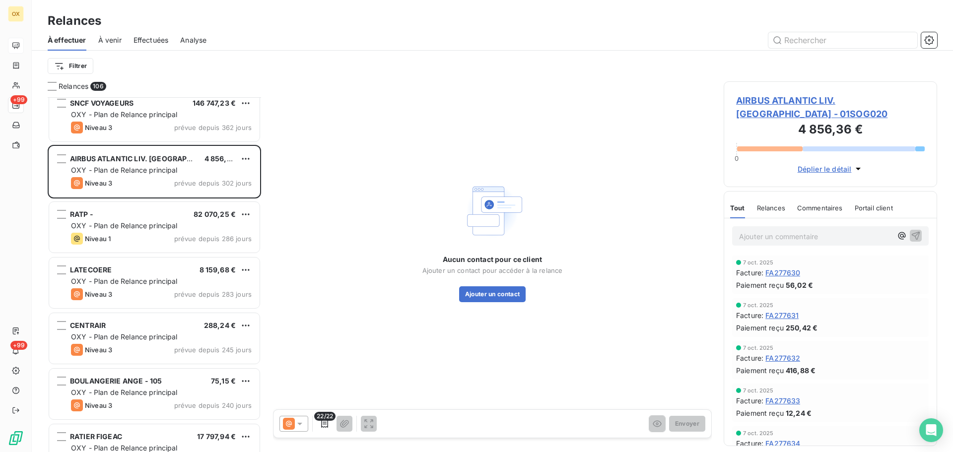
click at [172, 213] on div "RATP - 82 070,25 €" at bounding box center [161, 214] width 181 height 9
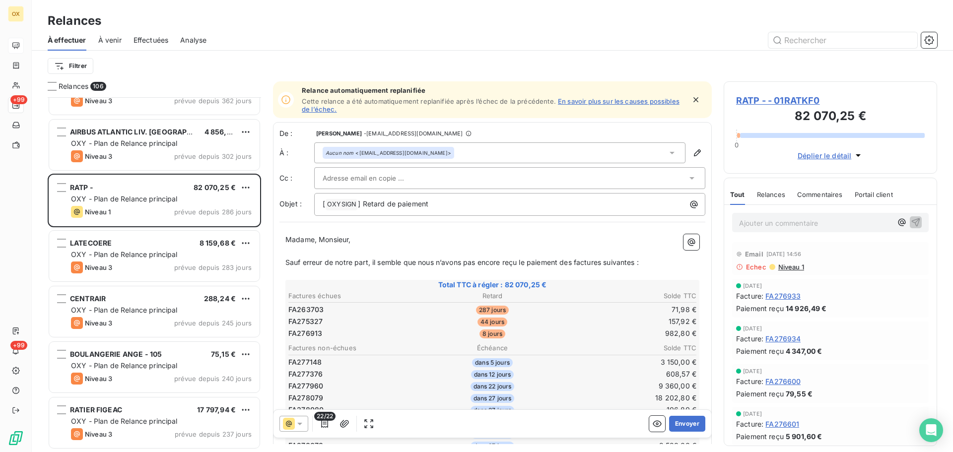
scroll to position [447, 0]
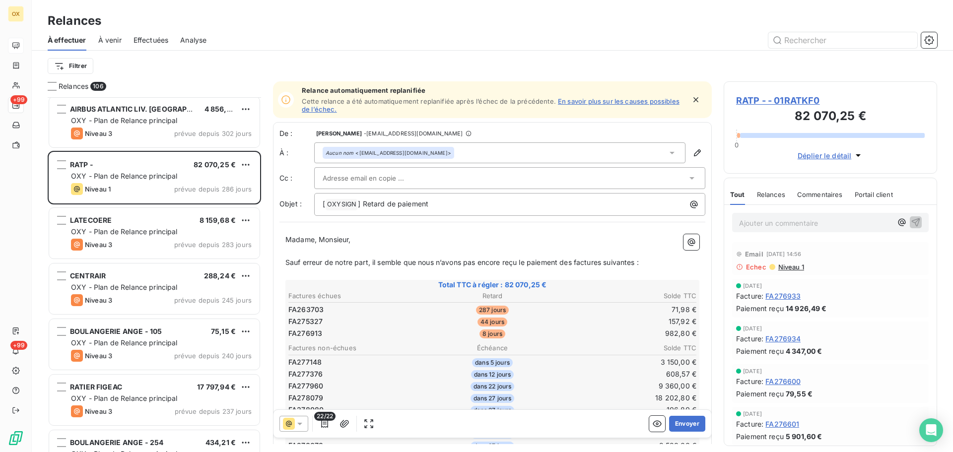
click at [172, 213] on div "LATECOERE 8 159,68 € OXY - Plan de Relance principal Niveau 3 prévue depuis 283…" at bounding box center [154, 233] width 210 height 51
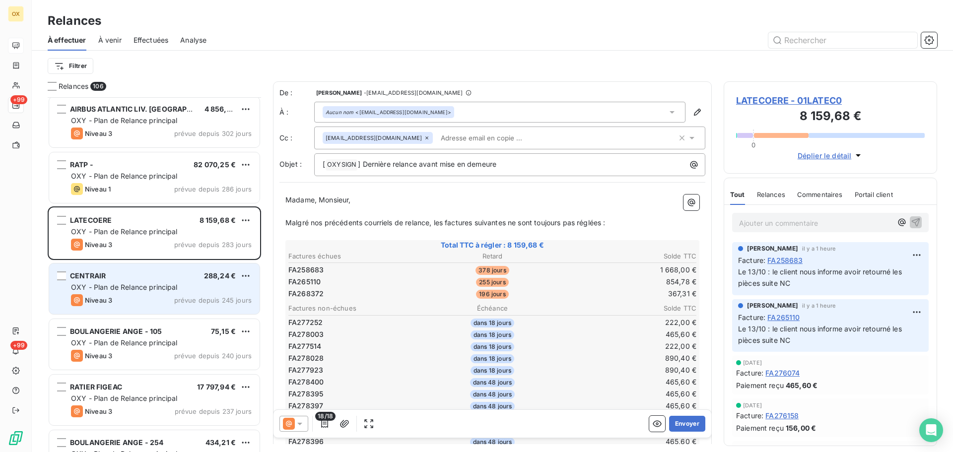
click at [214, 274] on span "288,24 €" at bounding box center [220, 276] width 32 height 8
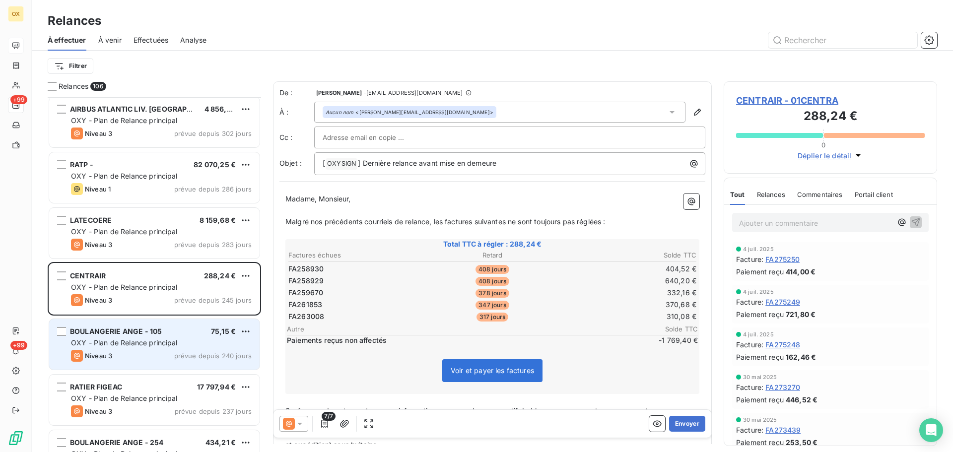
click at [189, 354] on span "prévue depuis 240 jours" at bounding box center [212, 356] width 77 height 8
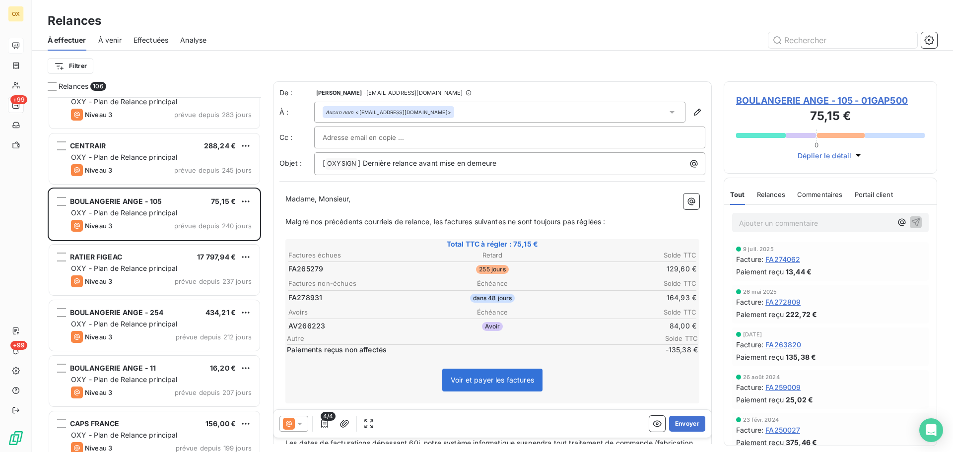
scroll to position [596, 0]
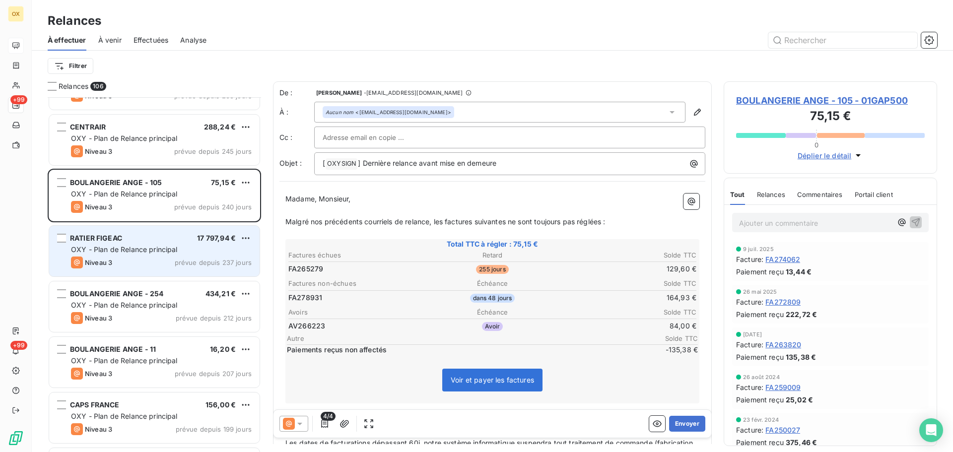
click at [109, 257] on div "Niveau 3" at bounding box center [91, 263] width 41 height 12
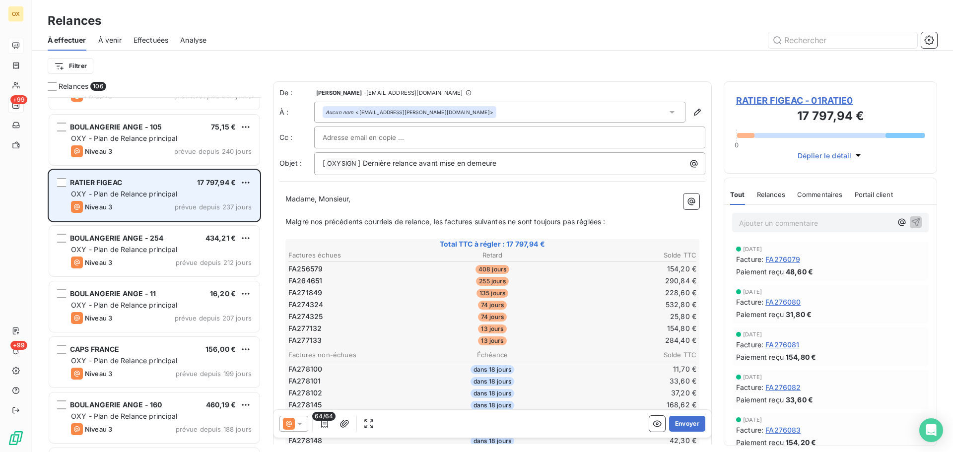
scroll to position [695, 0]
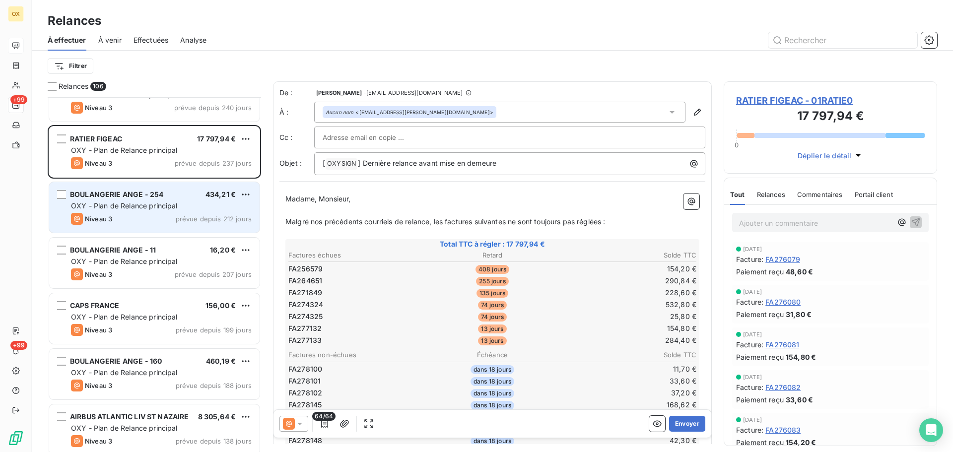
click at [103, 231] on div "BOULANGERIE ANGE - 254 434,21 € OXY - Plan de Relance principal Niveau 3 prévue…" at bounding box center [154, 207] width 210 height 51
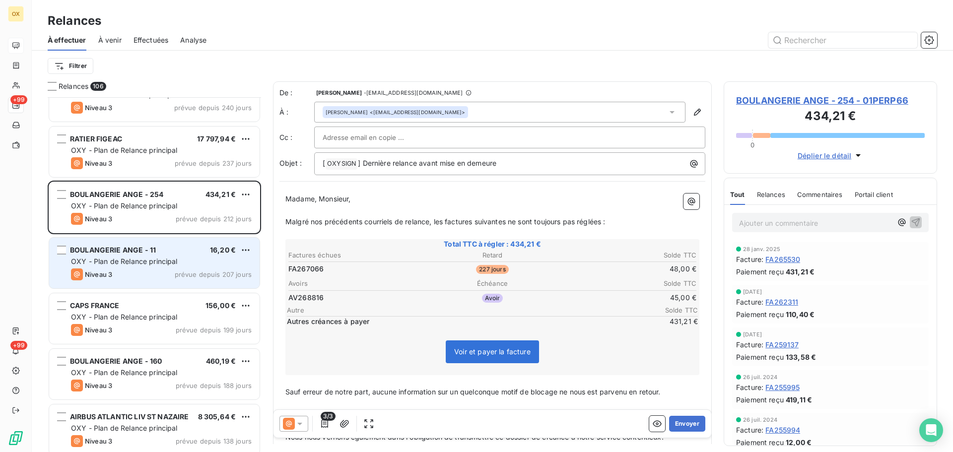
click at [114, 263] on span "OXY - Plan de Relance principal" at bounding box center [124, 261] width 107 height 8
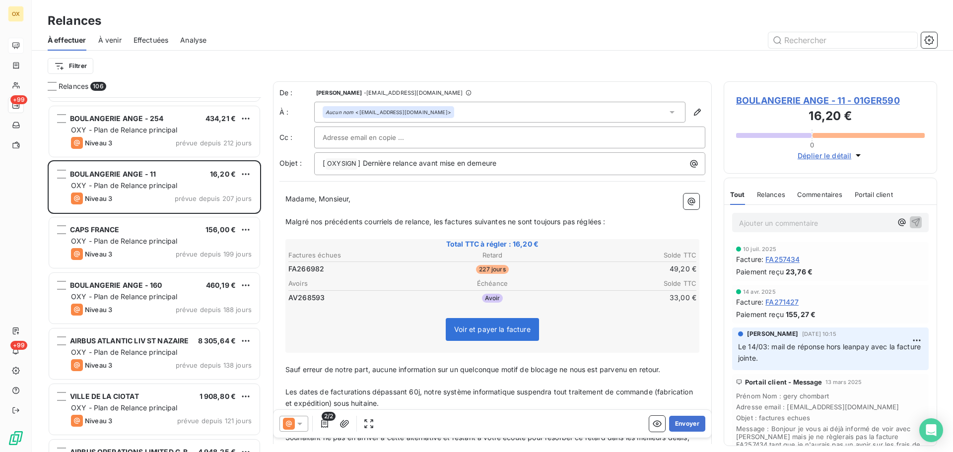
scroll to position [795, 0]
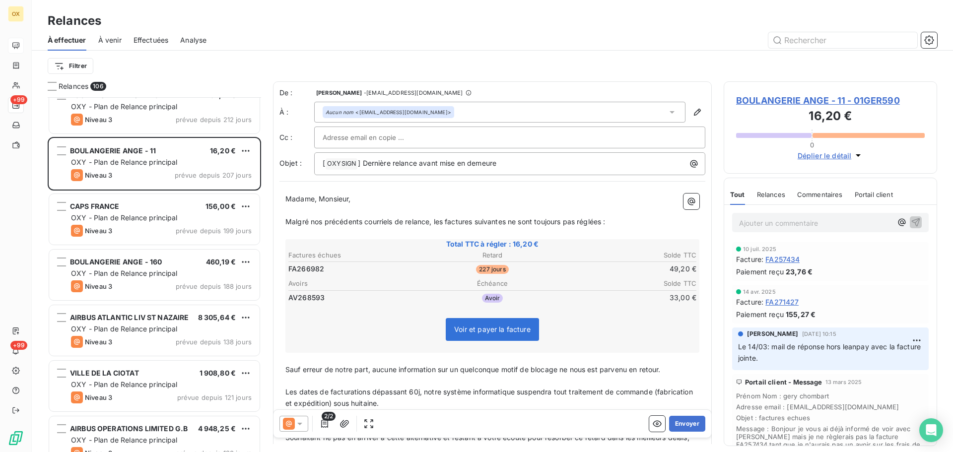
click at [128, 274] on span "OXY - Plan de Relance principal" at bounding box center [124, 273] width 107 height 8
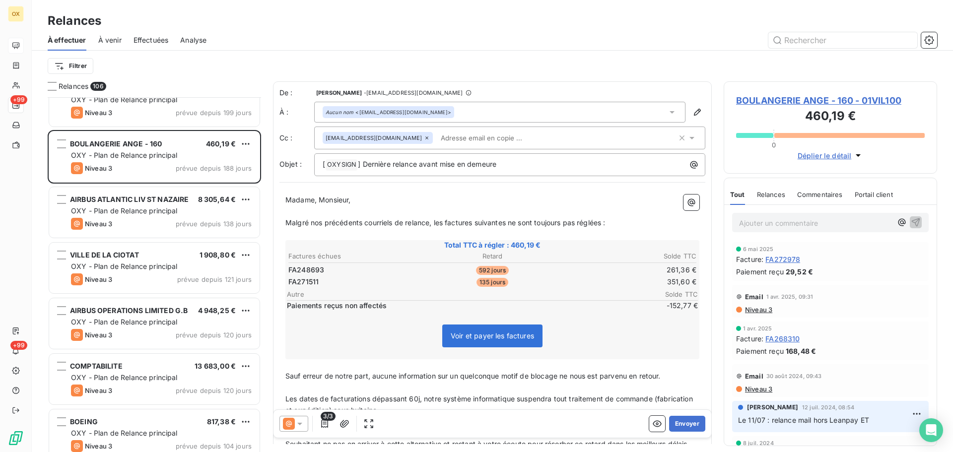
scroll to position [944, 0]
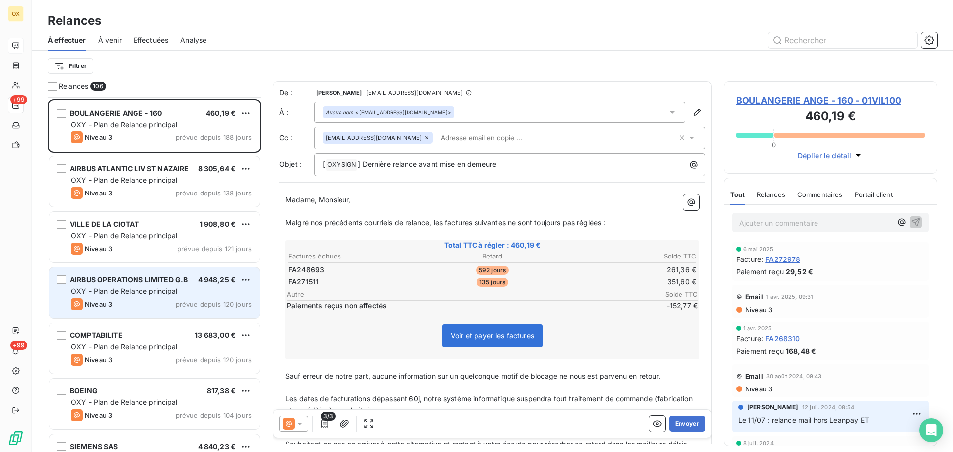
click at [131, 291] on span "OXY - Plan de Relance principal" at bounding box center [124, 291] width 107 height 8
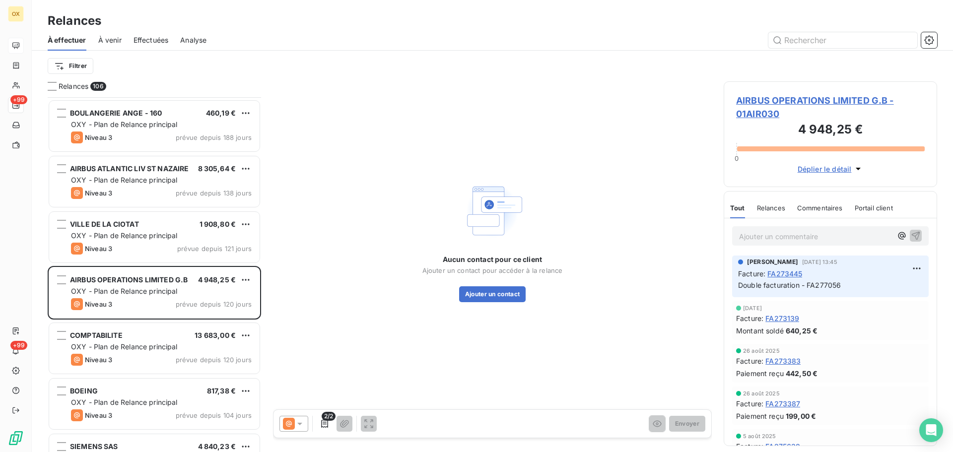
click at [753, 96] on span "AIRBUS OPERATIONS LIMITED G.B - 01AIR030" at bounding box center [830, 107] width 189 height 27
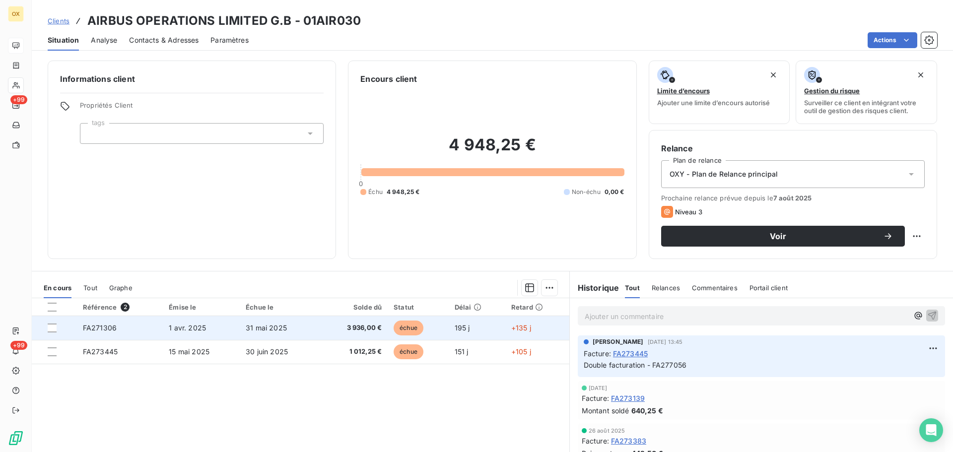
click at [380, 327] on td "3 936,00 €" at bounding box center [353, 328] width 68 height 24
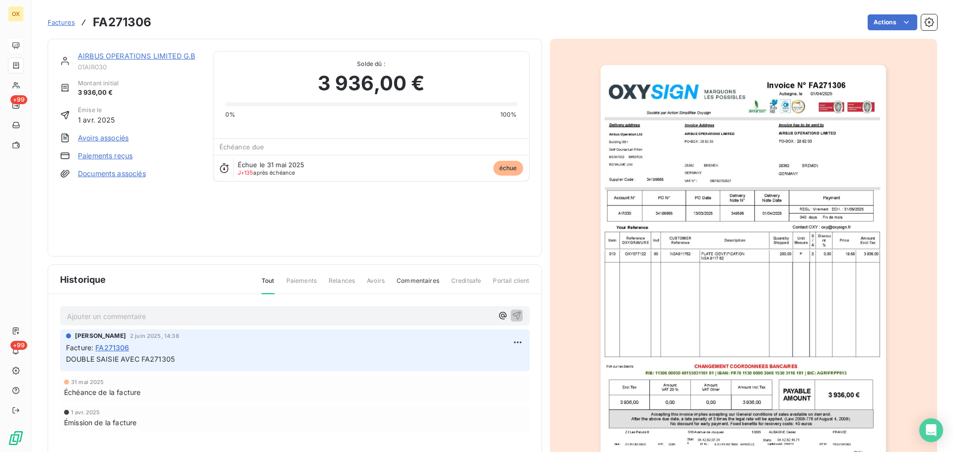
click at [114, 57] on link "AIRBUS OPERATIONS LIMITED G.B" at bounding box center [136, 56] width 117 height 8
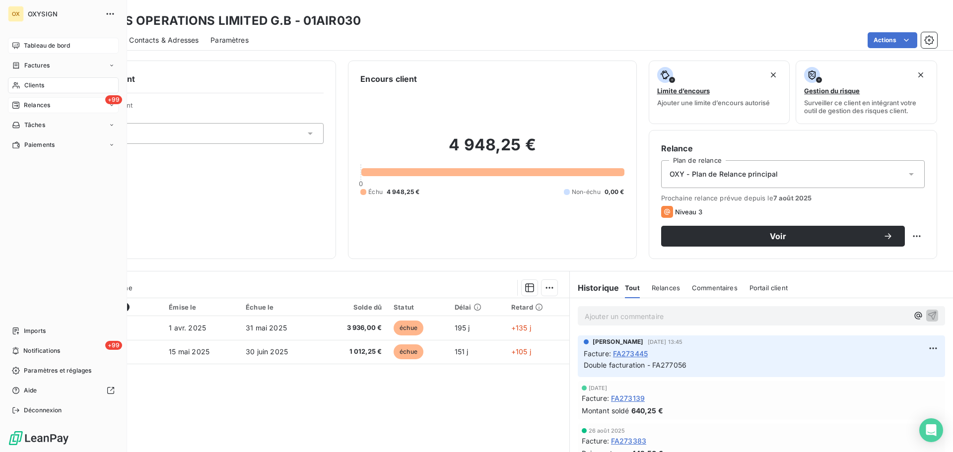
click at [29, 105] on span "Relances" at bounding box center [37, 105] width 26 height 9
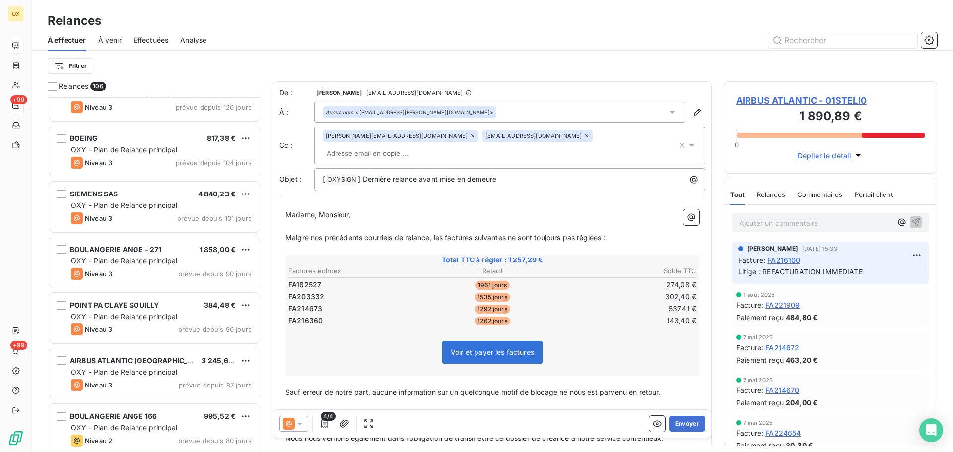
scroll to position [1241, 0]
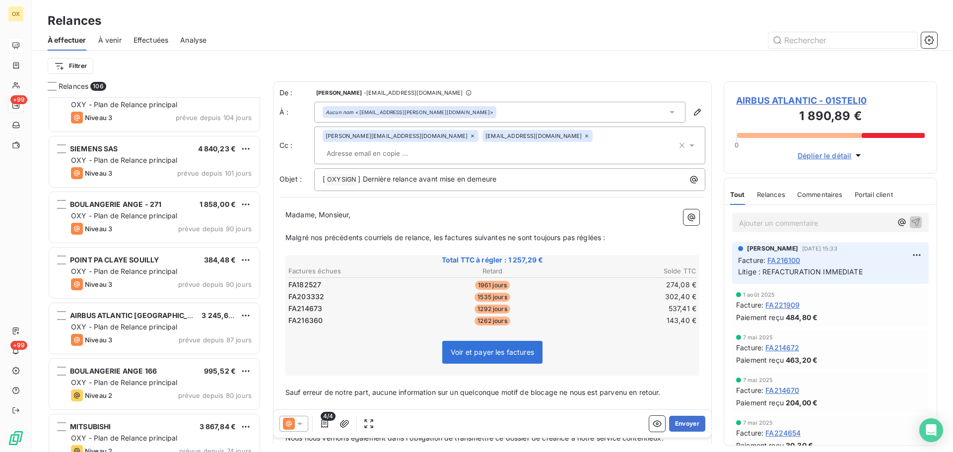
click at [185, 205] on div "BOULANGERIE ANGE - 271 1 858,00 €" at bounding box center [161, 204] width 181 height 9
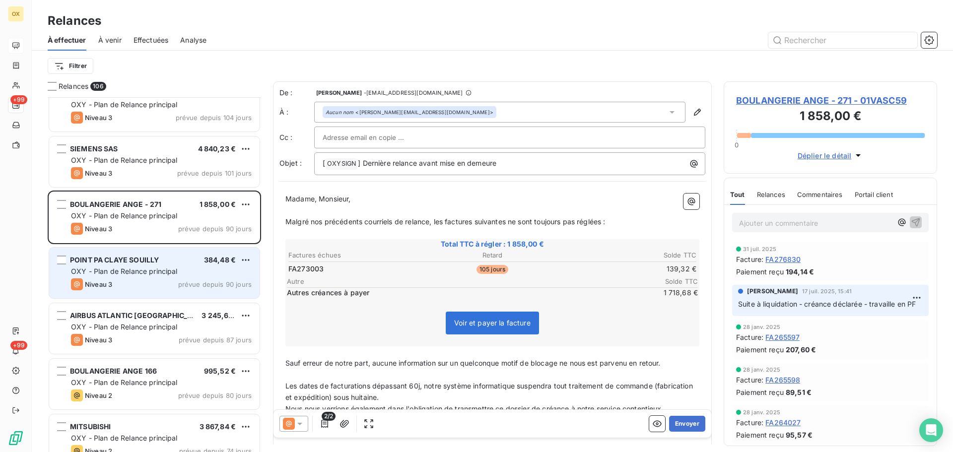
click at [188, 262] on div "POINT PA CLAYE SOUILLY 384,48 €" at bounding box center [161, 260] width 181 height 9
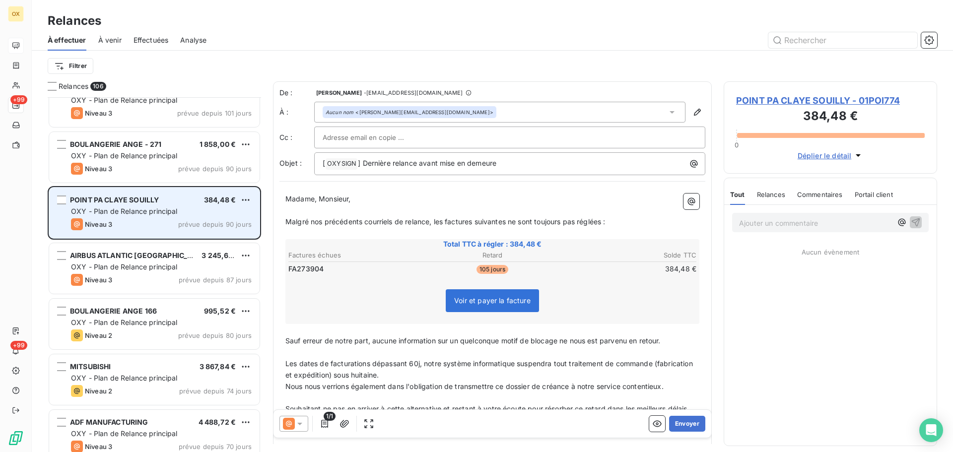
scroll to position [1341, 0]
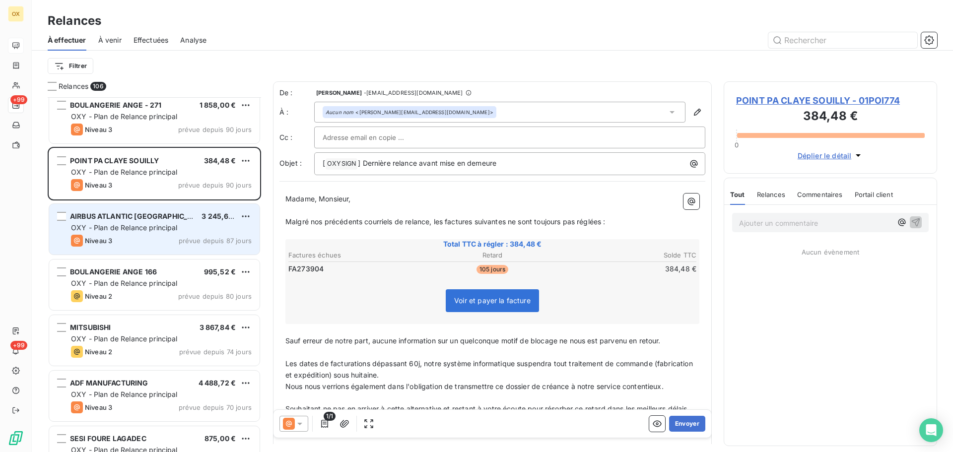
click at [176, 235] on div "Niveau 3 prévue depuis 87 jours" at bounding box center [161, 241] width 181 height 12
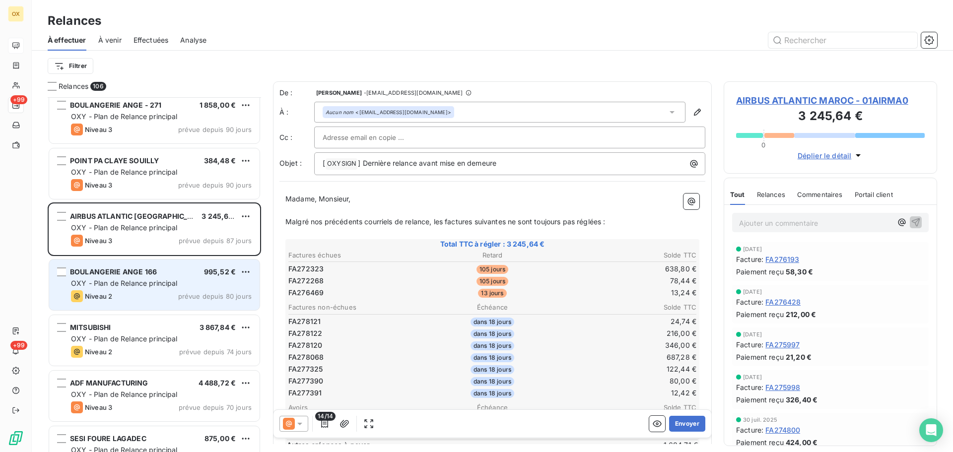
click at [160, 285] on span "OXY - Plan de Relance principal" at bounding box center [124, 283] width 107 height 8
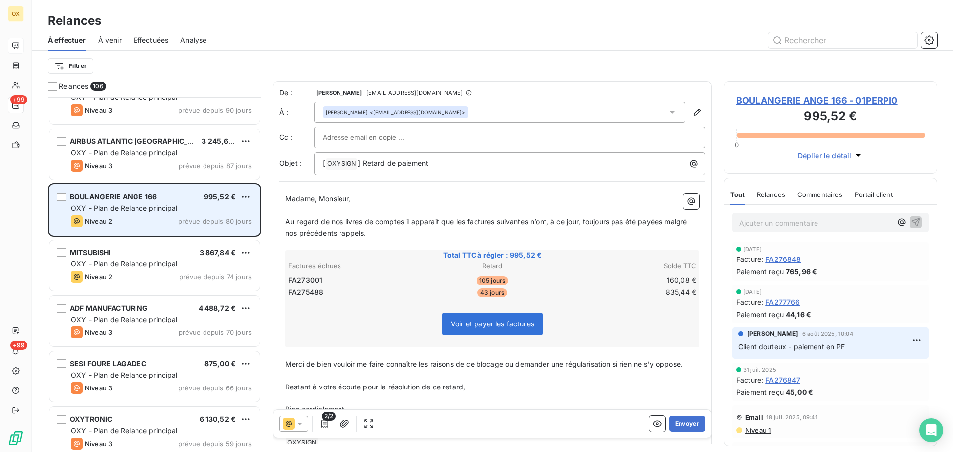
scroll to position [1440, 0]
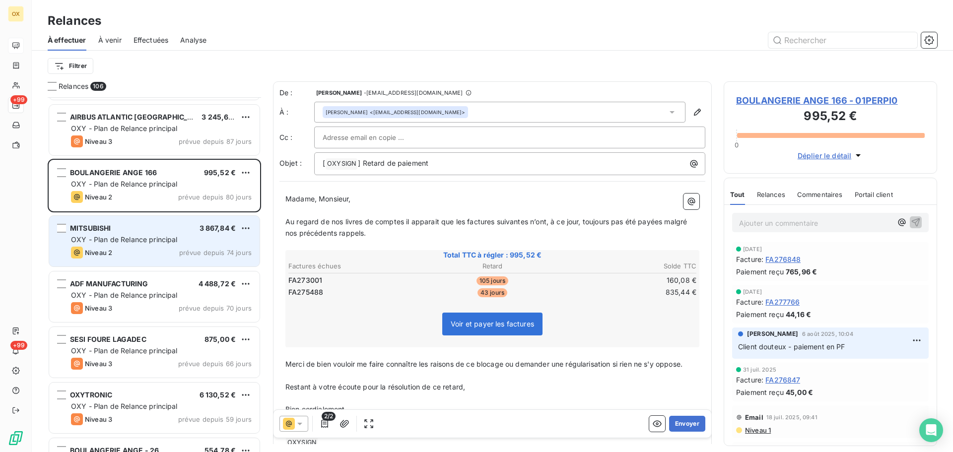
click at [163, 247] on div "Niveau 2 prévue depuis 74 jours" at bounding box center [161, 253] width 181 height 12
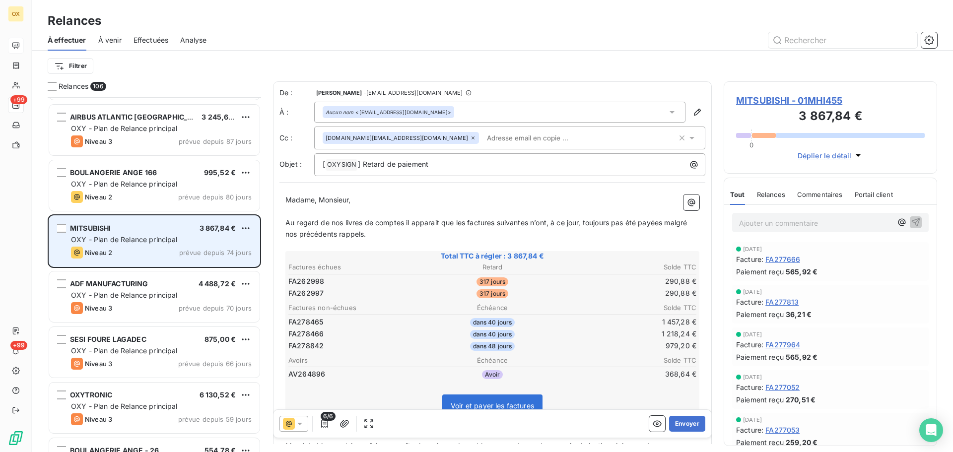
scroll to position [1490, 0]
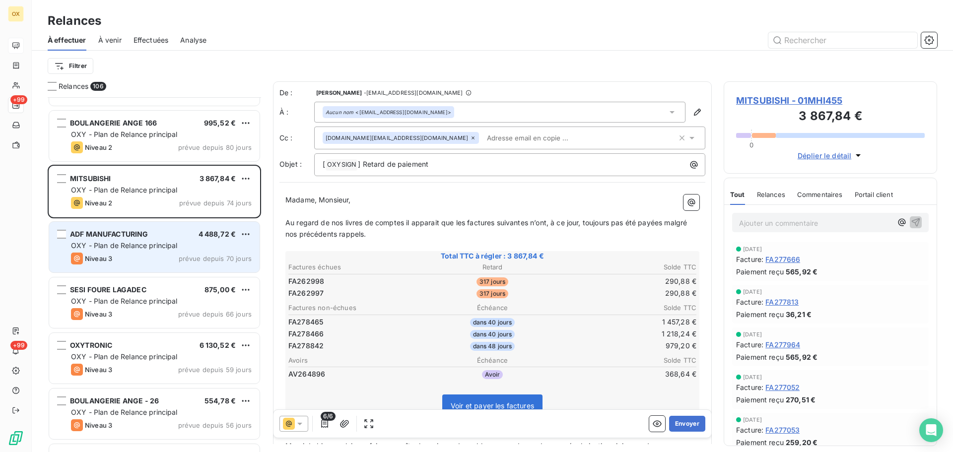
click at [148, 240] on div "ADF MANUFACTURING 4 488,72 € OXY - Plan de Relance principal Niveau 3 prévue de…" at bounding box center [154, 247] width 210 height 51
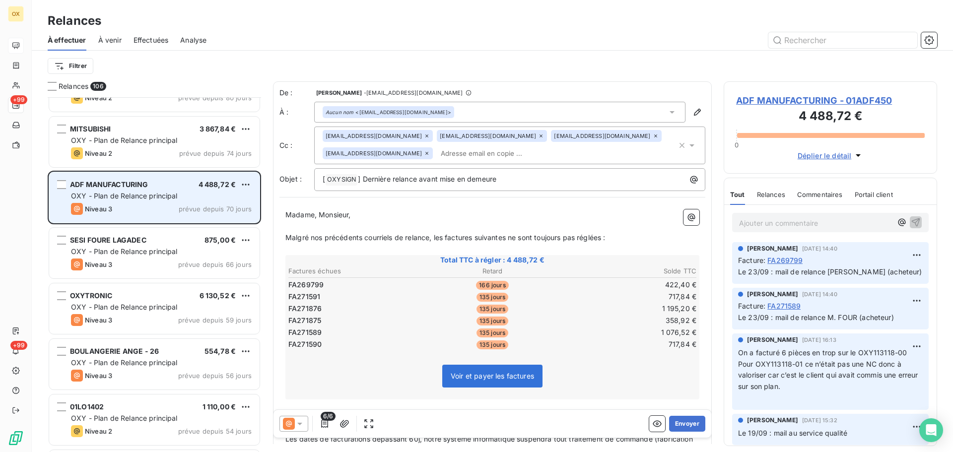
scroll to position [1589, 0]
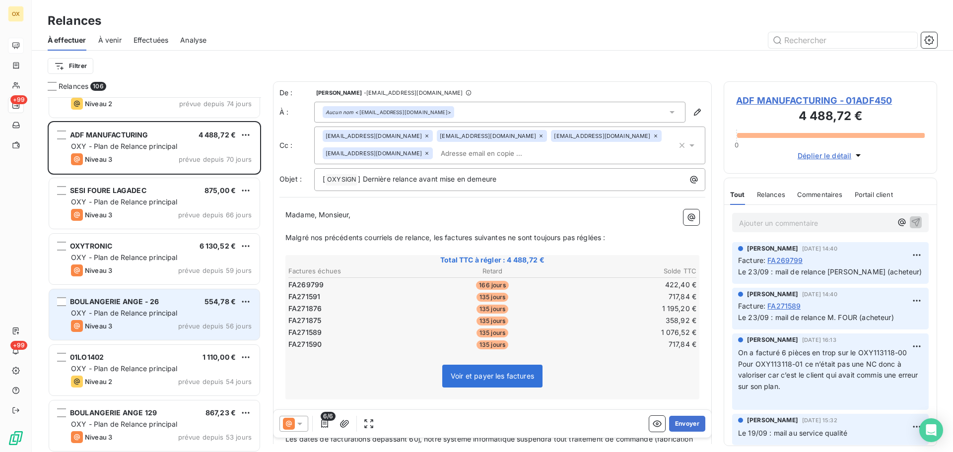
click at [143, 302] on span "BOULANGERIE ANGE - 26" at bounding box center [114, 301] width 89 height 8
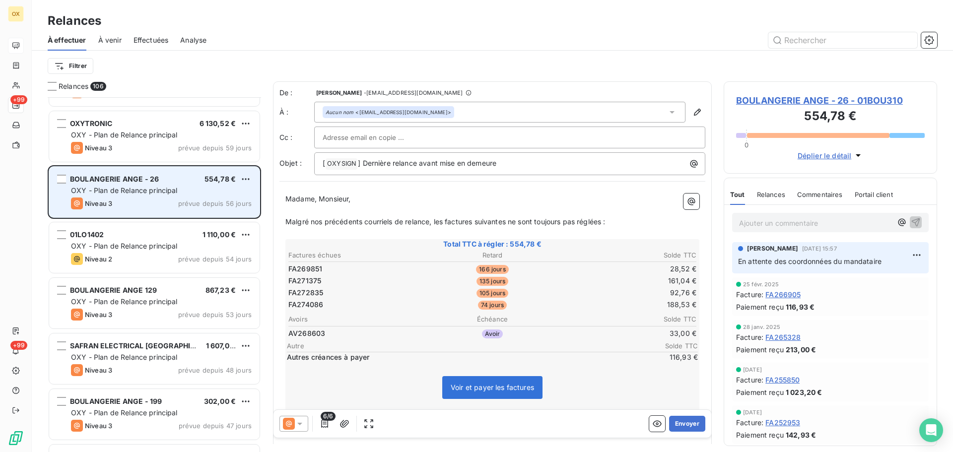
scroll to position [1738, 0]
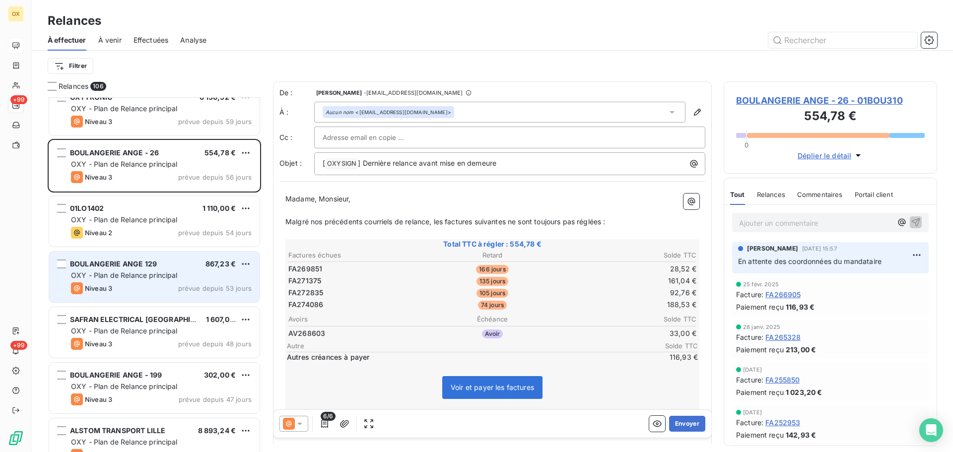
click at [151, 274] on span "OXY - Plan de Relance principal" at bounding box center [124, 275] width 107 height 8
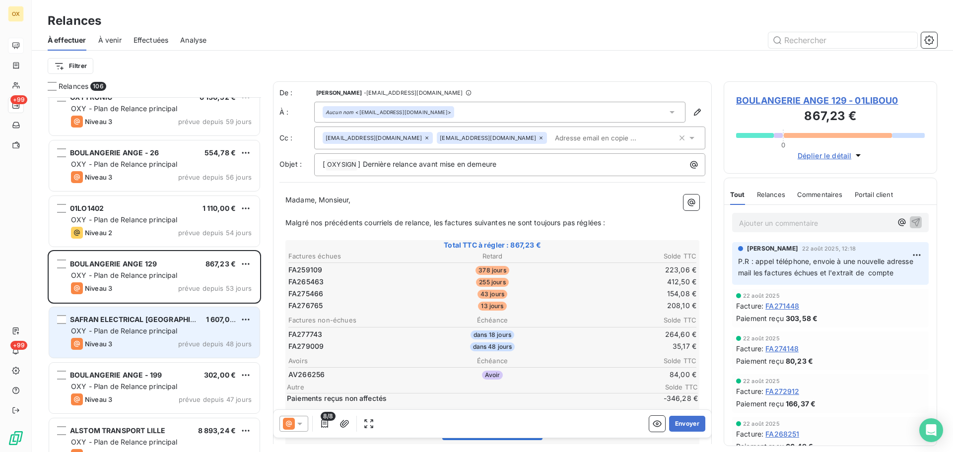
click at [142, 313] on div "SAFRAN ELECTRICAL MAROC 1 607,00 € OXY - Plan de Relance principal Niveau 3 pré…" at bounding box center [154, 332] width 210 height 51
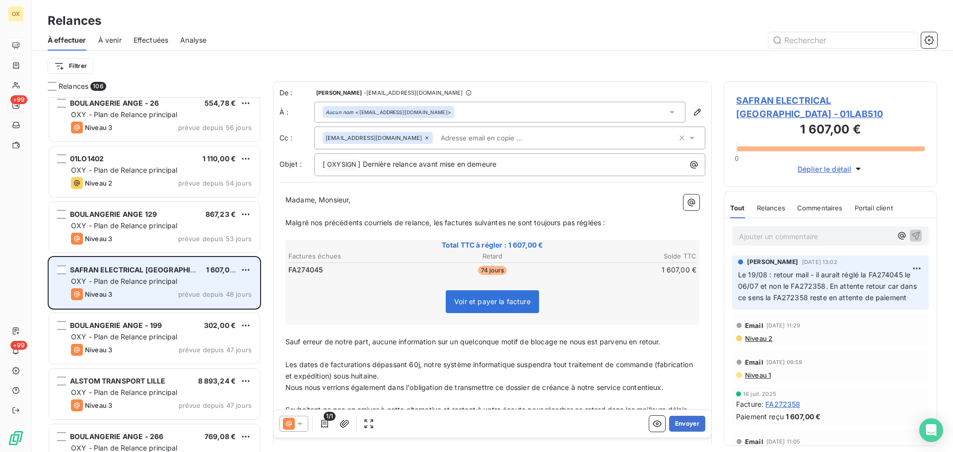
scroll to position [1837, 0]
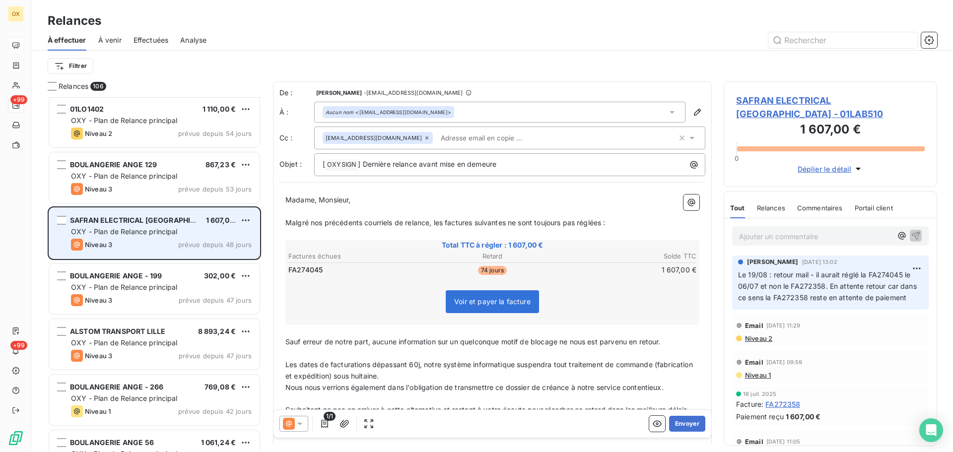
click at [146, 307] on div "BOULANGERIE ANGE - 199 302,00 € OXY - Plan de Relance principal Niveau 3 prévue…" at bounding box center [154, 289] width 210 height 51
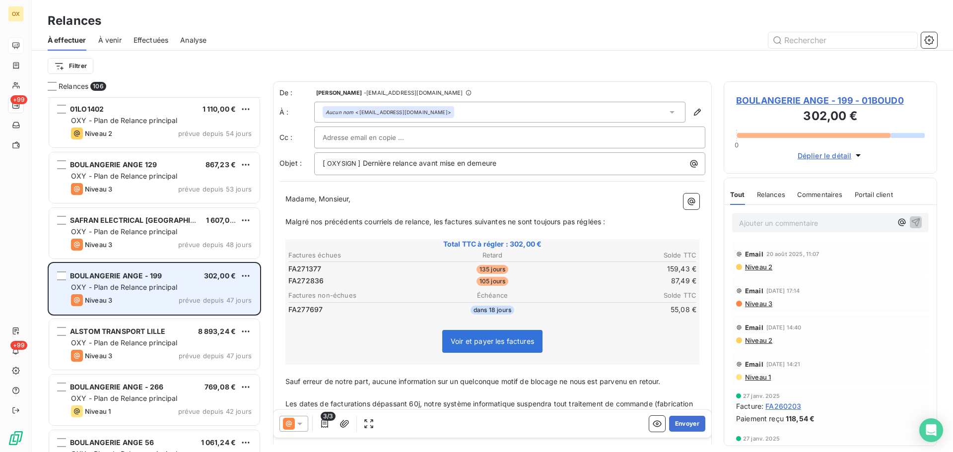
scroll to position [1887, 0]
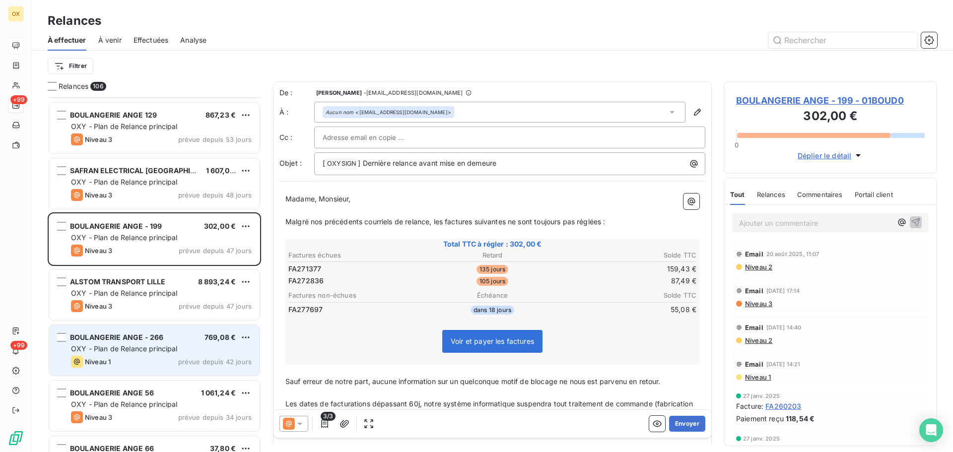
click at [151, 347] on span "OXY - Plan de Relance principal" at bounding box center [124, 348] width 107 height 8
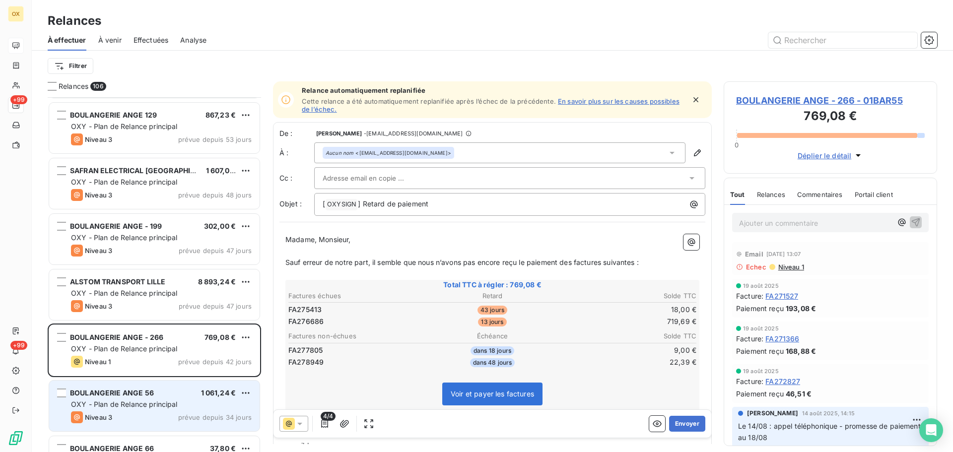
click at [153, 404] on span "OXY - Plan de Relance principal" at bounding box center [124, 404] width 107 height 8
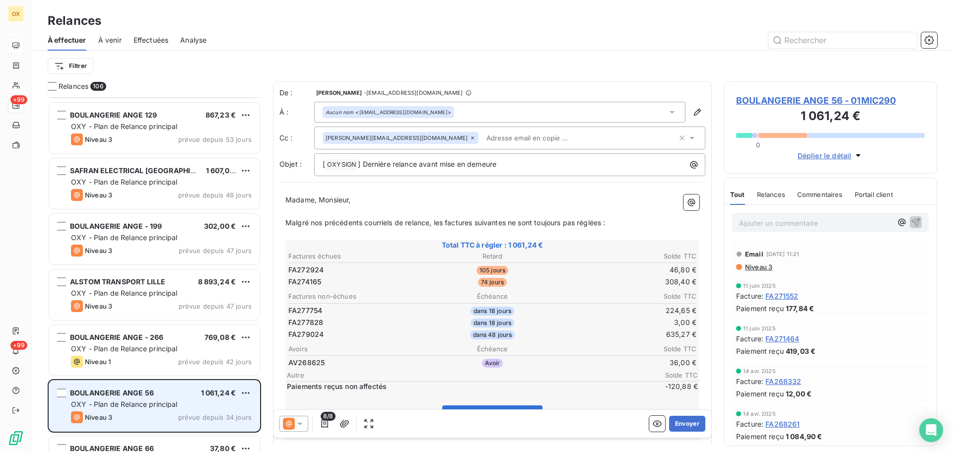
scroll to position [1936, 0]
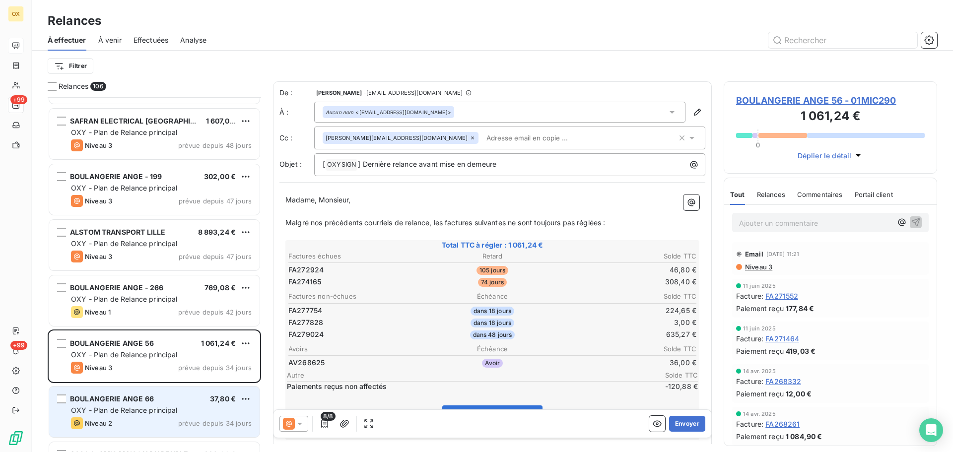
click at [153, 392] on div "BOULANGERIE ANGE 66 37,80 € OXY - Plan de Relance principal Niveau 2 prévue dep…" at bounding box center [154, 412] width 210 height 51
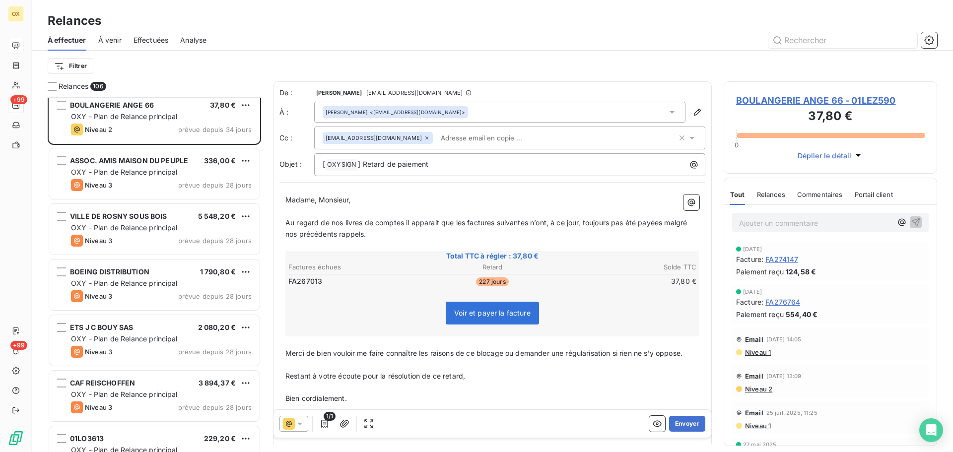
scroll to position [2234, 0]
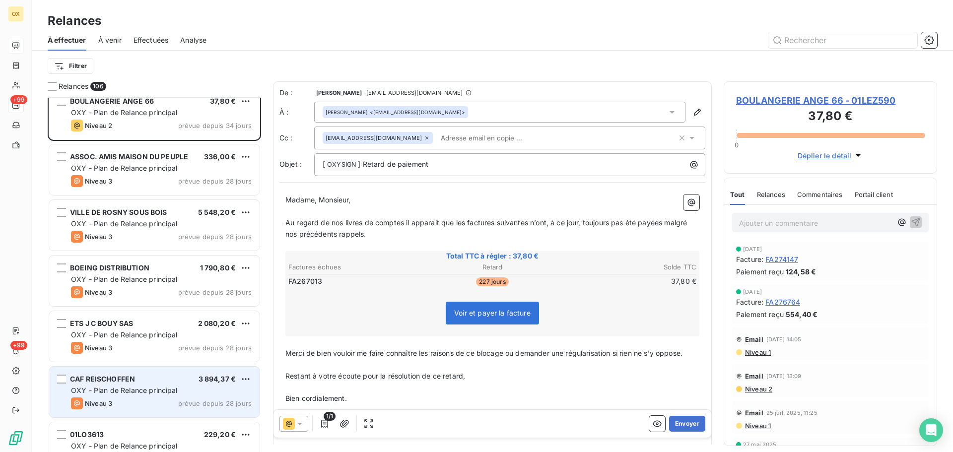
click at [151, 385] on div "CAF REISCHOFFEN 3 894,37 € OXY - Plan de Relance principal Niveau 3 prévue depu…" at bounding box center [154, 392] width 210 height 51
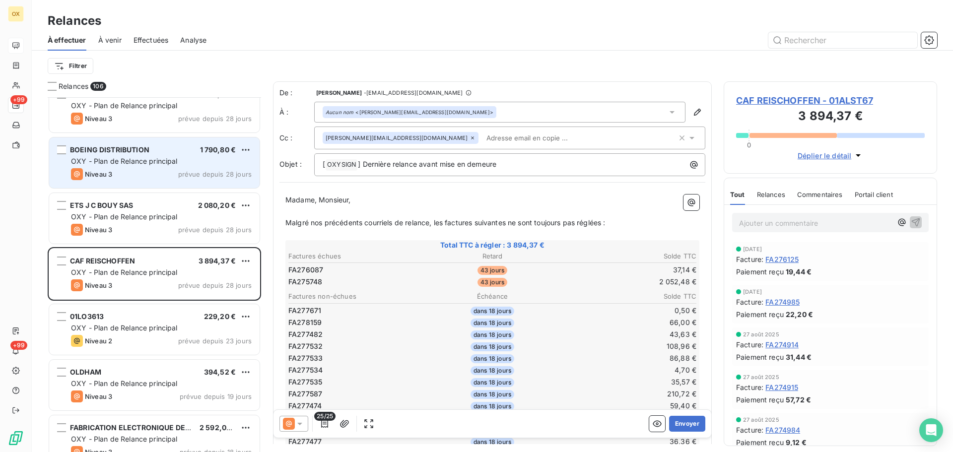
scroll to position [2383, 0]
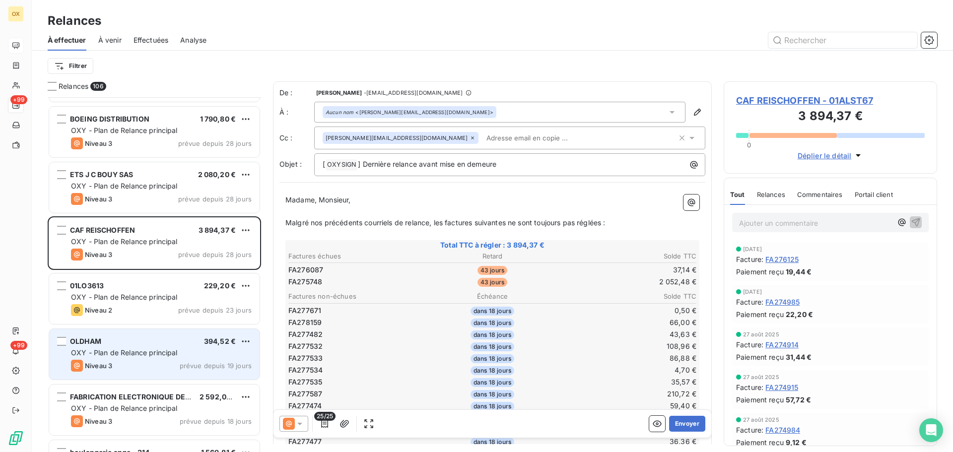
click at [170, 343] on div "OLDHAM 394,52 €" at bounding box center [161, 341] width 181 height 9
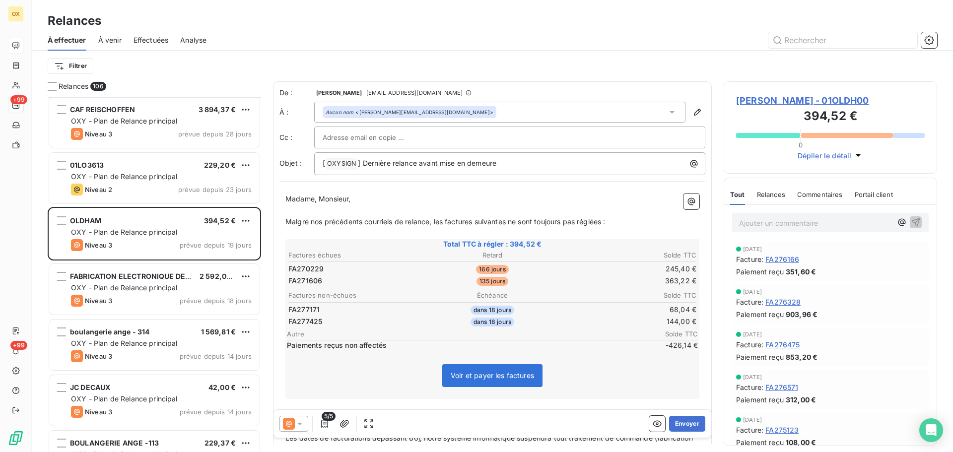
scroll to position [2532, 0]
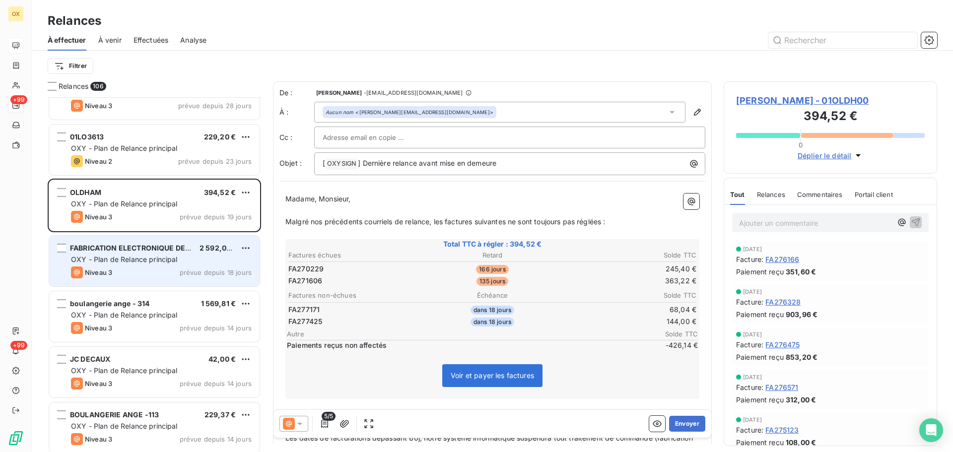
click at [199, 274] on span "prévue depuis 18 jours" at bounding box center [216, 273] width 72 height 8
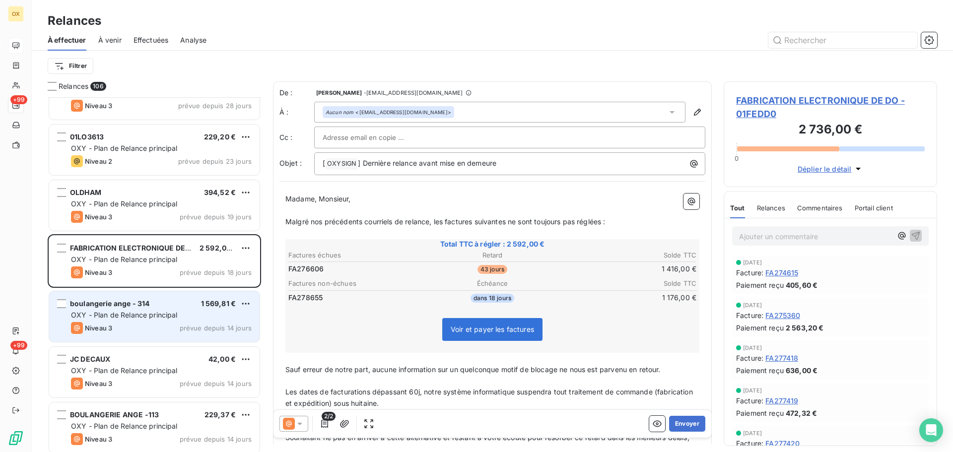
click at [135, 317] on span "OXY - Plan de Relance principal" at bounding box center [124, 315] width 107 height 8
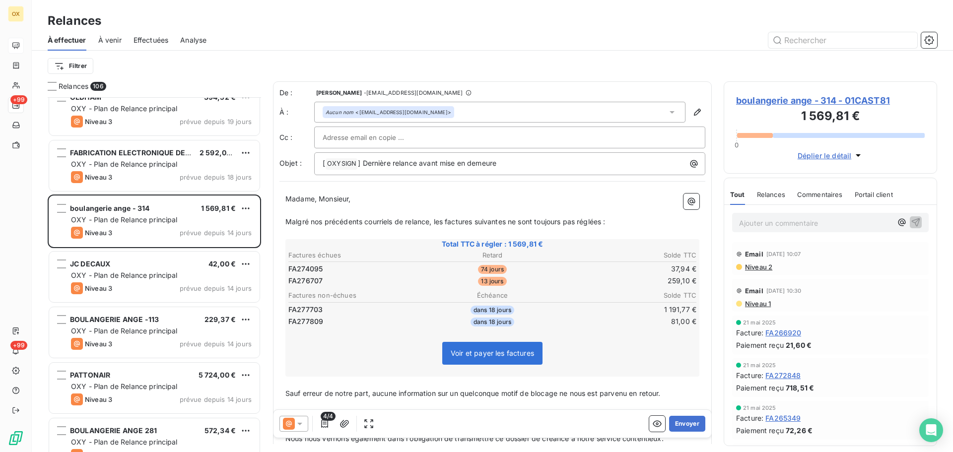
scroll to position [2631, 0]
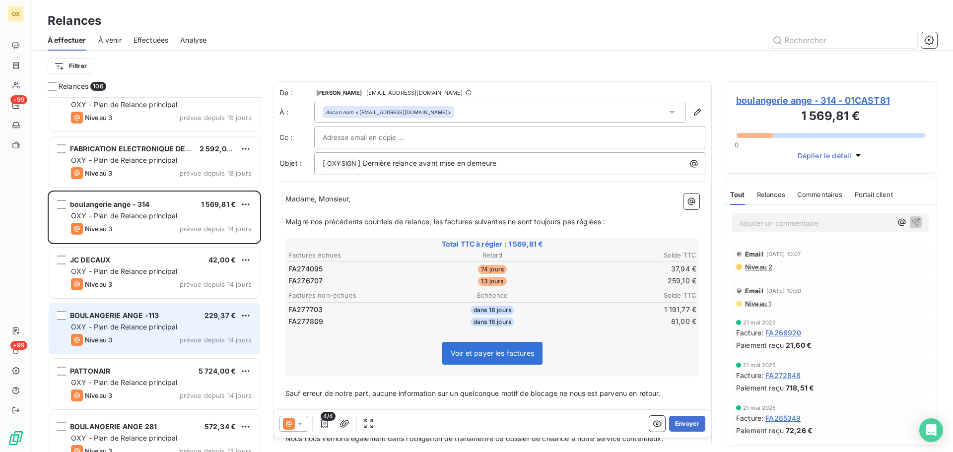
click at [137, 336] on div "Niveau 3 prévue depuis 14 jours" at bounding box center [161, 340] width 181 height 12
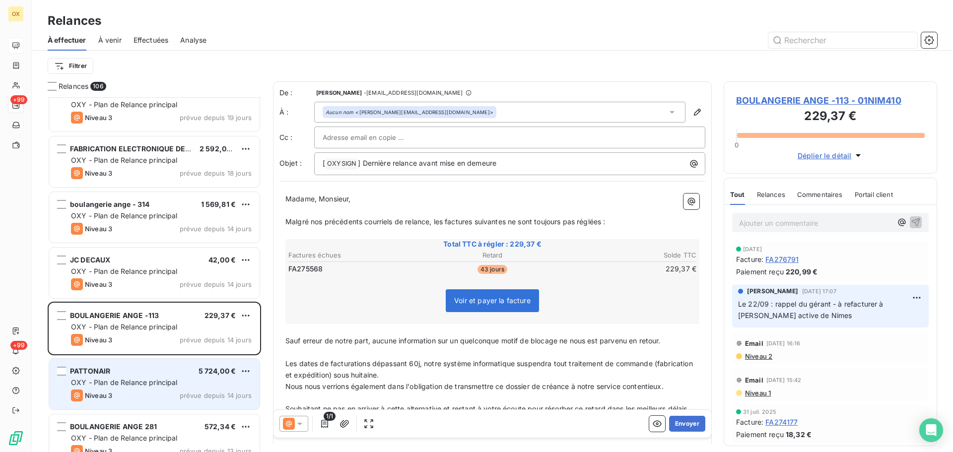
click at [134, 365] on div "PATTONAIR 5 724,00 € OXY - Plan de Relance principal Niveau 3 prévue depuis 14 …" at bounding box center [154, 384] width 210 height 51
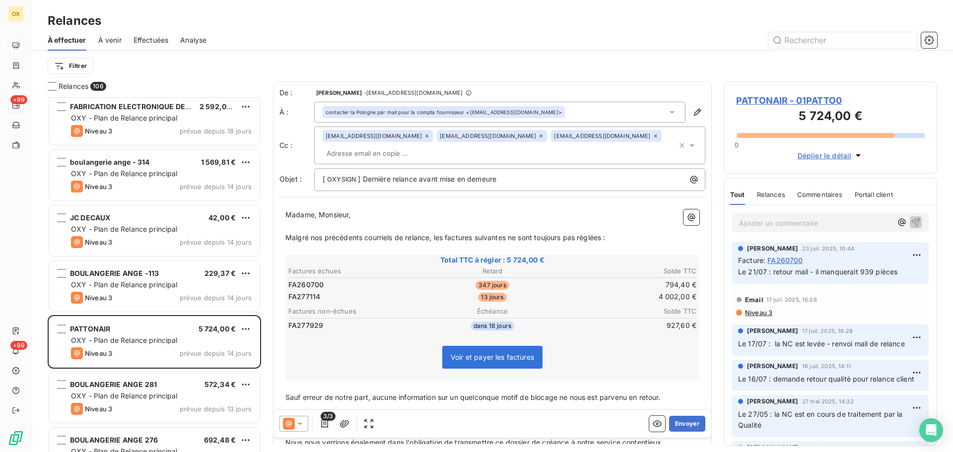
scroll to position [2731, 0]
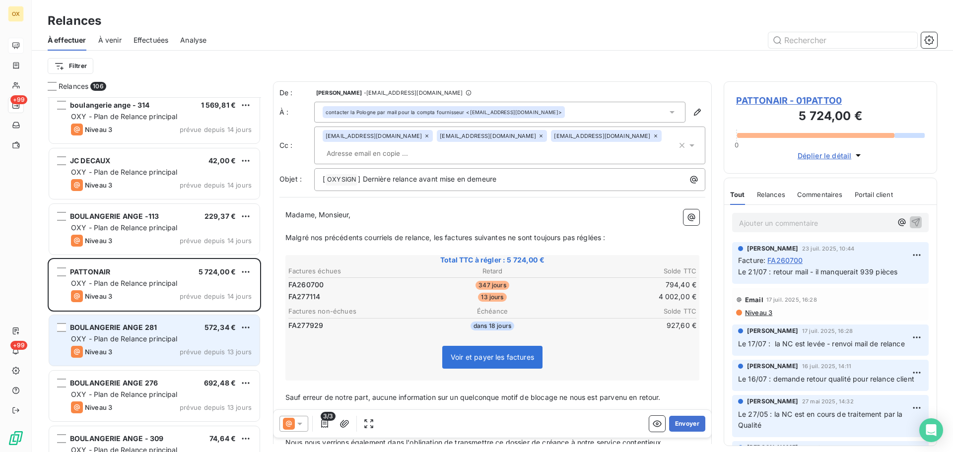
click at [155, 344] on div "BOULANGERIE ANGE 281 572,34 € OXY - Plan de Relance principal Niveau 3 prévue d…" at bounding box center [154, 340] width 210 height 51
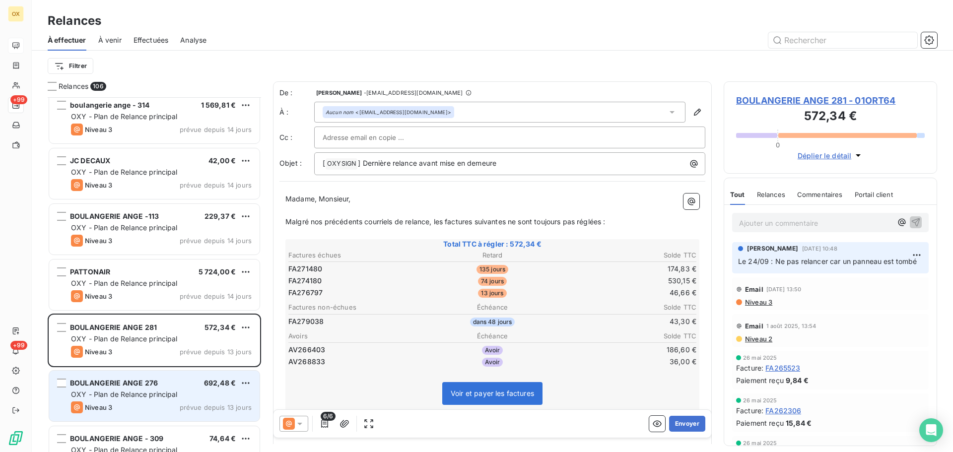
click at [169, 397] on span "OXY - Plan de Relance principal" at bounding box center [124, 394] width 107 height 8
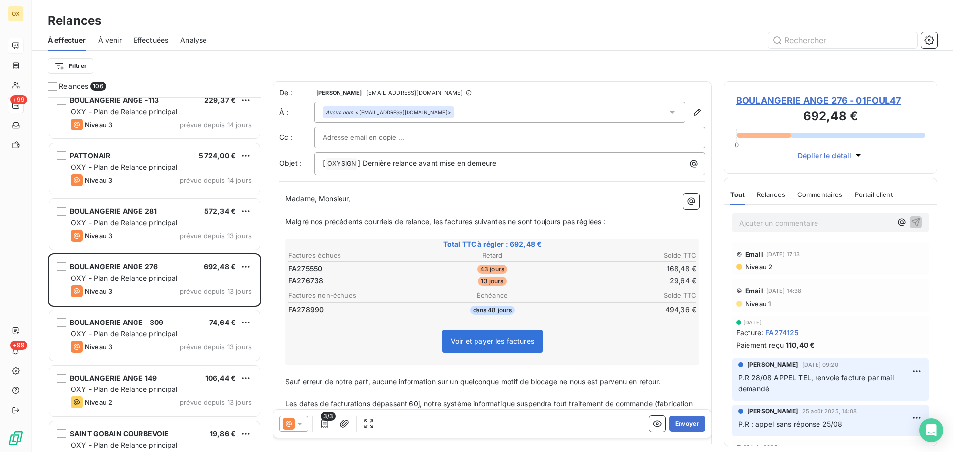
scroll to position [2879, 0]
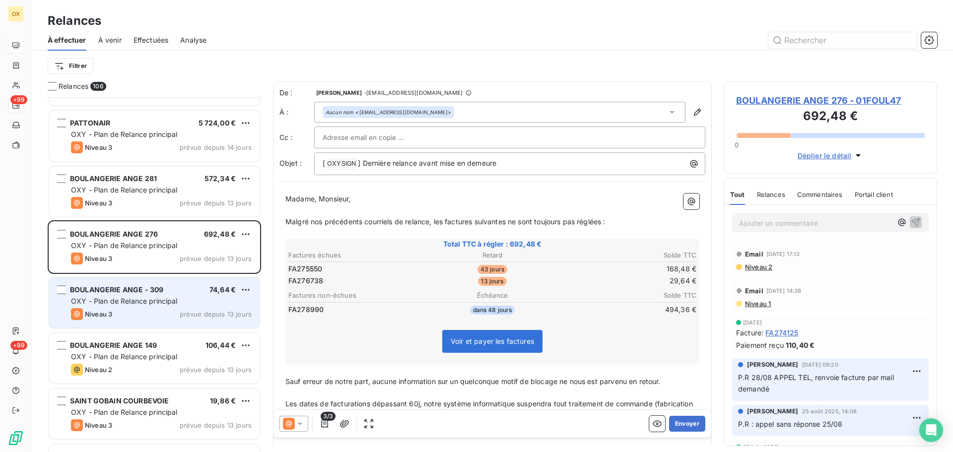
click at [149, 310] on div "Niveau 3 prévue depuis 13 jours" at bounding box center [161, 314] width 181 height 12
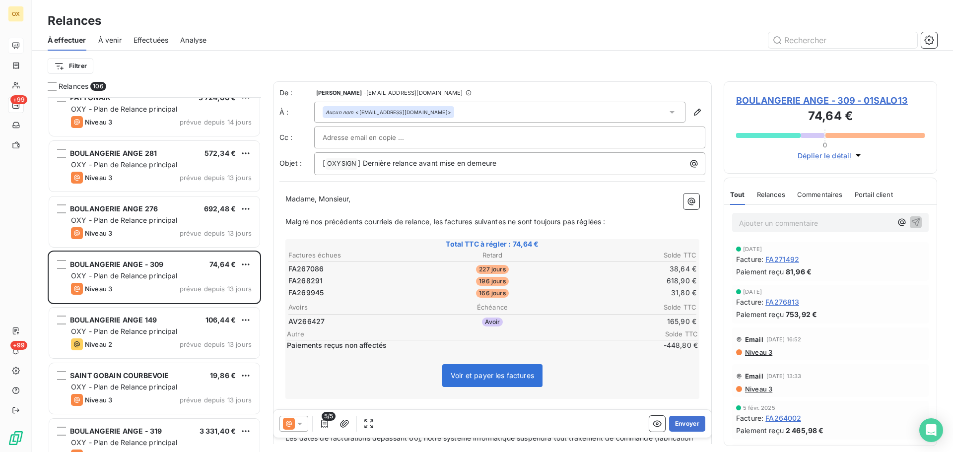
scroll to position [2929, 0]
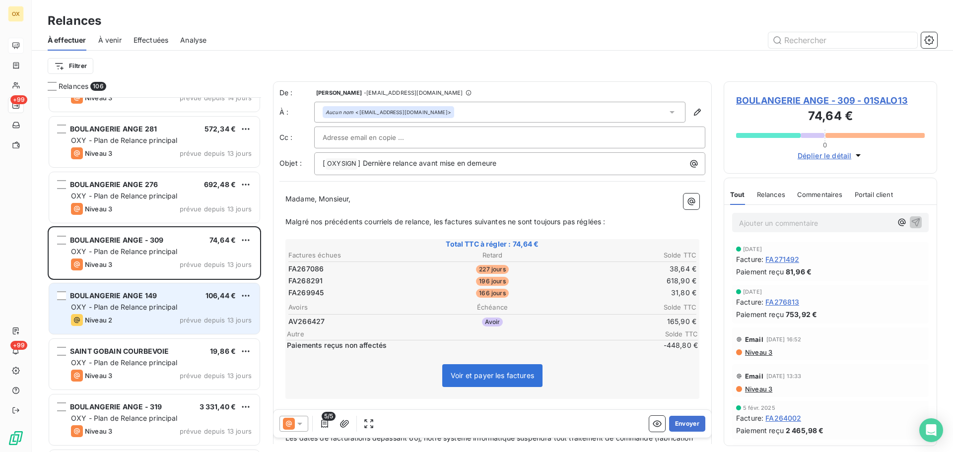
click at [165, 318] on div "Niveau 2 prévue depuis 13 jours" at bounding box center [161, 320] width 181 height 12
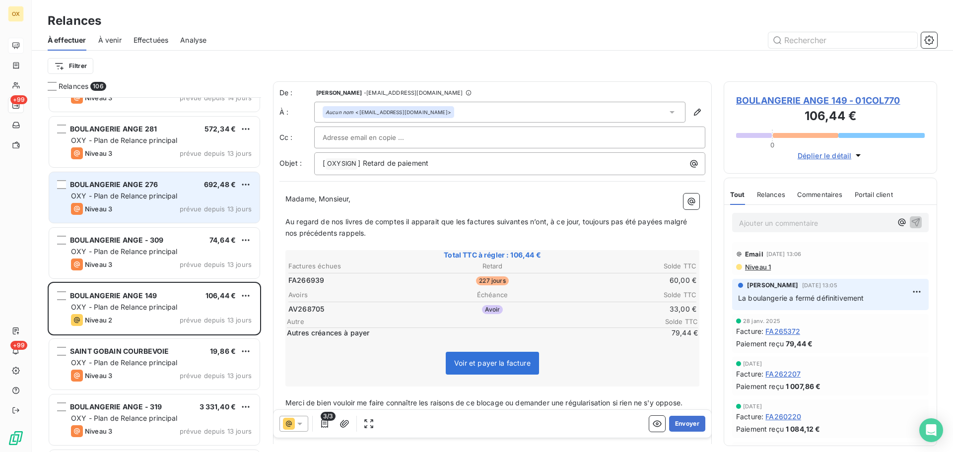
click at [137, 202] on div "BOULANGERIE ANGE 276 692,48 € OXY - Plan de Relance principal Niveau 3 prévue d…" at bounding box center [154, 197] width 210 height 51
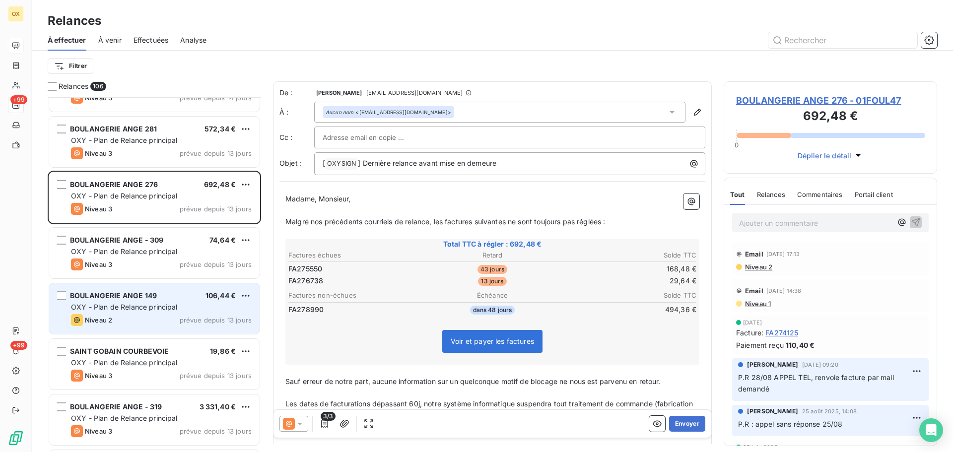
click at [139, 307] on span "OXY - Plan de Relance principal" at bounding box center [124, 307] width 107 height 8
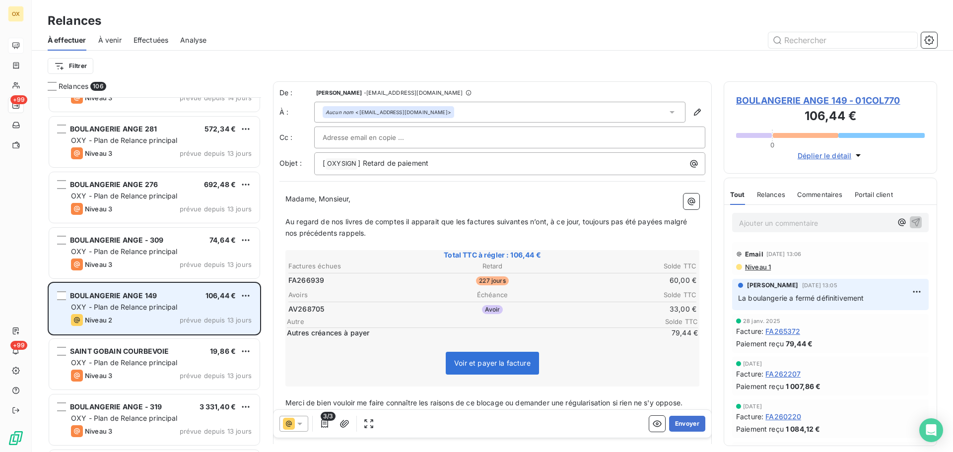
scroll to position [2979, 0]
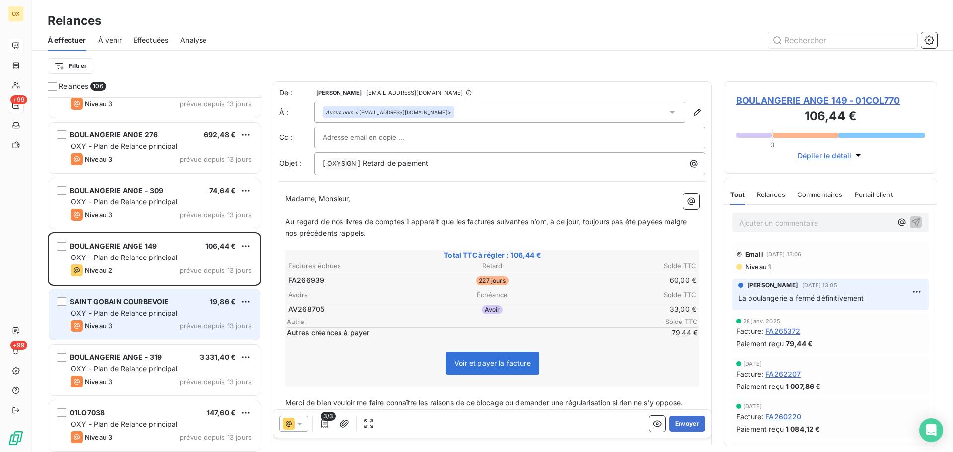
click at [156, 306] on div "SAINT GOBAIN COURBEVOIE" at bounding box center [119, 302] width 99 height 10
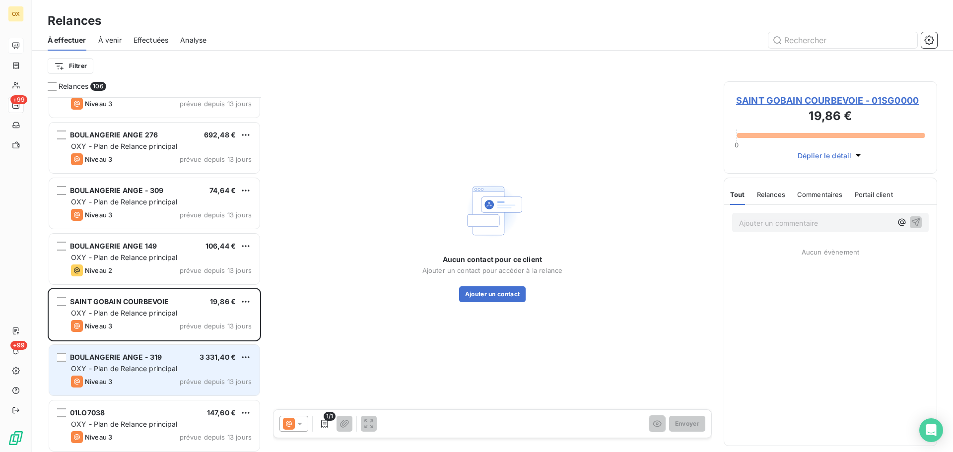
click at [160, 367] on span "OXY - Plan de Relance principal" at bounding box center [124, 368] width 107 height 8
